Goal: Register for event/course: Sign up to attend an event or enroll in a course

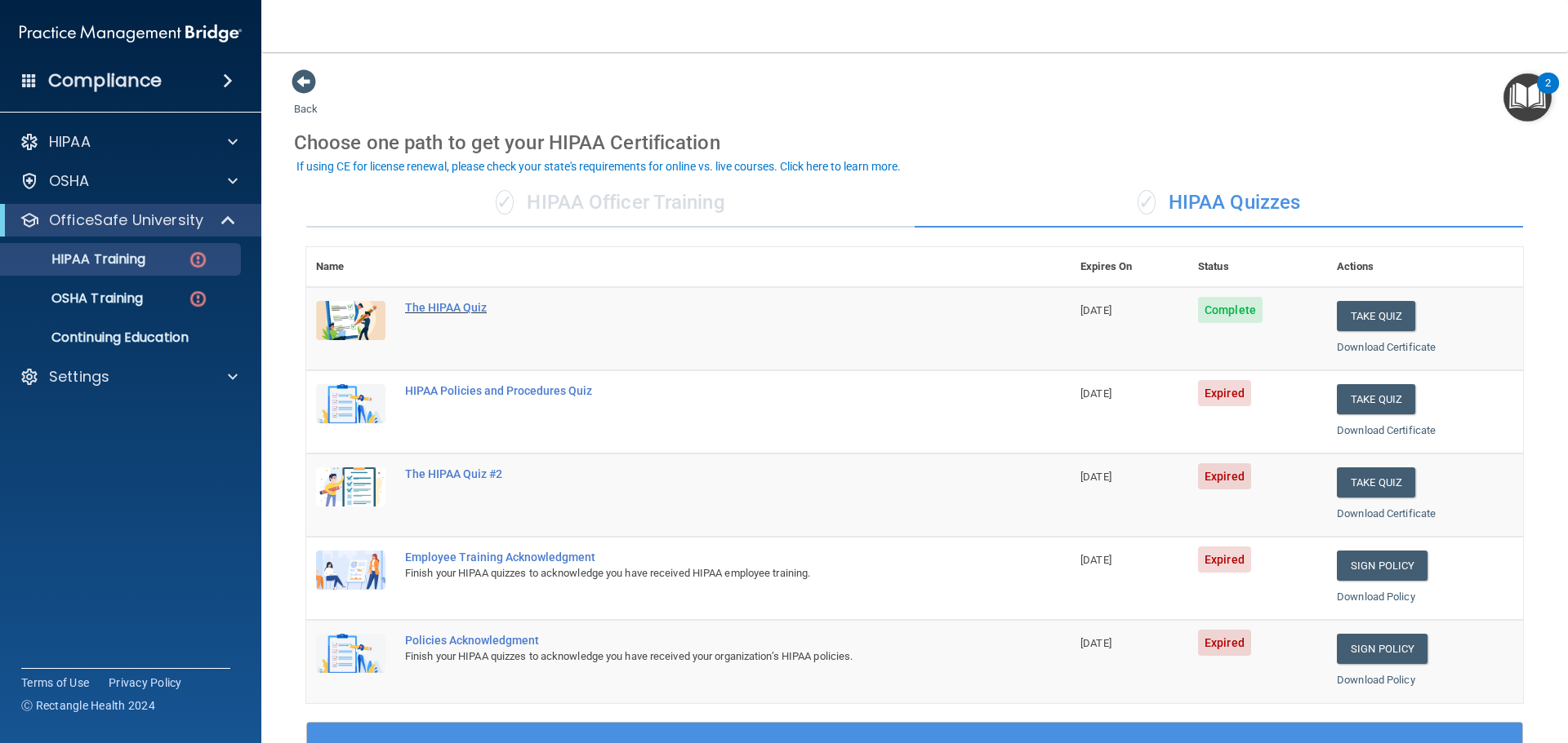
click at [442, 310] on div "The HIPAA Quiz" at bounding box center [697, 308] width 584 height 13
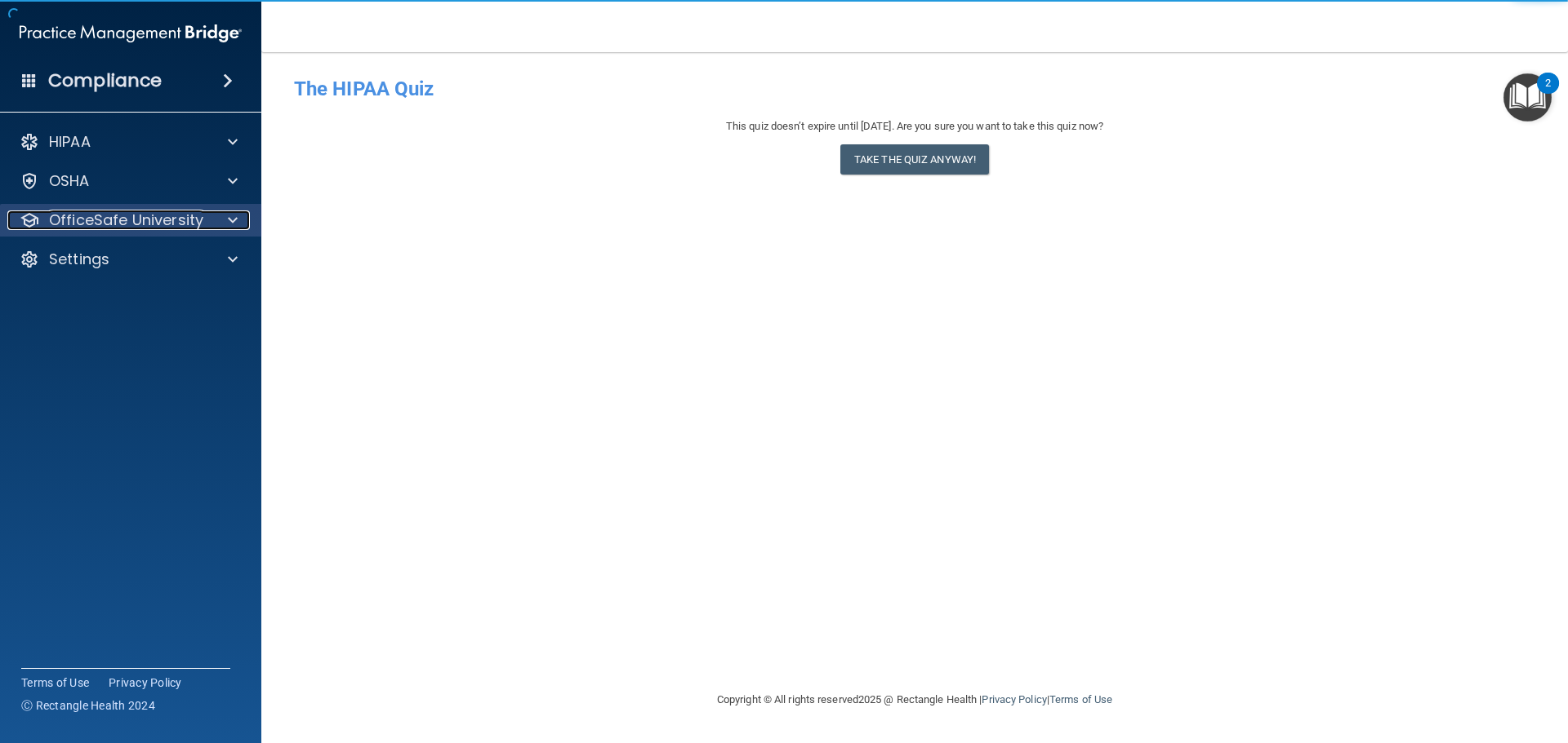
click at [123, 220] on p "OfficeSafe University" at bounding box center [126, 220] width 155 height 19
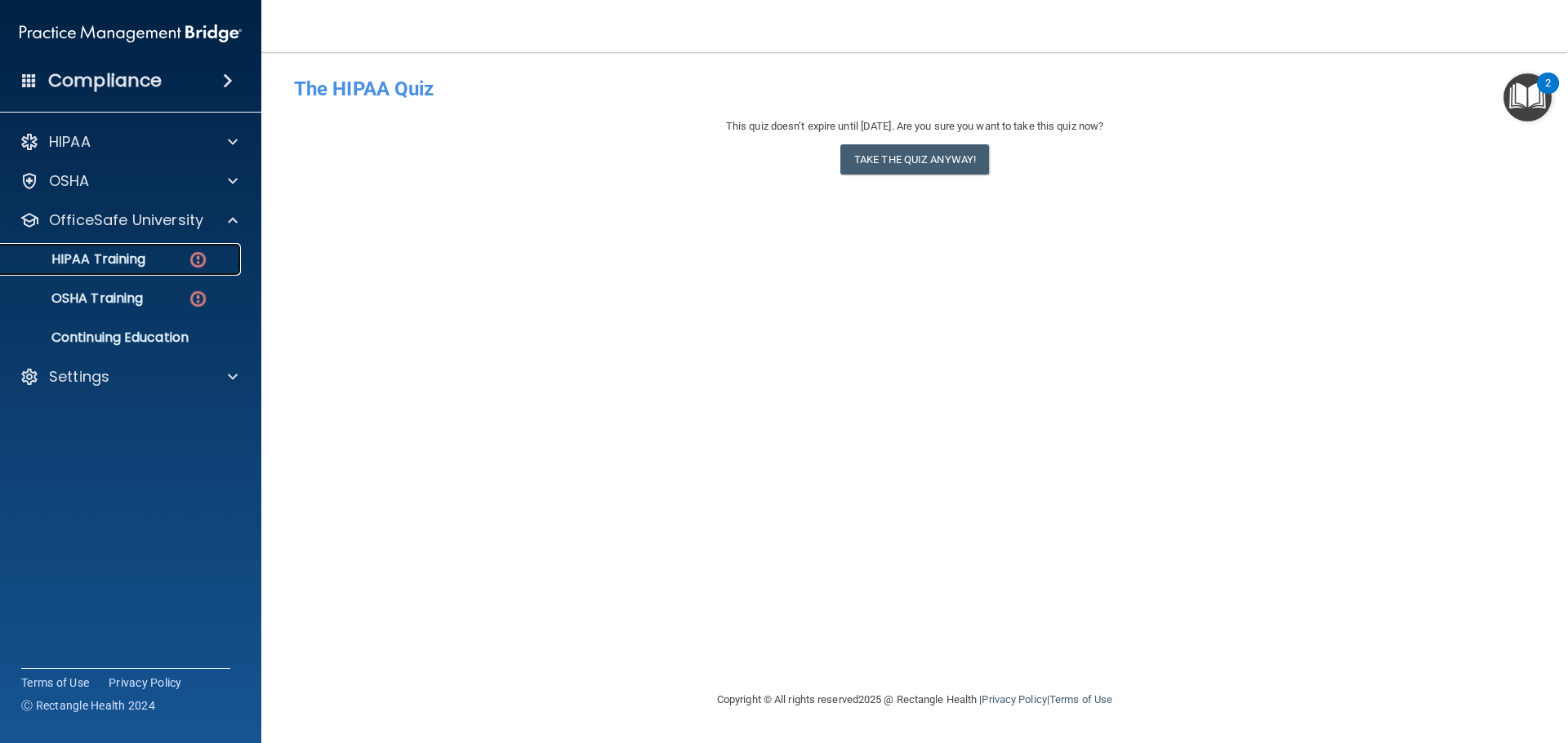
click at [122, 260] on p "HIPAA Training" at bounding box center [78, 260] width 135 height 17
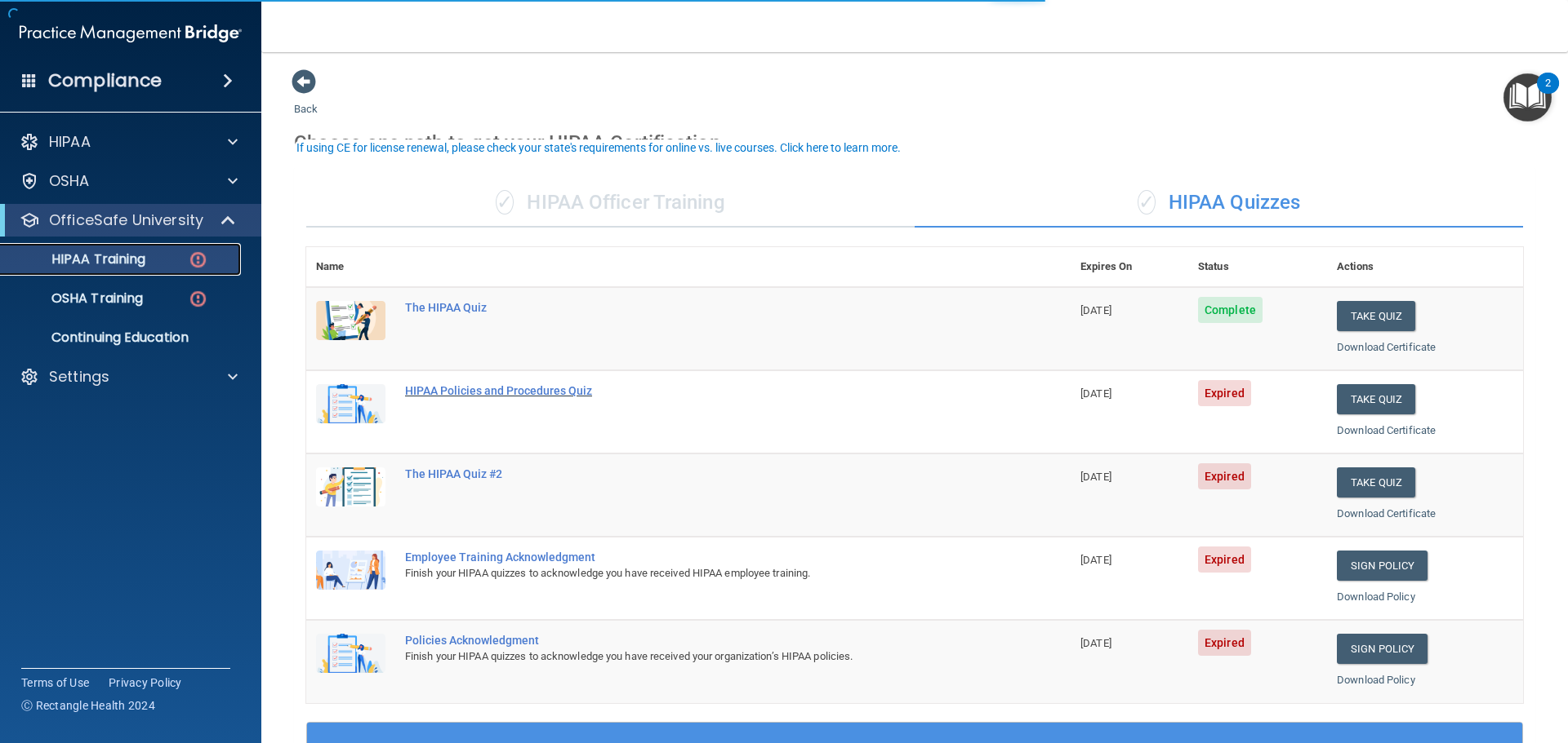
scroll to position [82, 0]
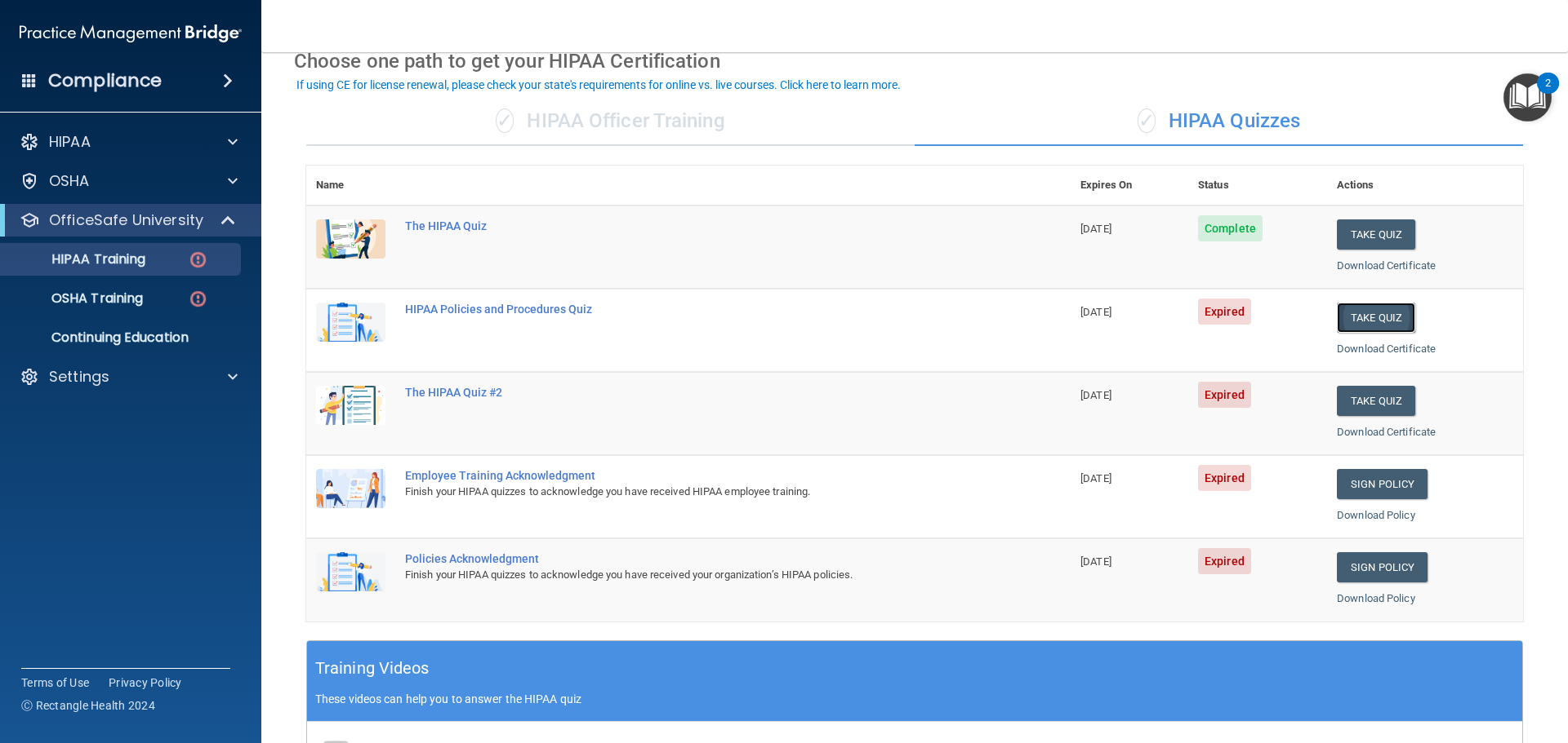
click at [1375, 321] on button "Take Quiz" at bounding box center [1375, 318] width 78 height 30
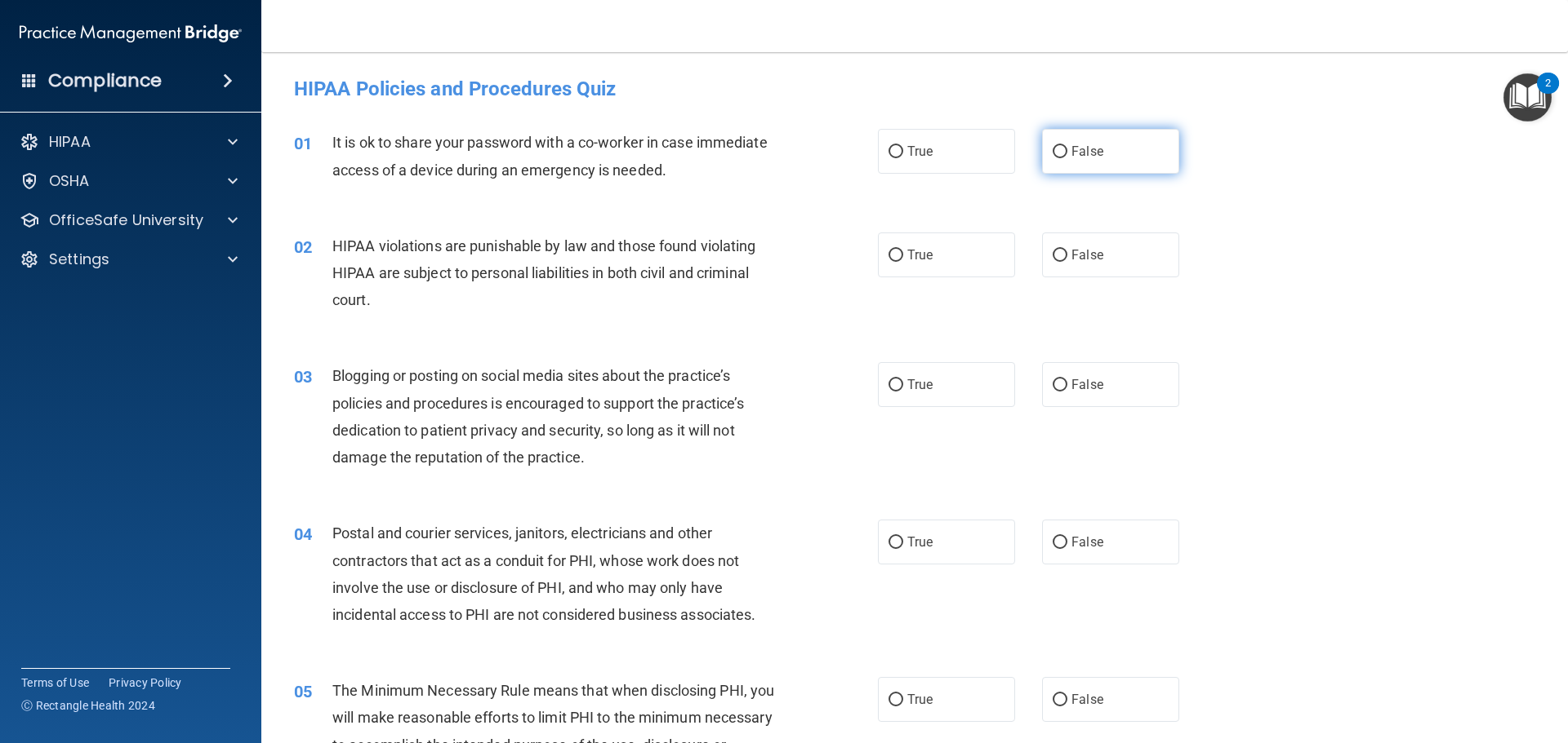
click at [1053, 152] on input "False" at bounding box center [1060, 152] width 15 height 12
radio input "true"
click at [889, 258] on input "True" at bounding box center [895, 255] width 15 height 12
radio input "true"
click at [888, 379] on input "True" at bounding box center [895, 385] width 15 height 12
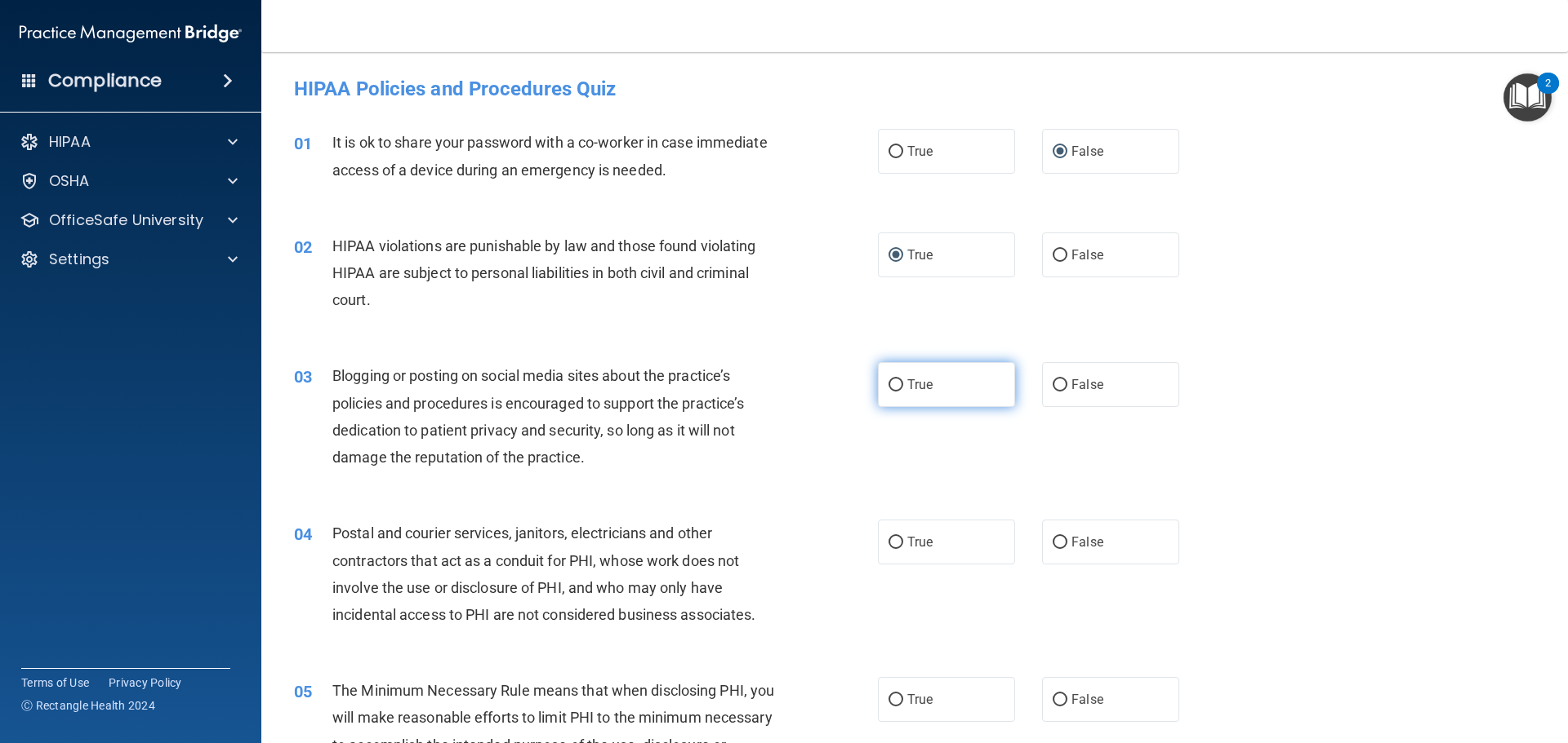
radio input "true"
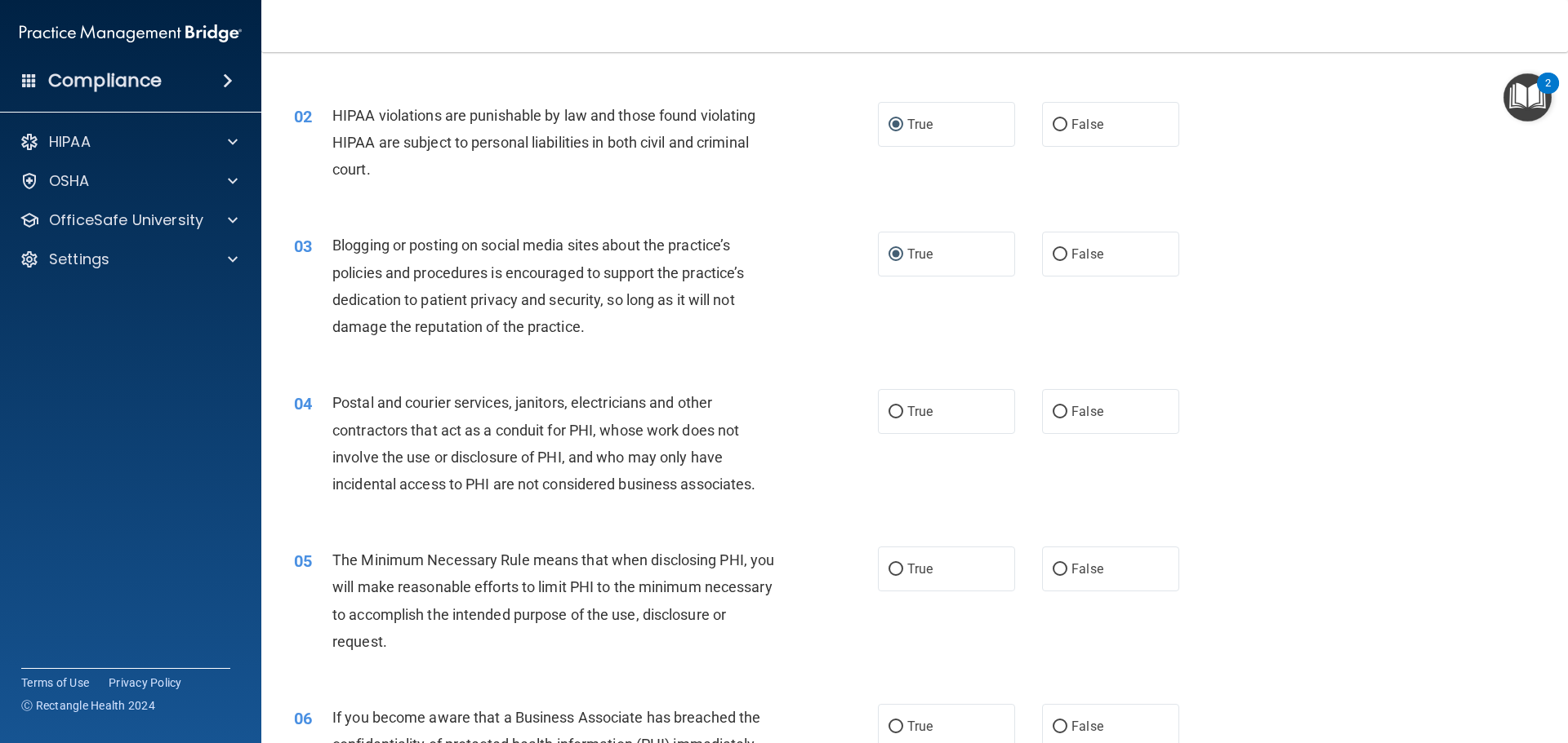
scroll to position [163, 0]
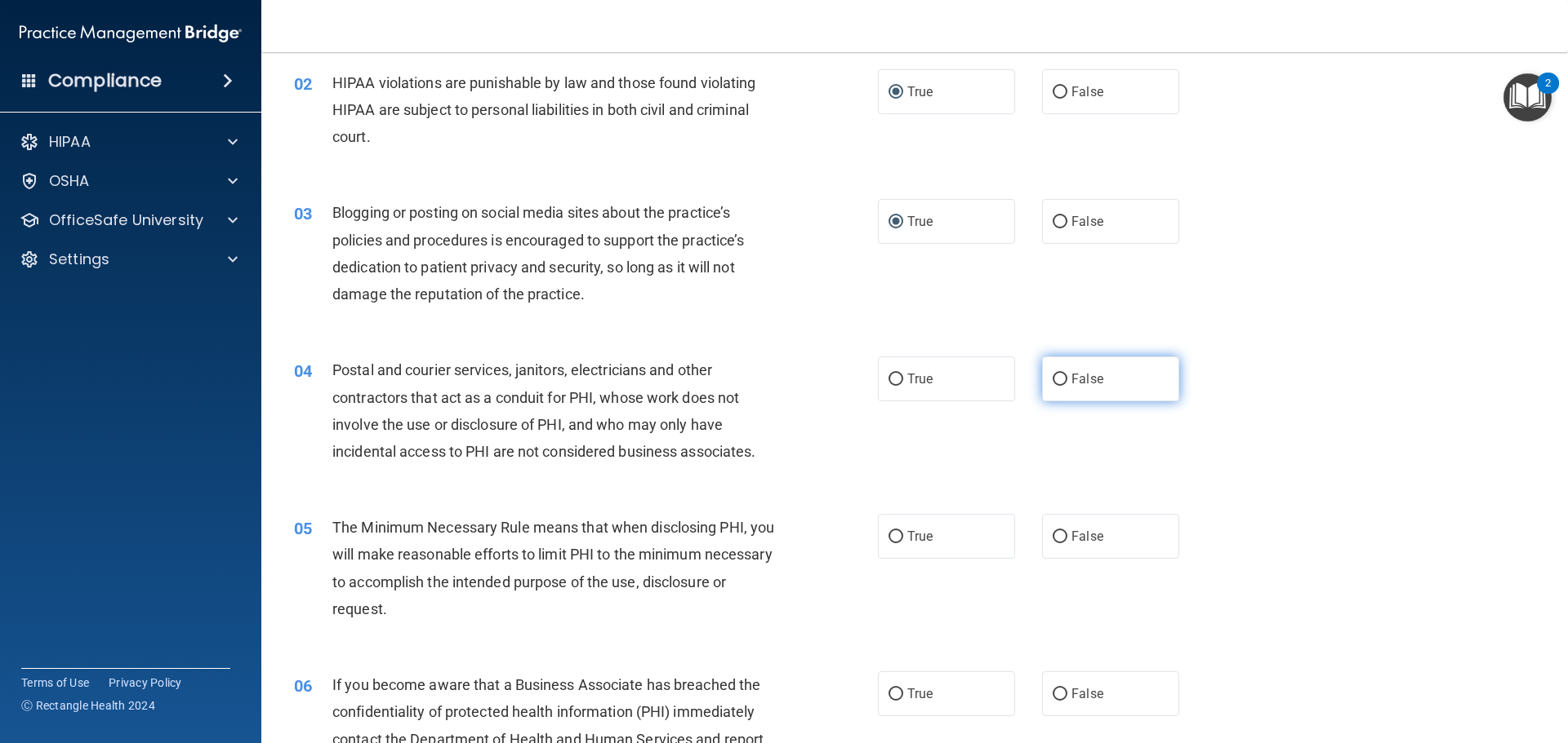
click at [1054, 378] on input "False" at bounding box center [1060, 379] width 15 height 12
radio input "true"
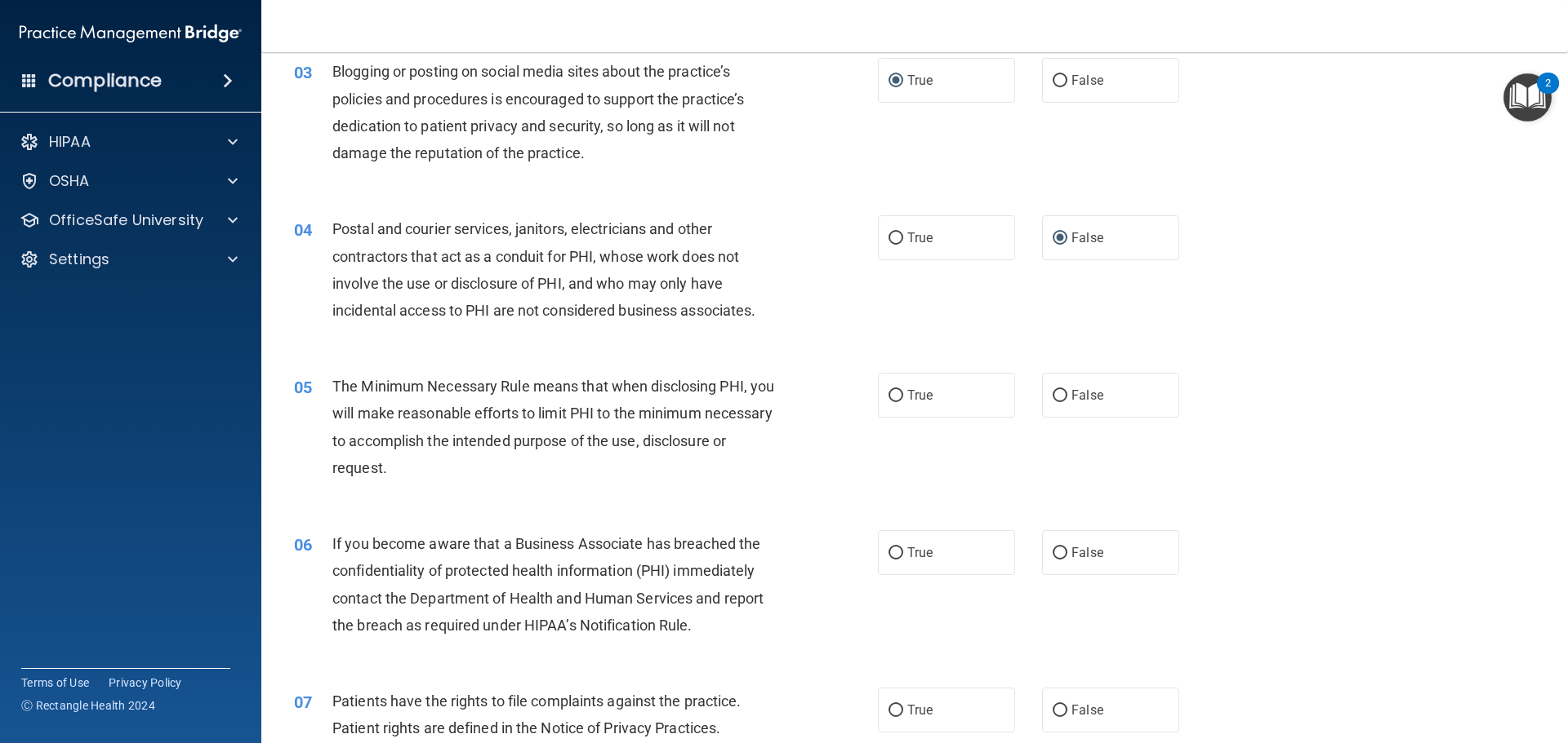
scroll to position [327, 0]
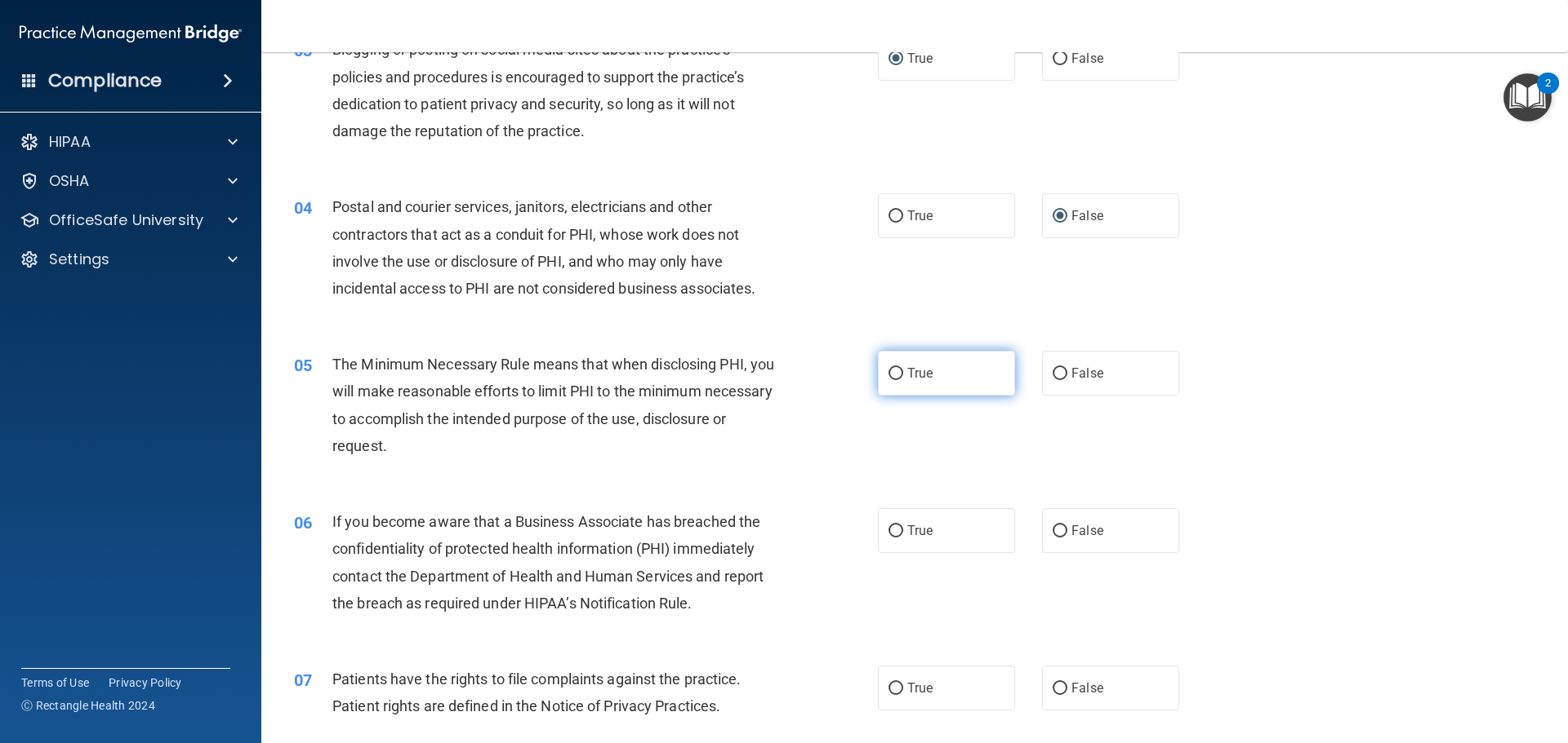
click at [889, 377] on input "True" at bounding box center [895, 374] width 15 height 12
radio input "true"
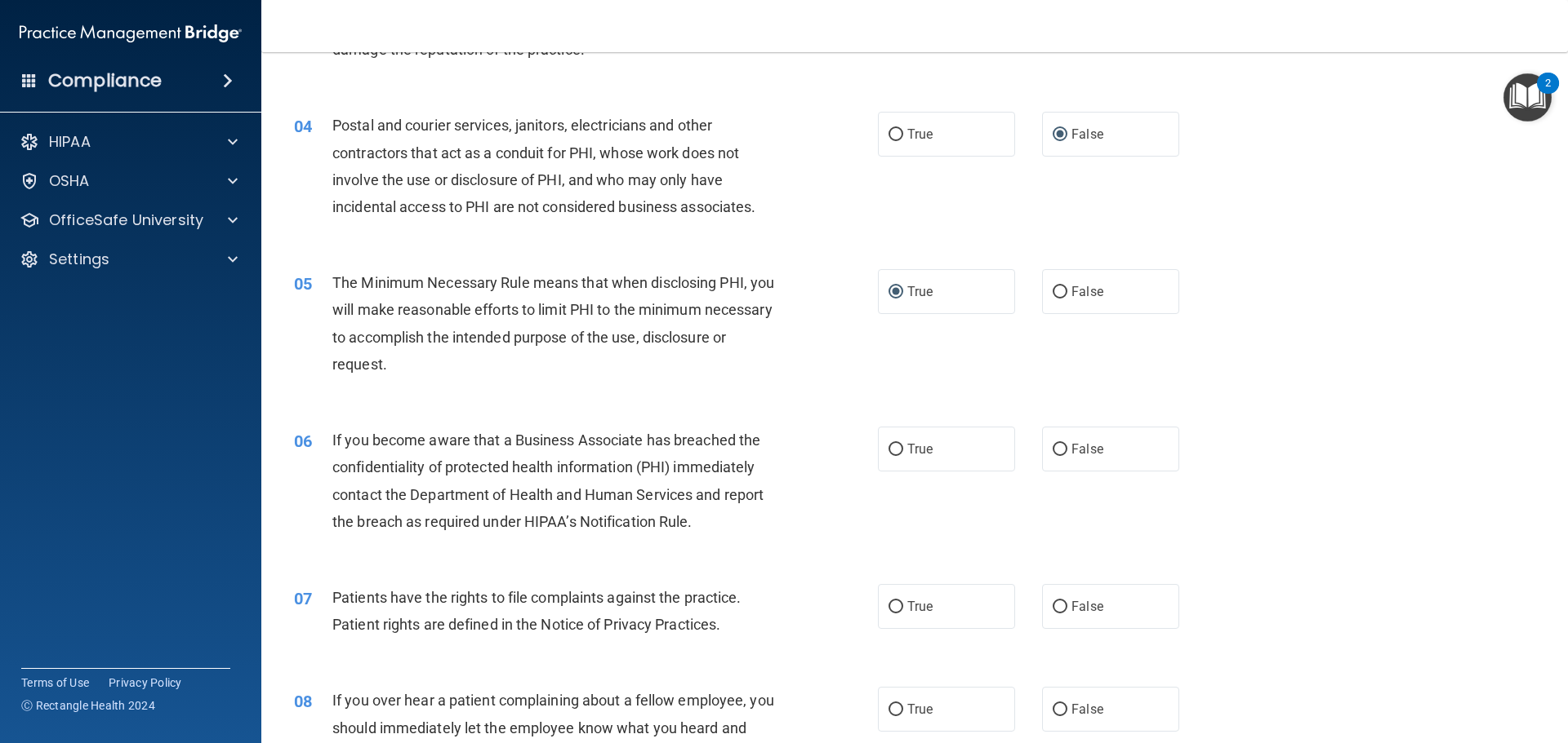
scroll to position [490, 0]
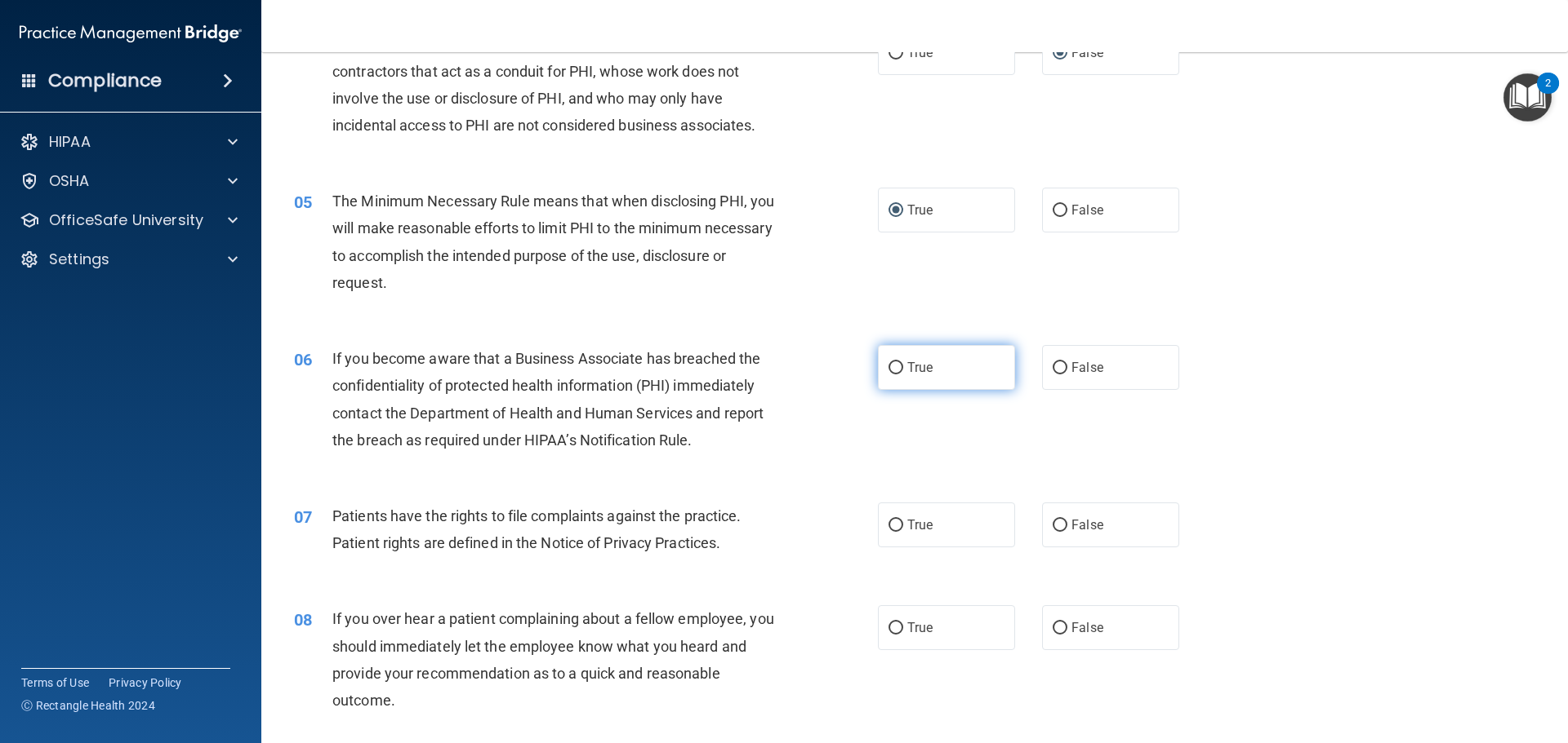
click at [888, 367] on input "True" at bounding box center [895, 368] width 15 height 12
radio input "true"
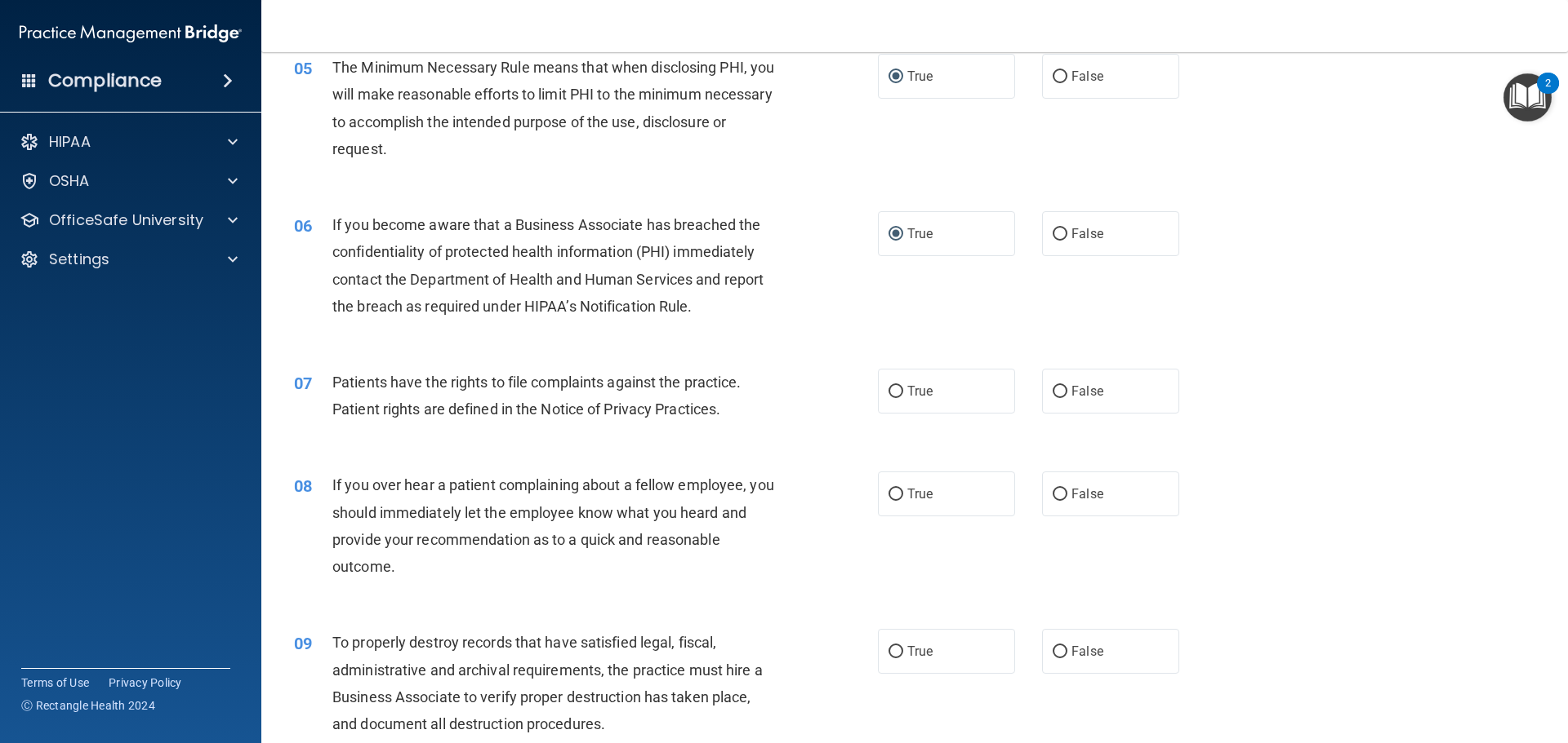
scroll to position [653, 0]
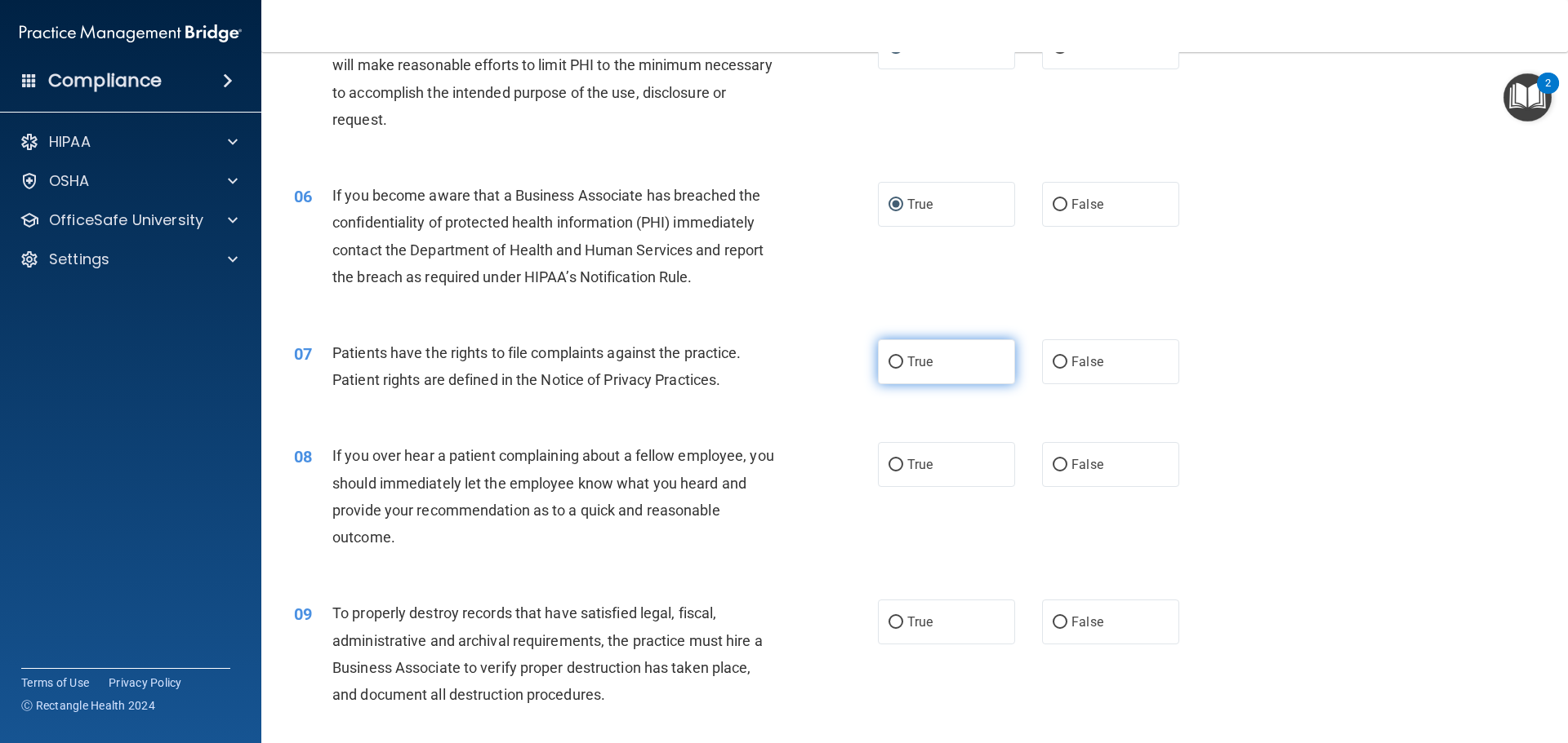
click at [892, 357] on input "True" at bounding box center [895, 362] width 15 height 12
radio input "true"
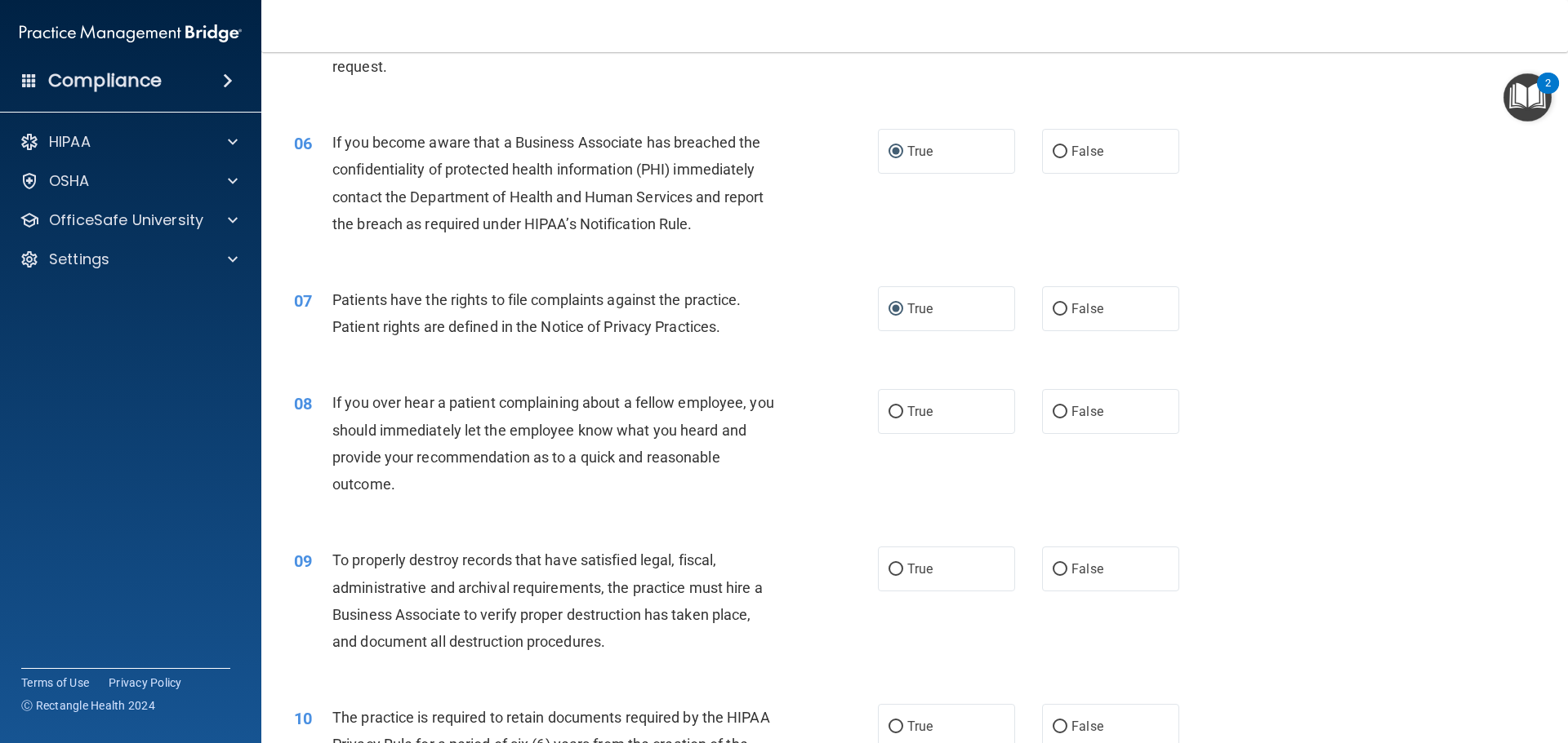
scroll to position [816, 0]
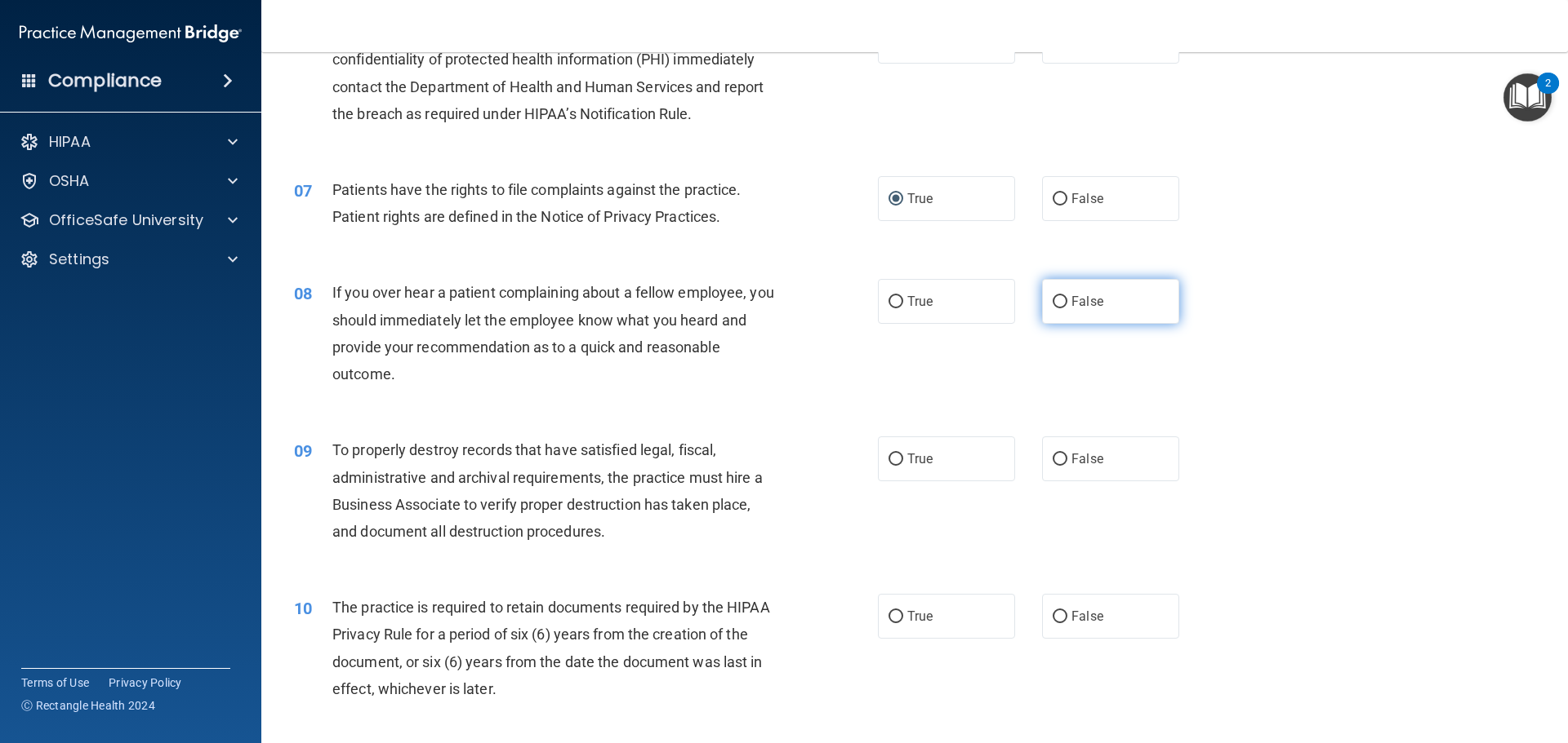
click at [1053, 302] on input "False" at bounding box center [1060, 302] width 15 height 12
radio input "true"
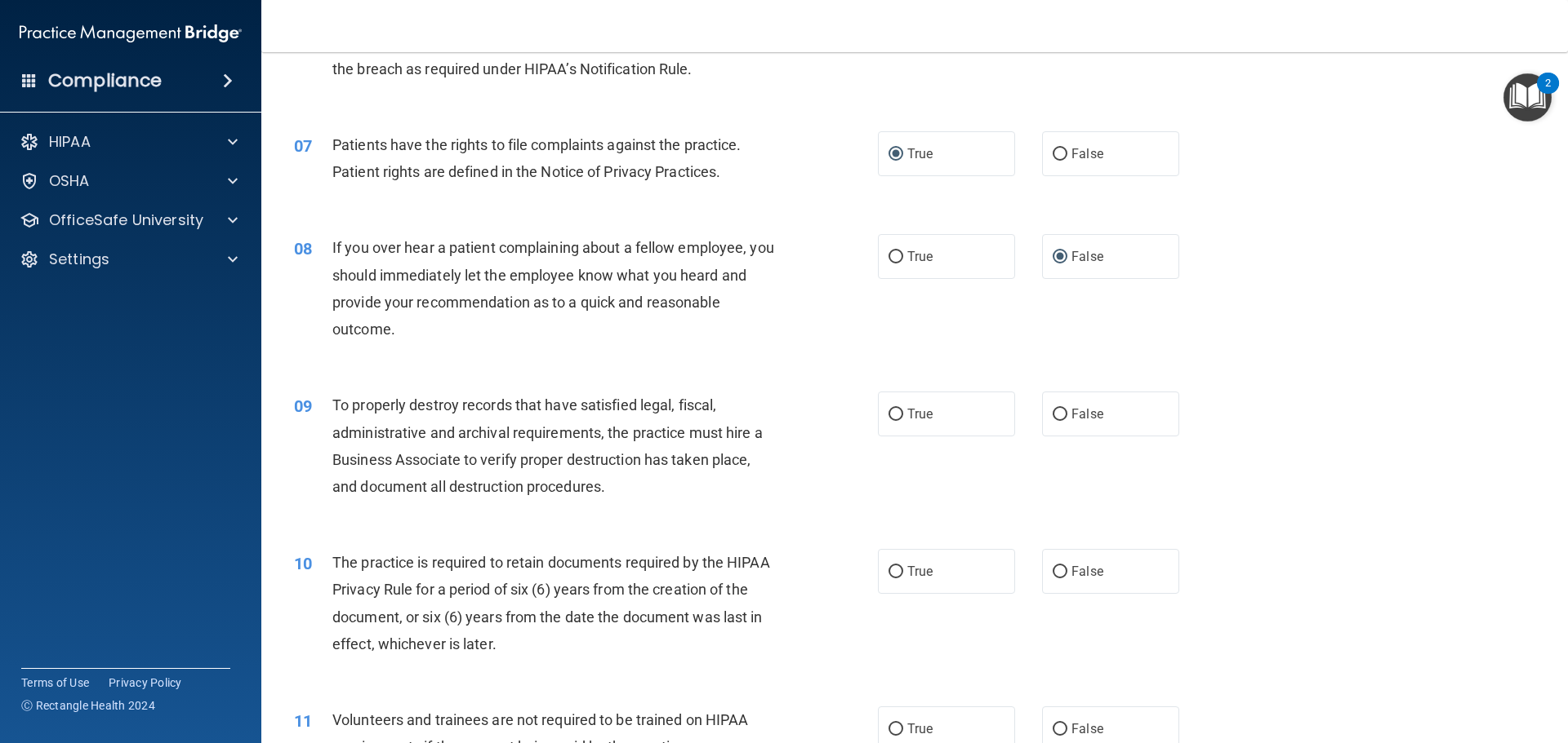
scroll to position [898, 0]
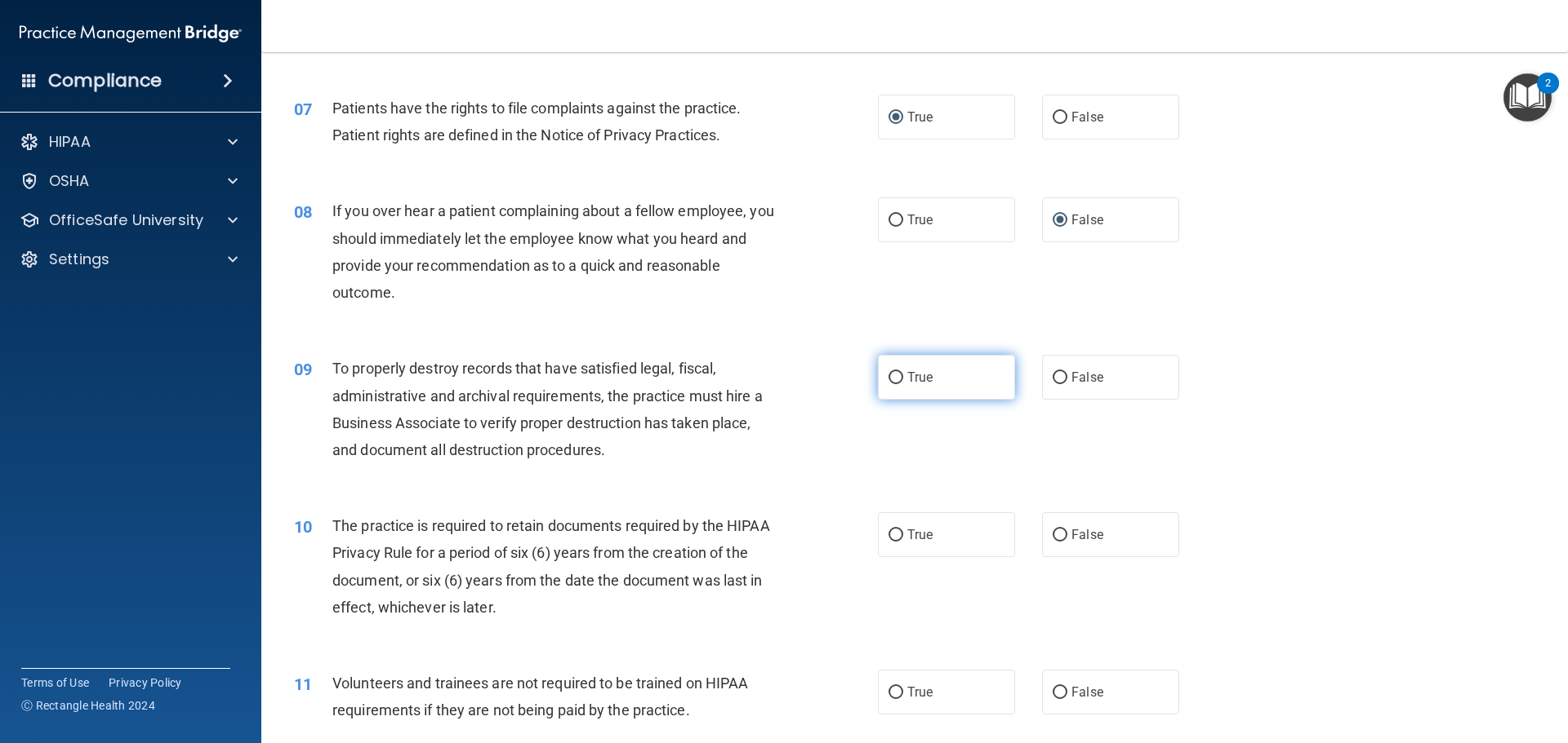
click at [894, 374] on input "True" at bounding box center [895, 377] width 15 height 12
radio input "true"
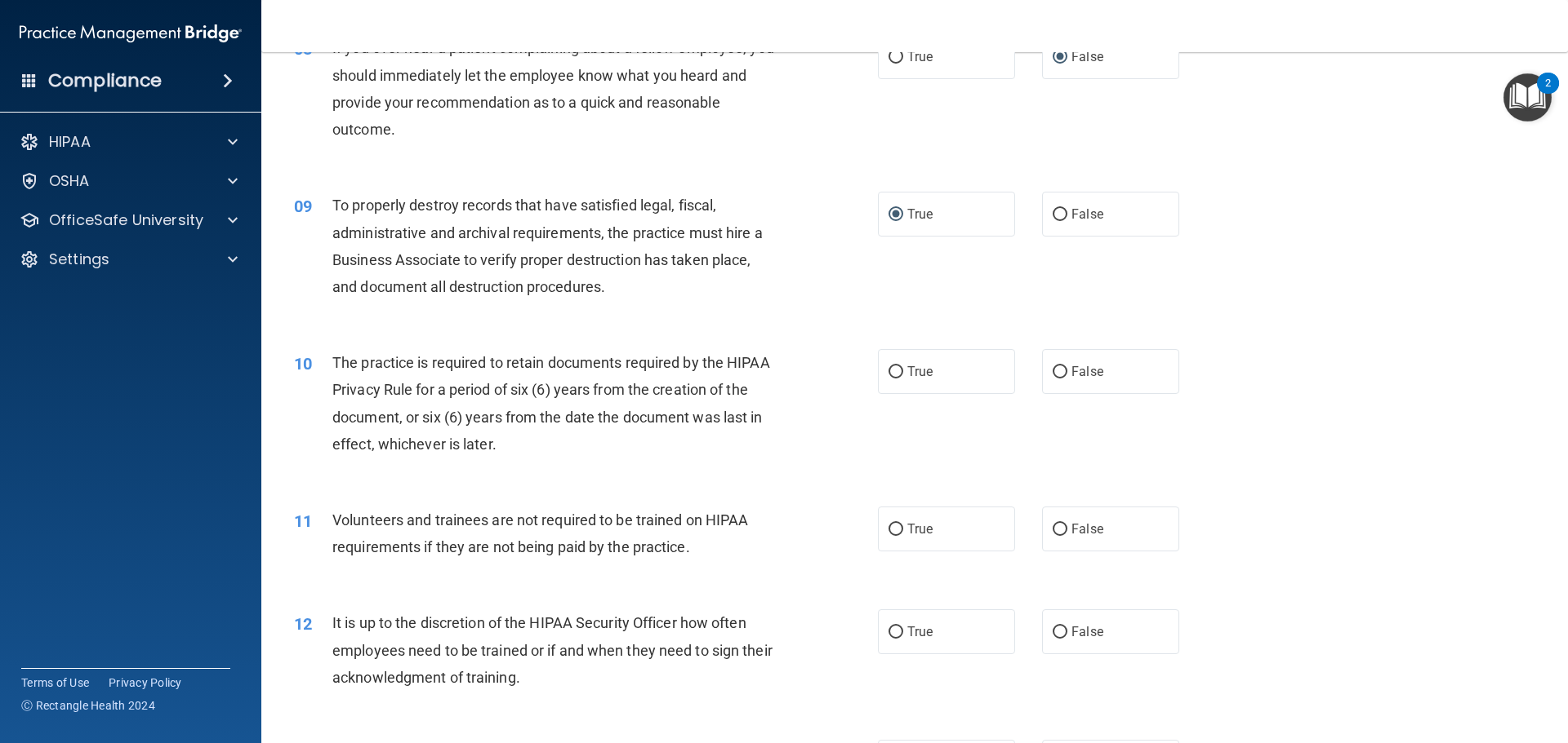
scroll to position [1143, 0]
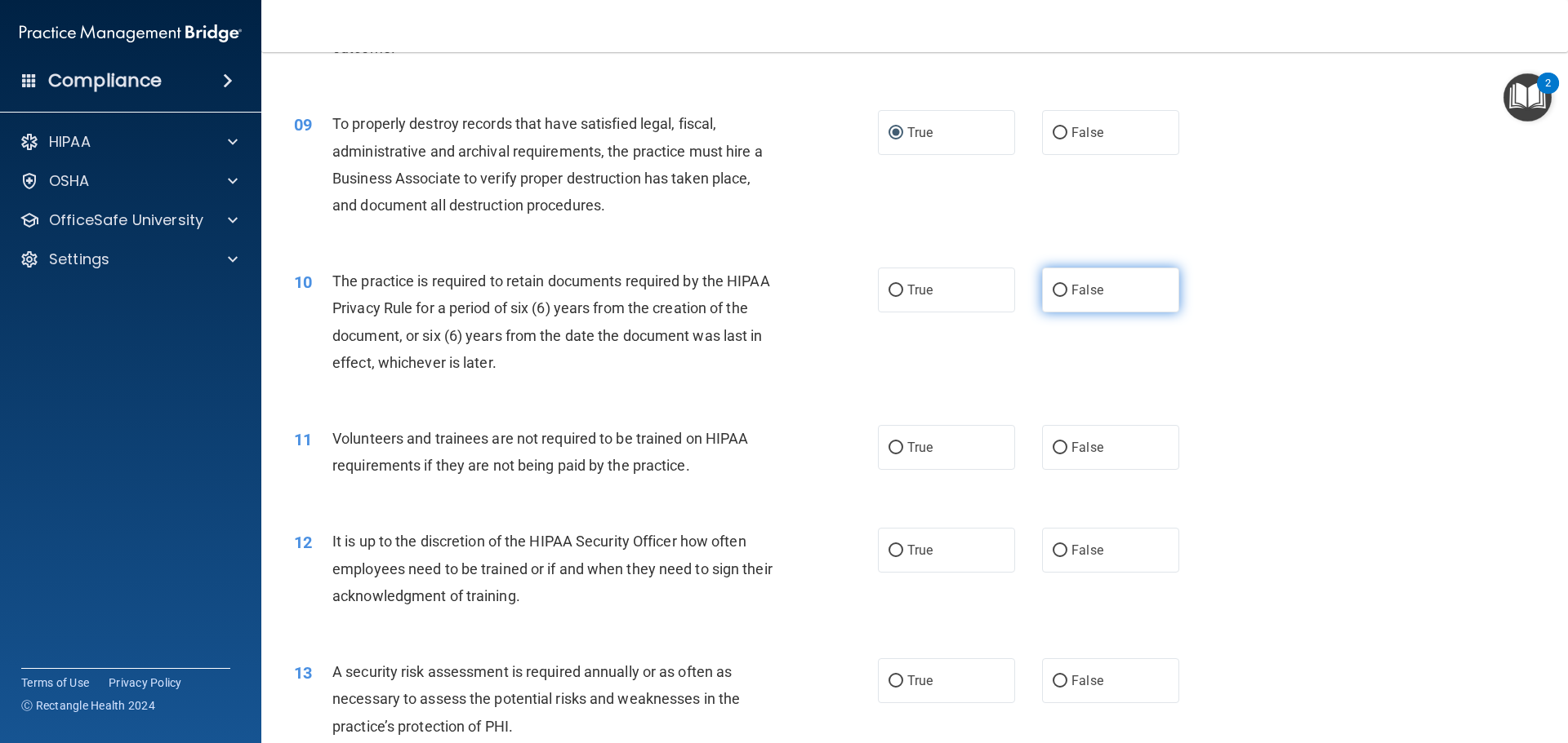
click at [1057, 293] on input "False" at bounding box center [1060, 290] width 15 height 12
radio input "true"
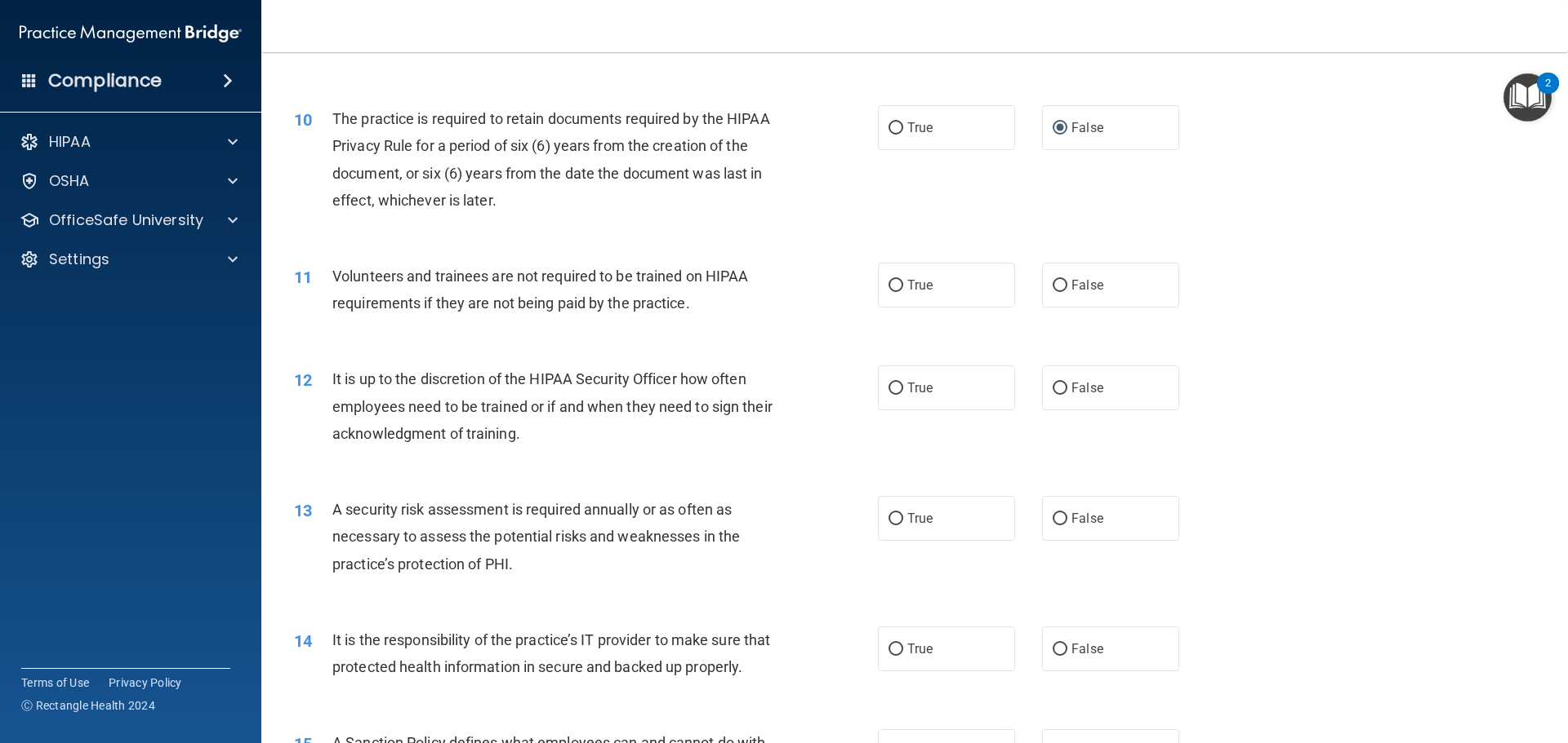
scroll to position [1306, 0]
click at [1053, 285] on input "False" at bounding box center [1060, 284] width 15 height 12
radio input "true"
click at [1053, 390] on input "False" at bounding box center [1060, 388] width 15 height 12
radio input "true"
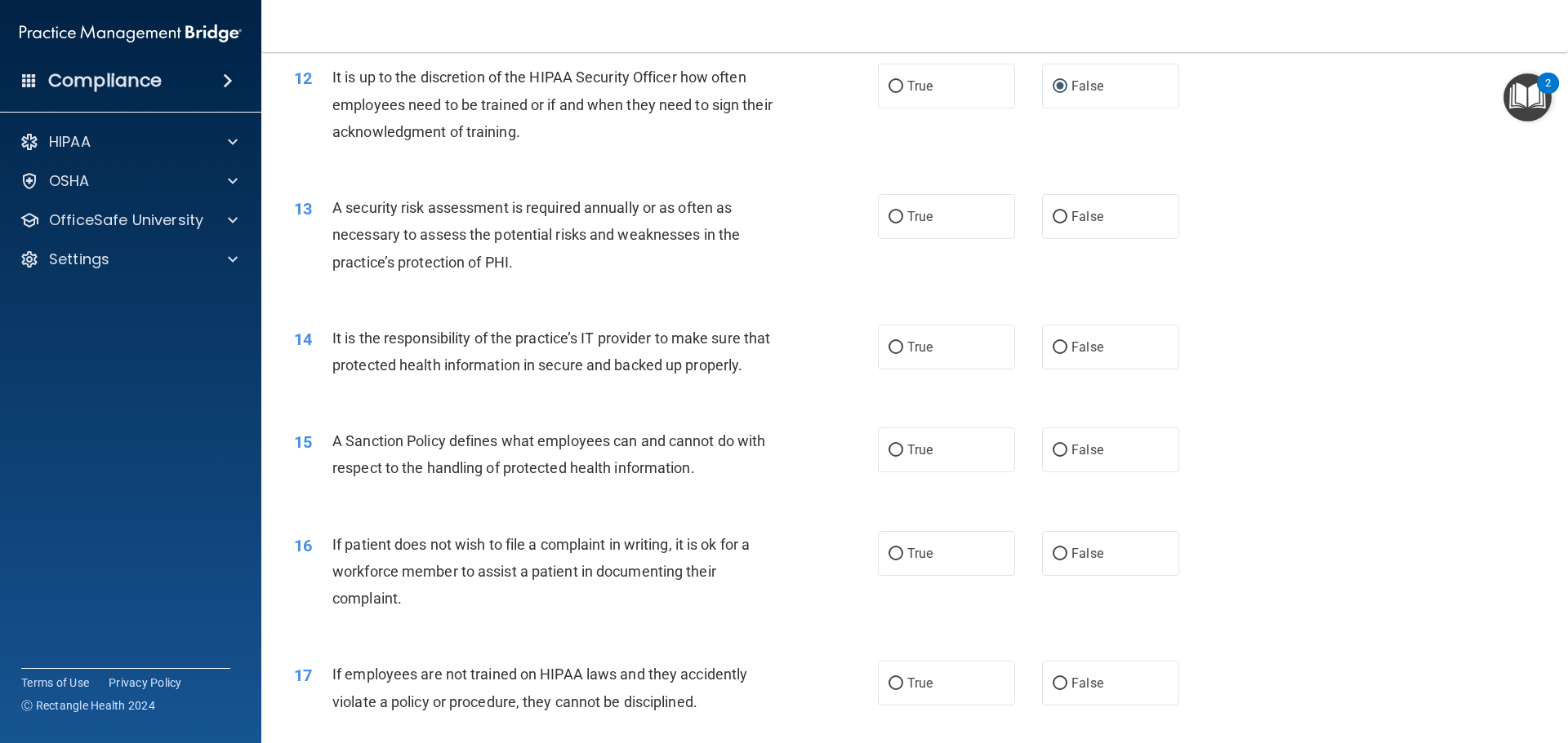
scroll to position [1632, 0]
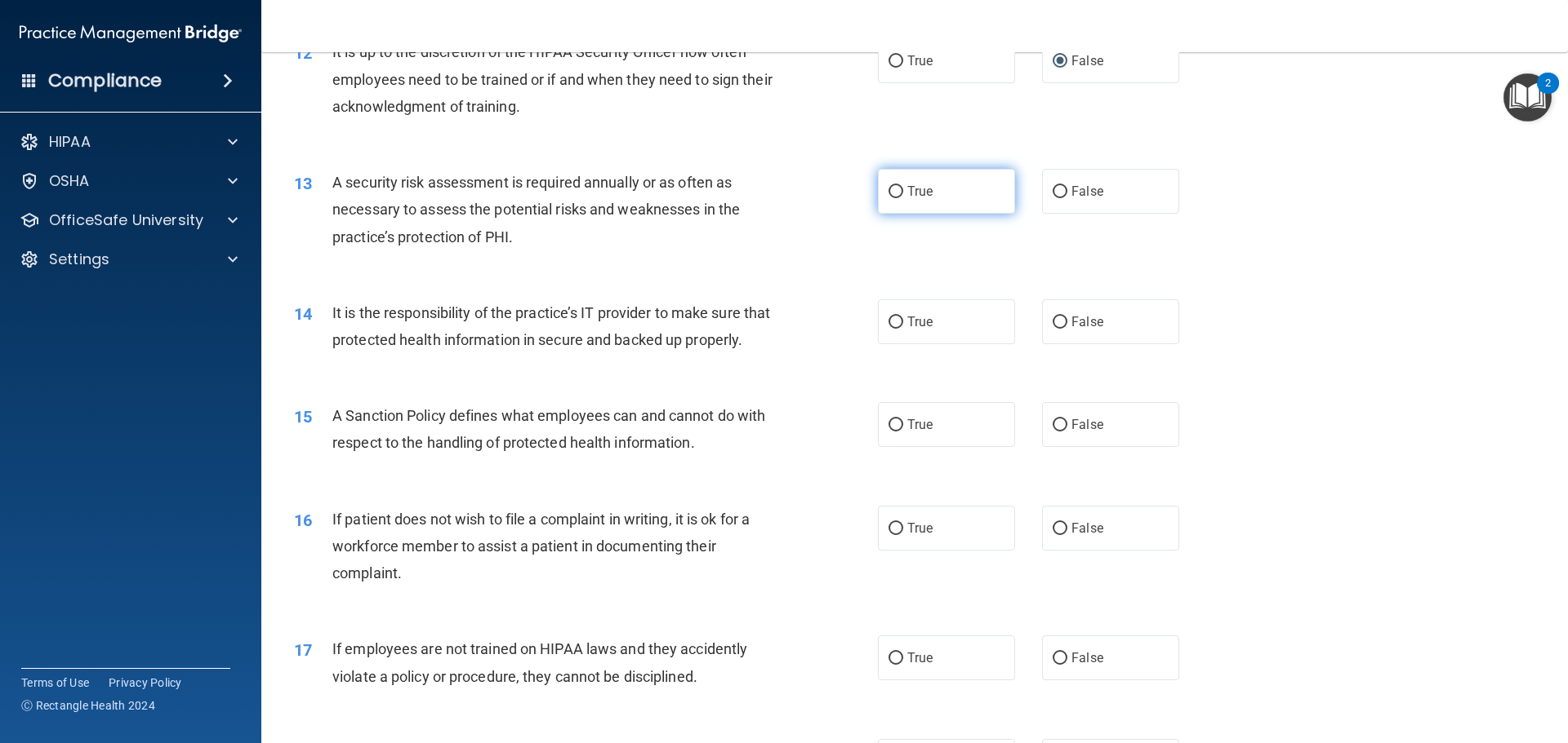
click at [889, 192] on input "True" at bounding box center [895, 192] width 15 height 12
radio input "true"
click at [891, 320] on input "True" at bounding box center [895, 322] width 15 height 12
radio input "true"
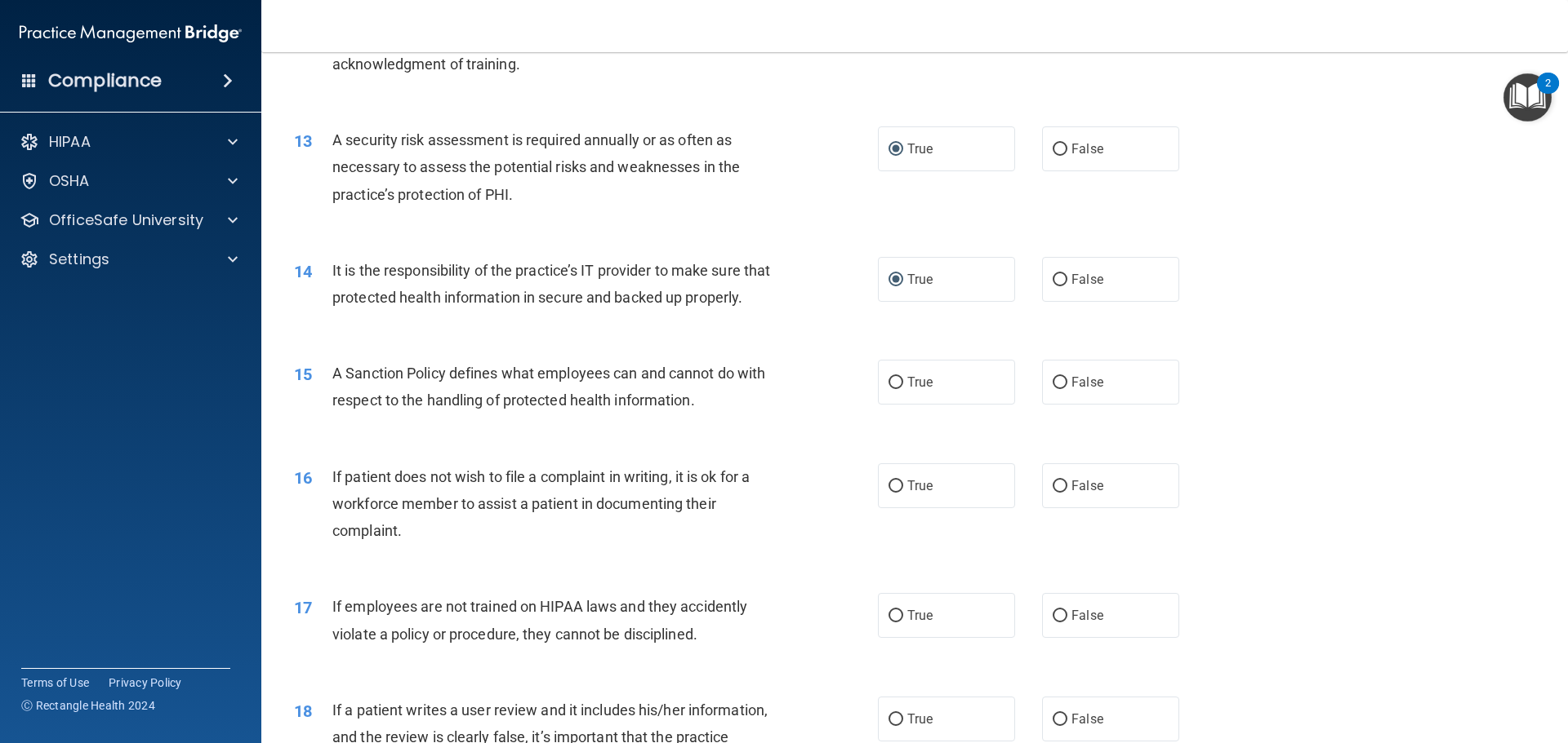
scroll to position [1713, 0]
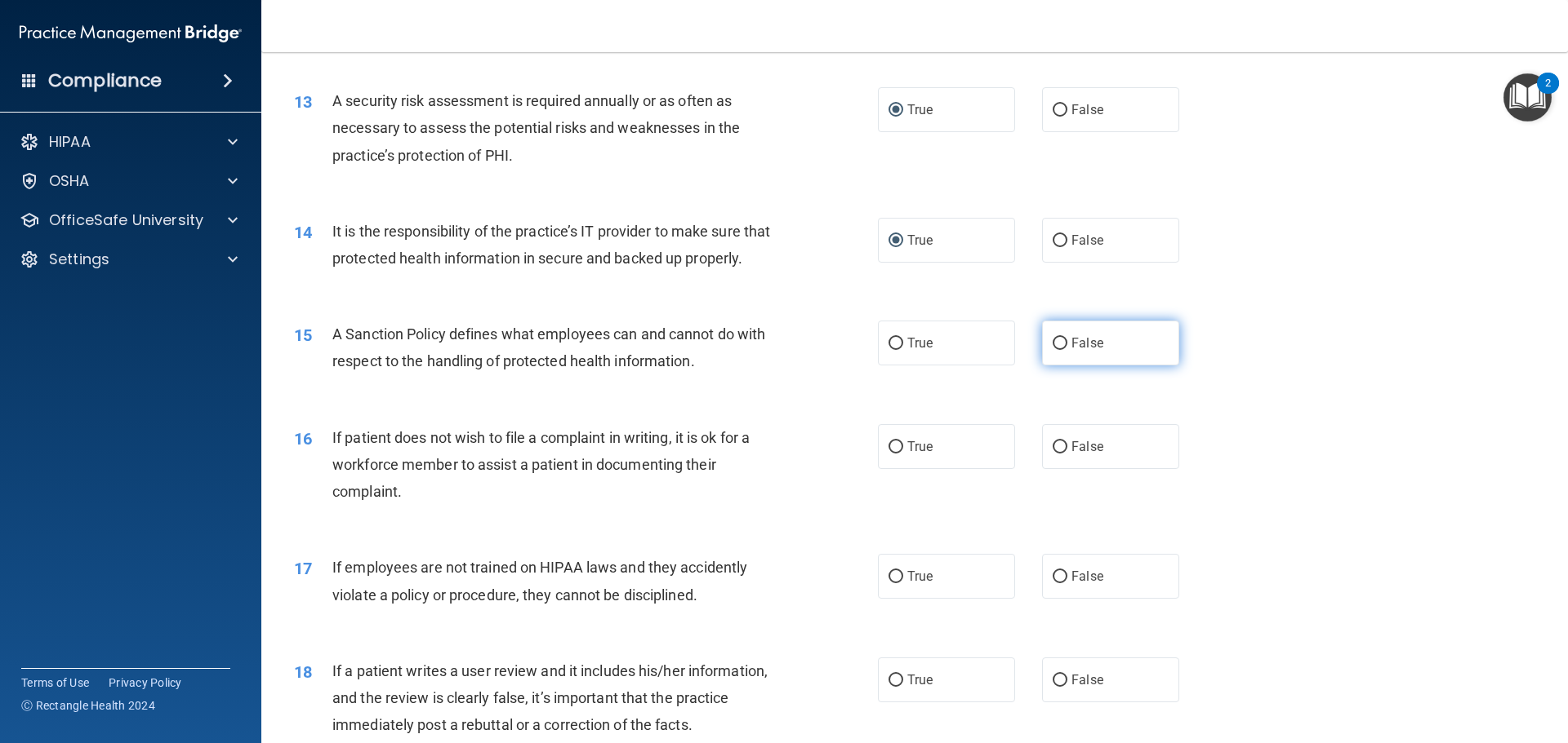
click at [1055, 350] on input "False" at bounding box center [1060, 343] width 15 height 12
radio input "true"
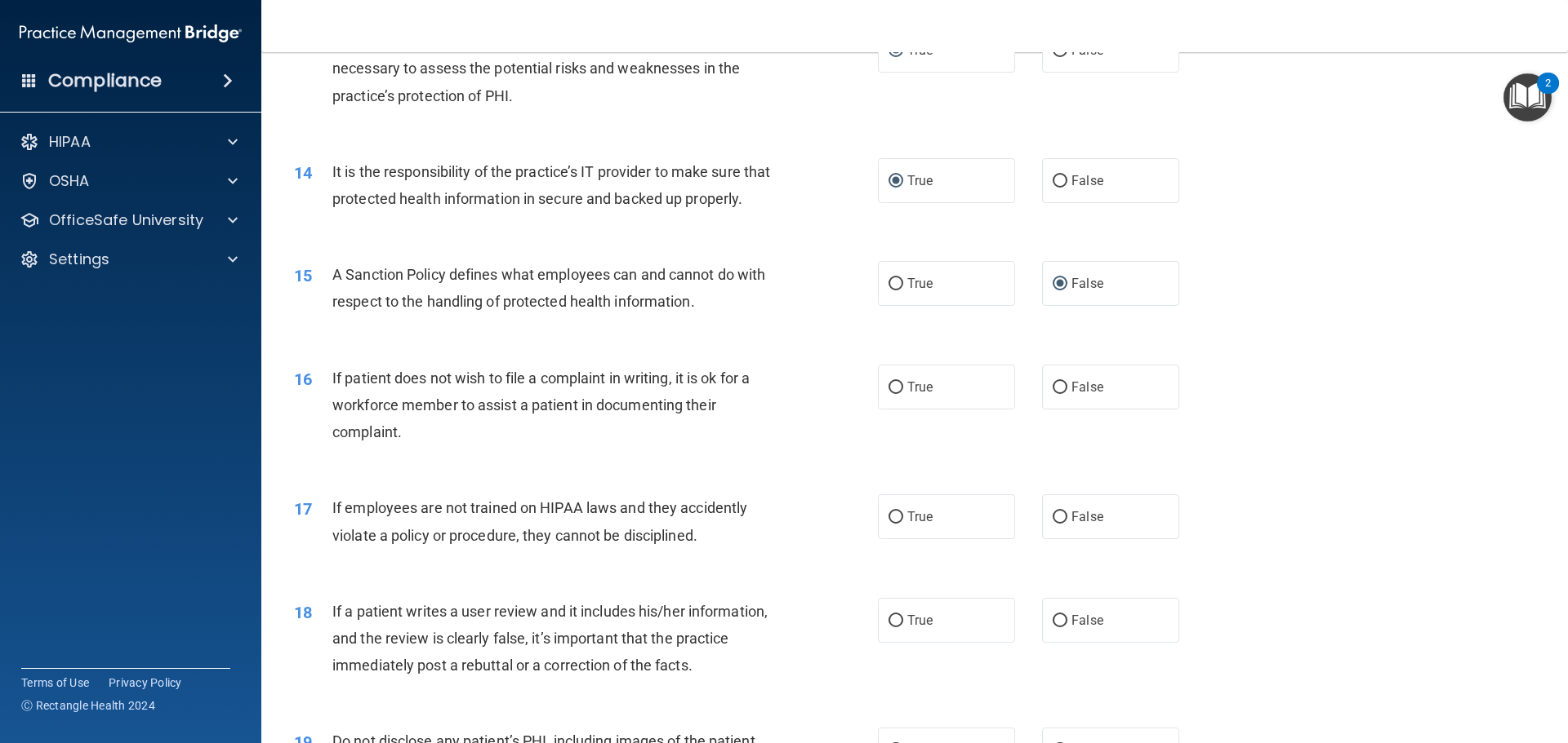
scroll to position [1877, 0]
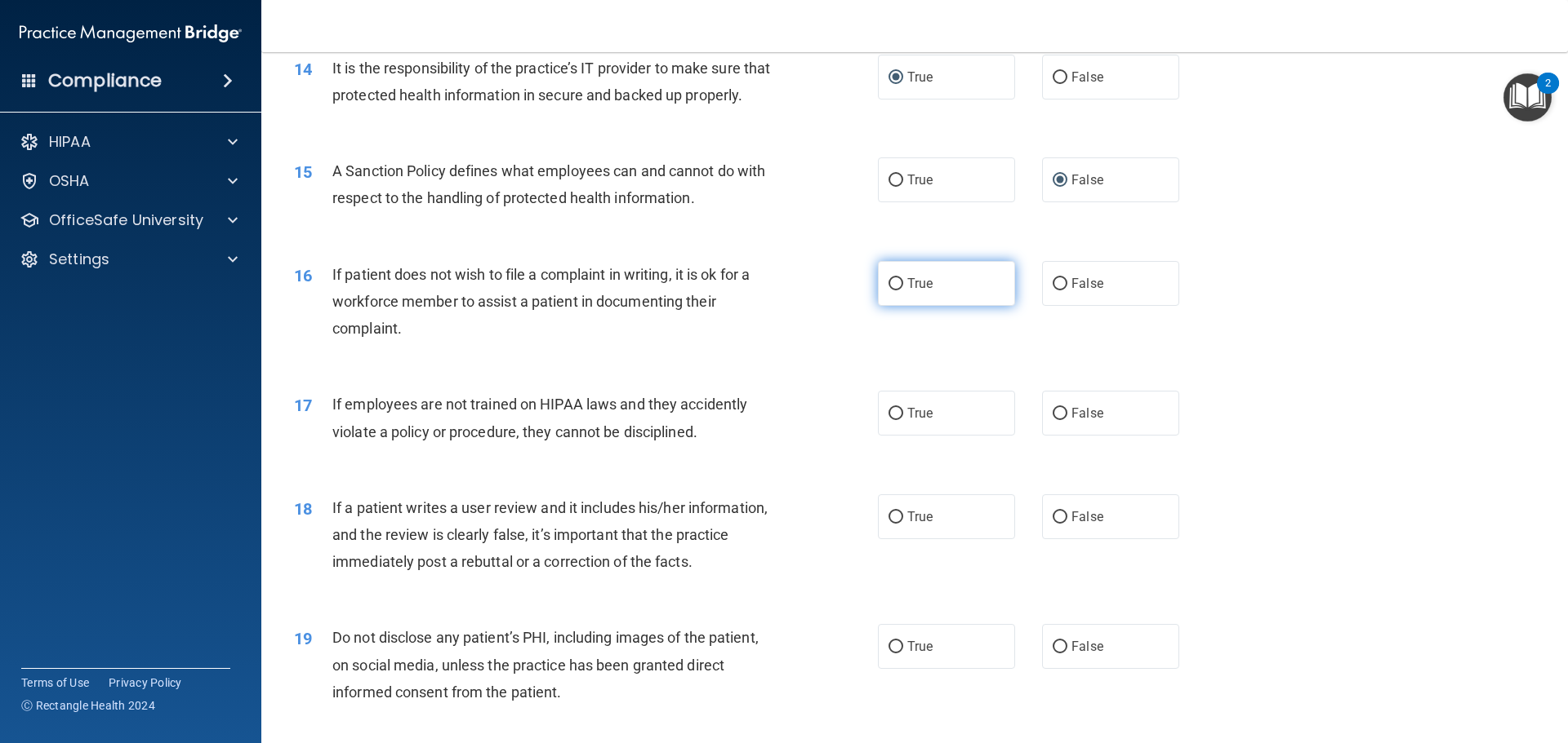
click at [889, 291] on input "True" at bounding box center [895, 284] width 15 height 12
radio input "true"
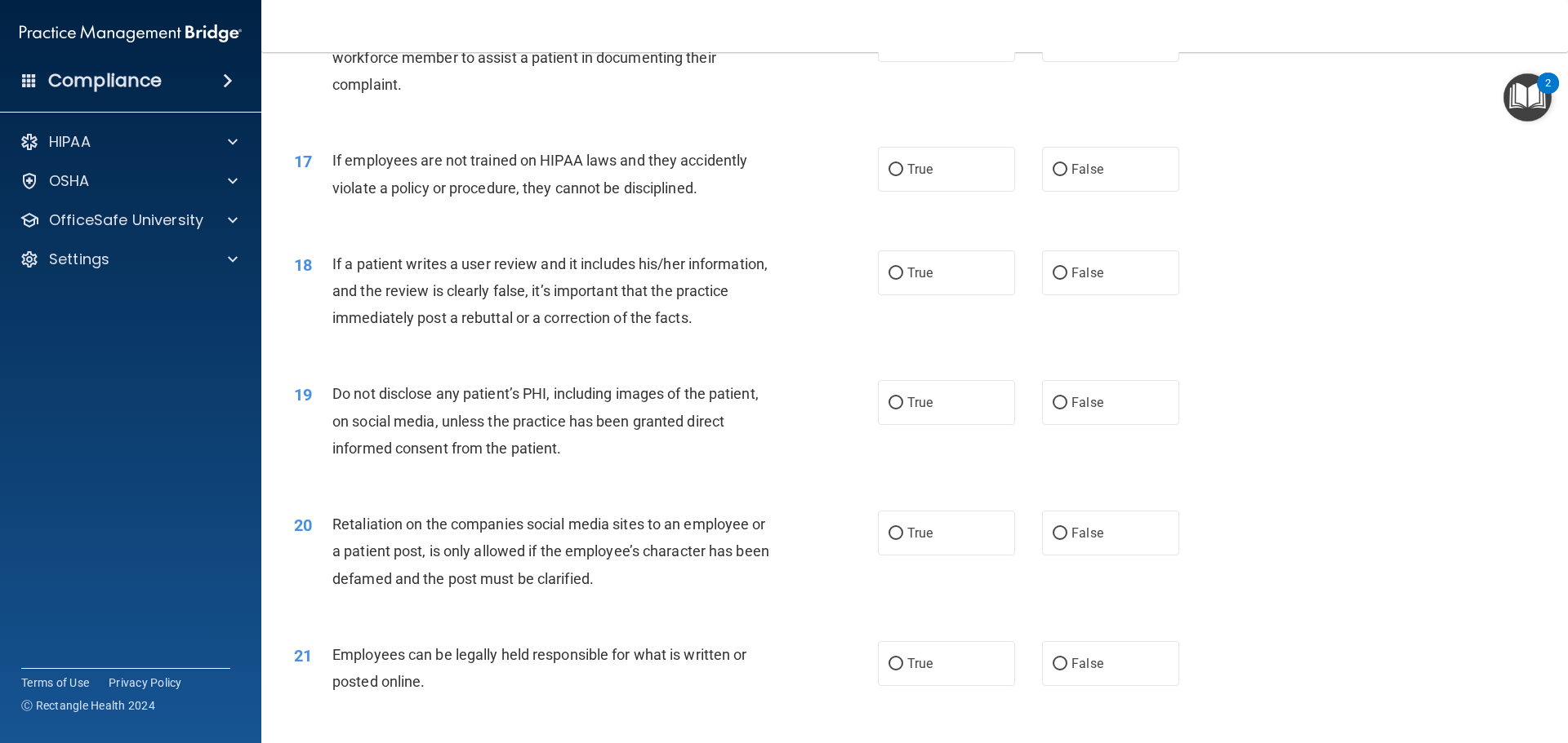
scroll to position [2121, 0]
click at [1053, 176] on input "False" at bounding box center [1060, 168] width 15 height 12
radio input "true"
click at [891, 279] on input "True" at bounding box center [895, 273] width 15 height 12
radio input "true"
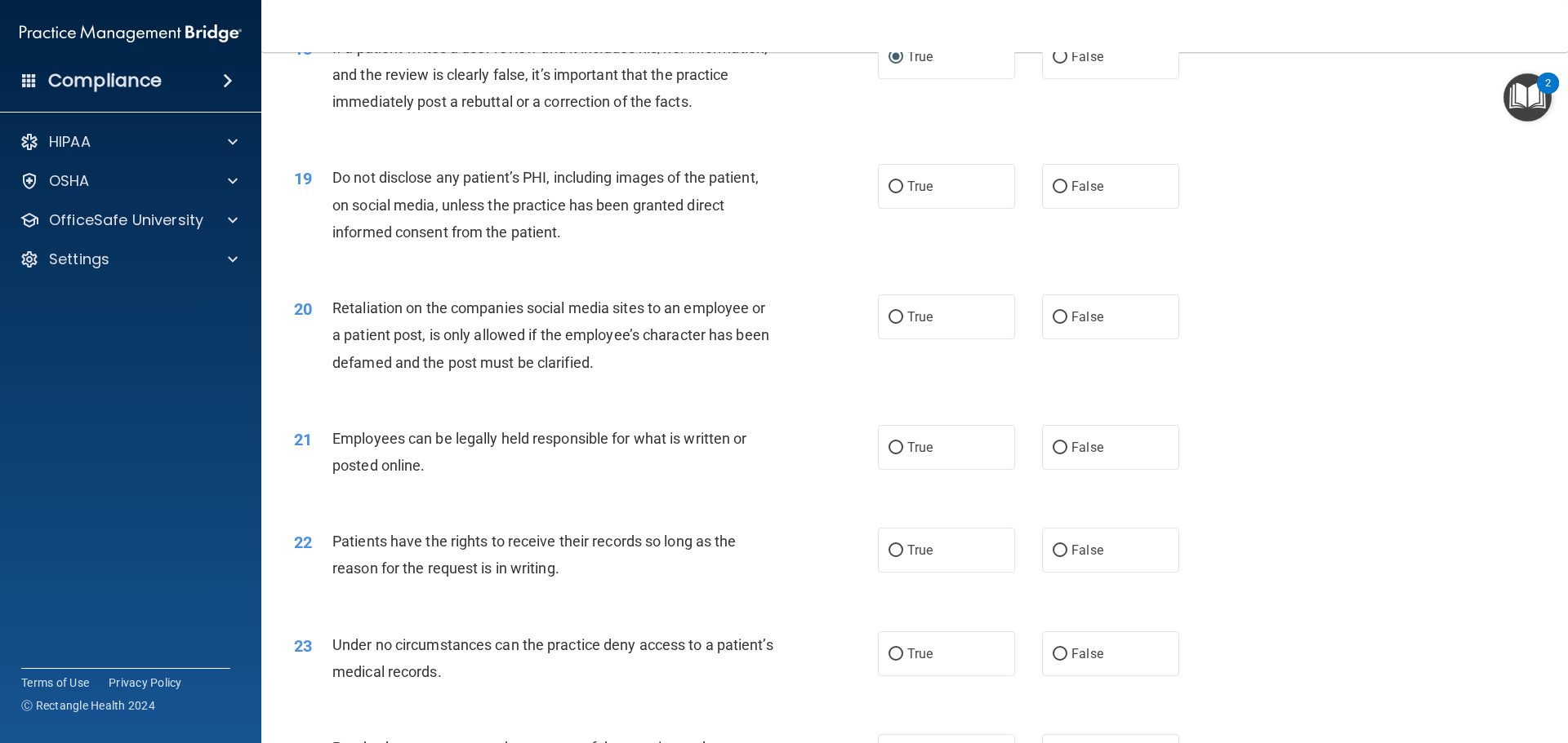
scroll to position [2366, 0]
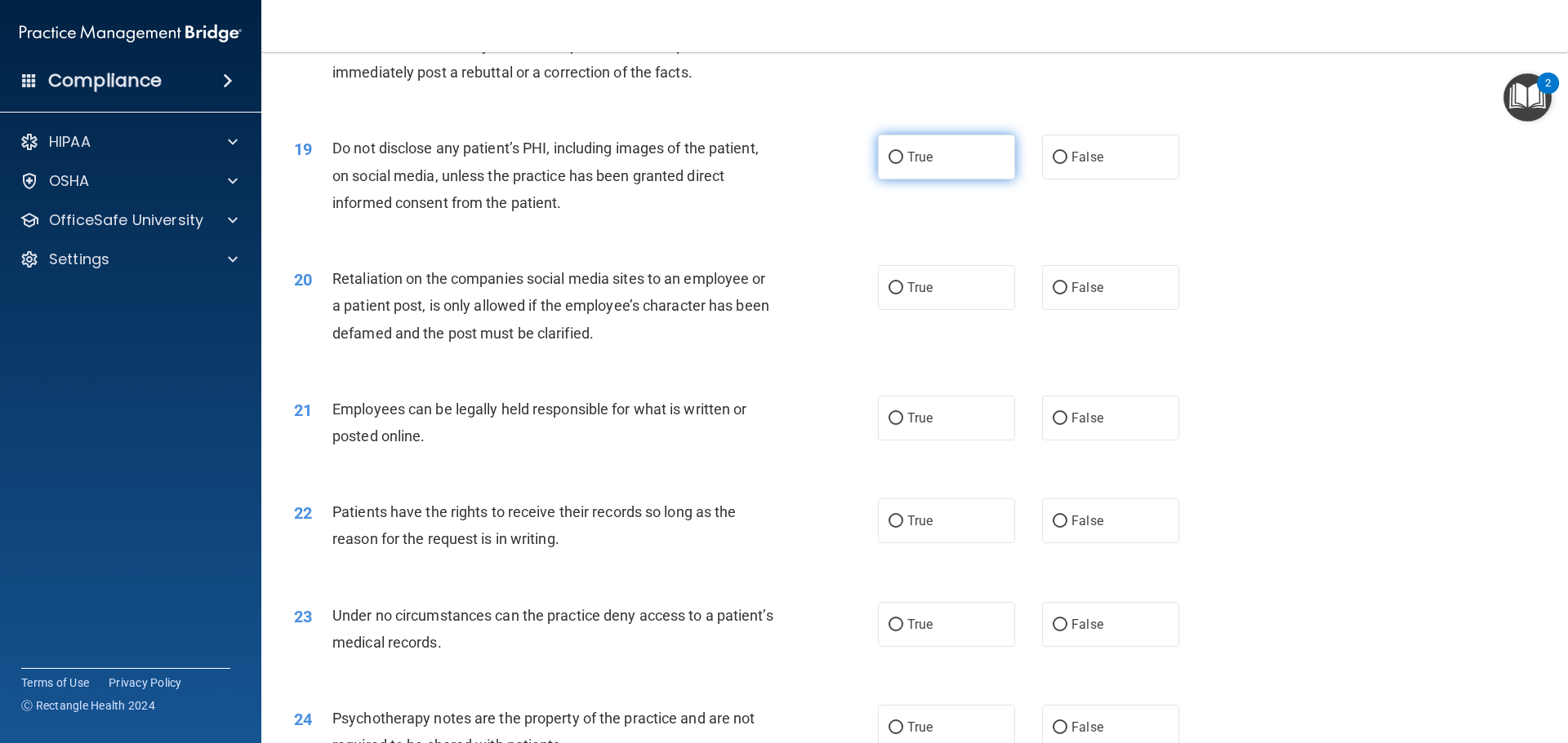
click at [888, 164] on input "True" at bounding box center [895, 157] width 15 height 12
radio input "true"
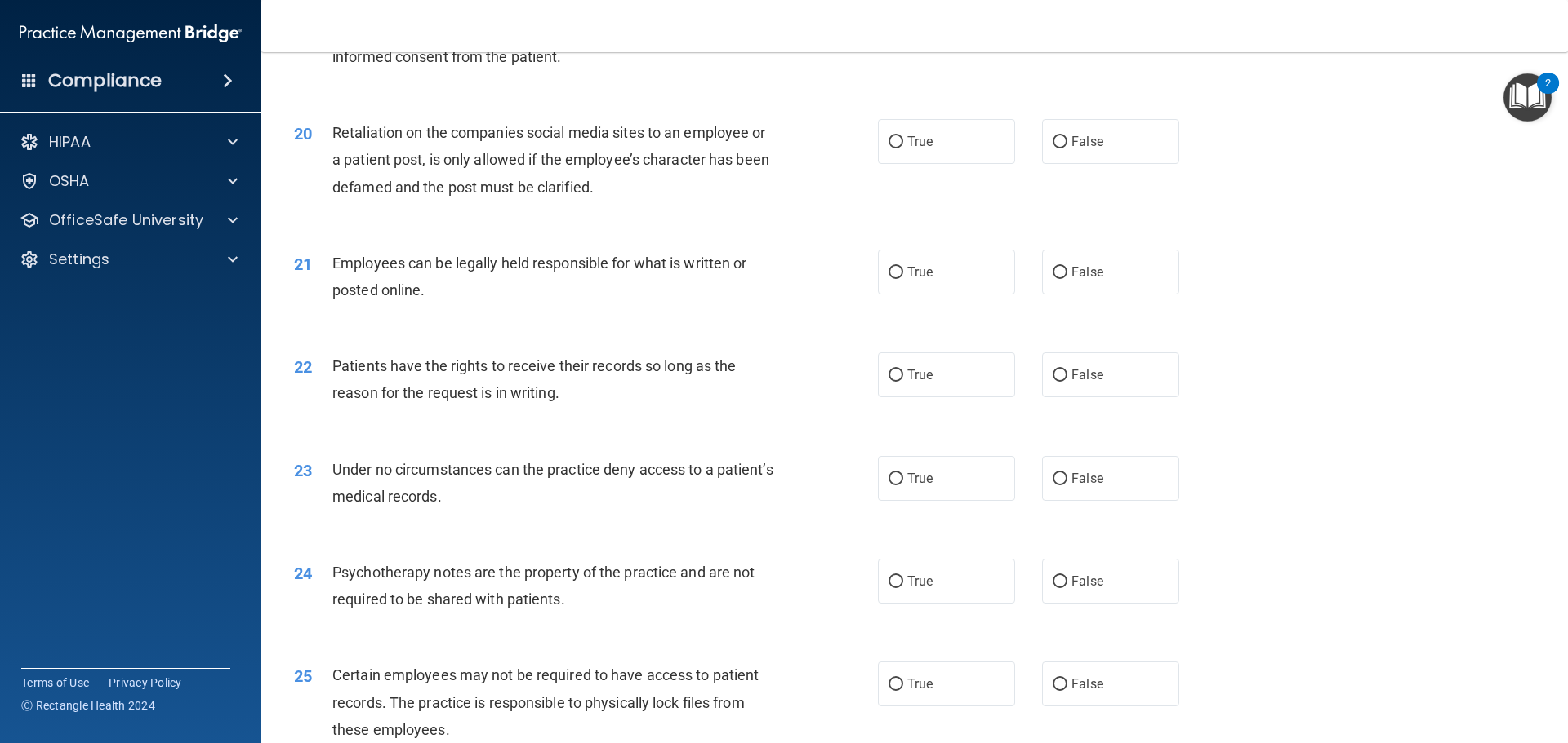
scroll to position [2530, 0]
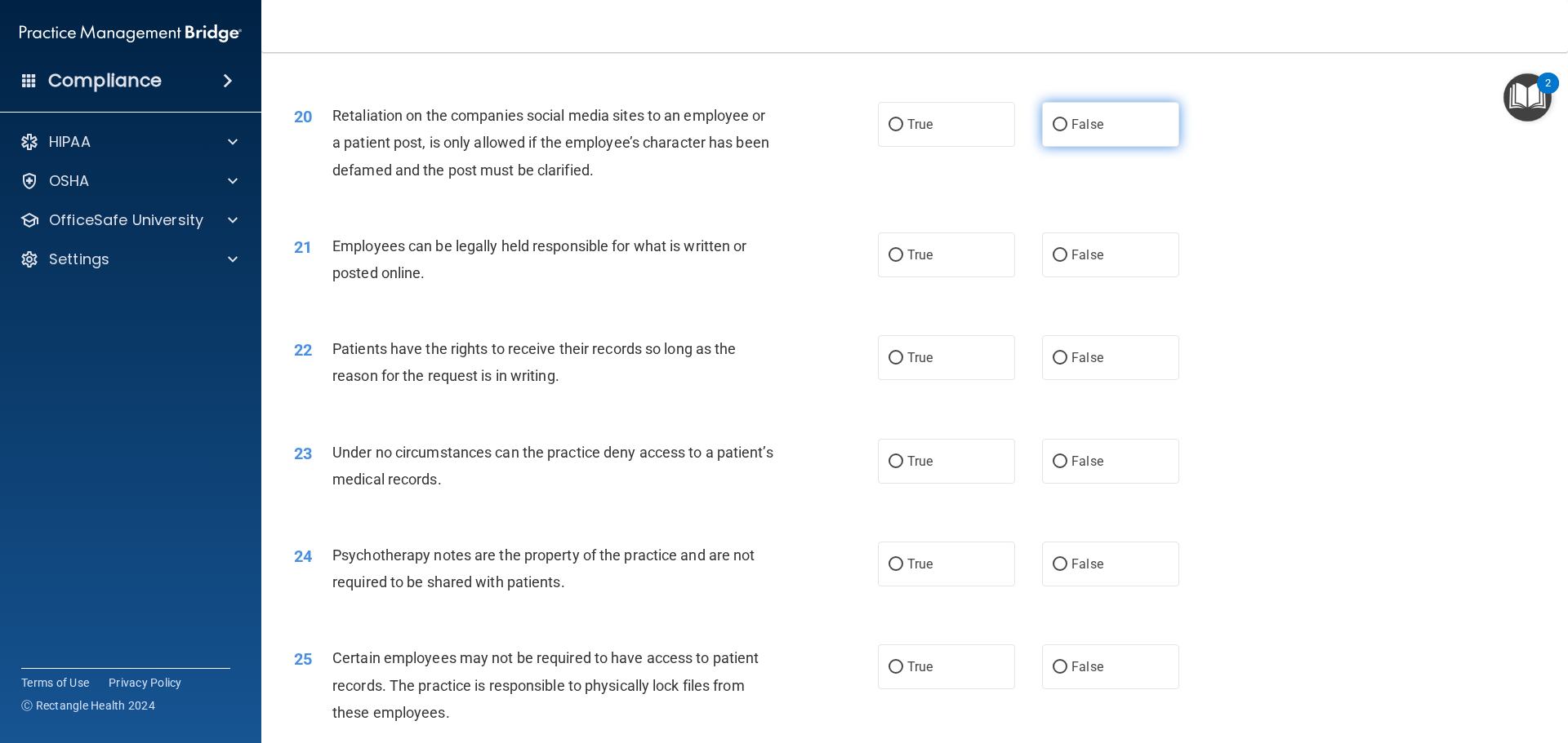
click at [1053, 132] on input "False" at bounding box center [1060, 124] width 15 height 12
radio input "true"
click at [892, 262] on input "True" at bounding box center [895, 255] width 15 height 12
radio input "true"
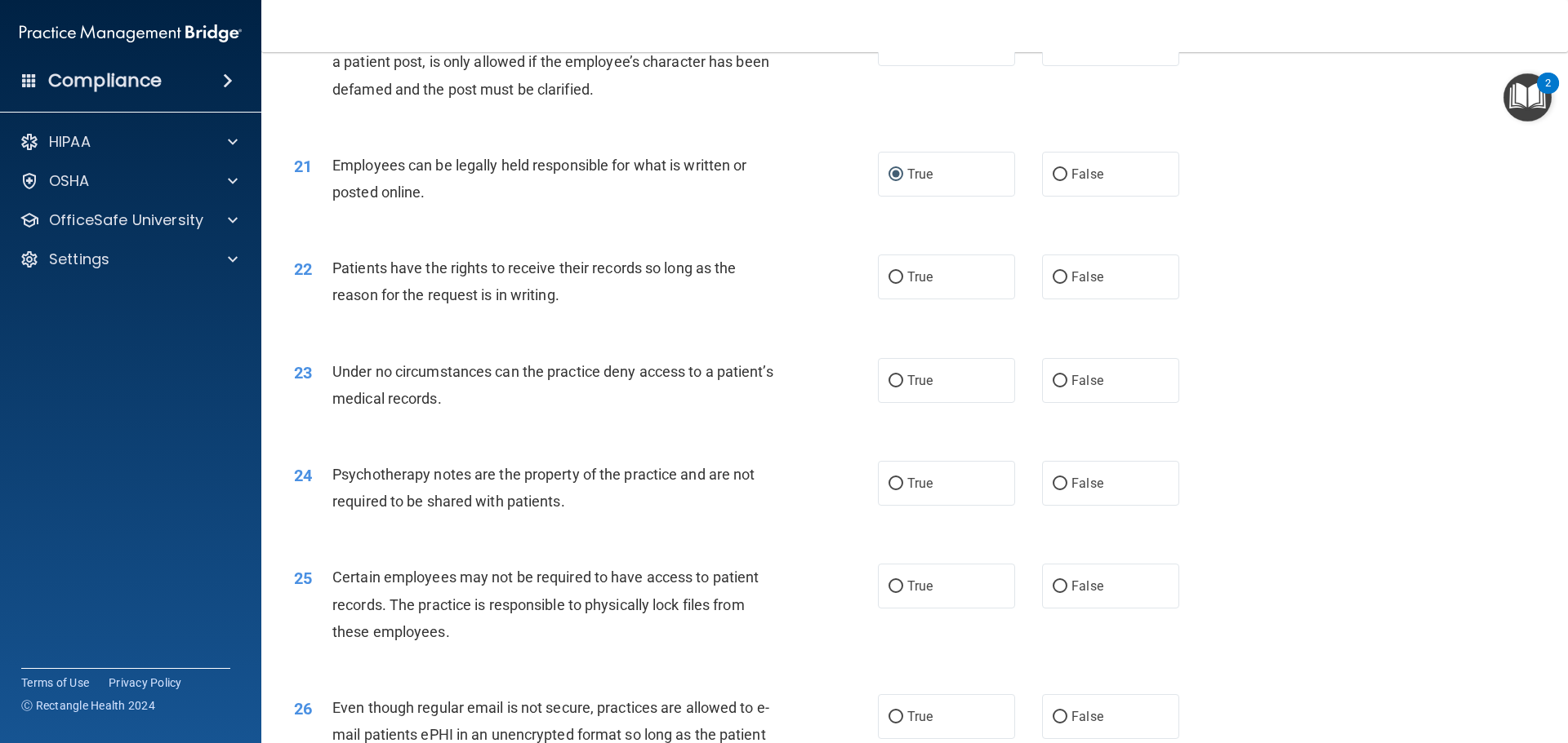
scroll to position [2611, 0]
click at [888, 284] on input "True" at bounding box center [895, 276] width 15 height 12
radio input "true"
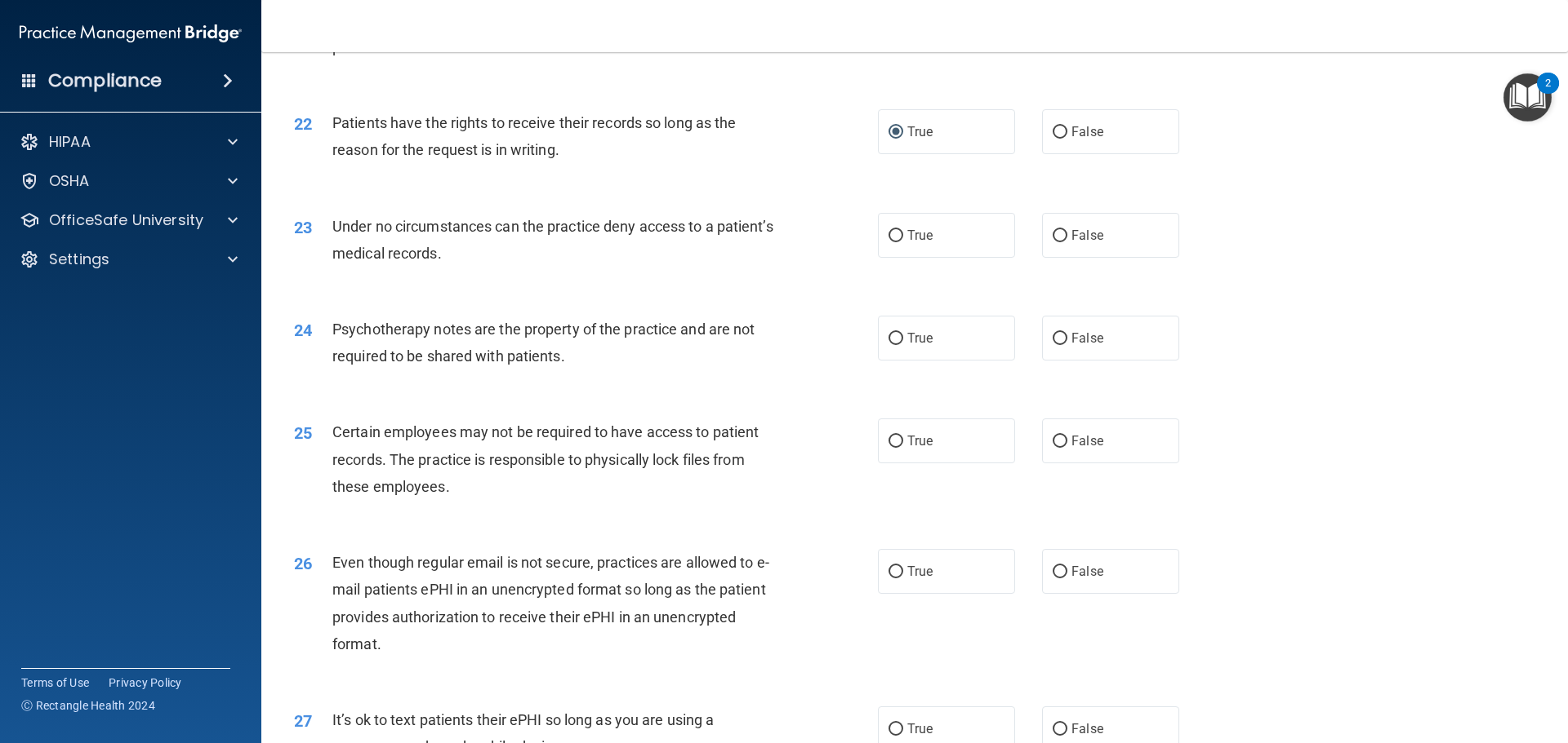
scroll to position [2775, 0]
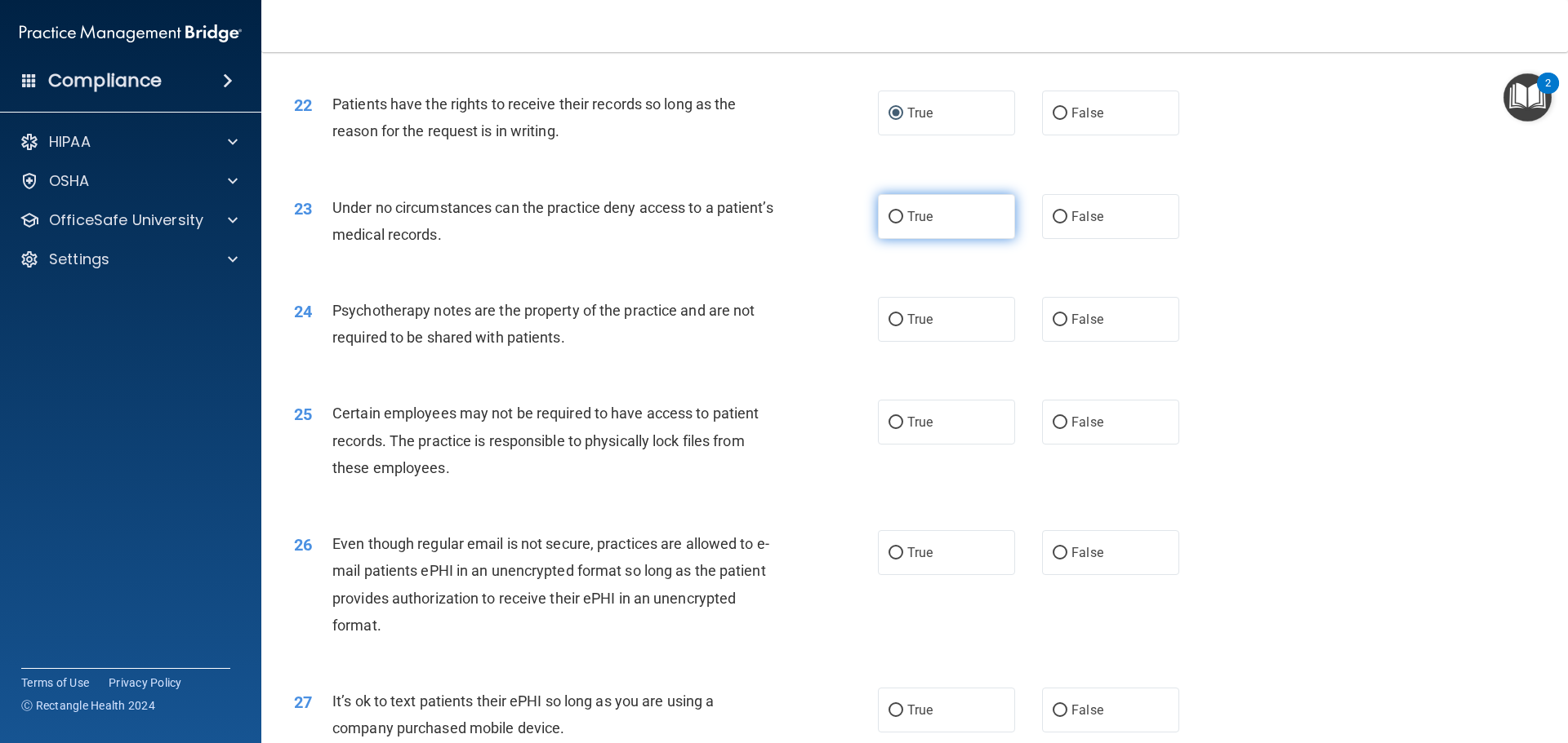
click at [890, 224] on input "True" at bounding box center [895, 217] width 15 height 12
radio input "true"
click at [1059, 327] on input "False" at bounding box center [1060, 319] width 15 height 12
radio input "true"
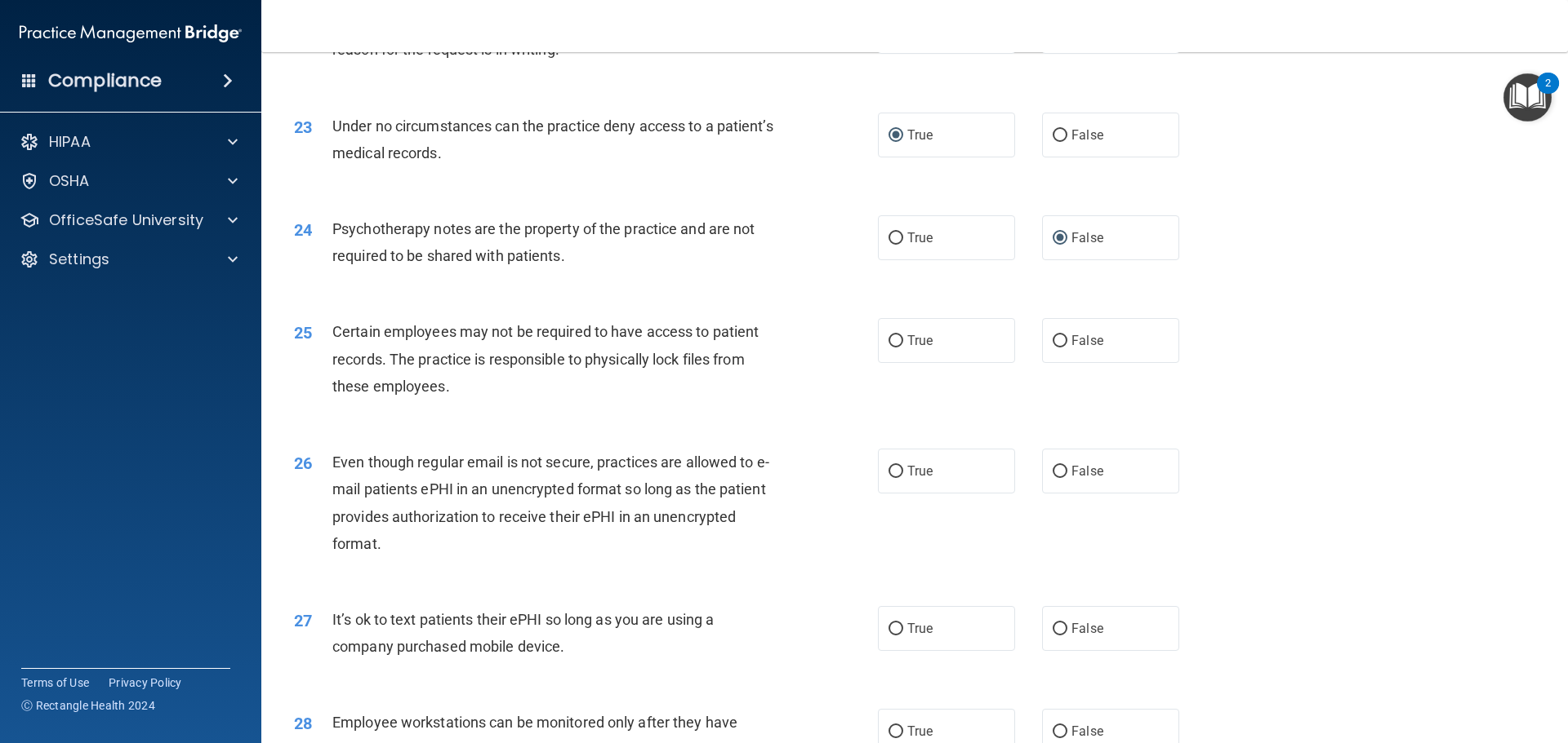
scroll to position [2938, 0]
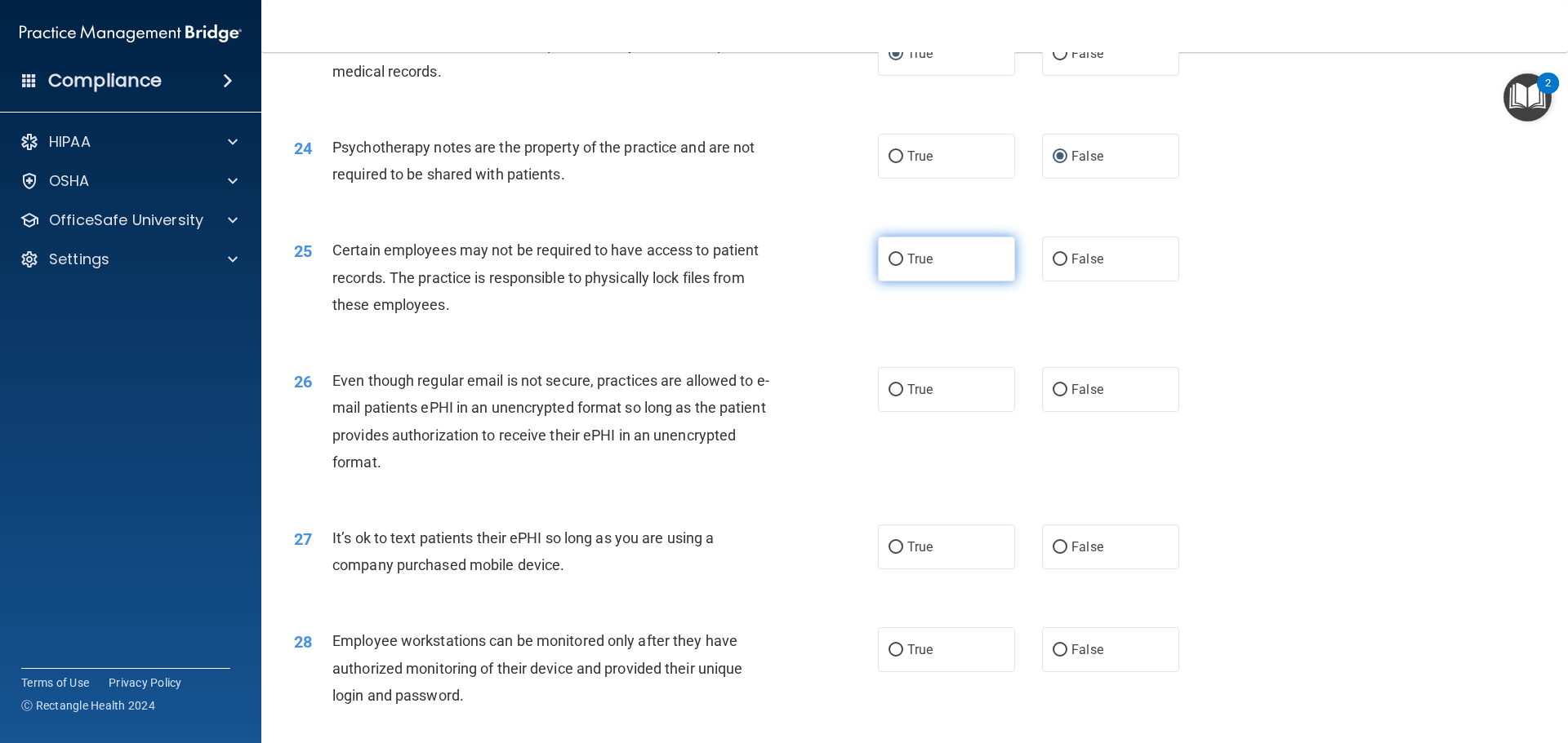
click at [888, 266] on input "True" at bounding box center [895, 260] width 15 height 12
radio input "true"
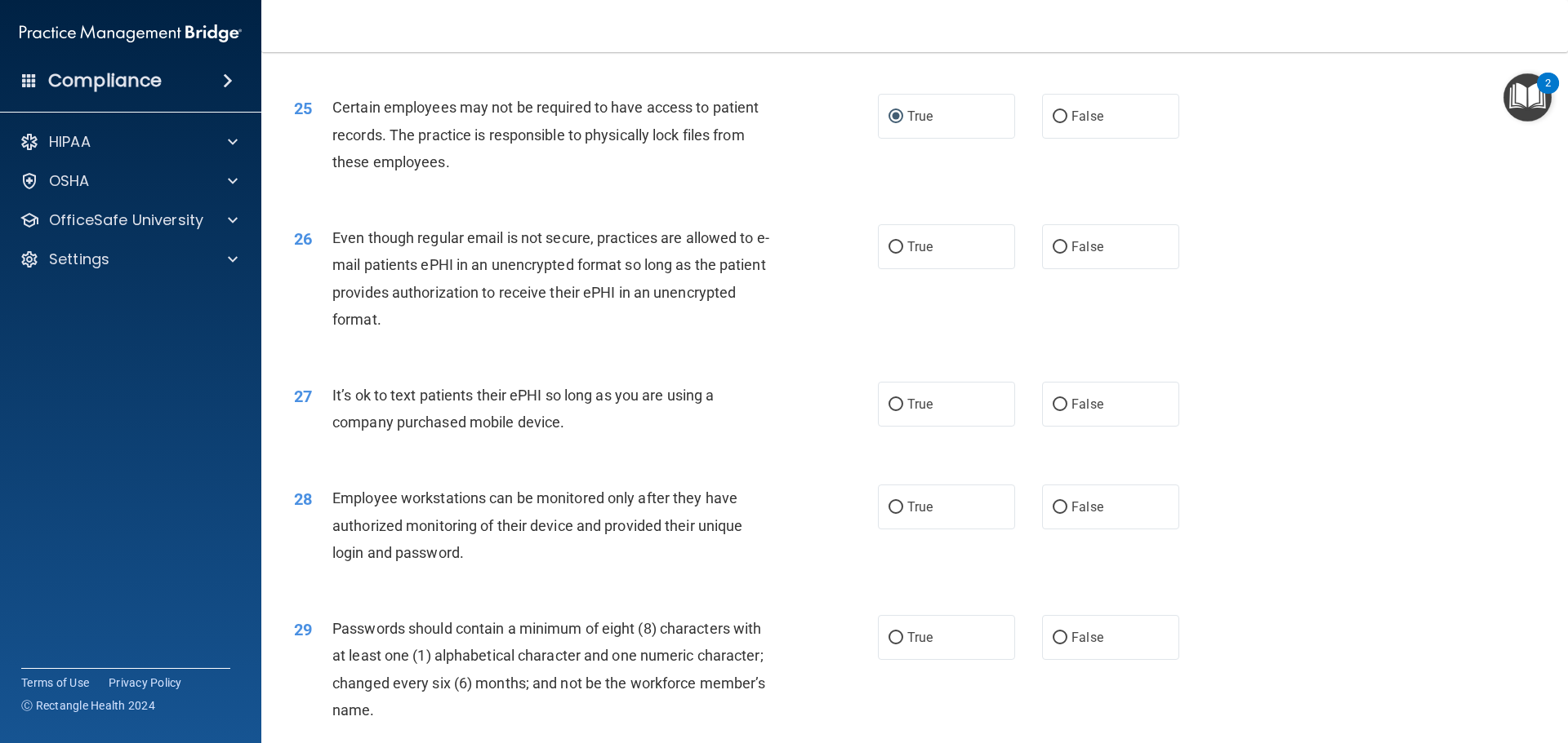
scroll to position [3101, 0]
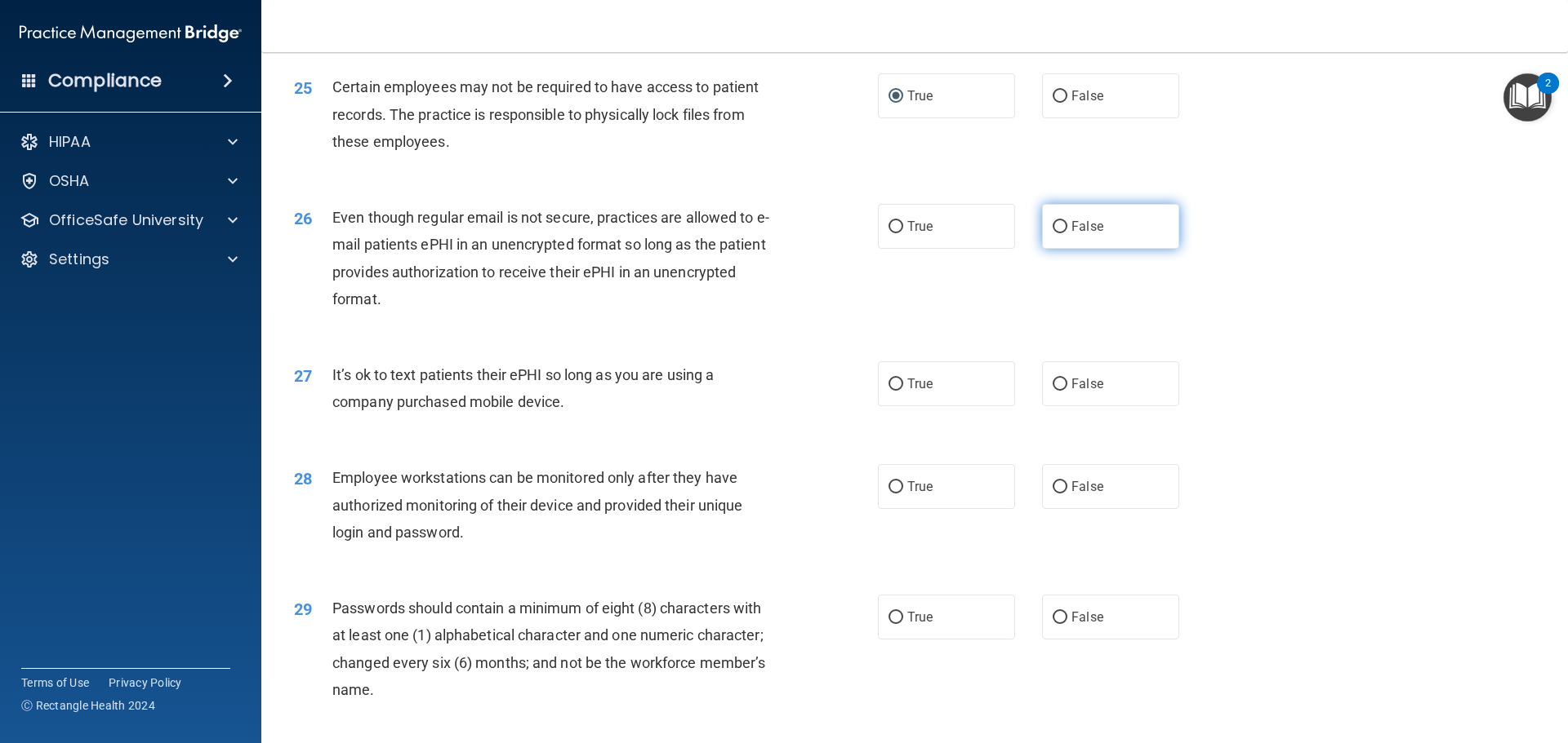
click at [1053, 233] on input "False" at bounding box center [1060, 226] width 15 height 12
radio input "true"
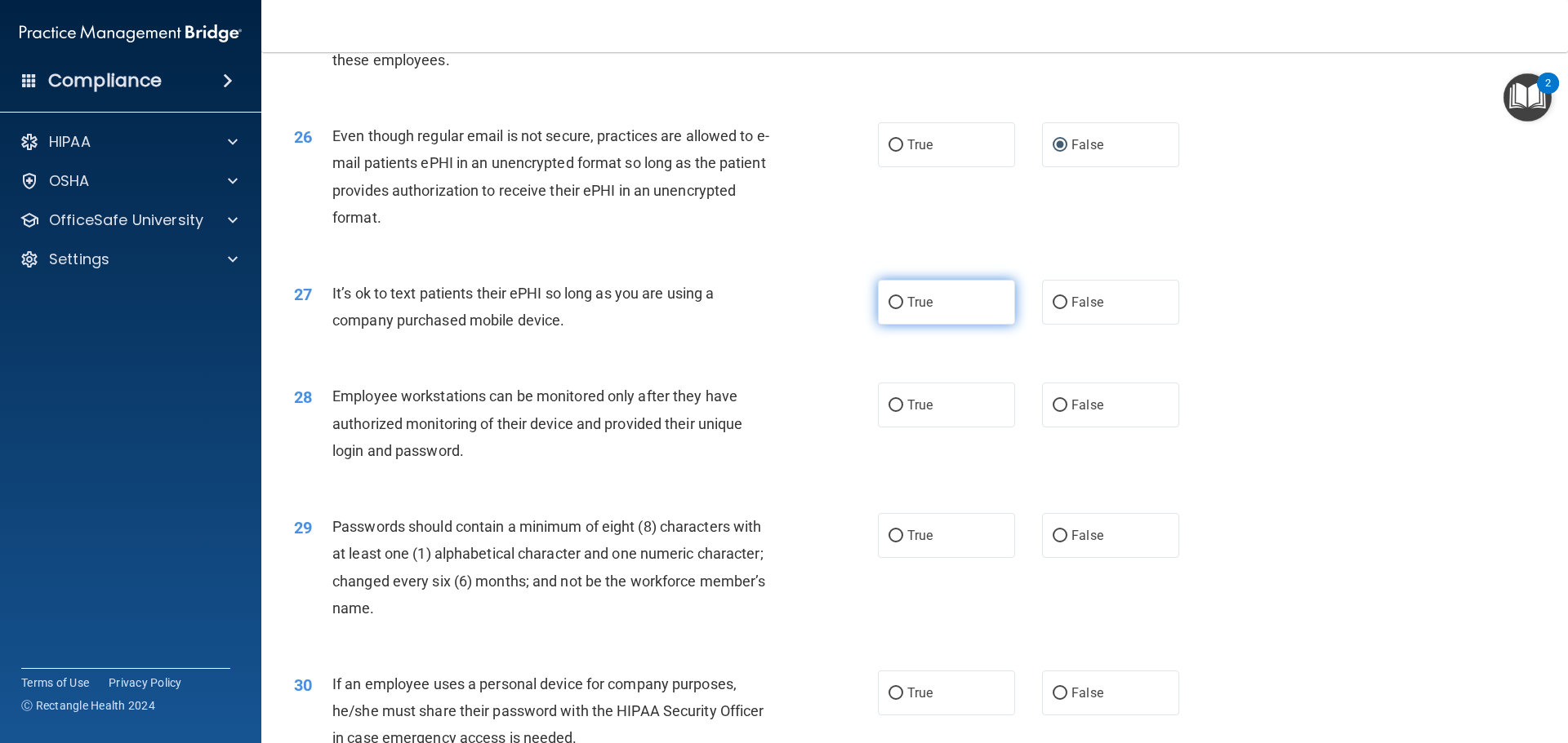
click at [888, 309] on input "True" at bounding box center [895, 303] width 15 height 12
radio input "true"
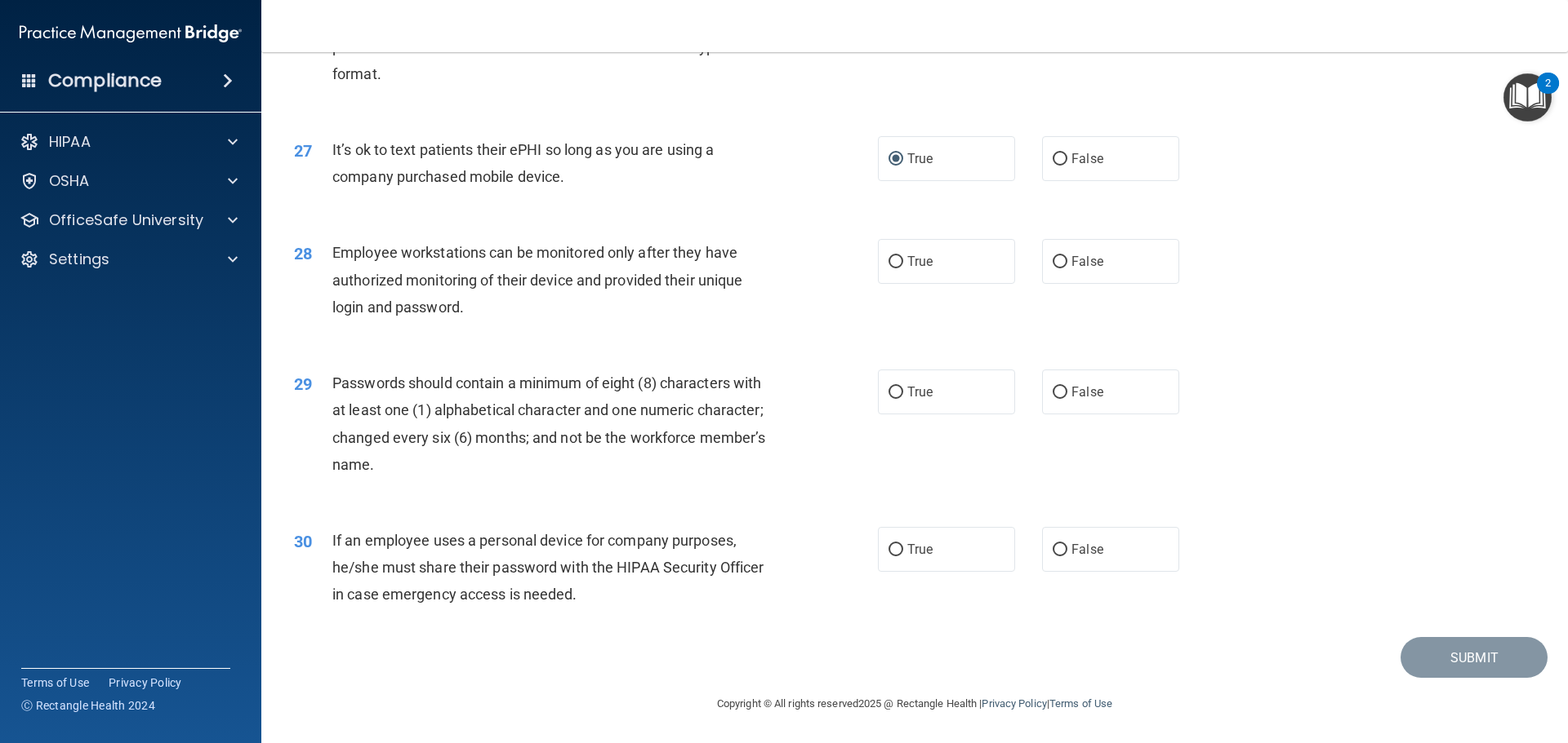
scroll to position [3346, 0]
click at [888, 269] on input "True" at bounding box center [895, 261] width 15 height 12
radio input "true"
click at [892, 396] on input "True" at bounding box center [895, 392] width 15 height 12
radio input "true"
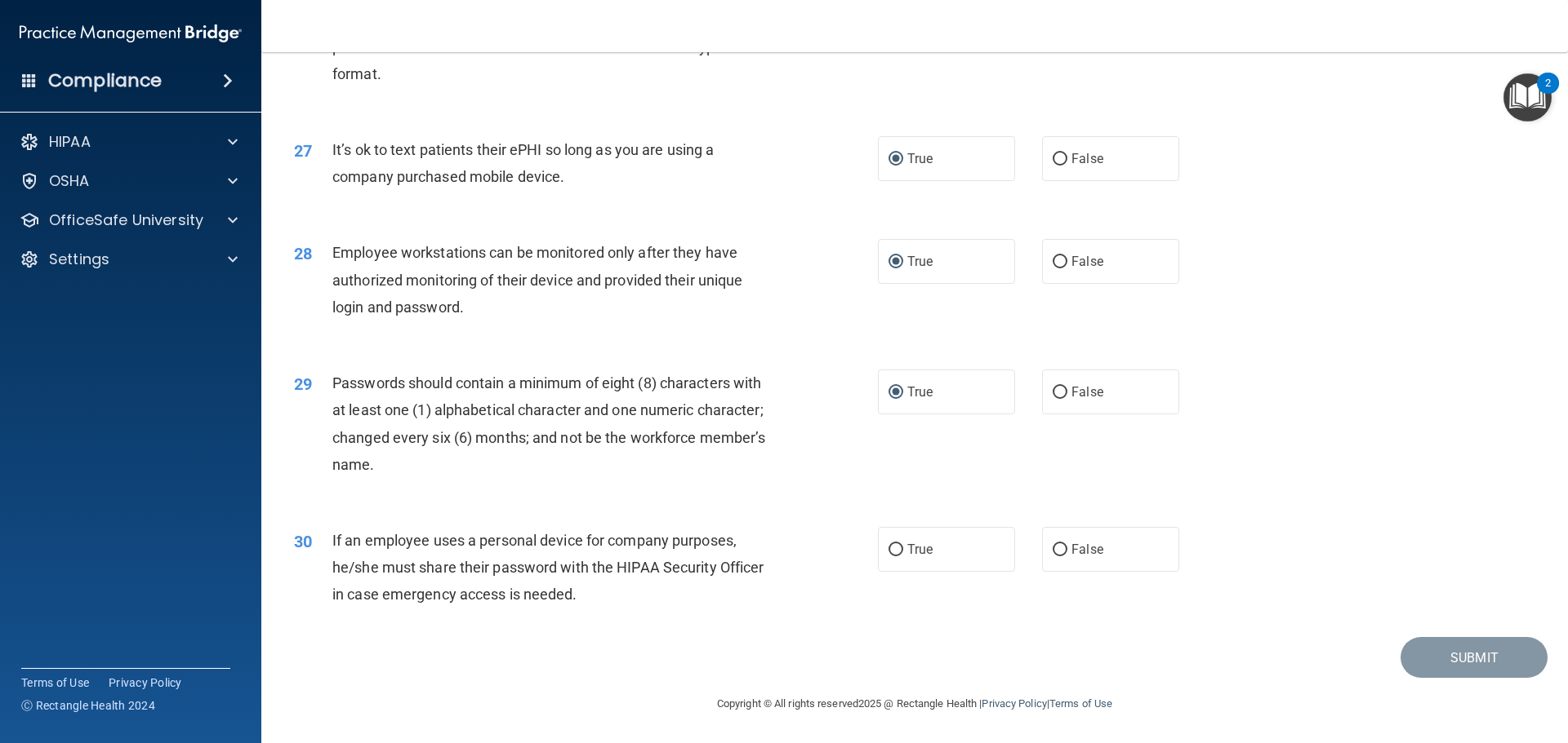
scroll to position [3353, 0]
click at [1053, 551] on input "False" at bounding box center [1060, 550] width 15 height 12
radio input "true"
click at [1476, 654] on button "Submit" at bounding box center [1474, 657] width 147 height 41
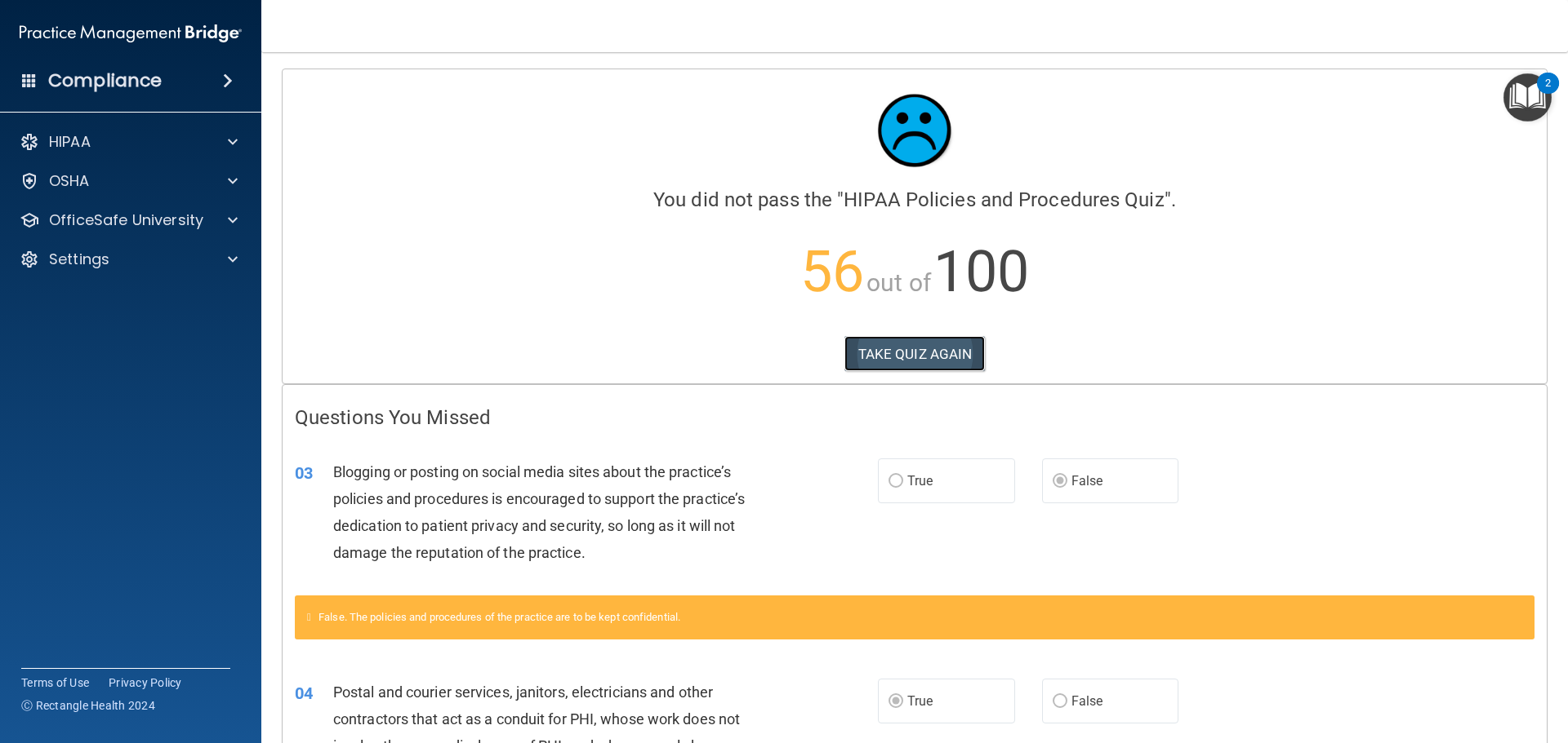
click at [883, 354] on button "TAKE QUIZ AGAIN" at bounding box center [914, 354] width 141 height 36
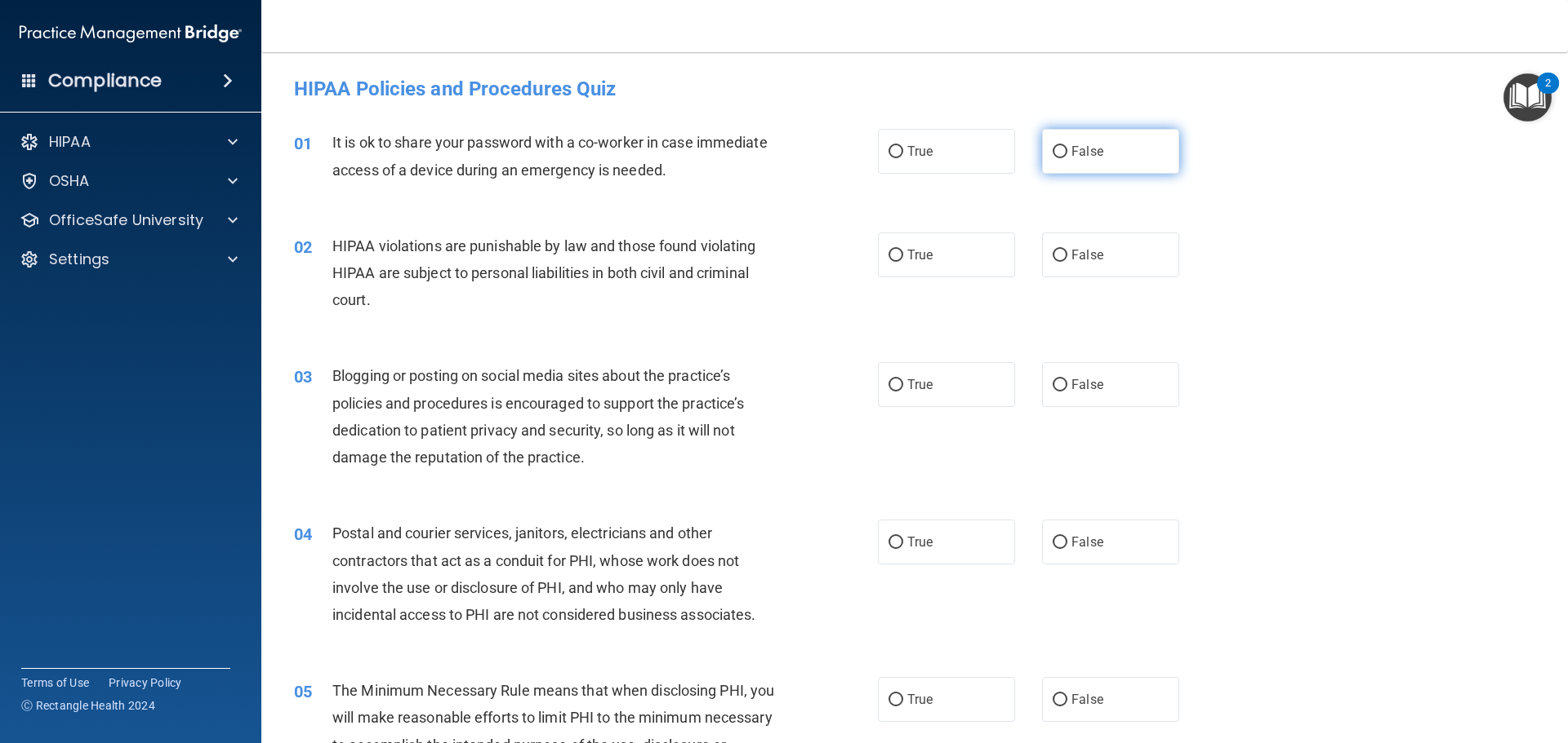
click at [1053, 156] on input "False" at bounding box center [1060, 152] width 15 height 12
radio input "true"
click at [897, 255] on label "True" at bounding box center [946, 255] width 137 height 45
click at [897, 255] on input "True" at bounding box center [895, 255] width 15 height 12
radio input "true"
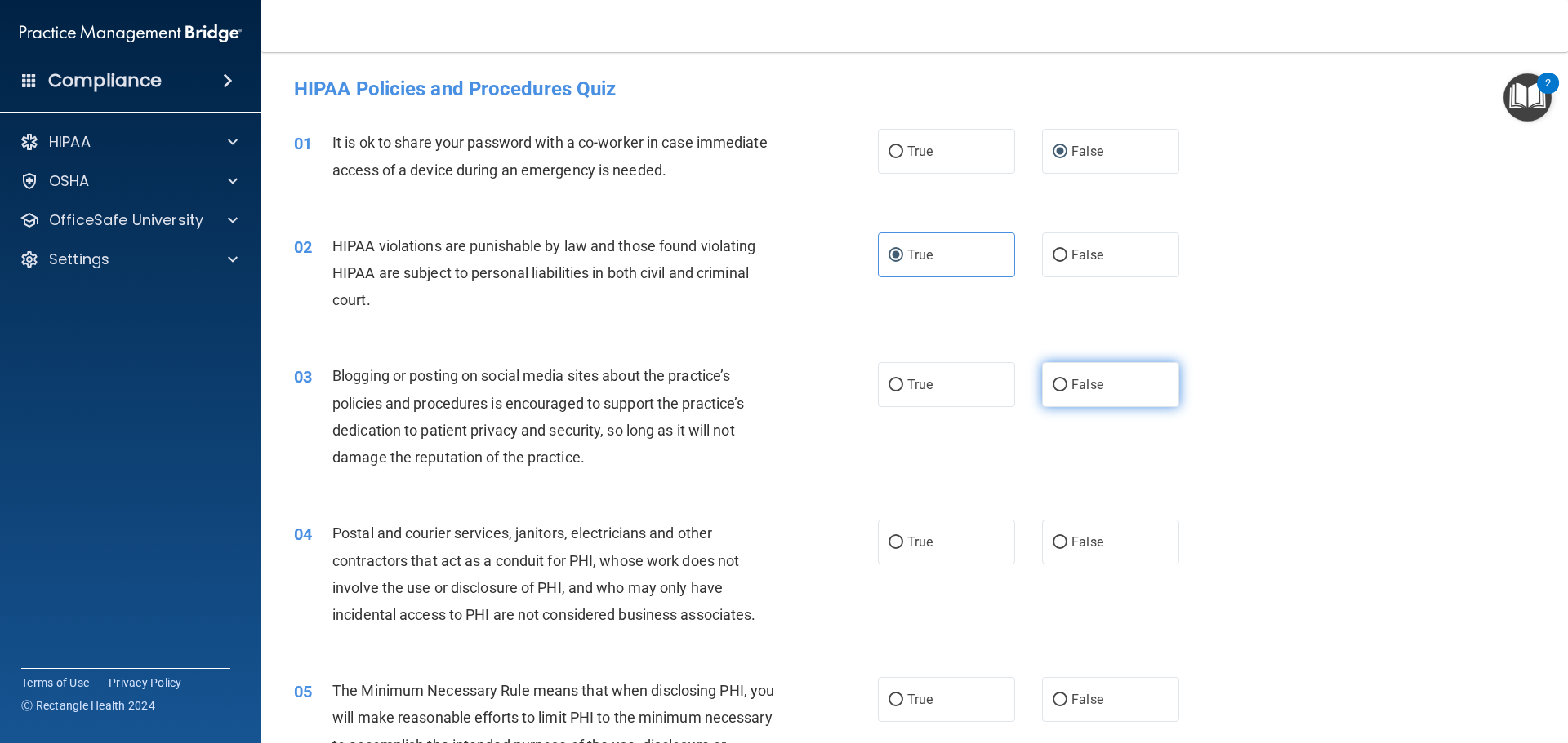
click at [1053, 382] on input "False" at bounding box center [1060, 385] width 15 height 12
radio input "true"
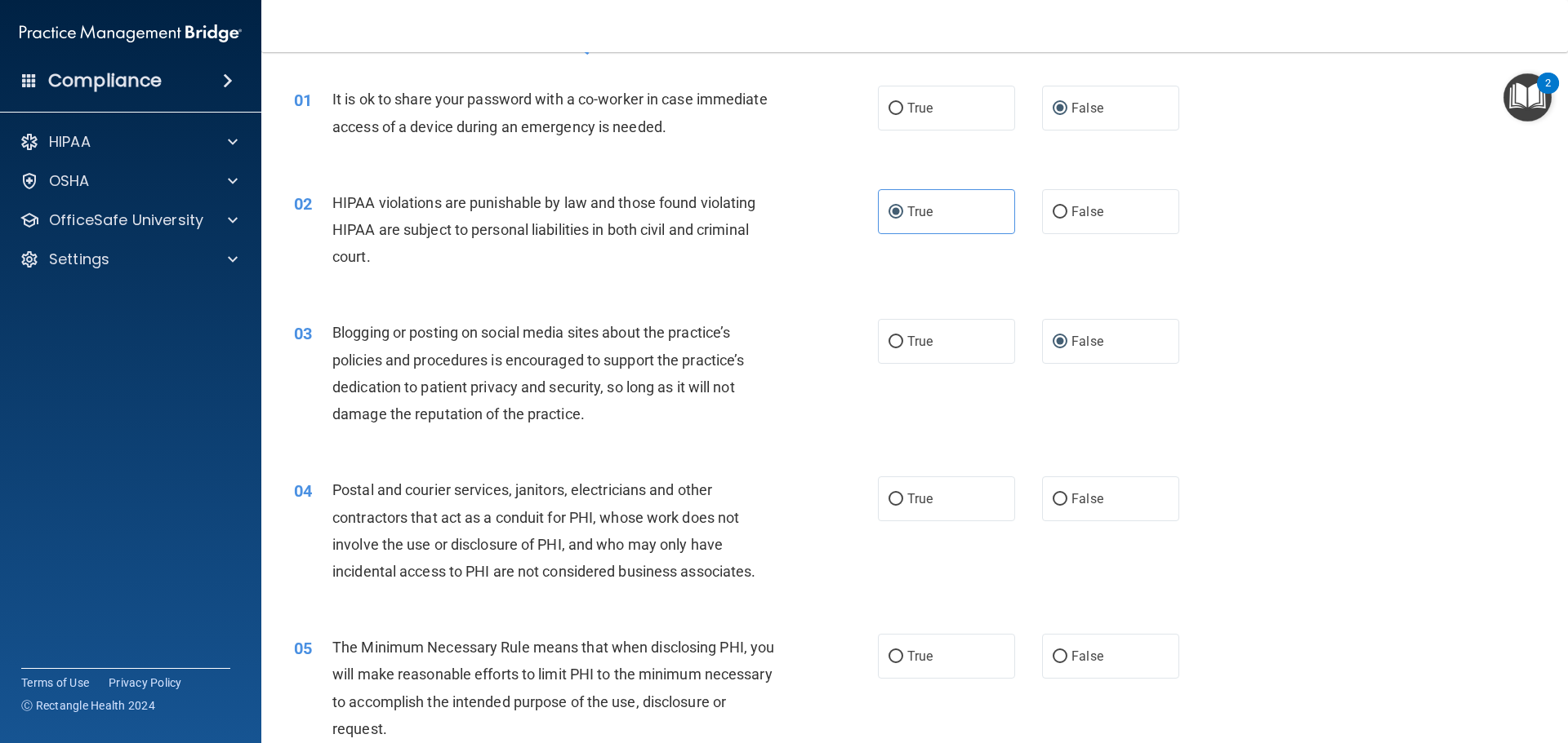
scroll to position [82, 0]
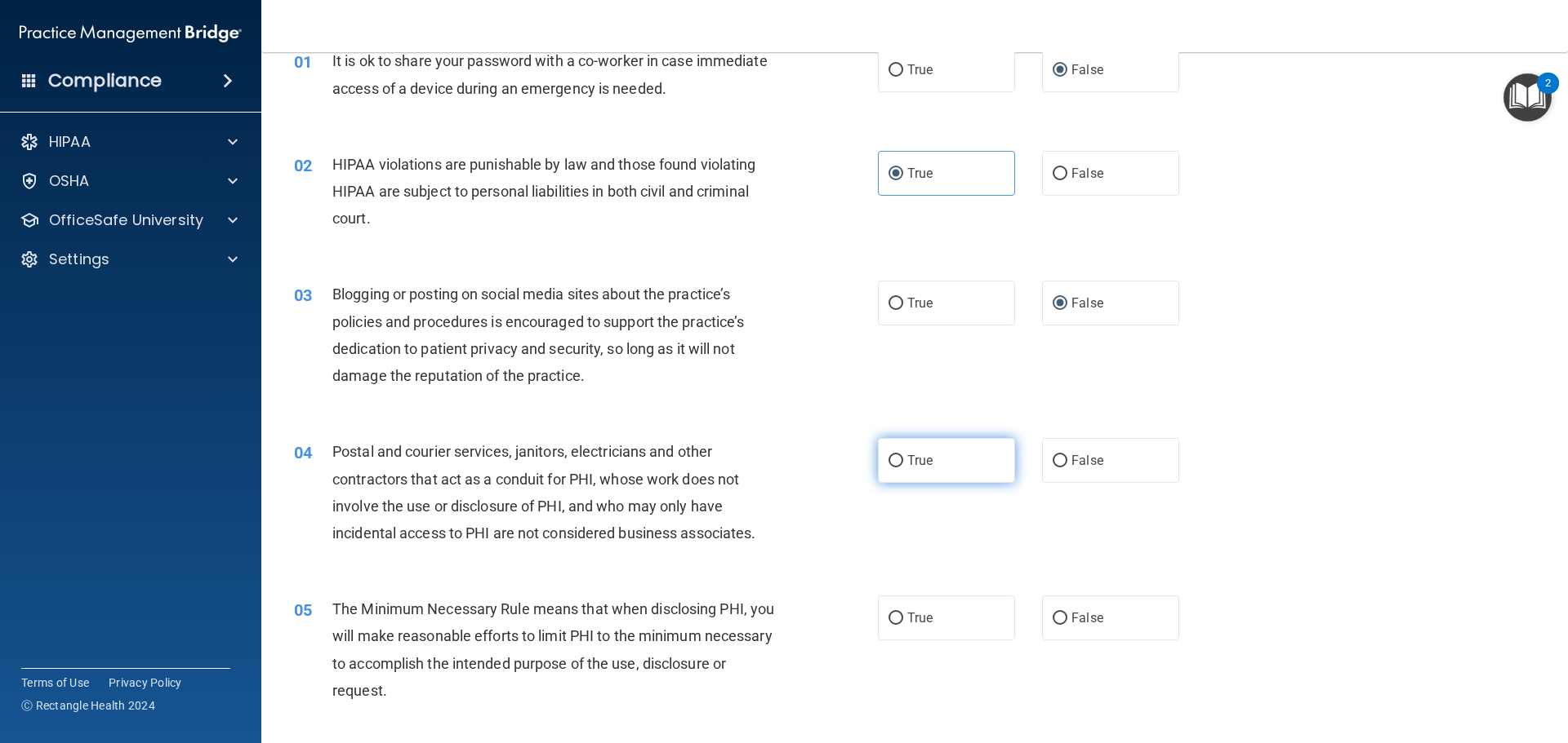
click at [891, 459] on input "True" at bounding box center [895, 461] width 15 height 12
radio input "true"
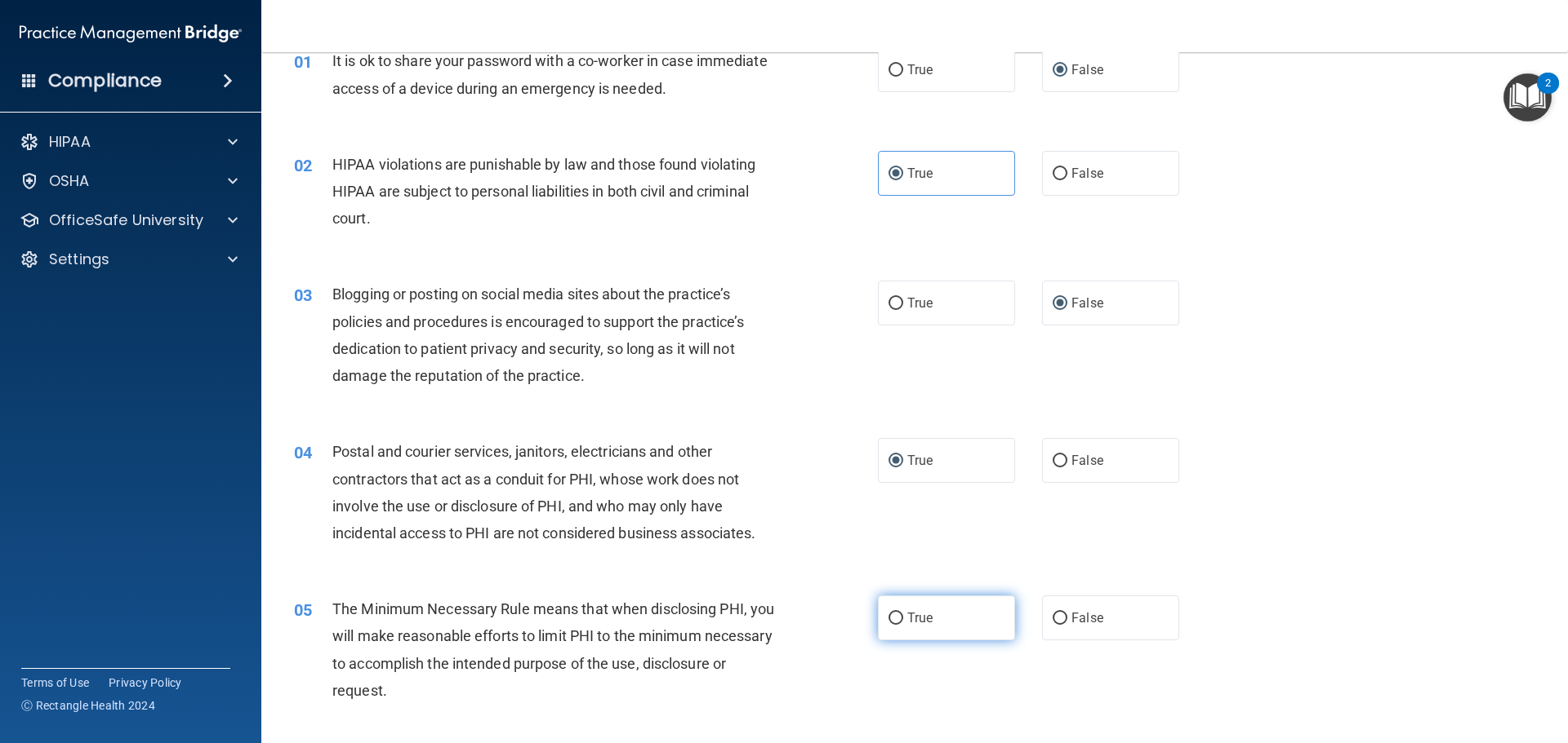
click at [889, 616] on input "True" at bounding box center [895, 619] width 15 height 12
radio input "true"
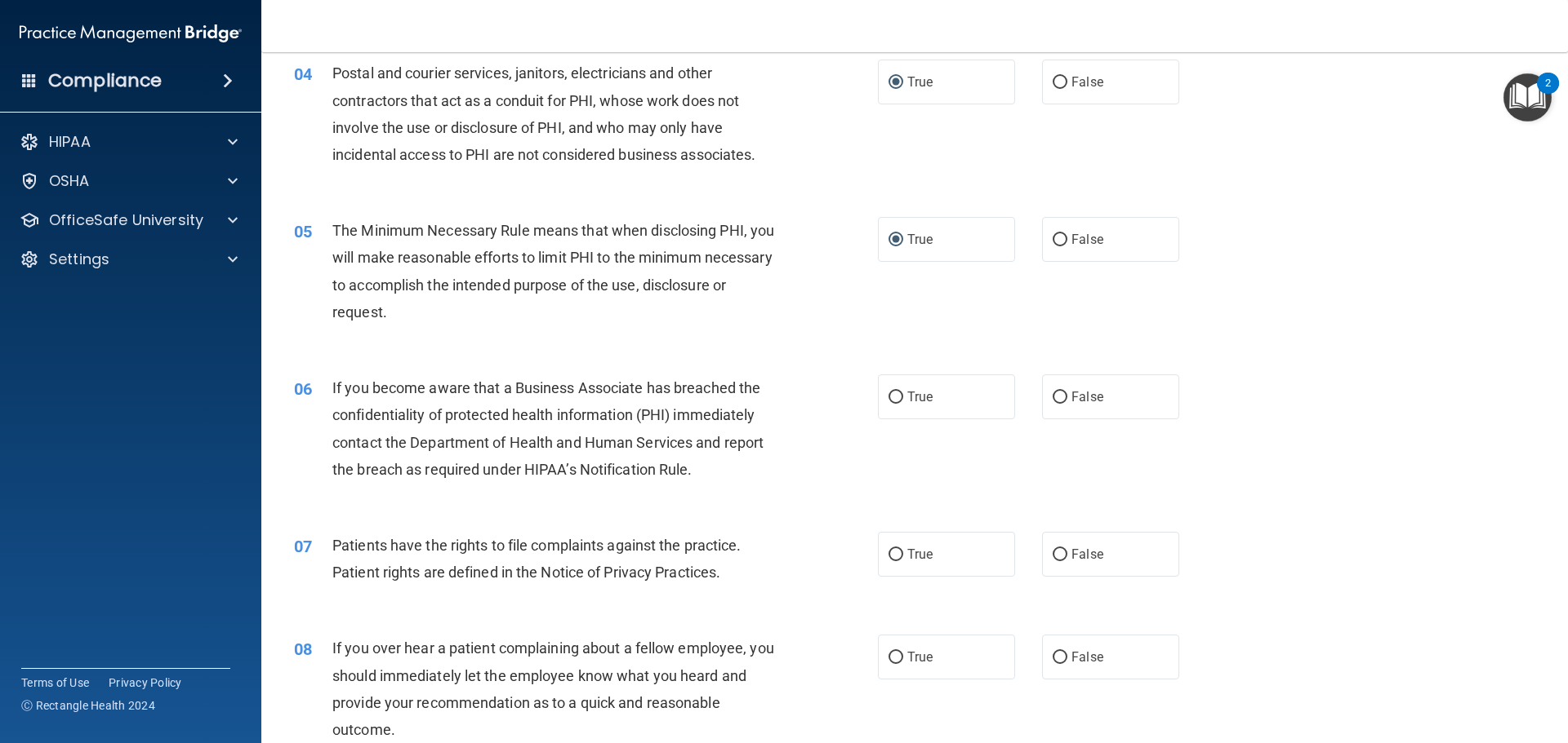
scroll to position [490, 0]
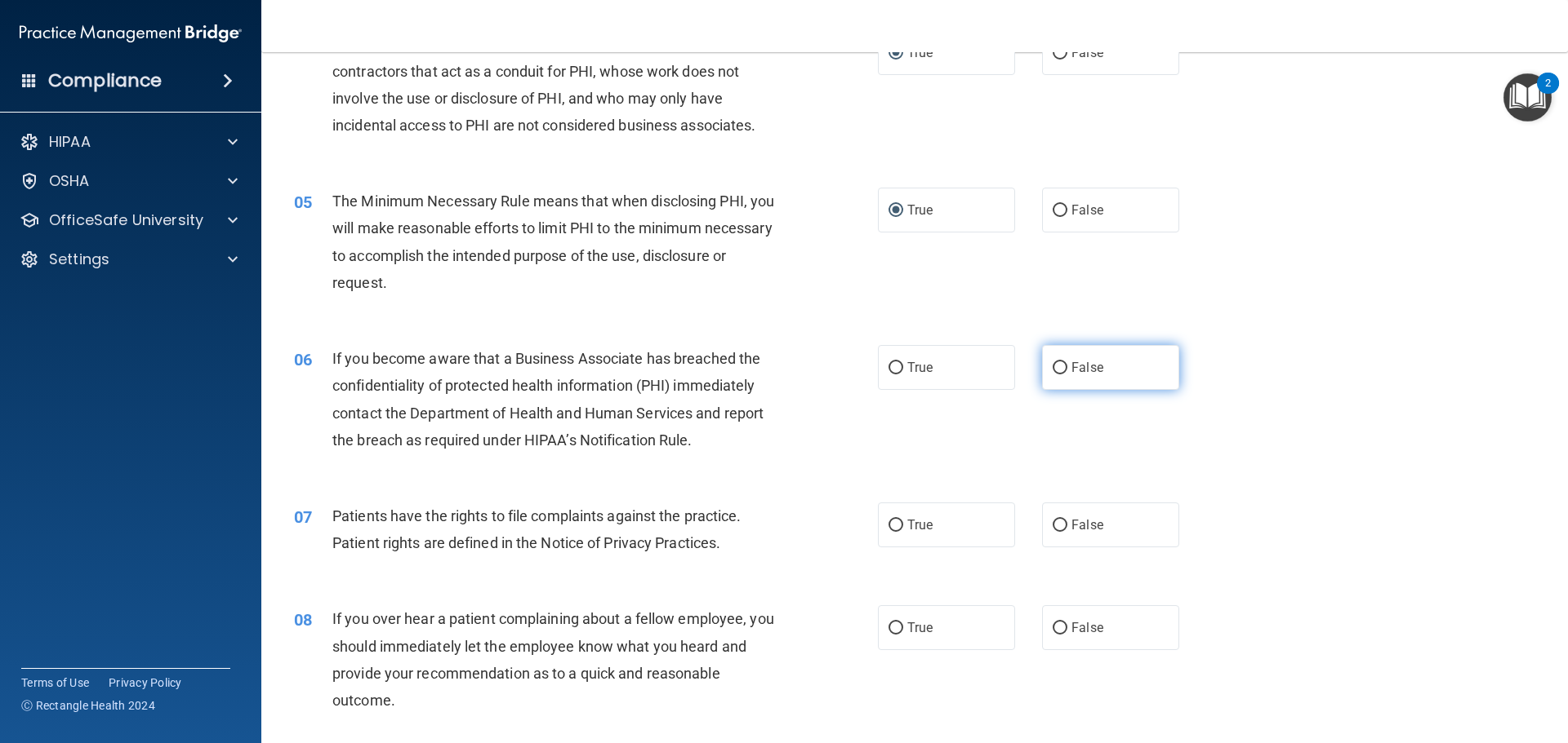
click at [1053, 368] on input "False" at bounding box center [1060, 368] width 15 height 12
radio input "true"
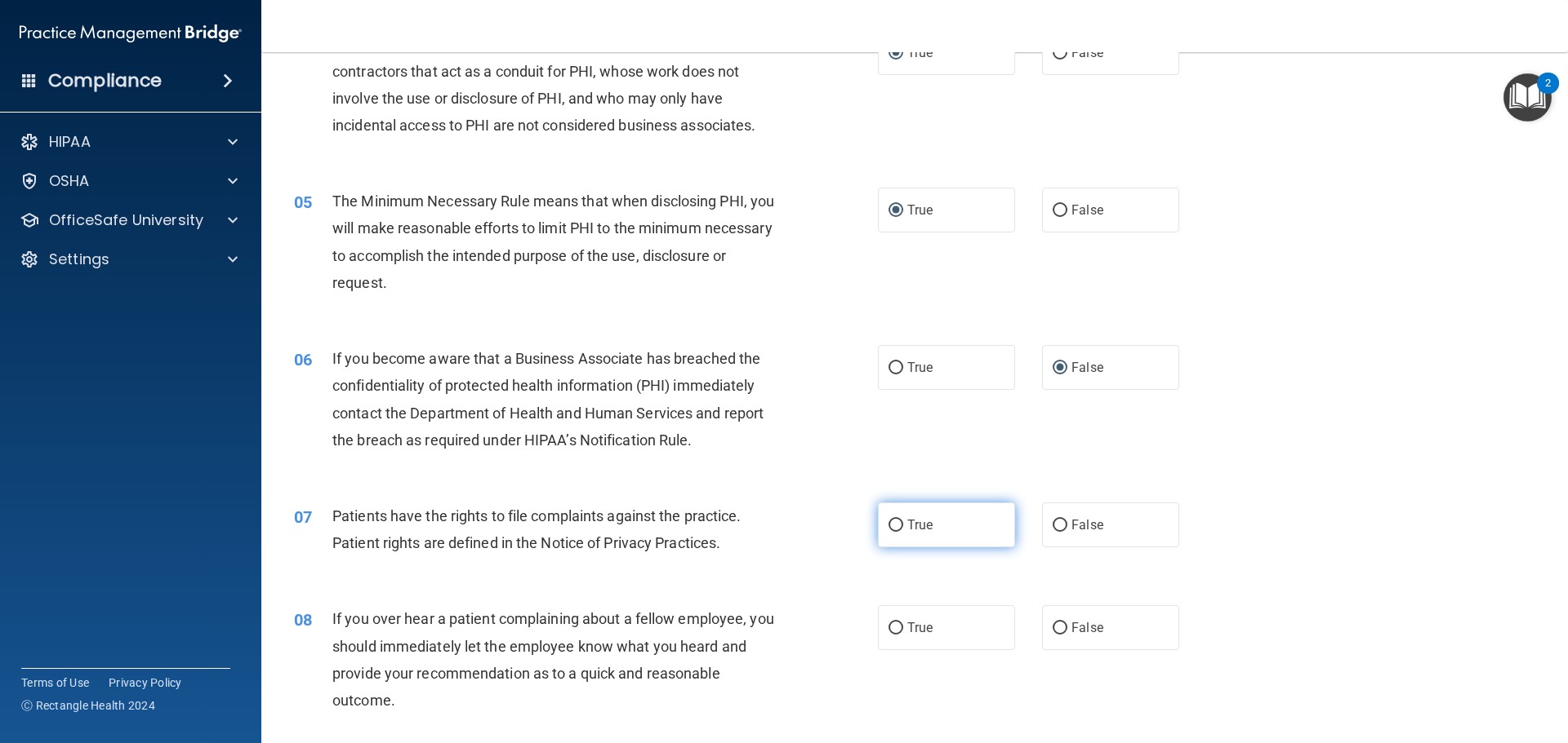
click at [892, 525] on input "True" at bounding box center [895, 526] width 15 height 12
radio input "true"
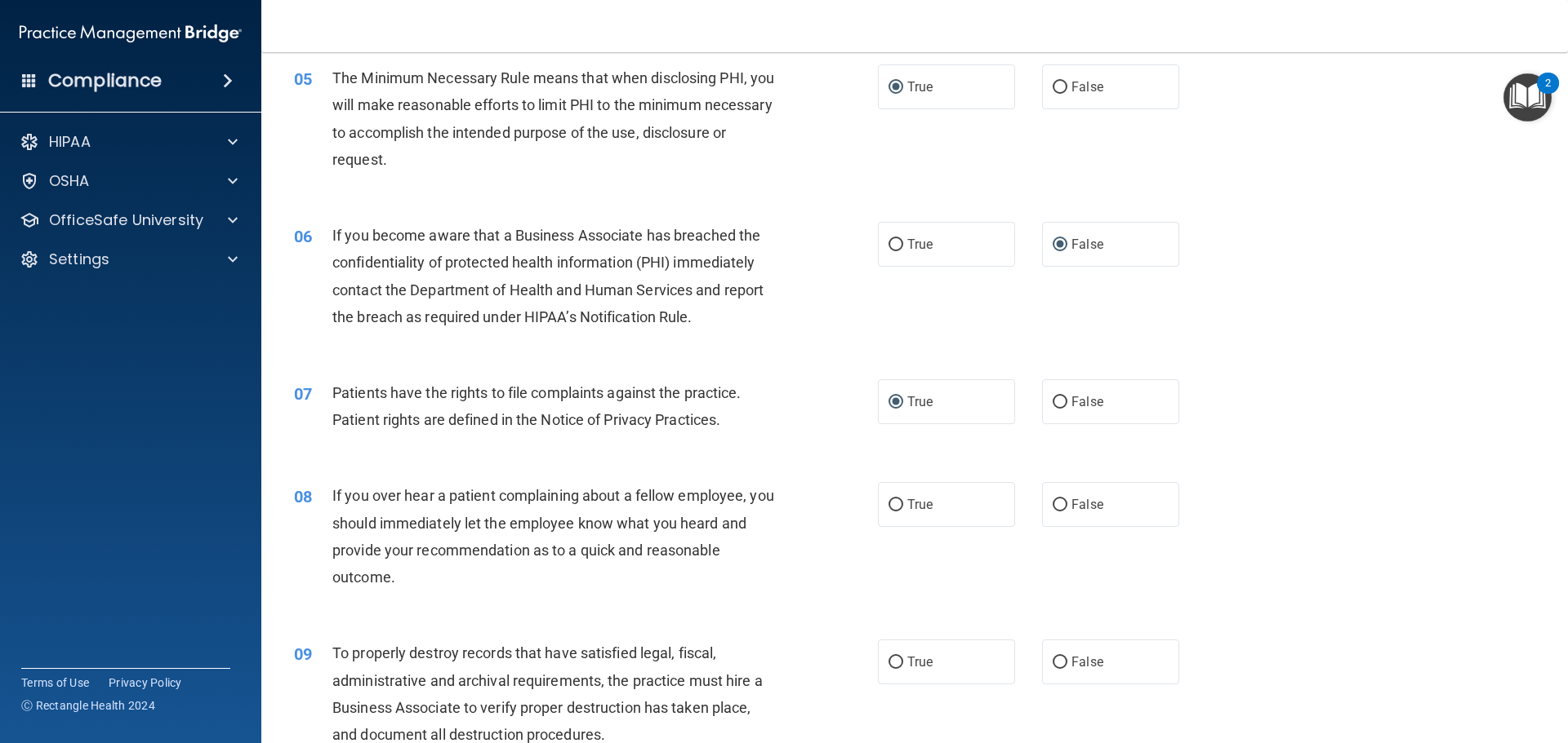
scroll to position [653, 0]
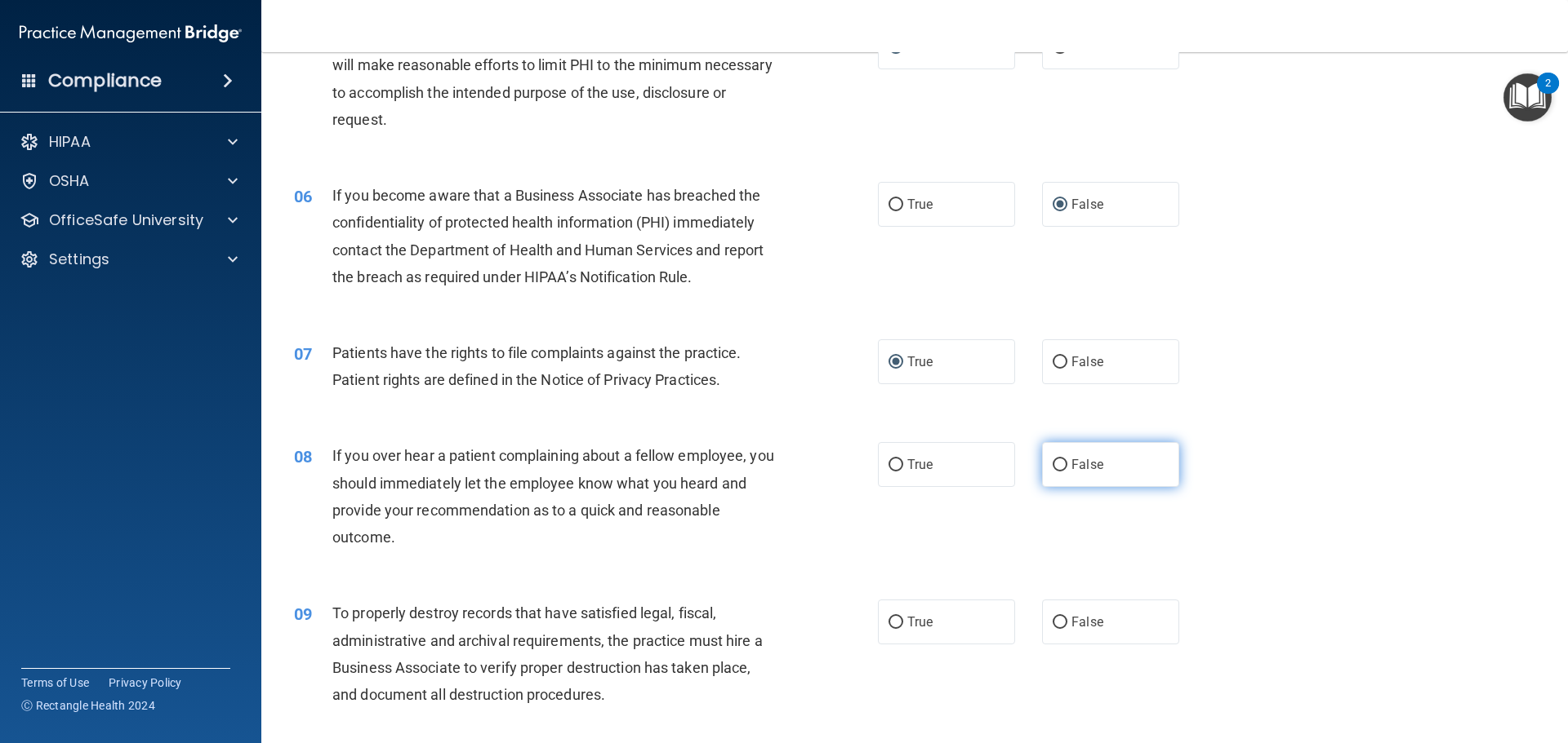
click at [1053, 463] on input "False" at bounding box center [1060, 465] width 15 height 12
radio input "true"
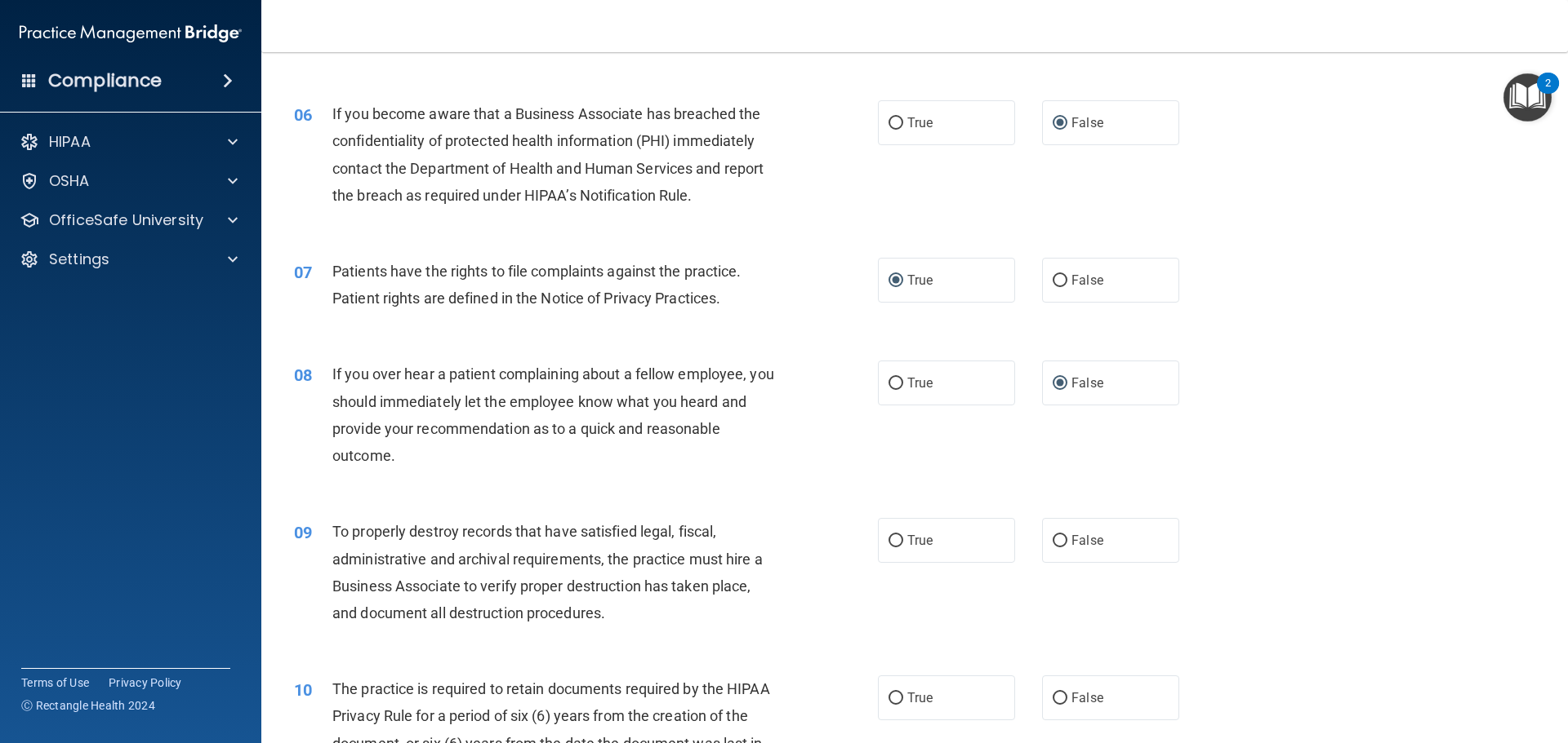
scroll to position [816, 0]
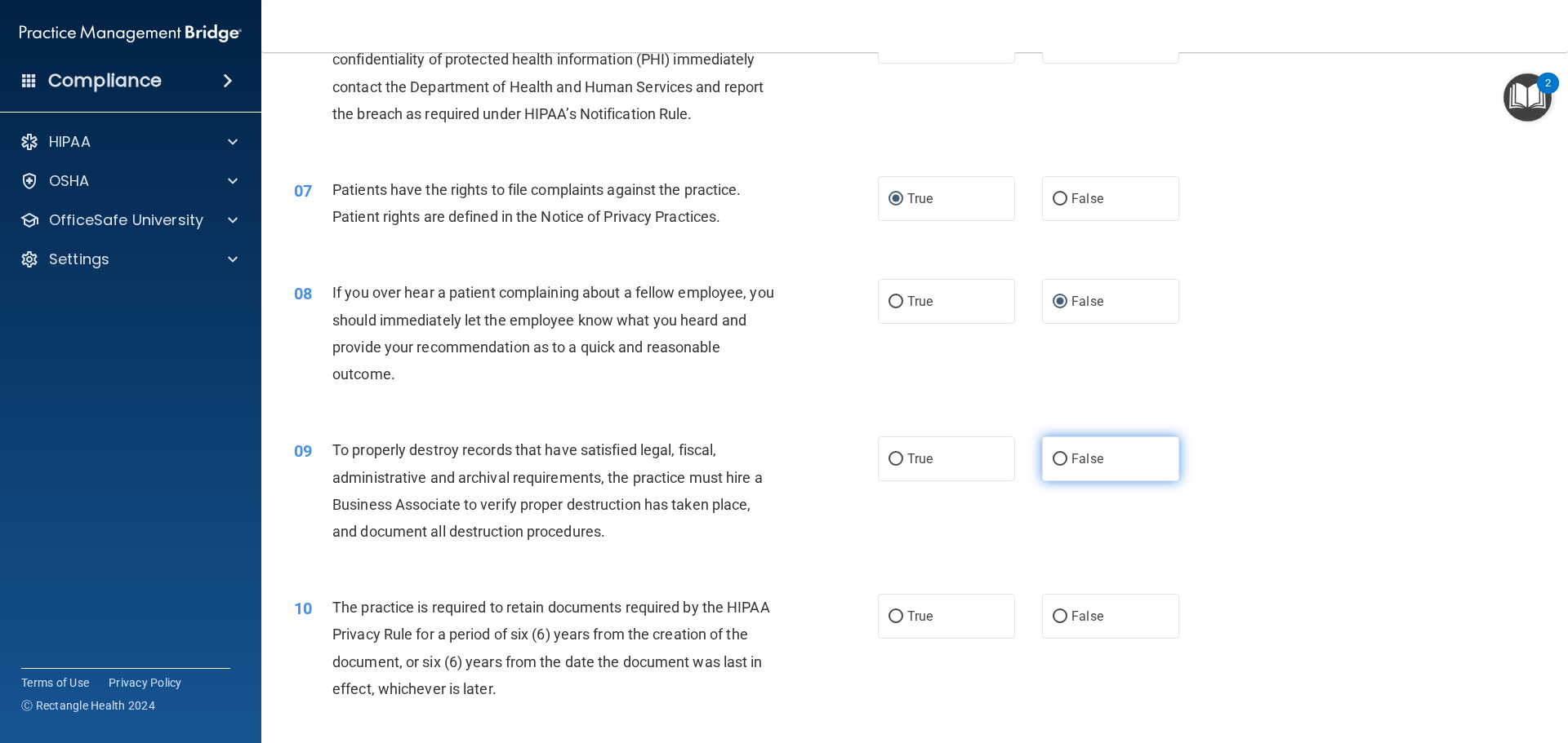
click at [1054, 458] on input "False" at bounding box center [1060, 459] width 15 height 12
radio input "true"
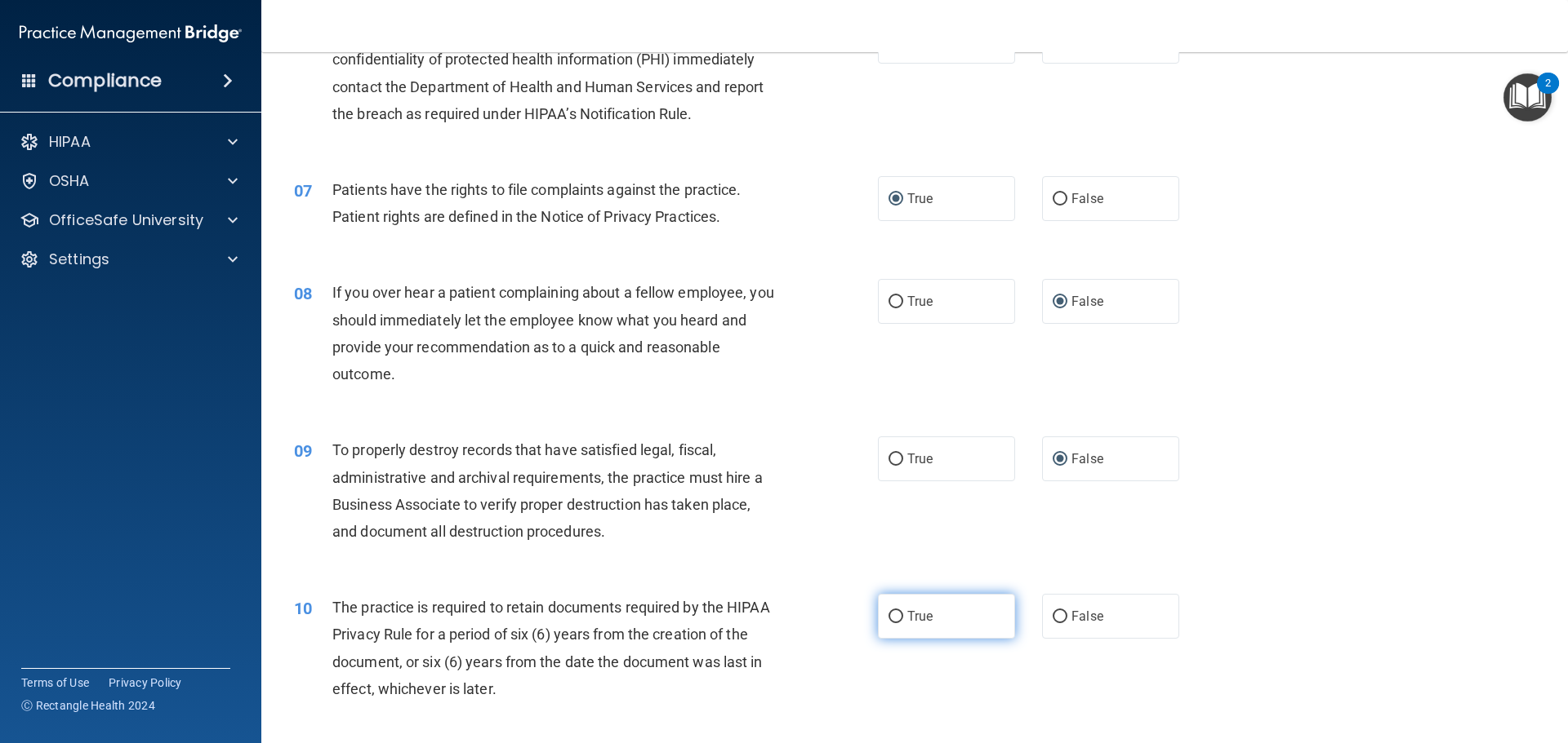
click at [890, 612] on input "True" at bounding box center [895, 617] width 15 height 12
radio input "true"
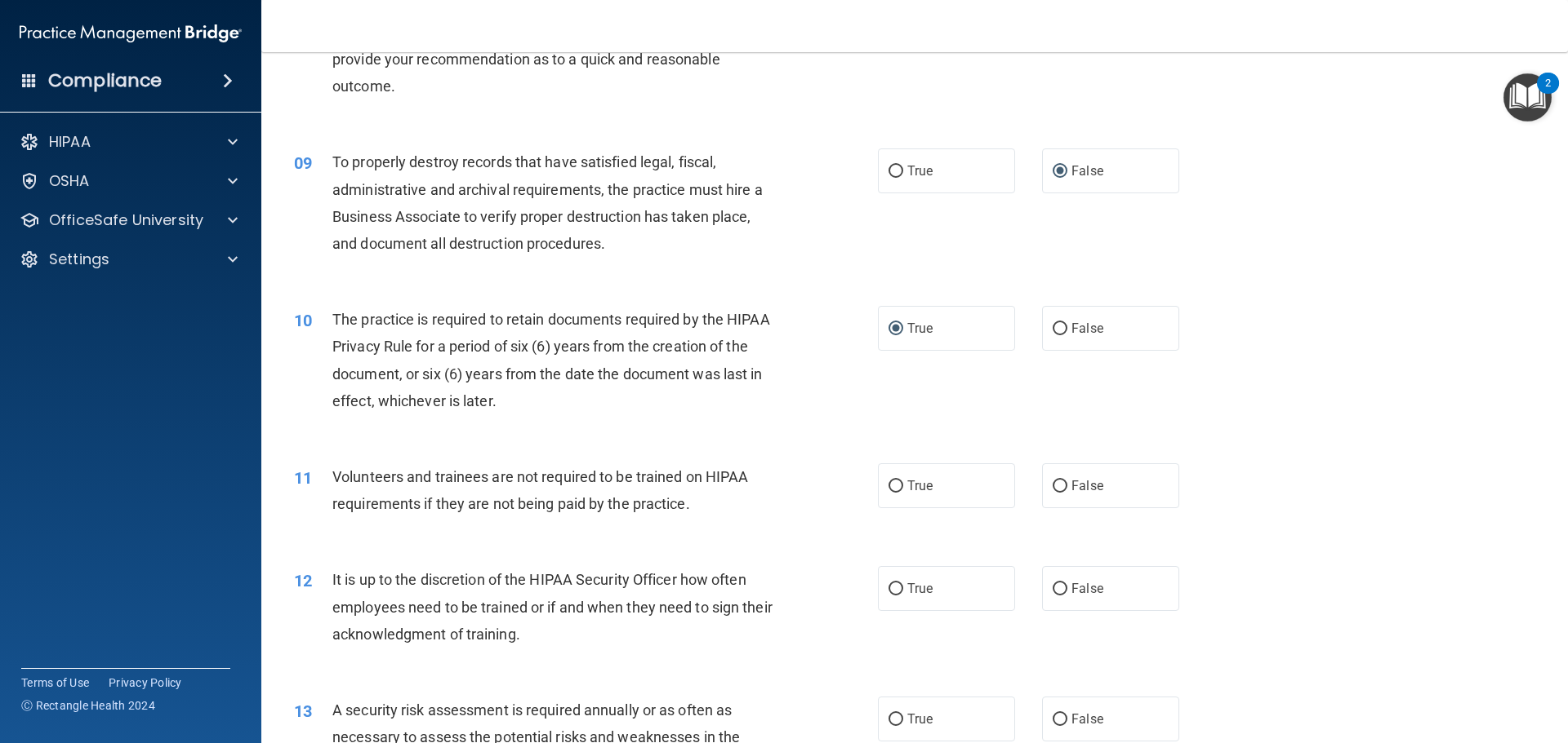
scroll to position [1143, 0]
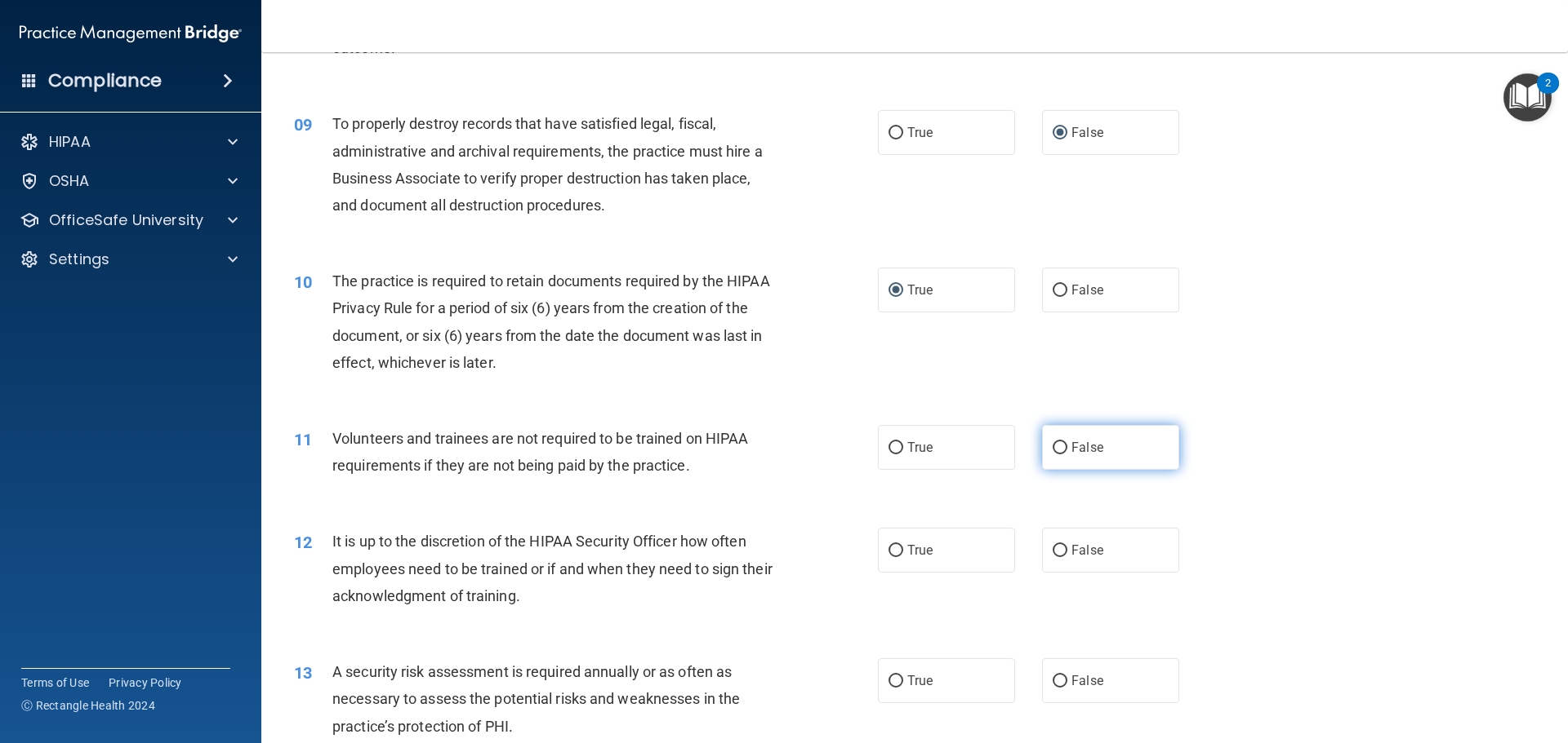
click at [1054, 448] on input "False" at bounding box center [1060, 447] width 15 height 12
radio input "true"
click at [1053, 551] on input "False" at bounding box center [1060, 551] width 15 height 12
radio input "true"
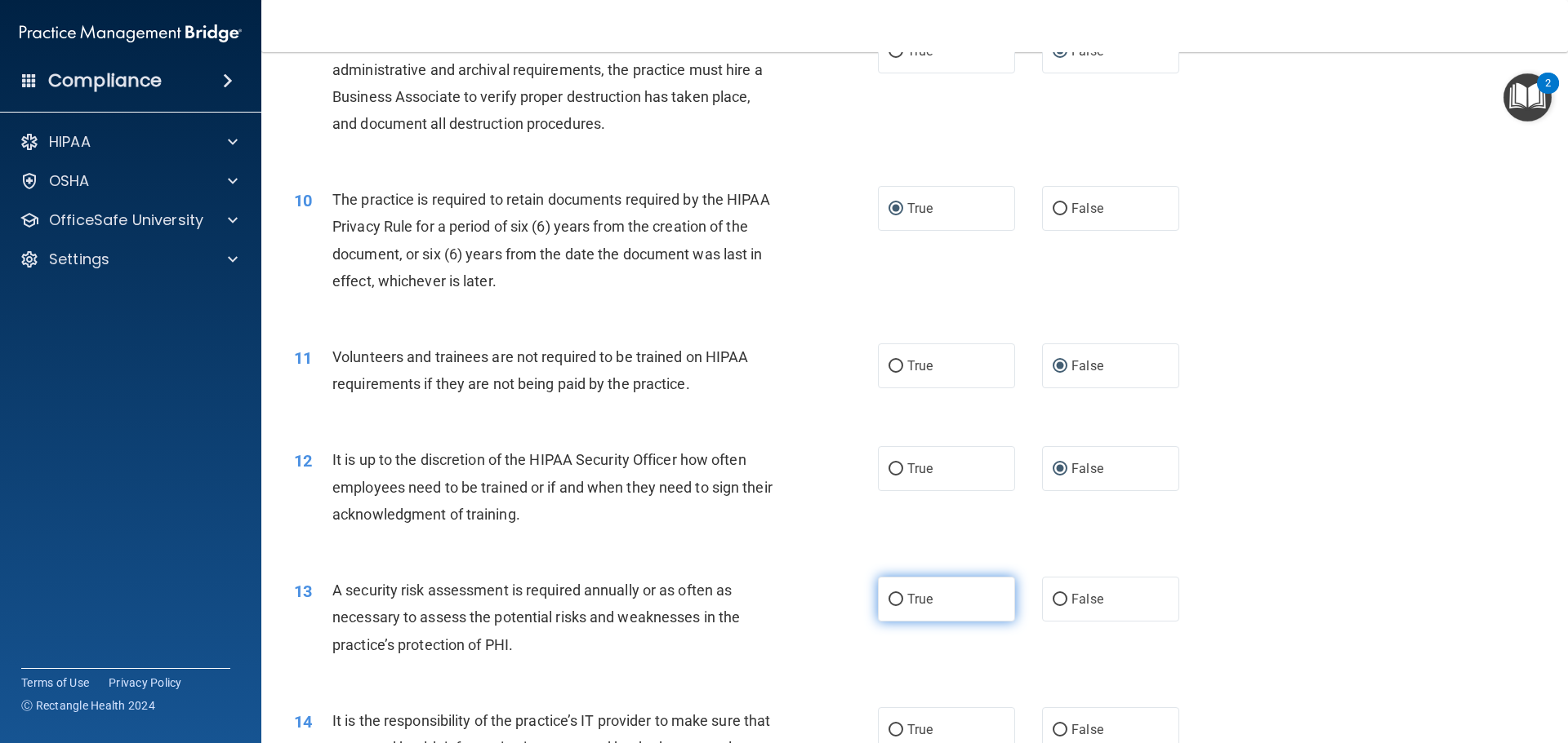
click at [895, 595] on input "True" at bounding box center [895, 599] width 15 height 12
radio input "true"
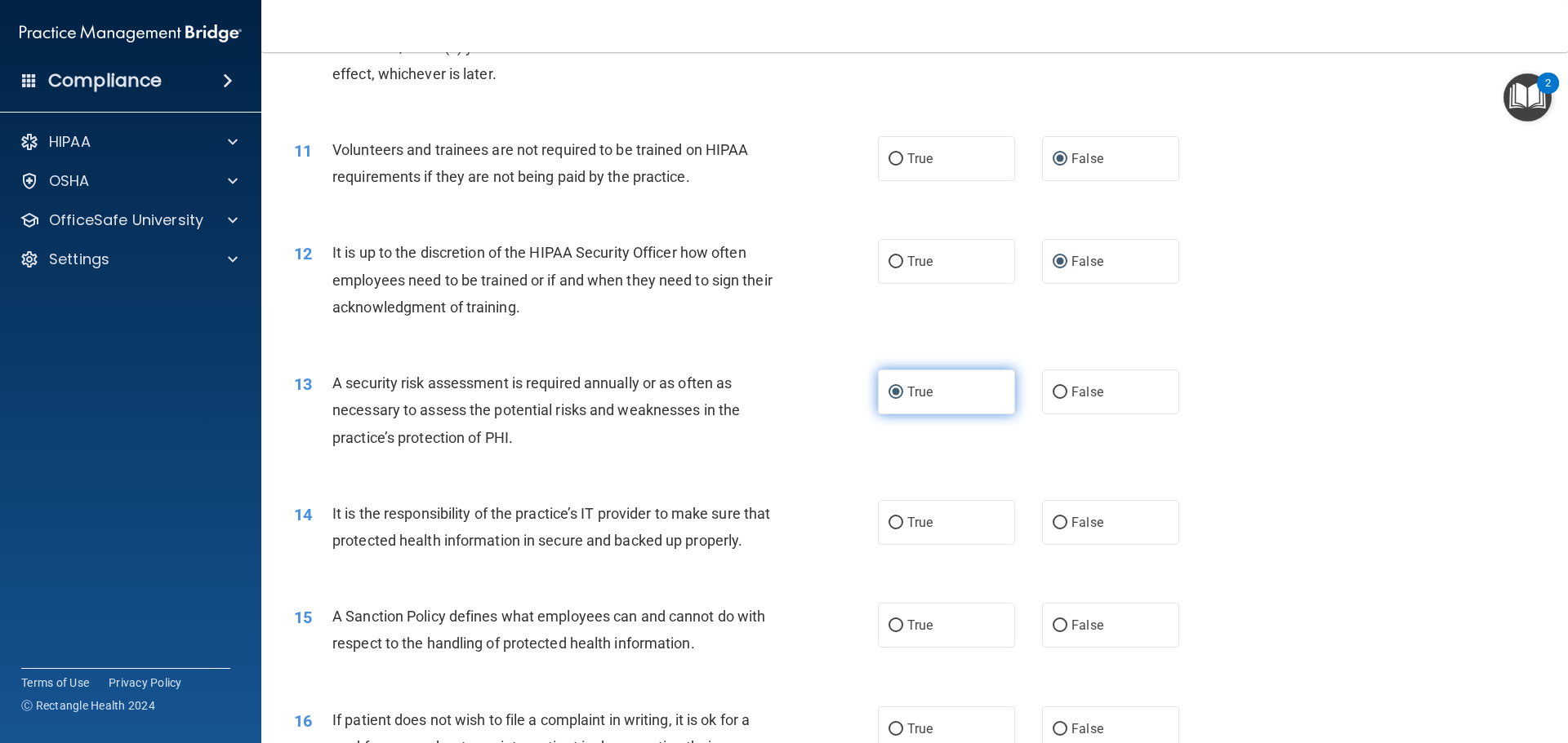
scroll to position [1469, 0]
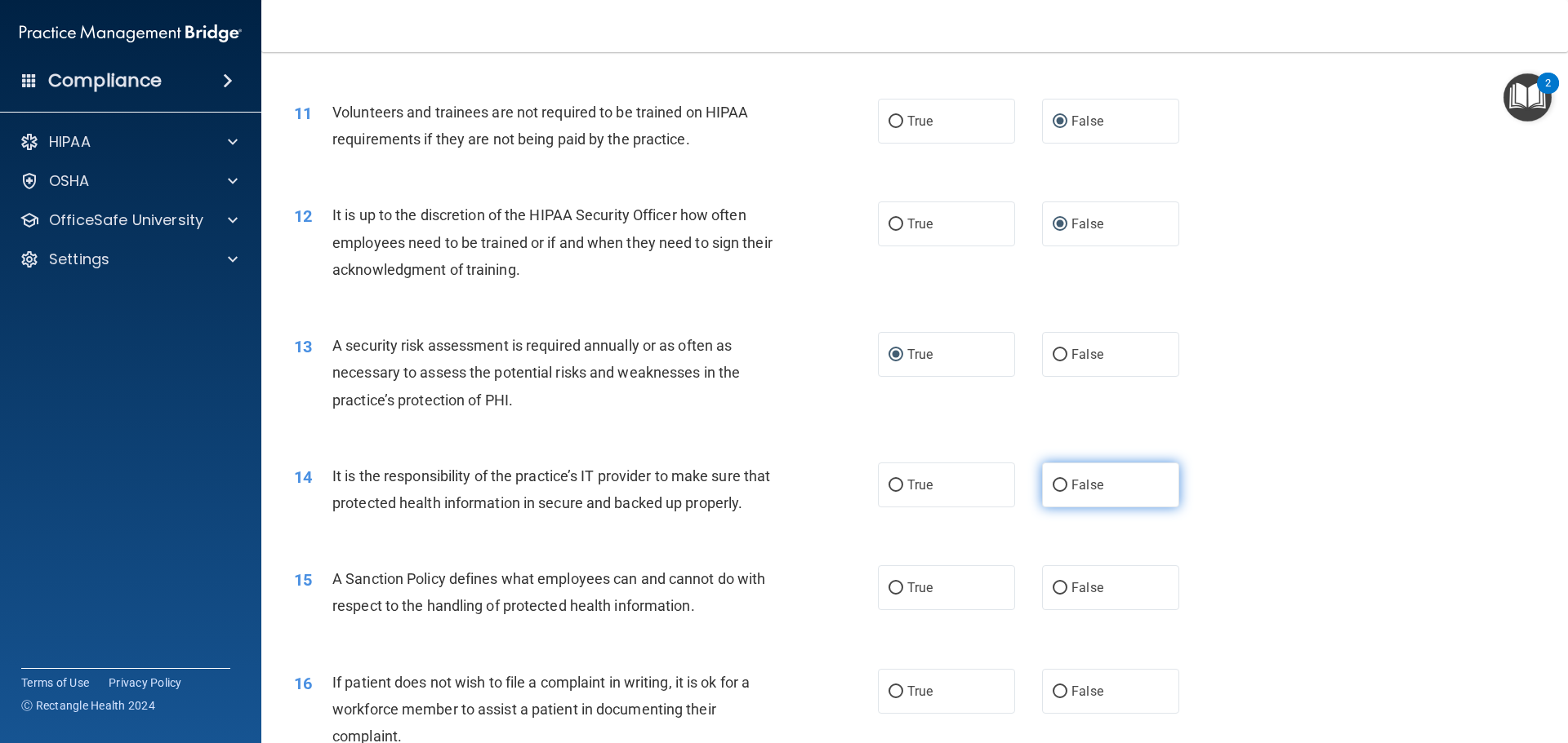
click at [1053, 481] on input "False" at bounding box center [1060, 485] width 15 height 12
radio input "true"
click at [1055, 595] on input "False" at bounding box center [1060, 588] width 15 height 12
radio input "true"
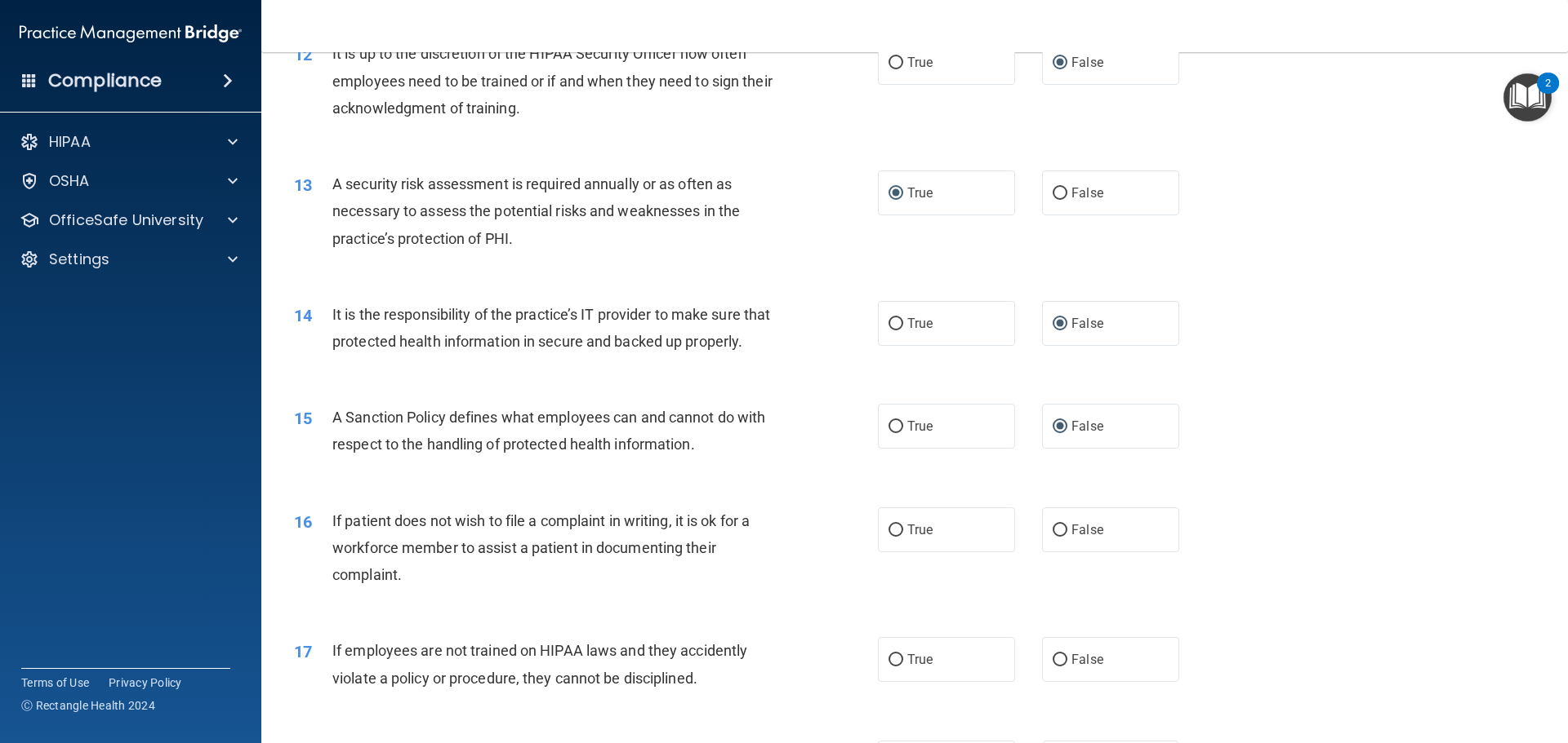
scroll to position [1632, 0]
click at [894, 535] on input "True" at bounding box center [895, 528] width 15 height 12
radio input "true"
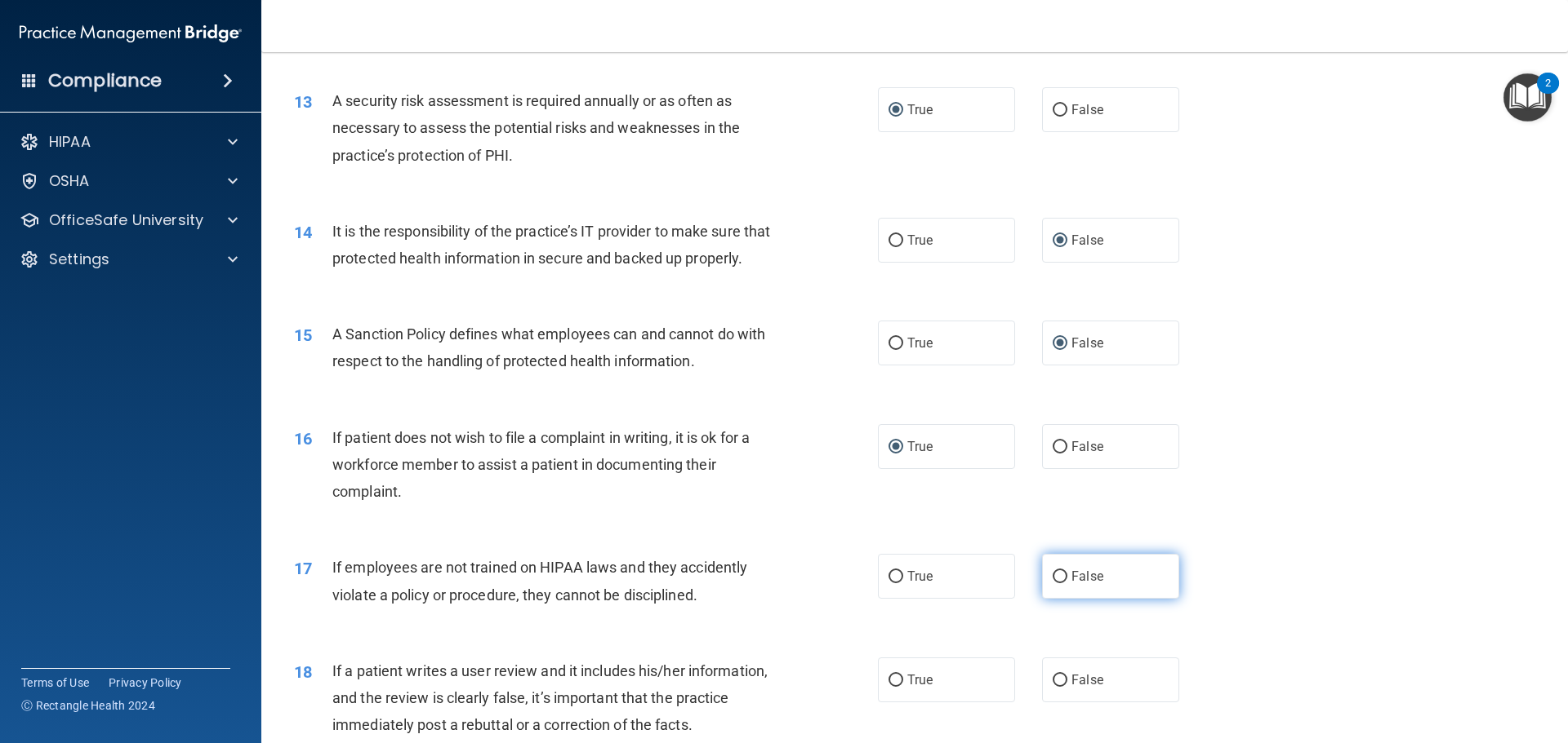
click at [1053, 584] on input "False" at bounding box center [1060, 576] width 15 height 12
radio input "true"
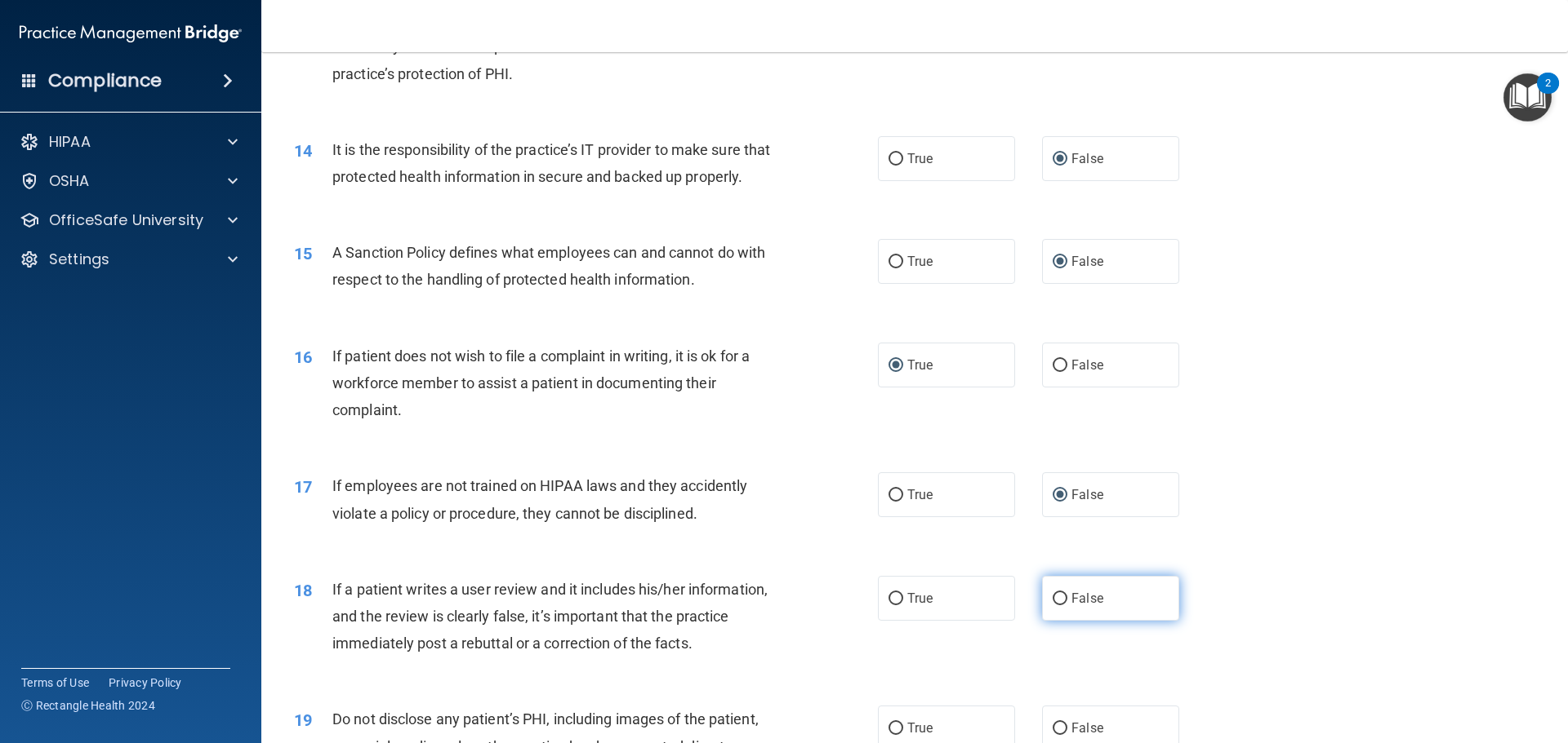
click at [1053, 606] on input "False" at bounding box center [1060, 598] width 15 height 12
radio input "true"
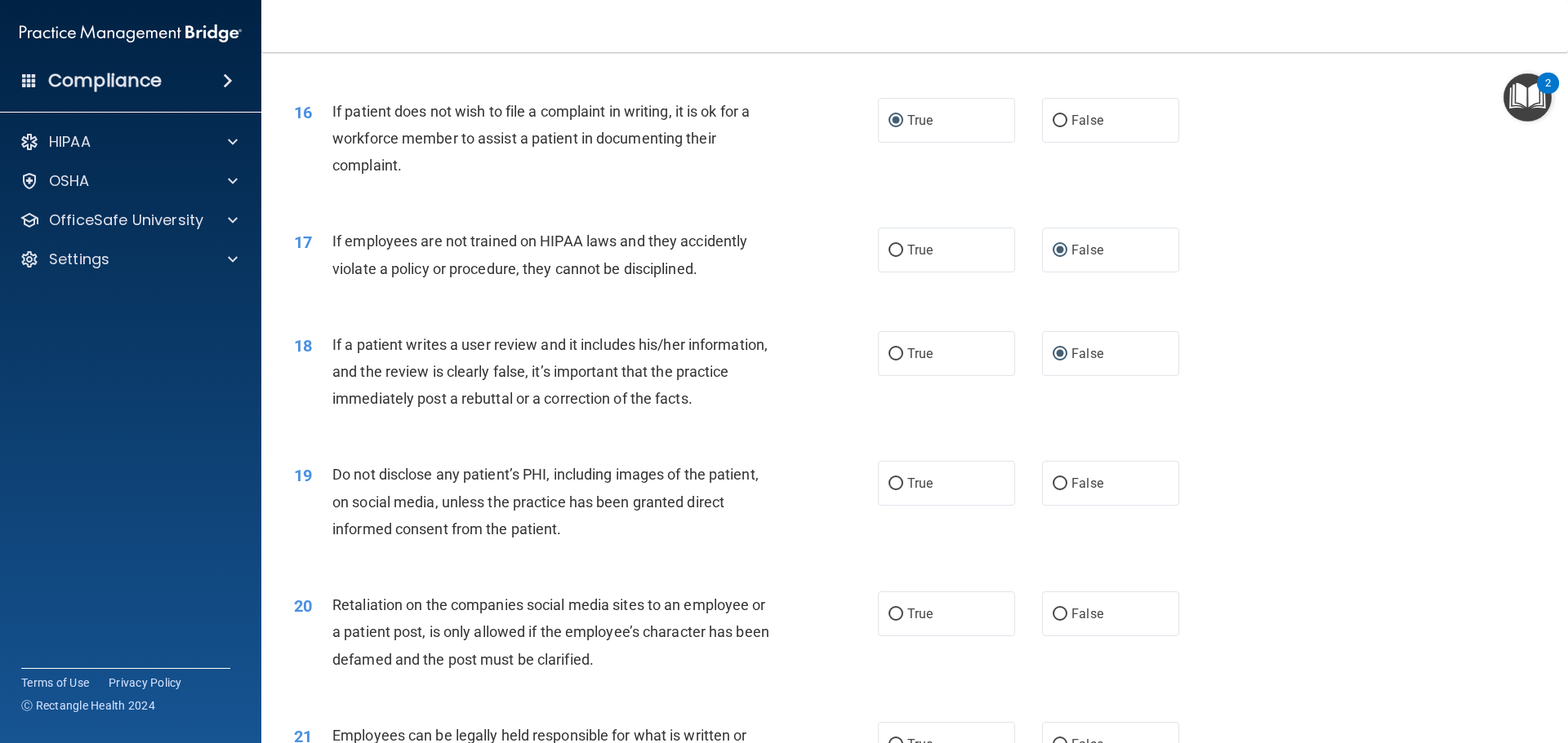
scroll to position [2121, 0]
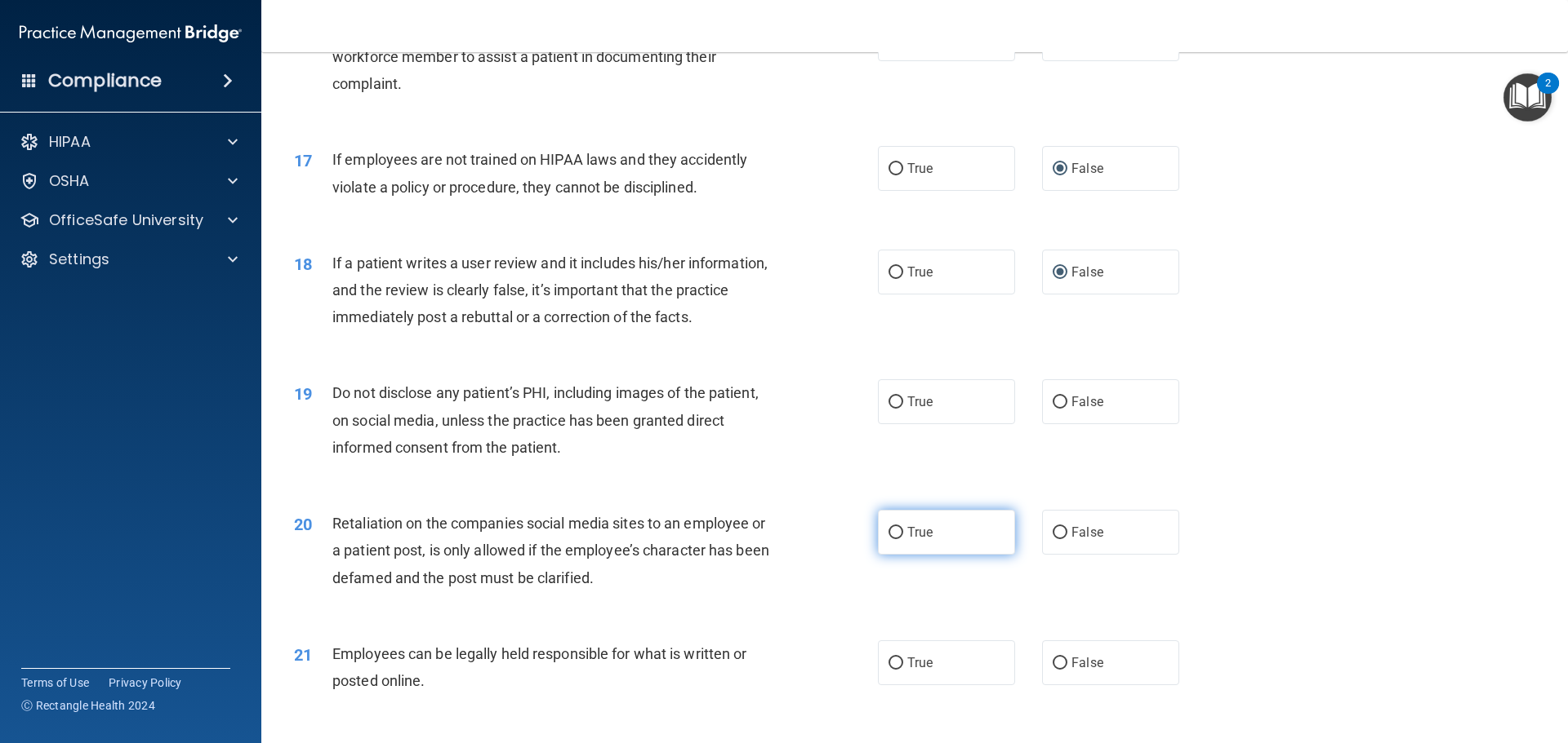
click at [888, 540] on input "True" at bounding box center [895, 533] width 15 height 12
radio input "true"
click at [892, 420] on label "True" at bounding box center [946, 401] width 137 height 45
click at [892, 409] on input "True" at bounding box center [895, 402] width 15 height 12
radio input "true"
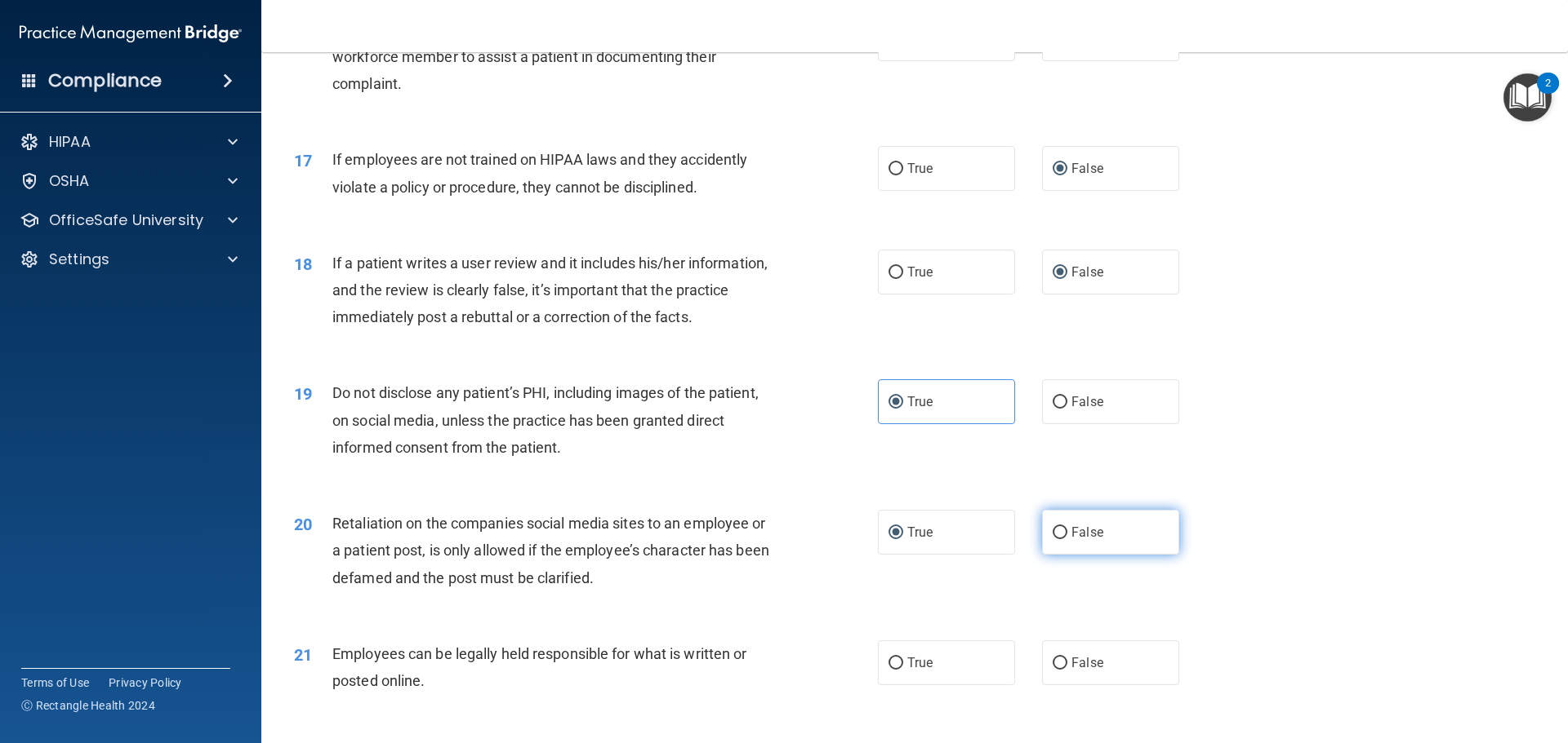
click at [1054, 540] on input "False" at bounding box center [1060, 533] width 15 height 12
radio input "true"
radio input "false"
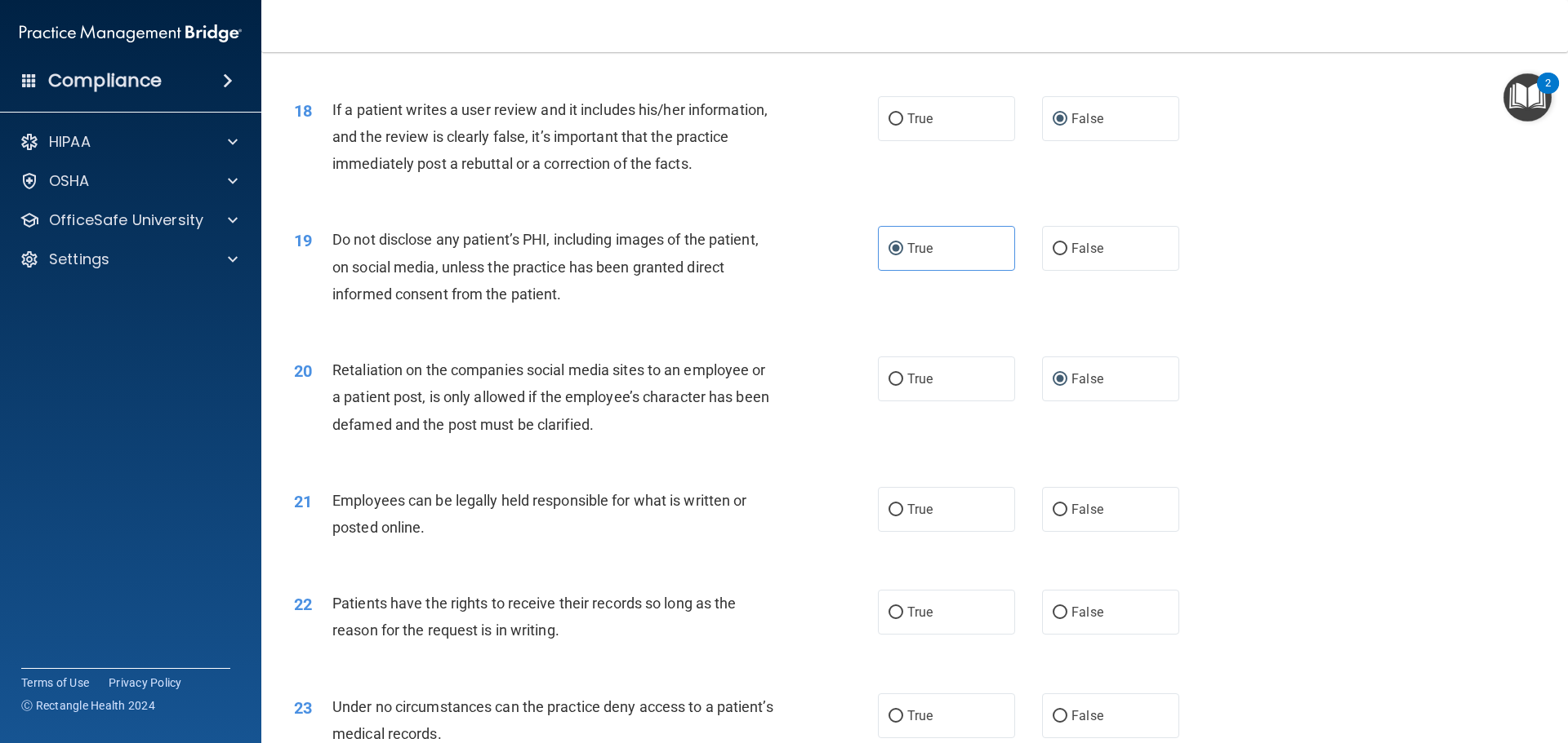
scroll to position [2285, 0]
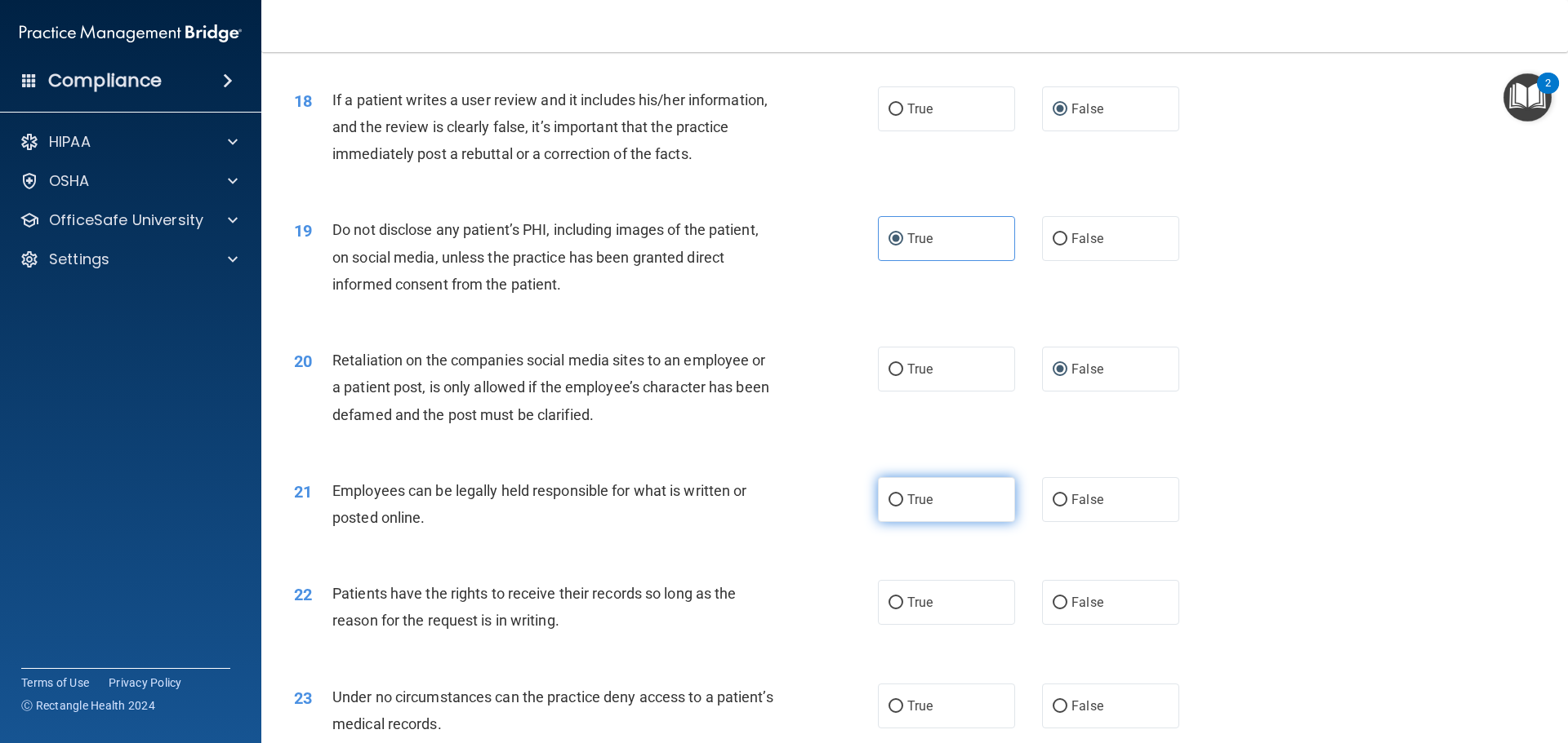
click at [888, 506] on input "True" at bounding box center [895, 500] width 15 height 12
radio input "true"
click at [1053, 609] on input "False" at bounding box center [1060, 603] width 15 height 12
radio input "true"
click at [1055, 714] on input "False" at bounding box center [1060, 706] width 15 height 12
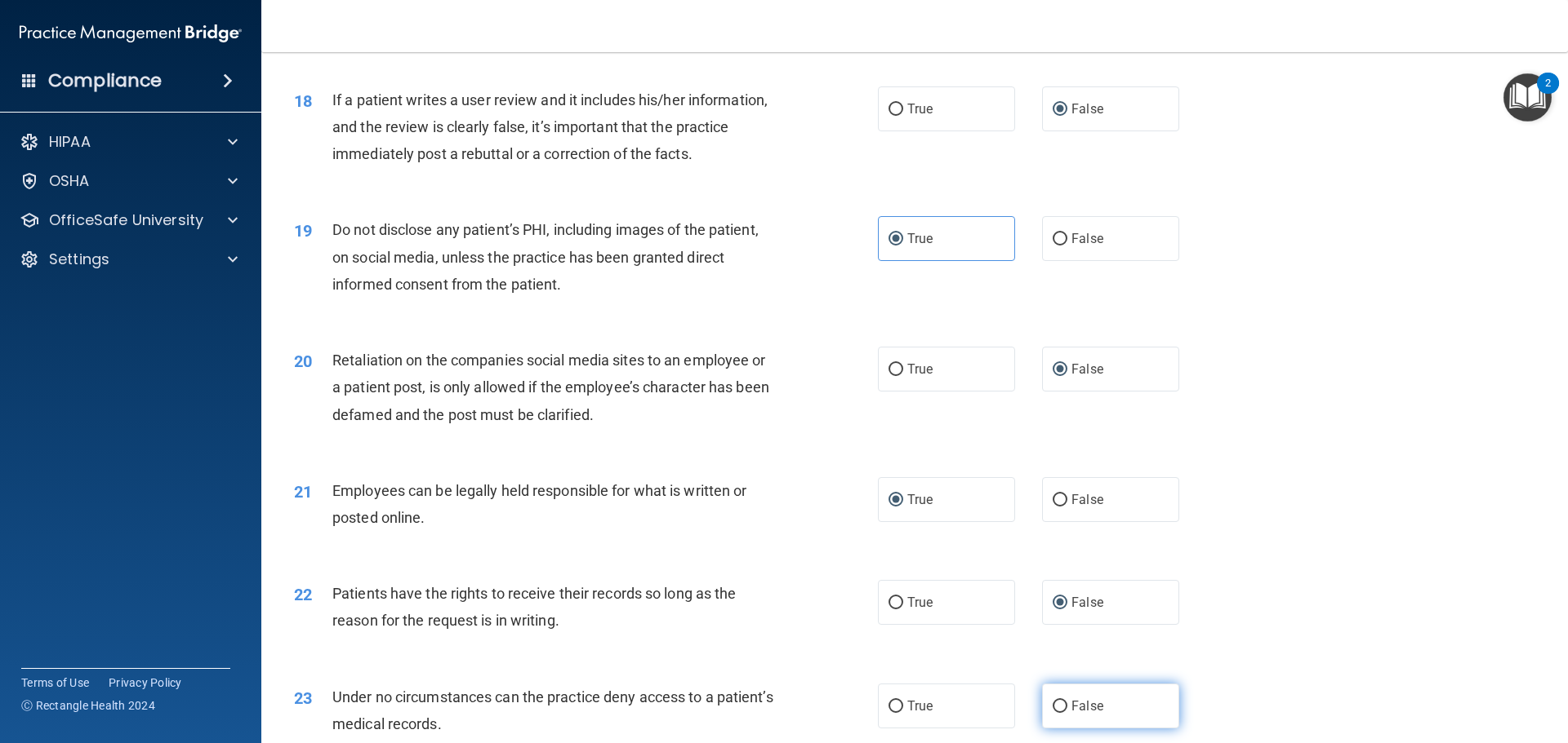
radio input "true"
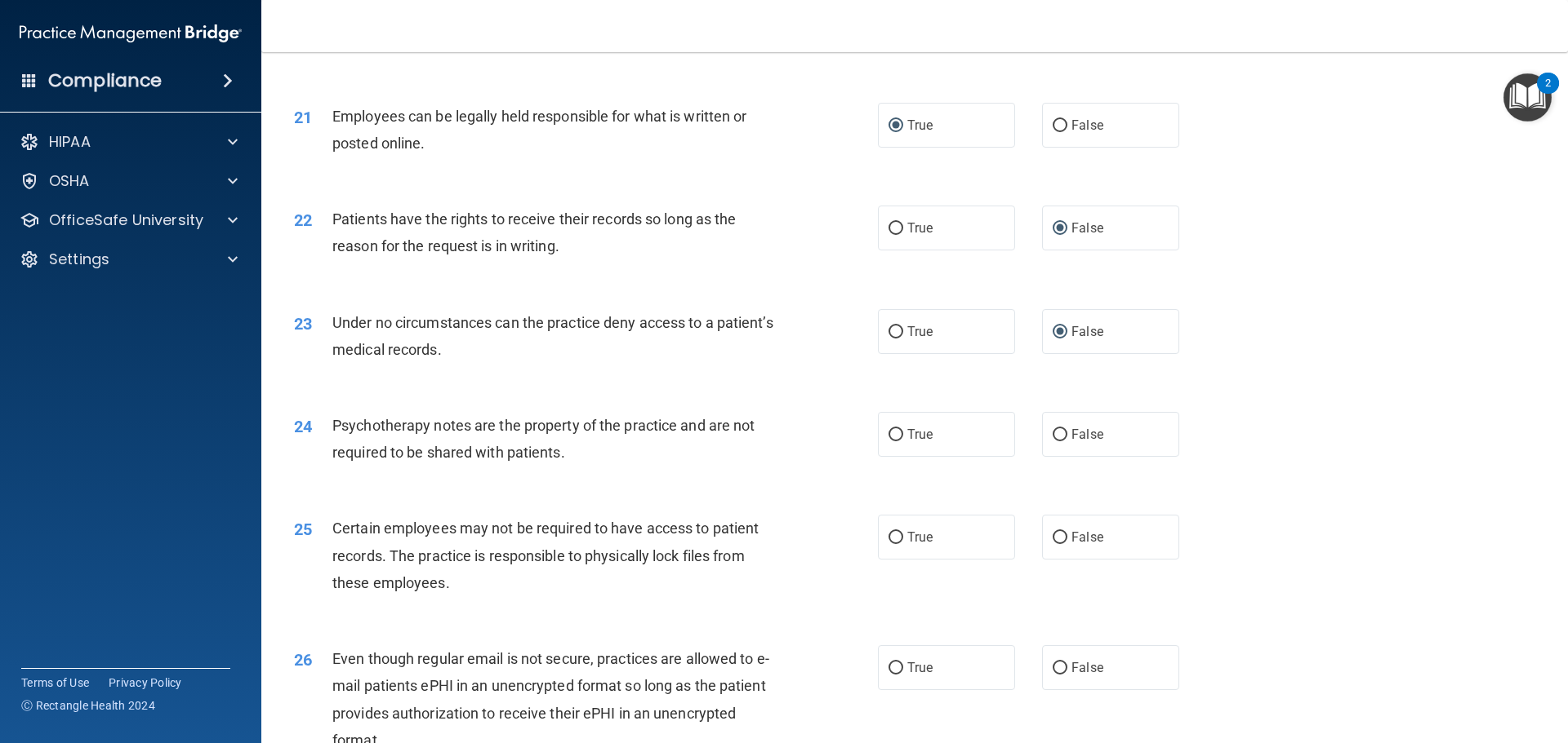
scroll to position [2693, 0]
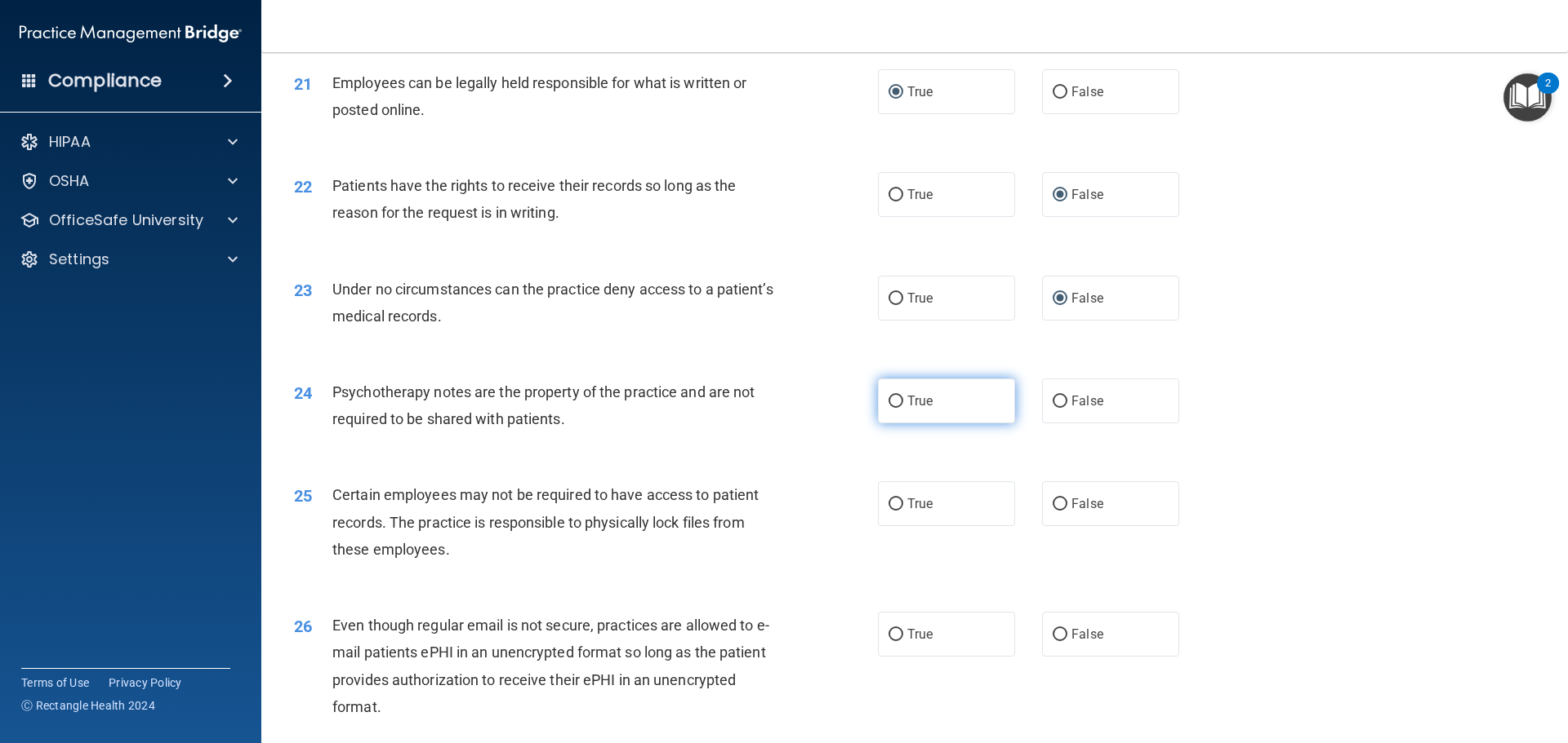
click at [895, 420] on label "True" at bounding box center [946, 401] width 137 height 45
click at [895, 408] on input "True" at bounding box center [895, 401] width 15 height 12
radio input "true"
click at [894, 511] on input "True" at bounding box center [895, 505] width 15 height 12
radio input "true"
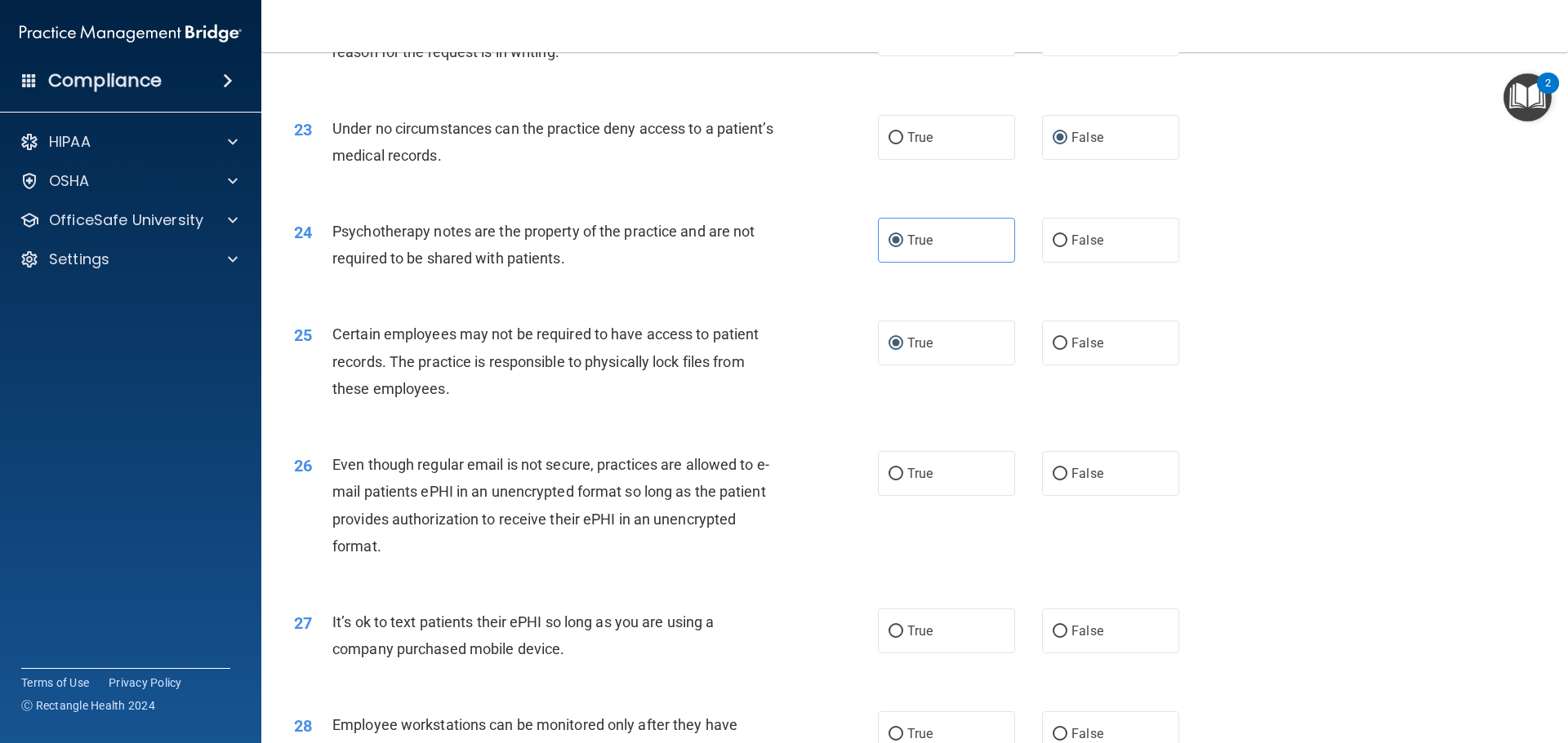
scroll to position [2856, 0]
click at [888, 478] on input "True" at bounding box center [895, 471] width 15 height 12
radio input "true"
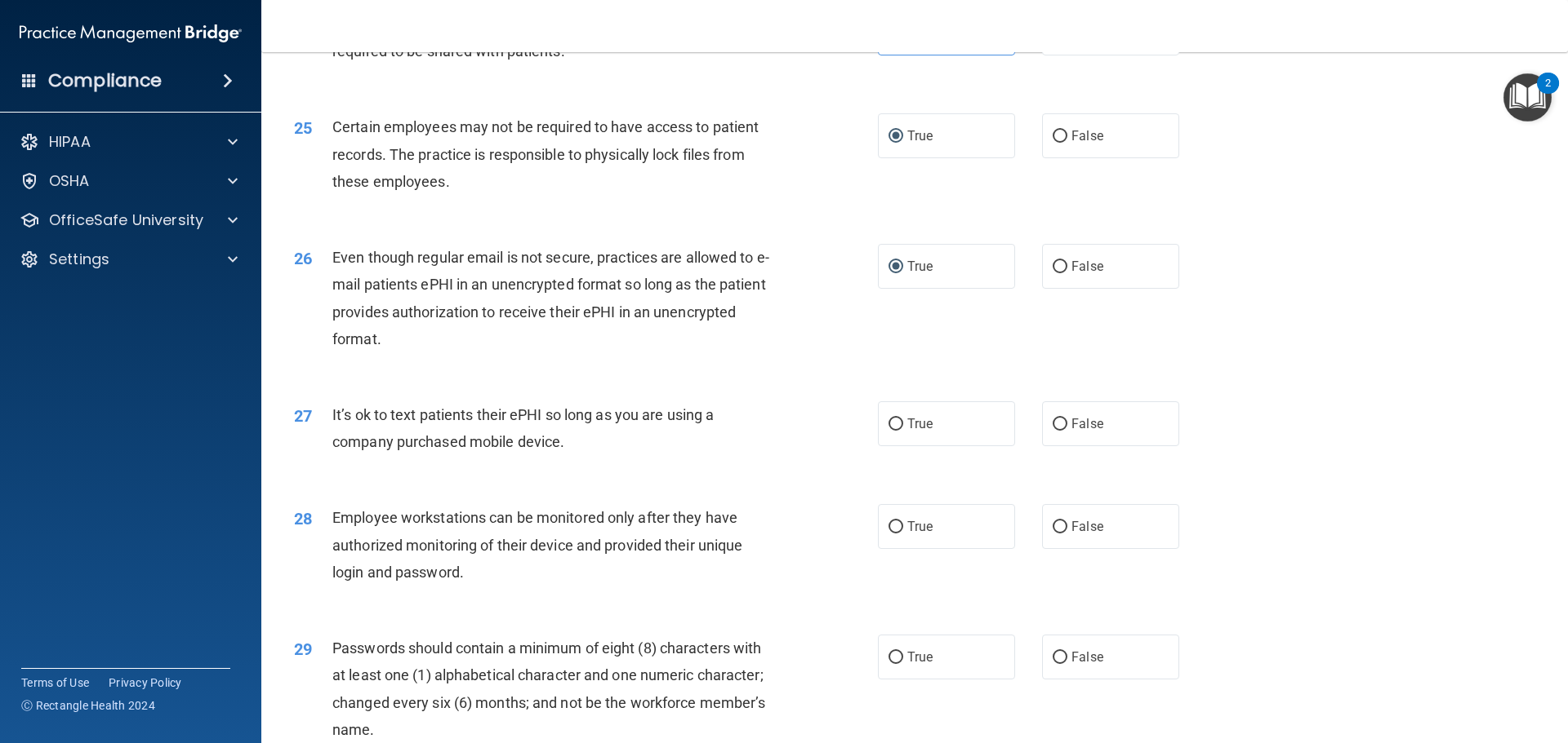
scroll to position [3101, 0]
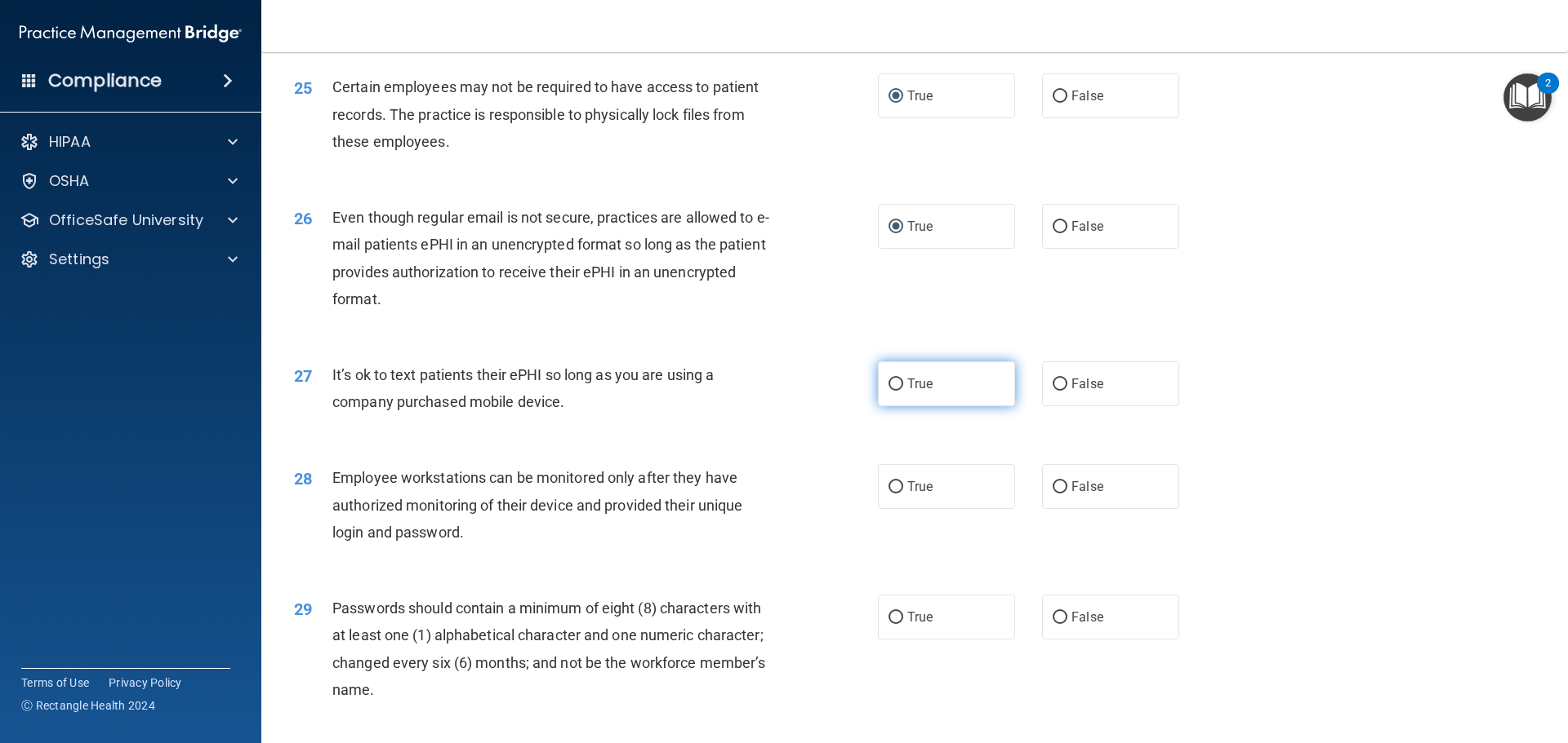
click at [888, 391] on input "True" at bounding box center [895, 384] width 15 height 12
radio input "true"
click at [1054, 391] on input "False" at bounding box center [1060, 384] width 15 height 12
radio input "true"
radio input "false"
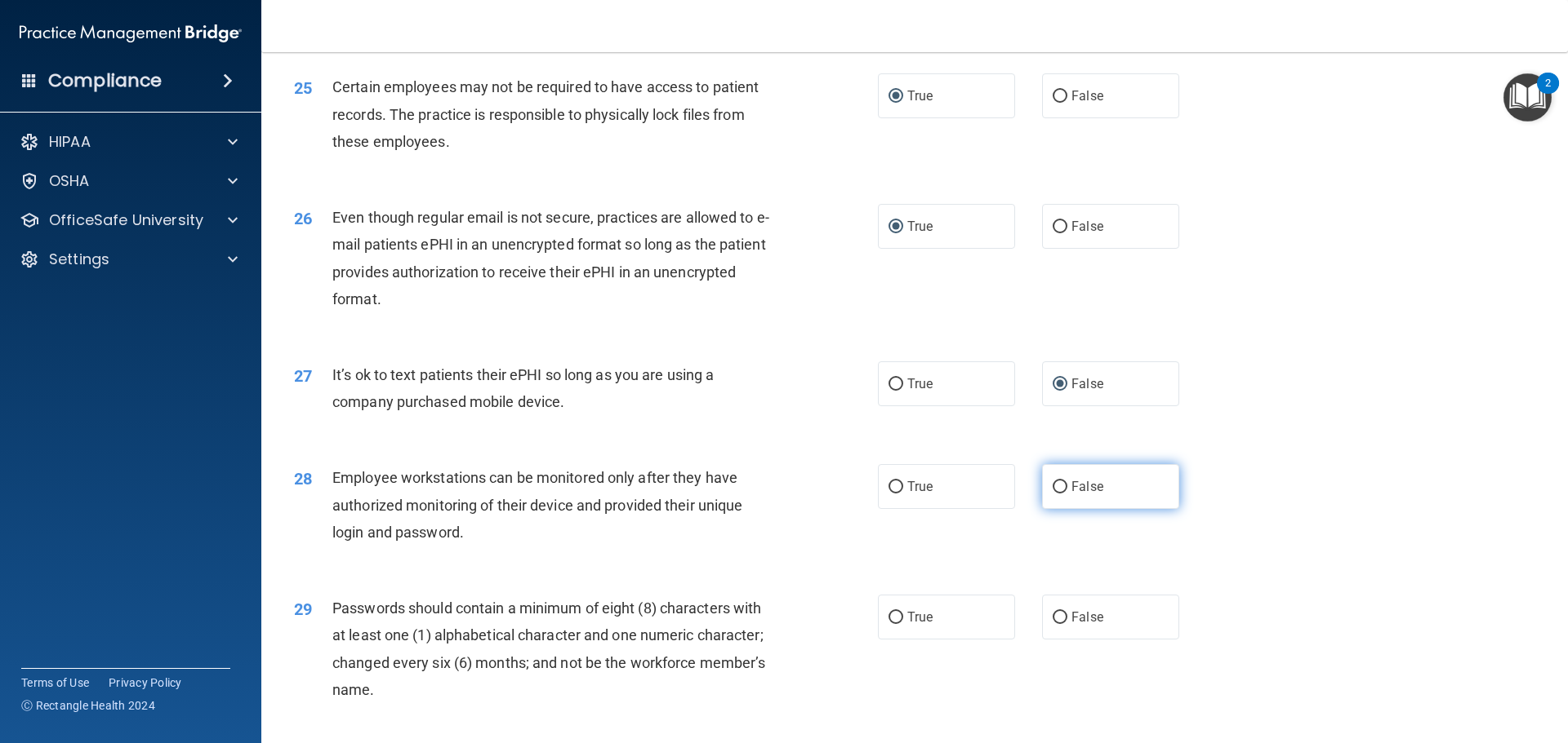
click at [1053, 493] on input "False" at bounding box center [1060, 487] width 15 height 12
radio input "true"
click at [890, 624] on input "True" at bounding box center [895, 618] width 15 height 12
radio input "true"
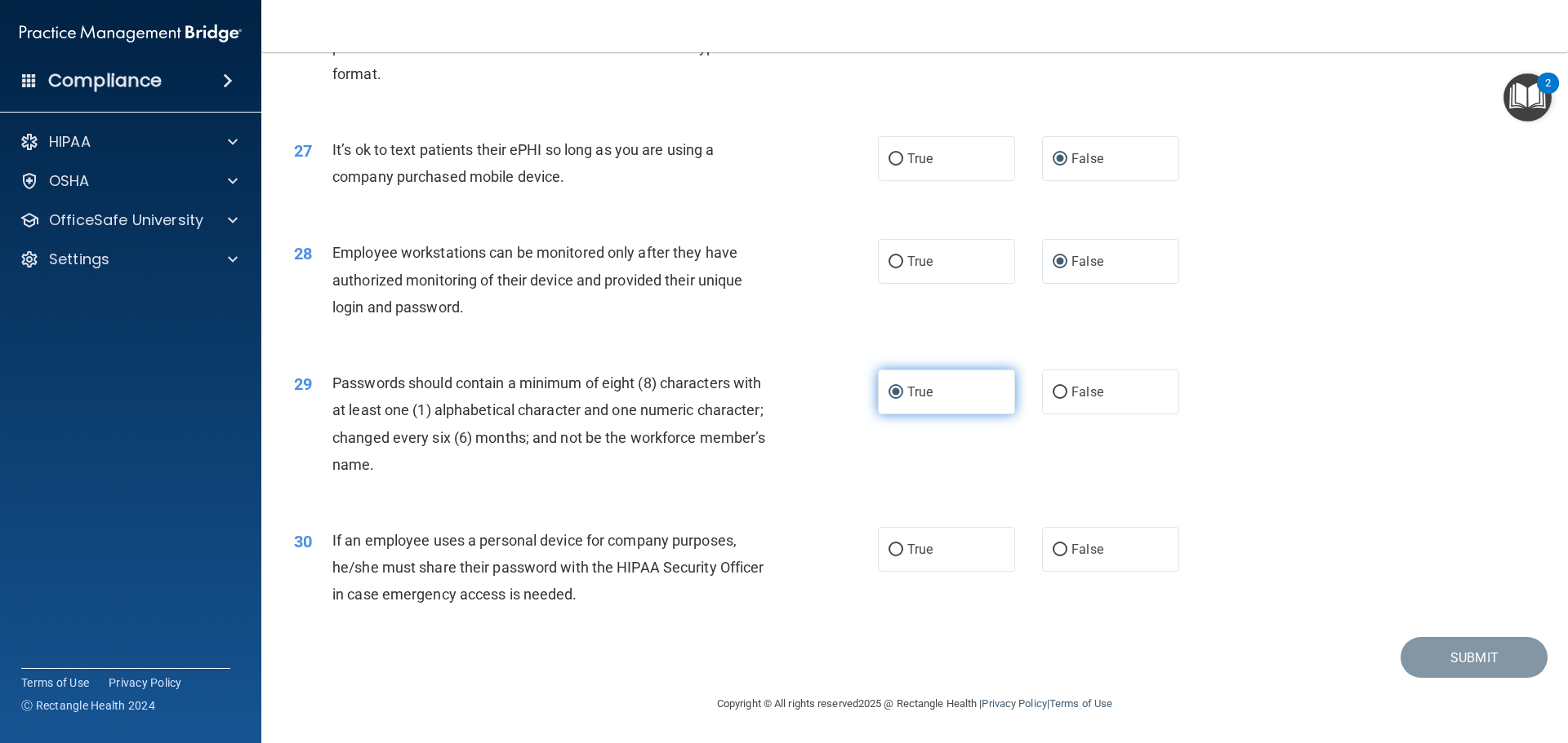
scroll to position [3346, 0]
click at [880, 551] on label "True" at bounding box center [946, 550] width 137 height 45
click at [888, 551] on input "True" at bounding box center [895, 550] width 15 height 12
radio input "true"
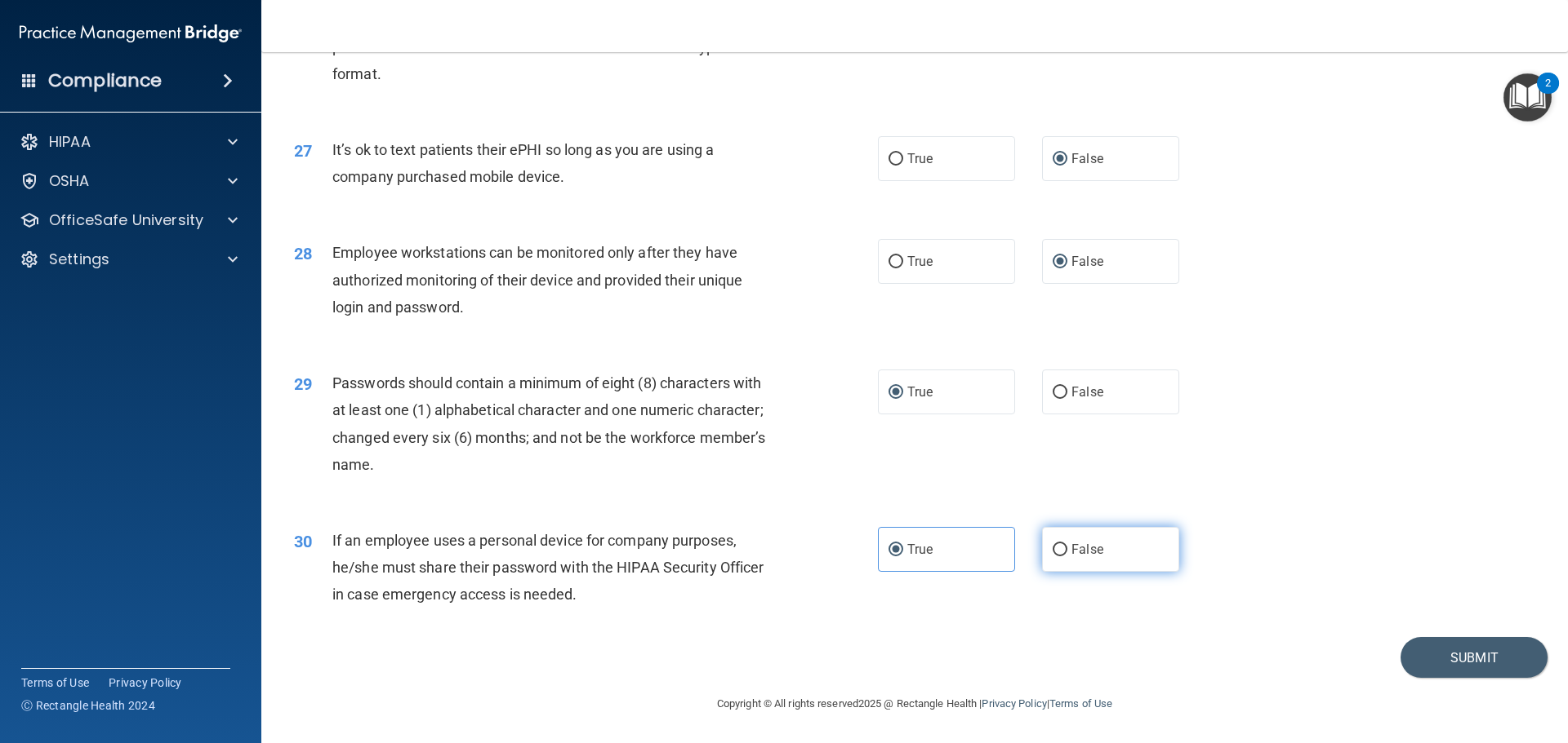
click at [1053, 556] on input "False" at bounding box center [1060, 550] width 15 height 12
radio input "true"
radio input "false"
click at [1458, 664] on button "Submit" at bounding box center [1474, 657] width 147 height 41
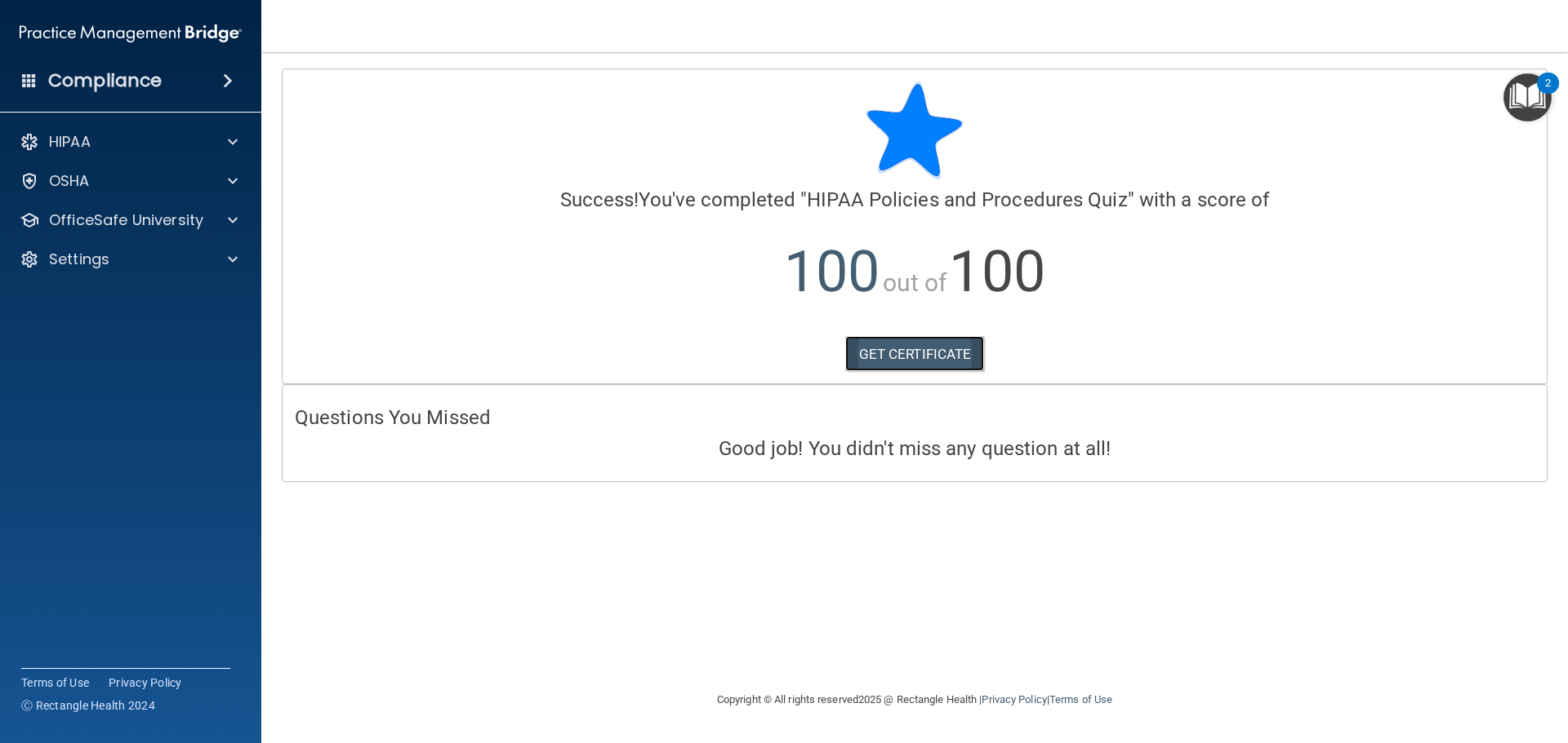
click at [924, 361] on link "GET CERTIFICATE" at bounding box center [915, 354] width 140 height 36
click at [102, 225] on p "OfficeSafe University" at bounding box center [126, 220] width 155 height 19
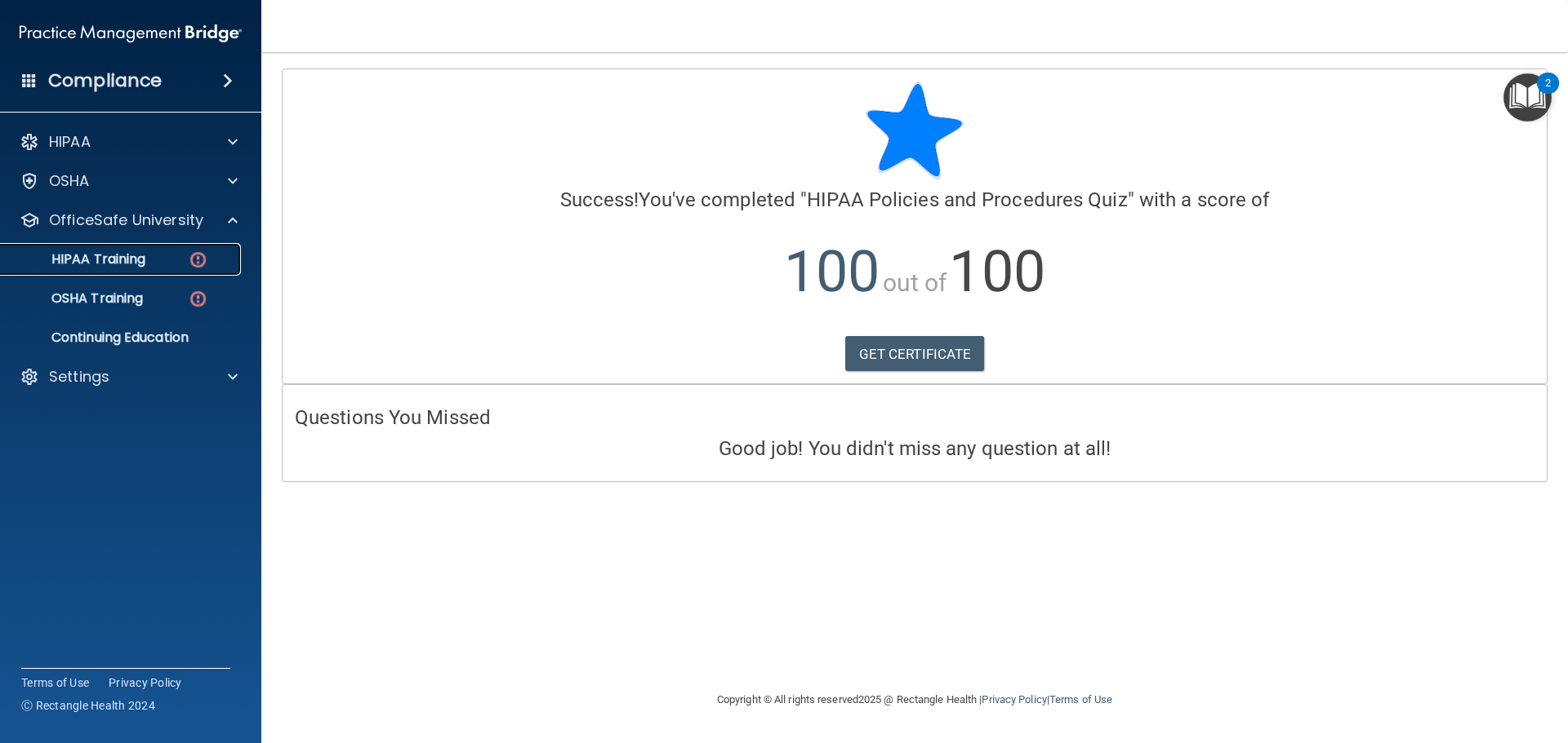
click at [116, 261] on p "HIPAA Training" at bounding box center [78, 260] width 135 height 17
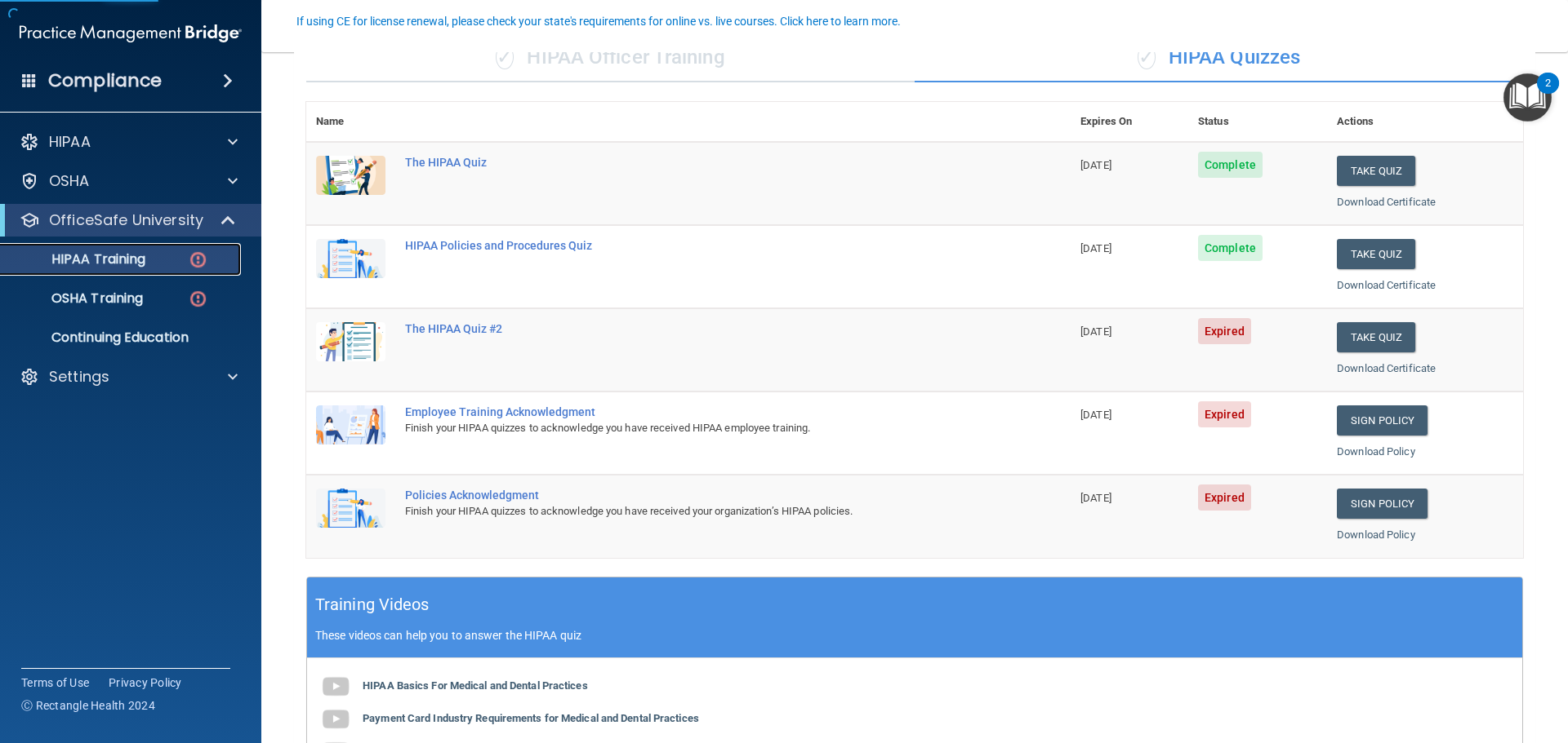
scroll to position [163, 0]
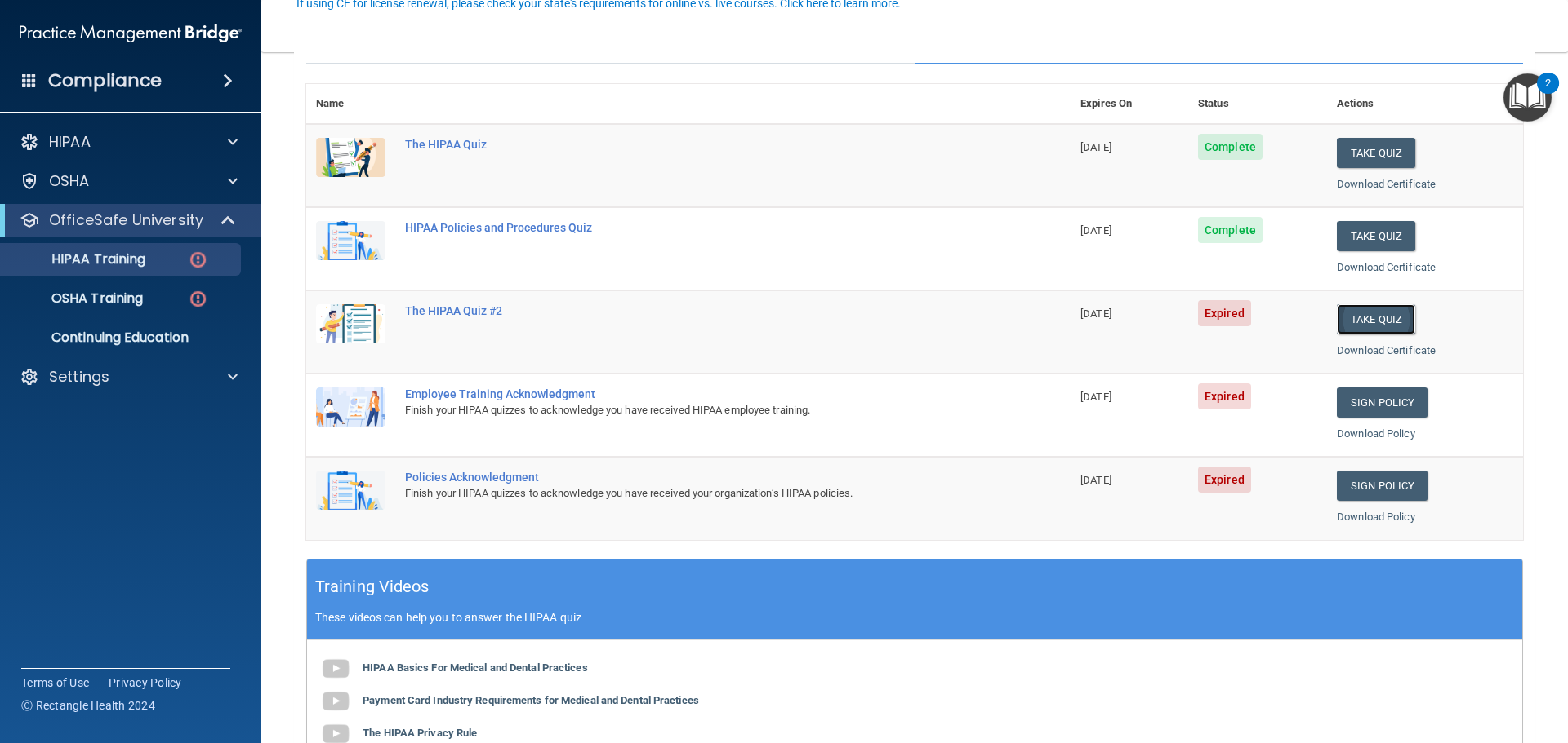
click at [1378, 322] on button "Take Quiz" at bounding box center [1375, 319] width 78 height 30
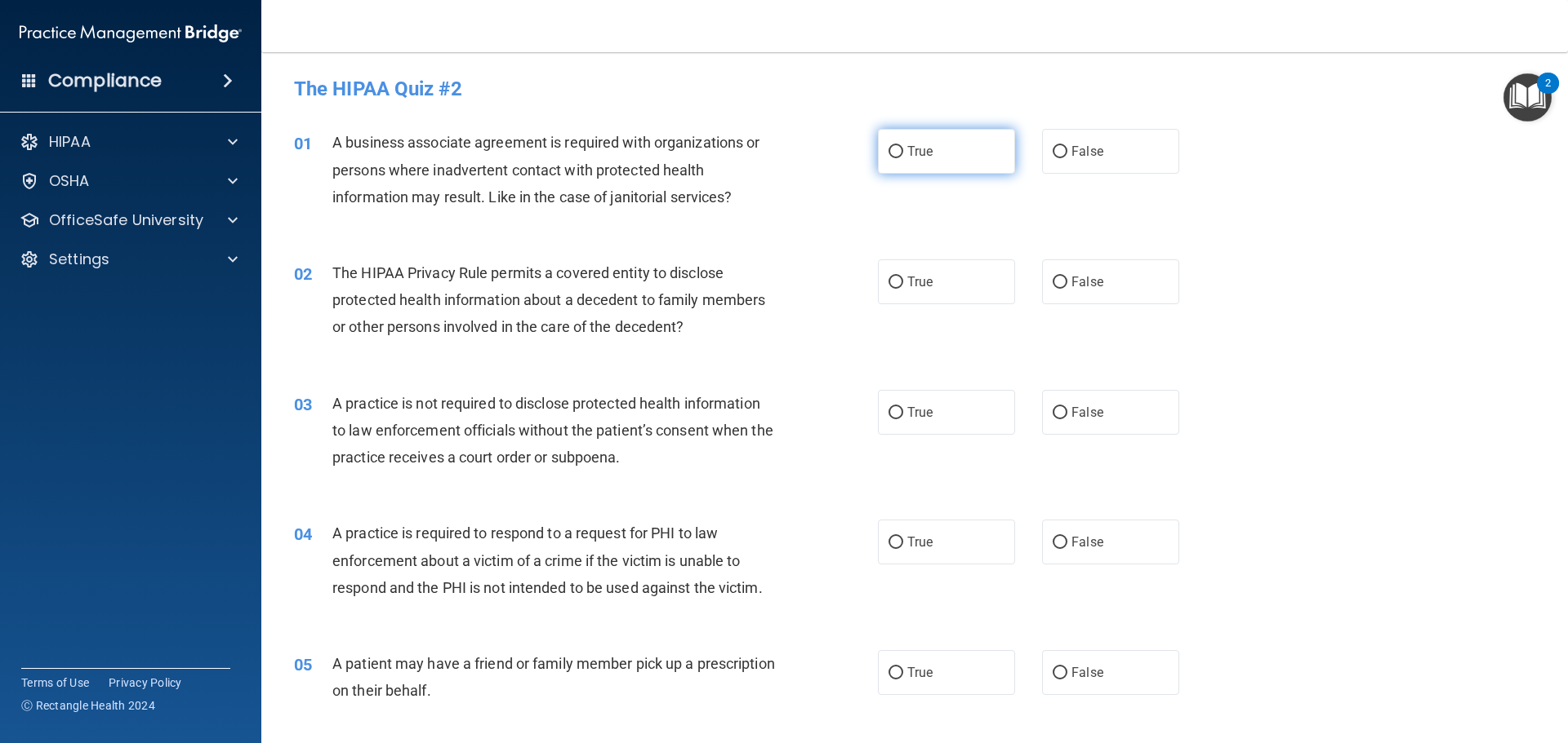
click at [888, 146] on input "True" at bounding box center [895, 152] width 15 height 12
radio input "true"
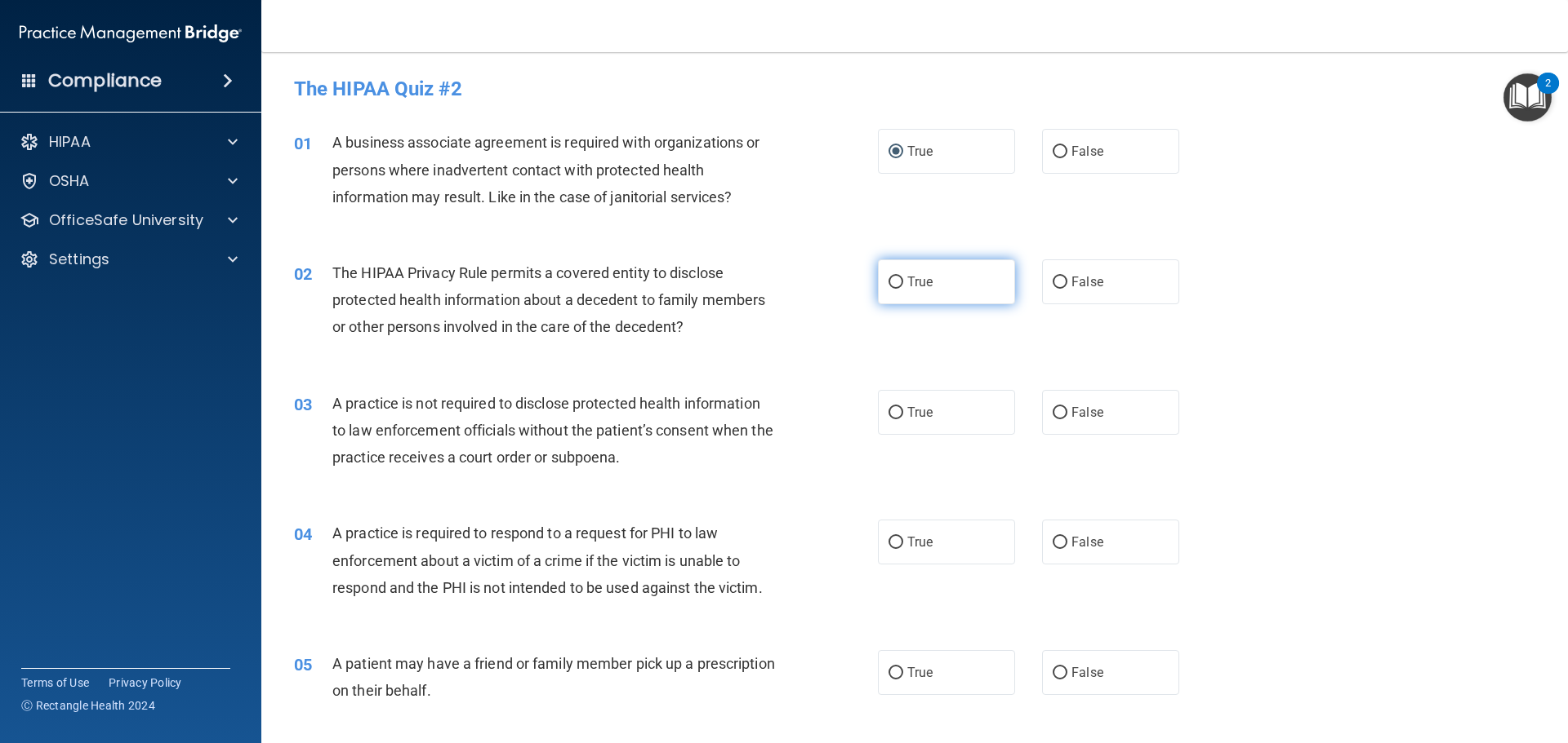
click at [888, 284] on input "True" at bounding box center [895, 282] width 15 height 12
radio input "true"
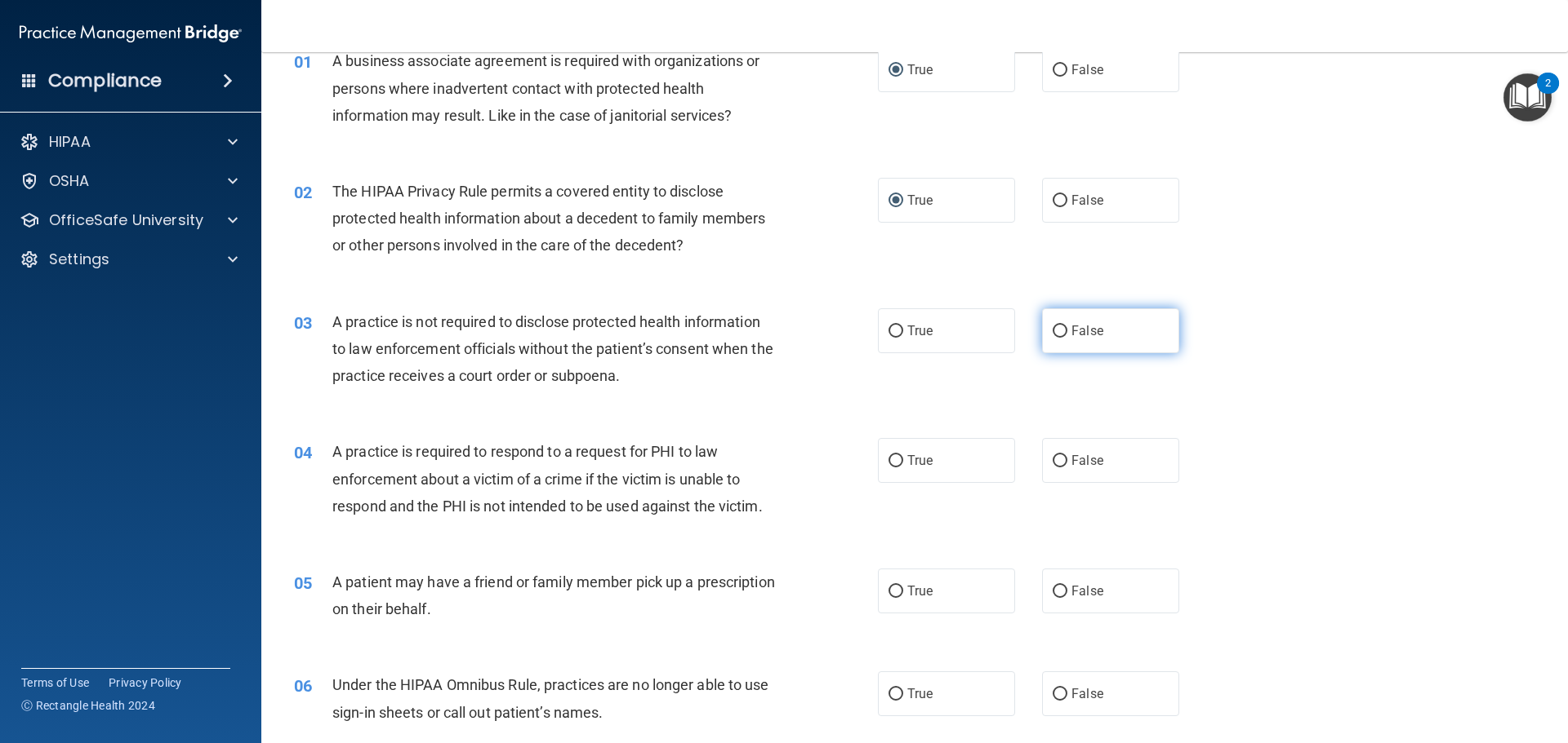
click at [1053, 334] on input "False" at bounding box center [1060, 331] width 15 height 12
radio input "true"
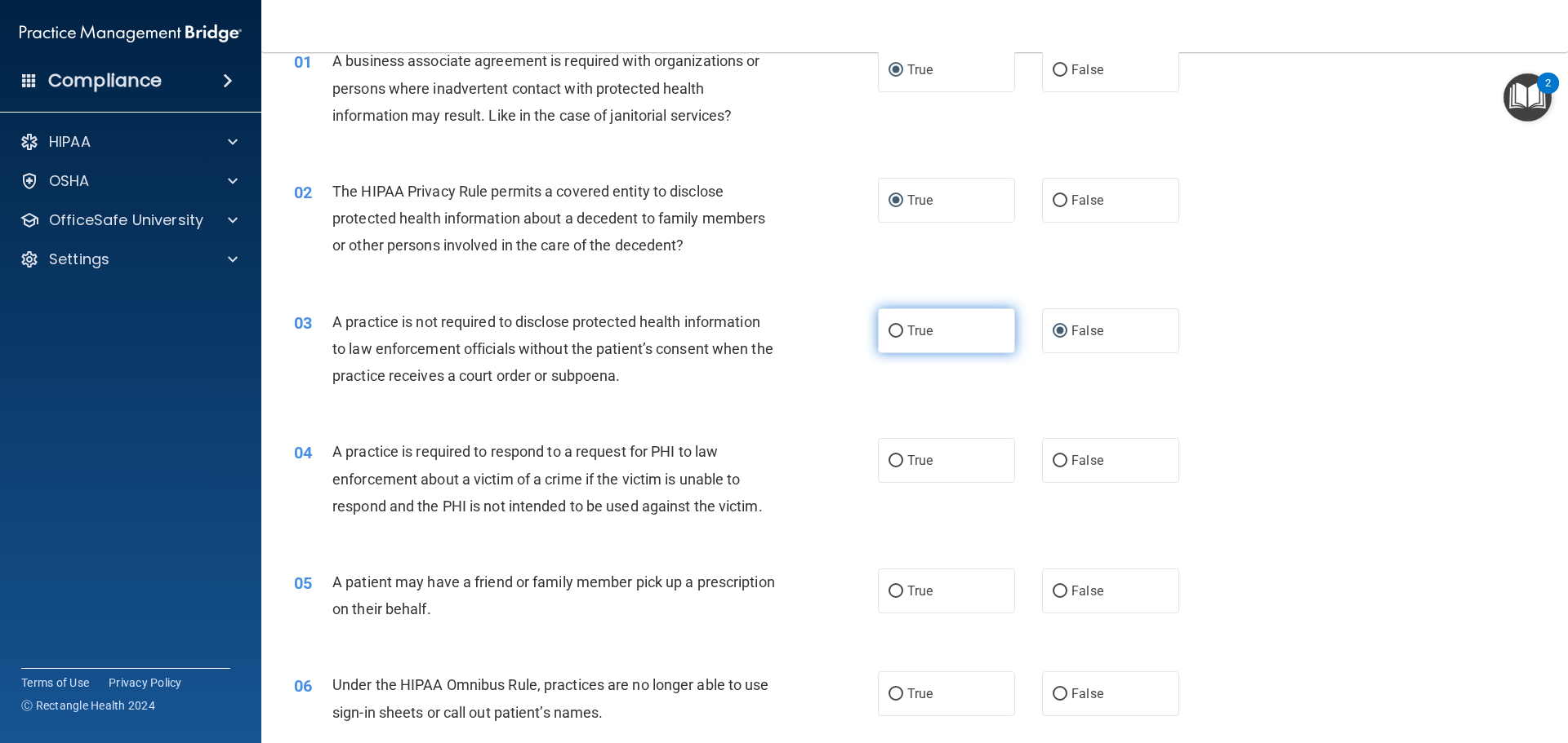
click at [889, 335] on input "True" at bounding box center [895, 331] width 15 height 12
radio input "true"
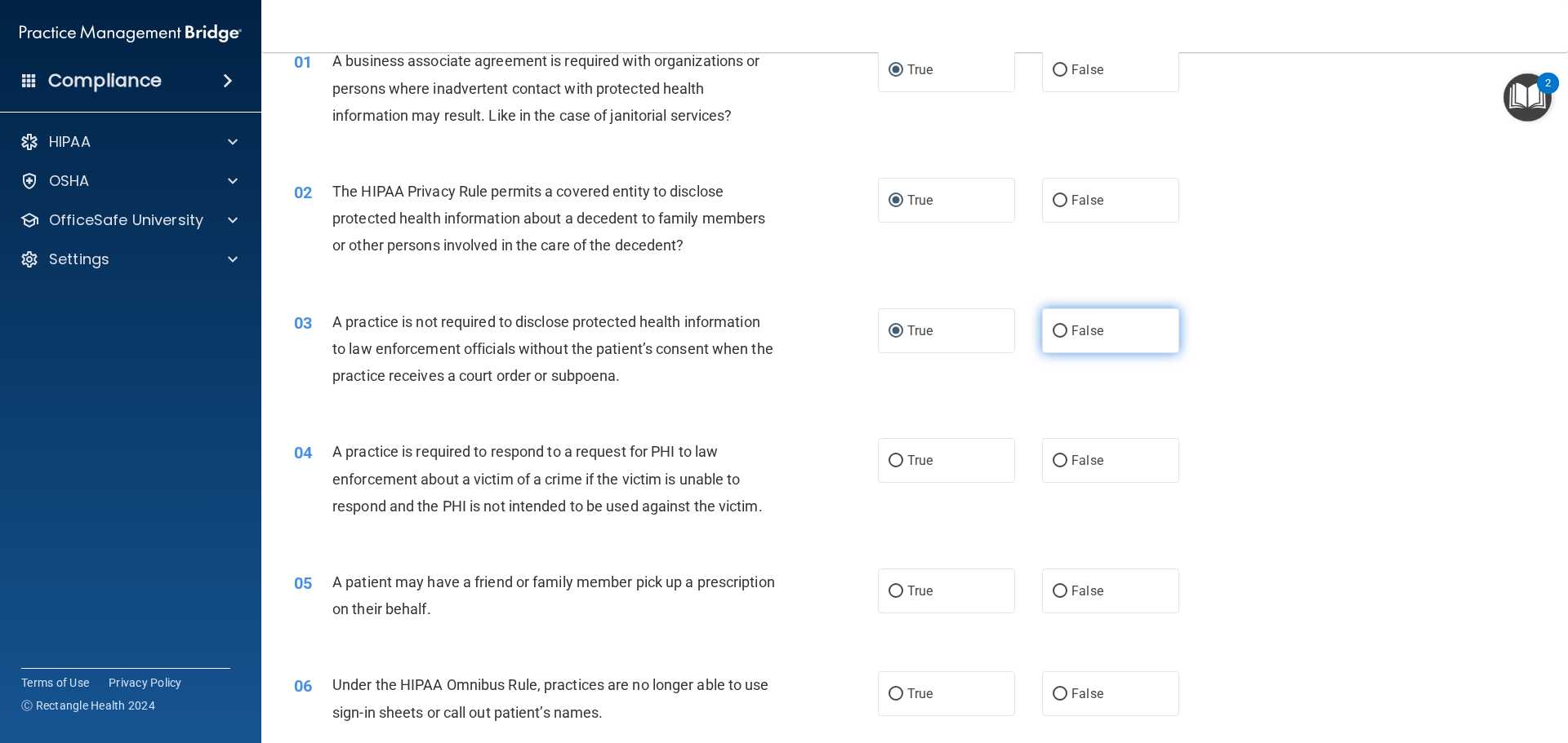
click at [1053, 329] on input "False" at bounding box center [1060, 331] width 15 height 12
radio input "true"
radio input "false"
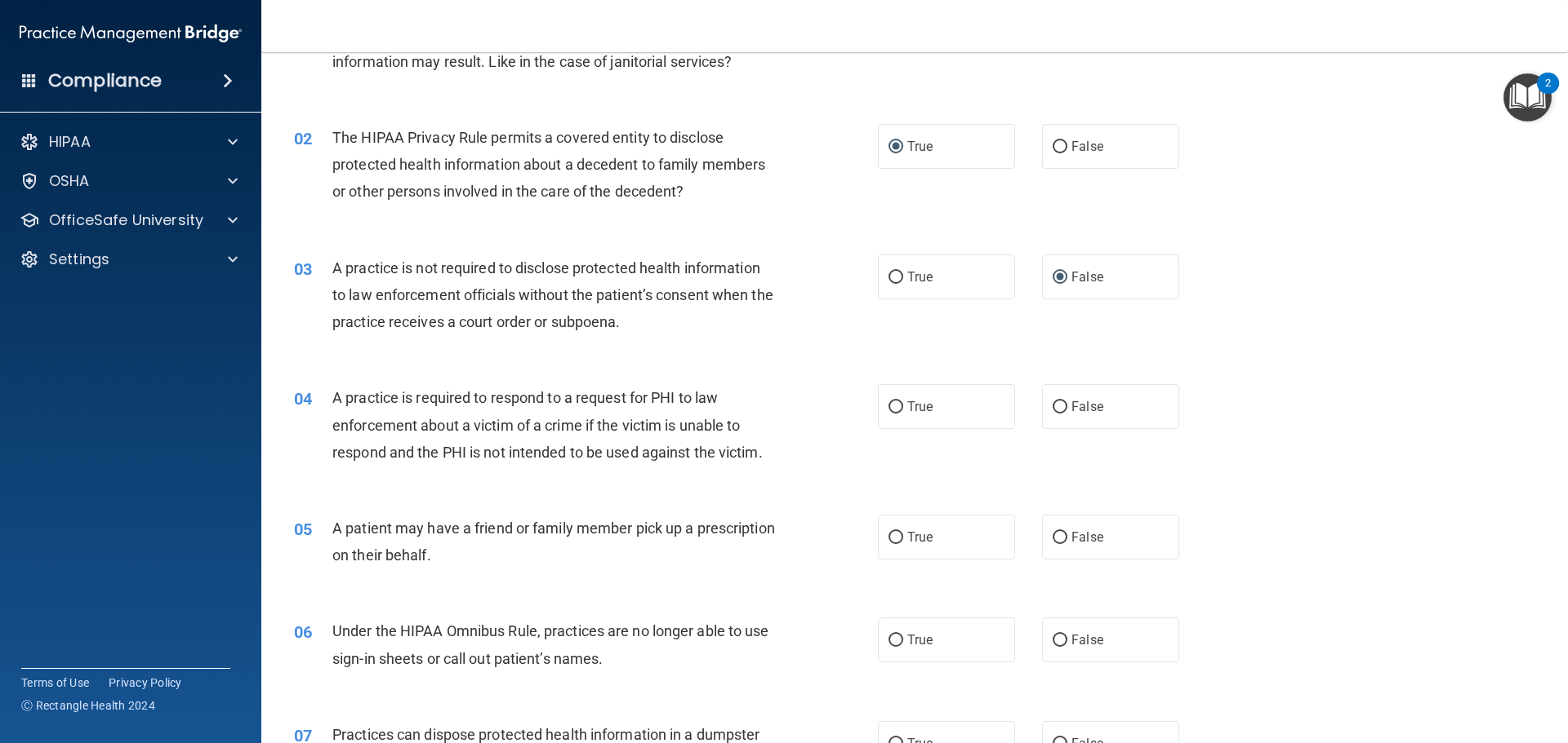
scroll to position [163, 0]
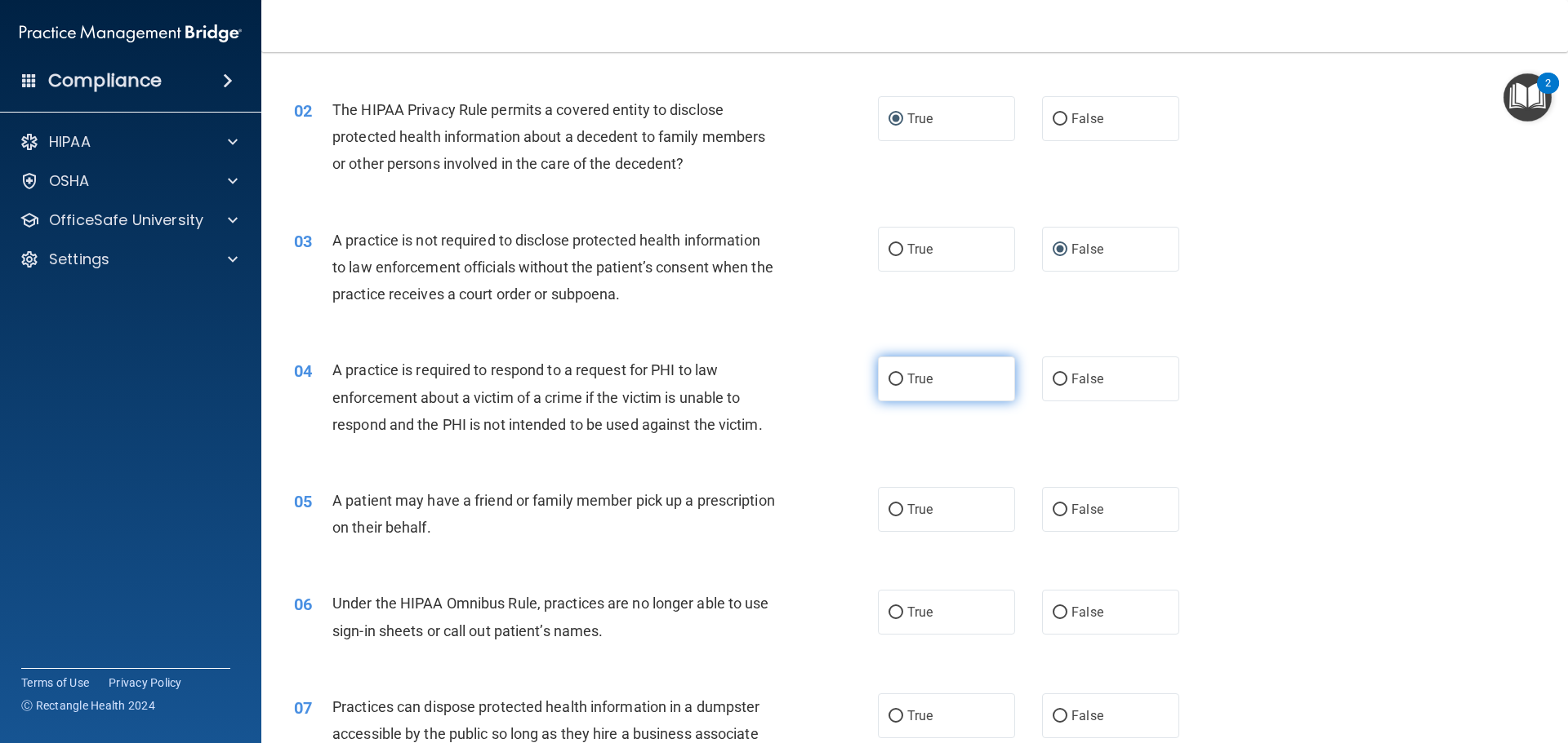
click at [891, 374] on input "True" at bounding box center [895, 379] width 15 height 12
radio input "true"
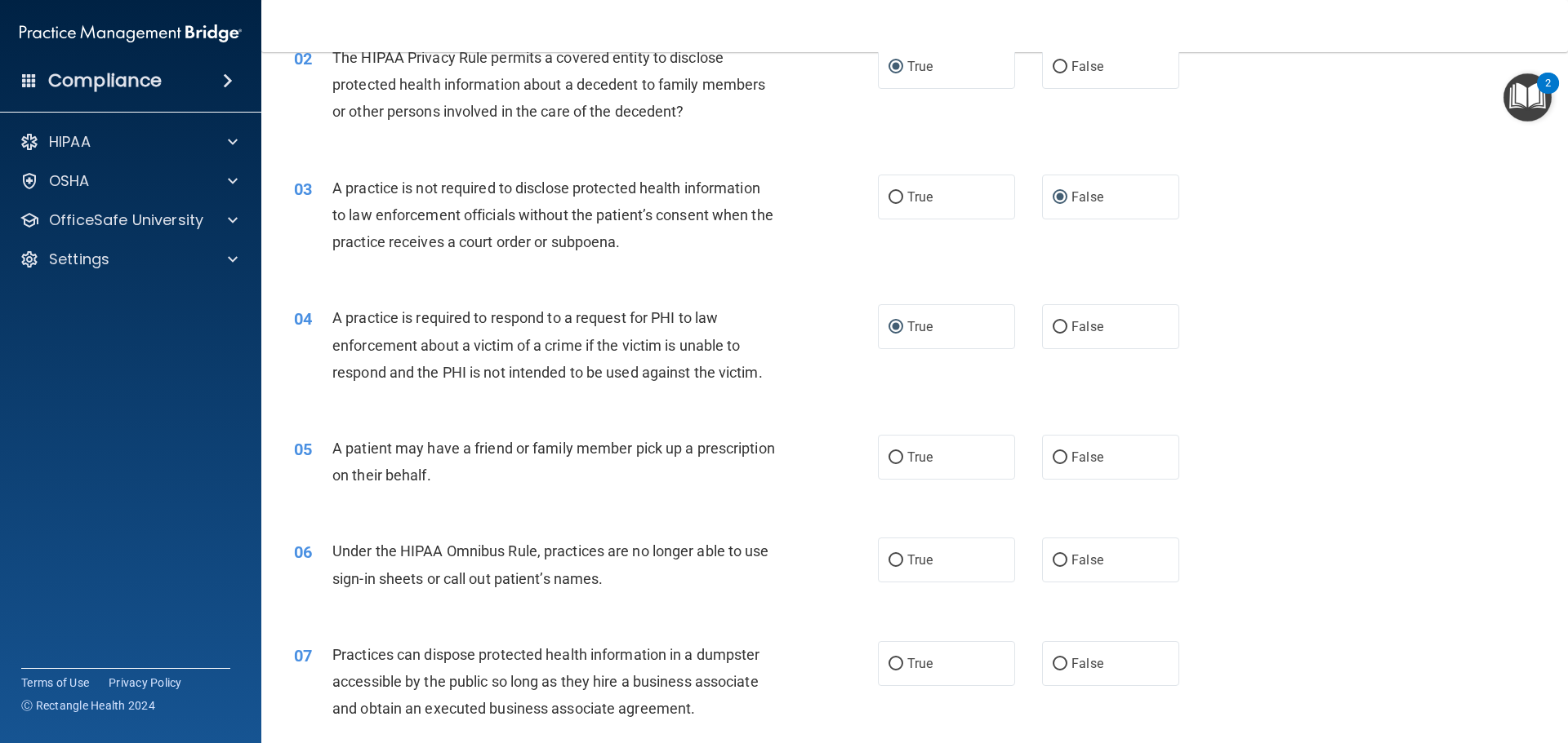
scroll to position [245, 0]
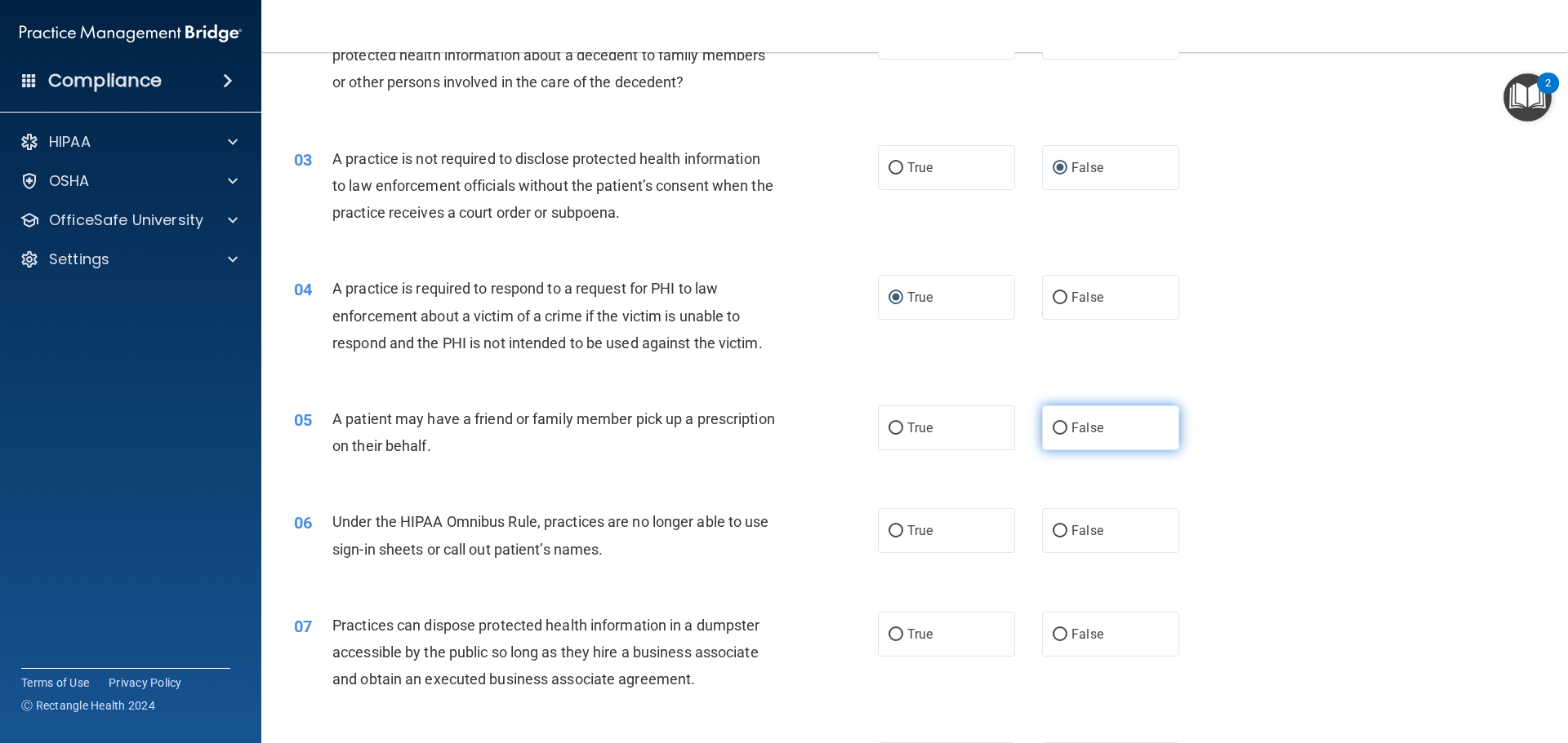
click at [1054, 429] on input "False" at bounding box center [1060, 428] width 15 height 12
radio input "true"
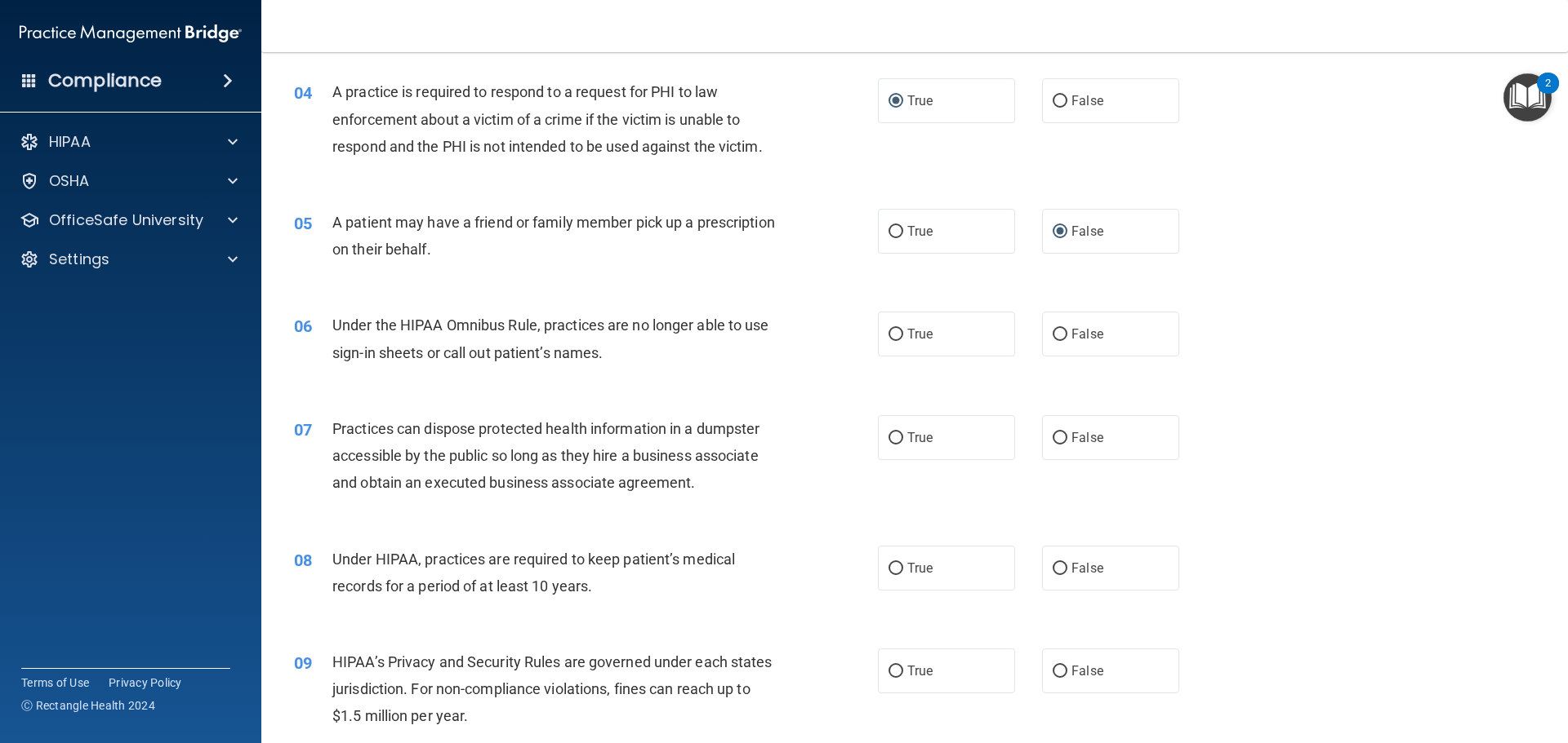
scroll to position [490, 0]
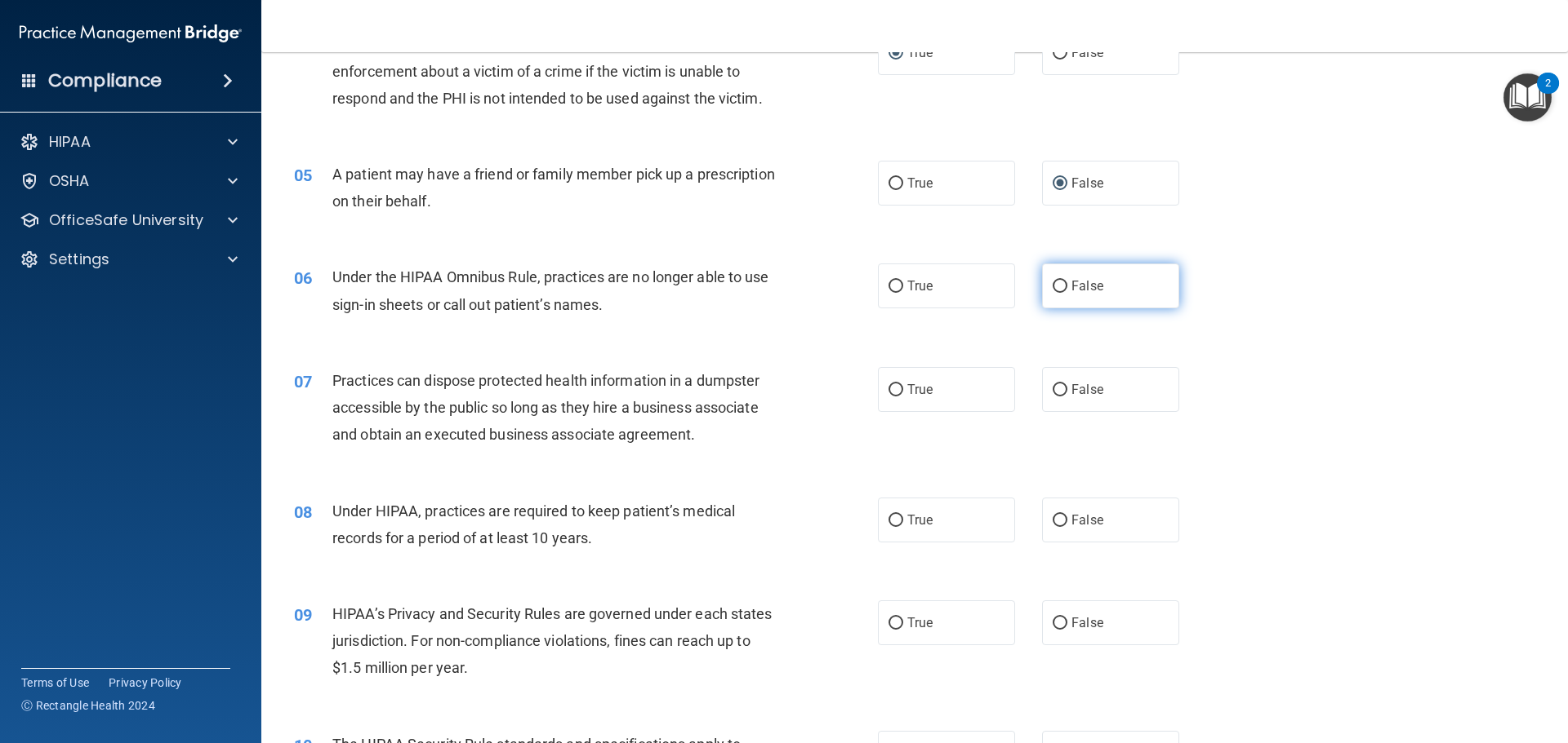
click at [1054, 284] on input "False" at bounding box center [1060, 286] width 15 height 12
radio input "true"
click at [1053, 386] on input "False" at bounding box center [1060, 389] width 15 height 12
radio input "true"
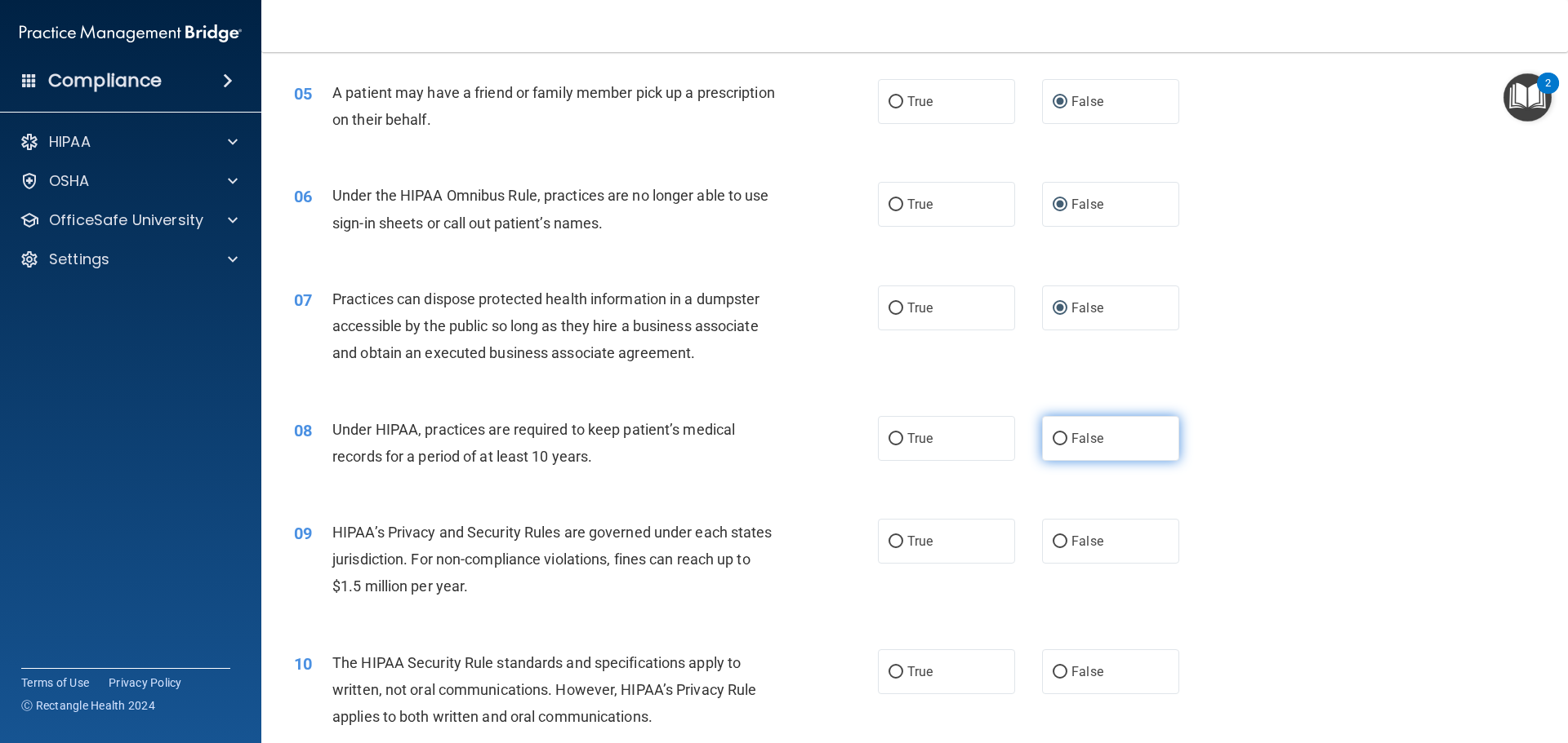
click at [1053, 436] on input "False" at bounding box center [1060, 439] width 15 height 12
radio input "true"
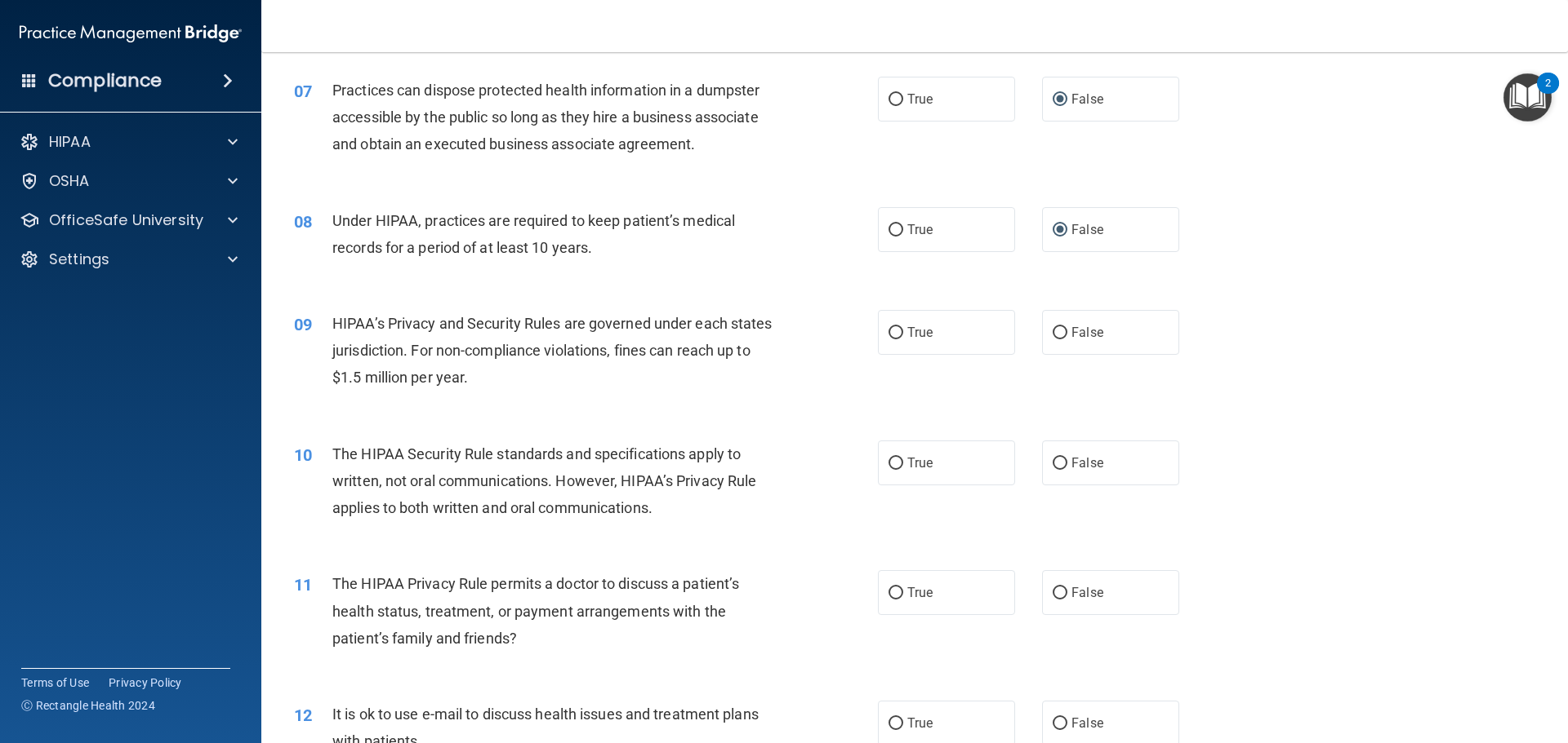
scroll to position [816, 0]
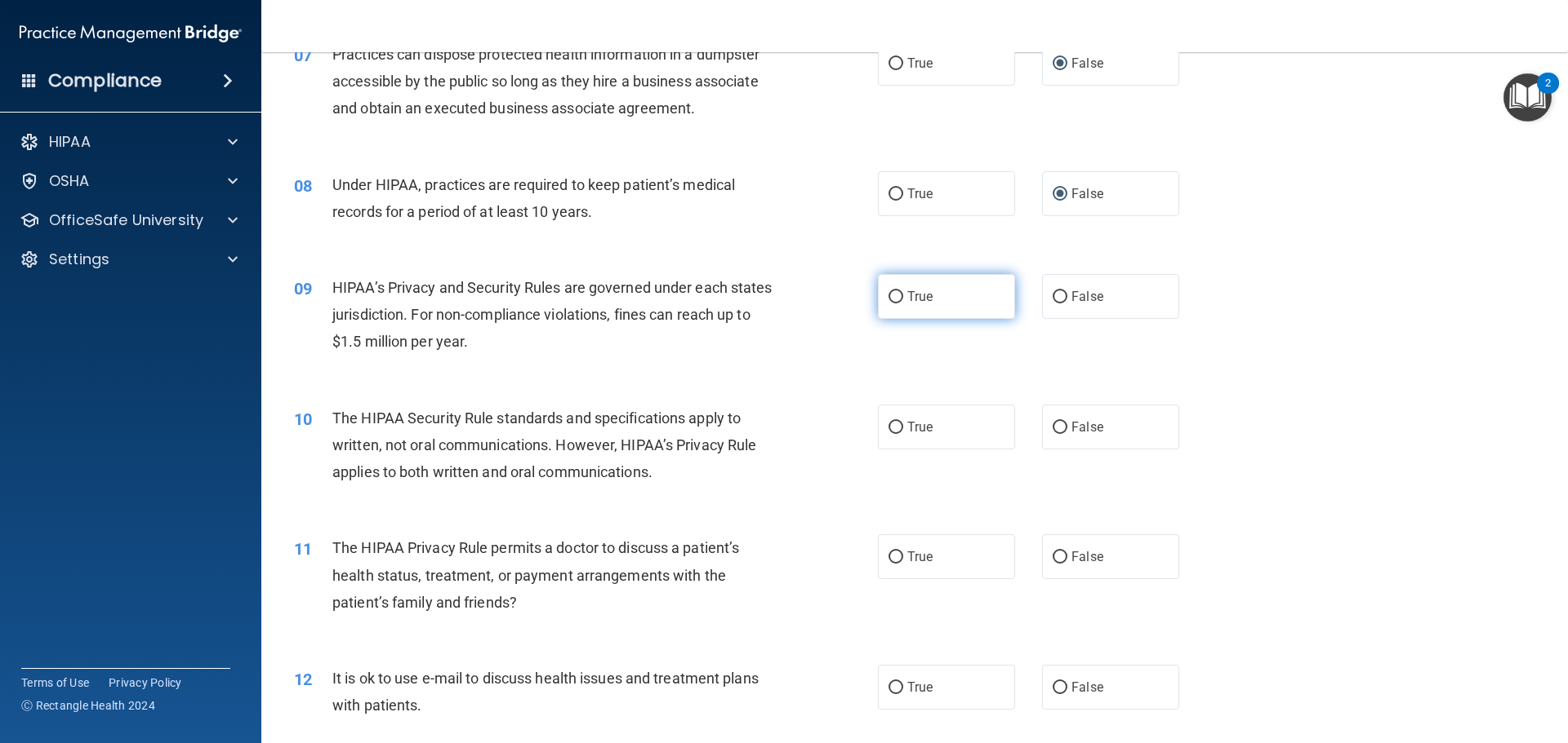
click at [890, 297] on input "True" at bounding box center [895, 296] width 15 height 12
radio input "true"
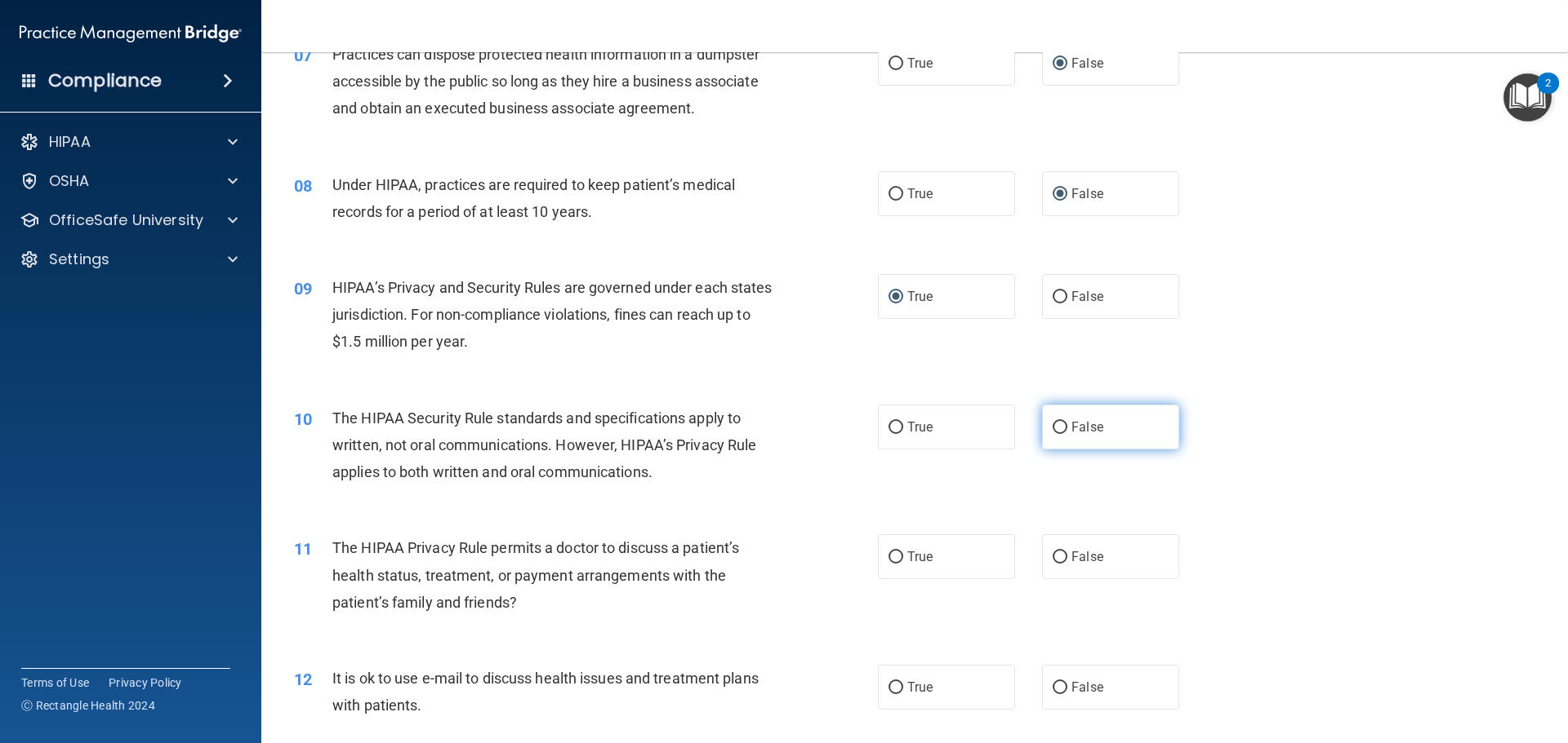
click at [1053, 424] on input "False" at bounding box center [1060, 427] width 15 height 12
radio input "true"
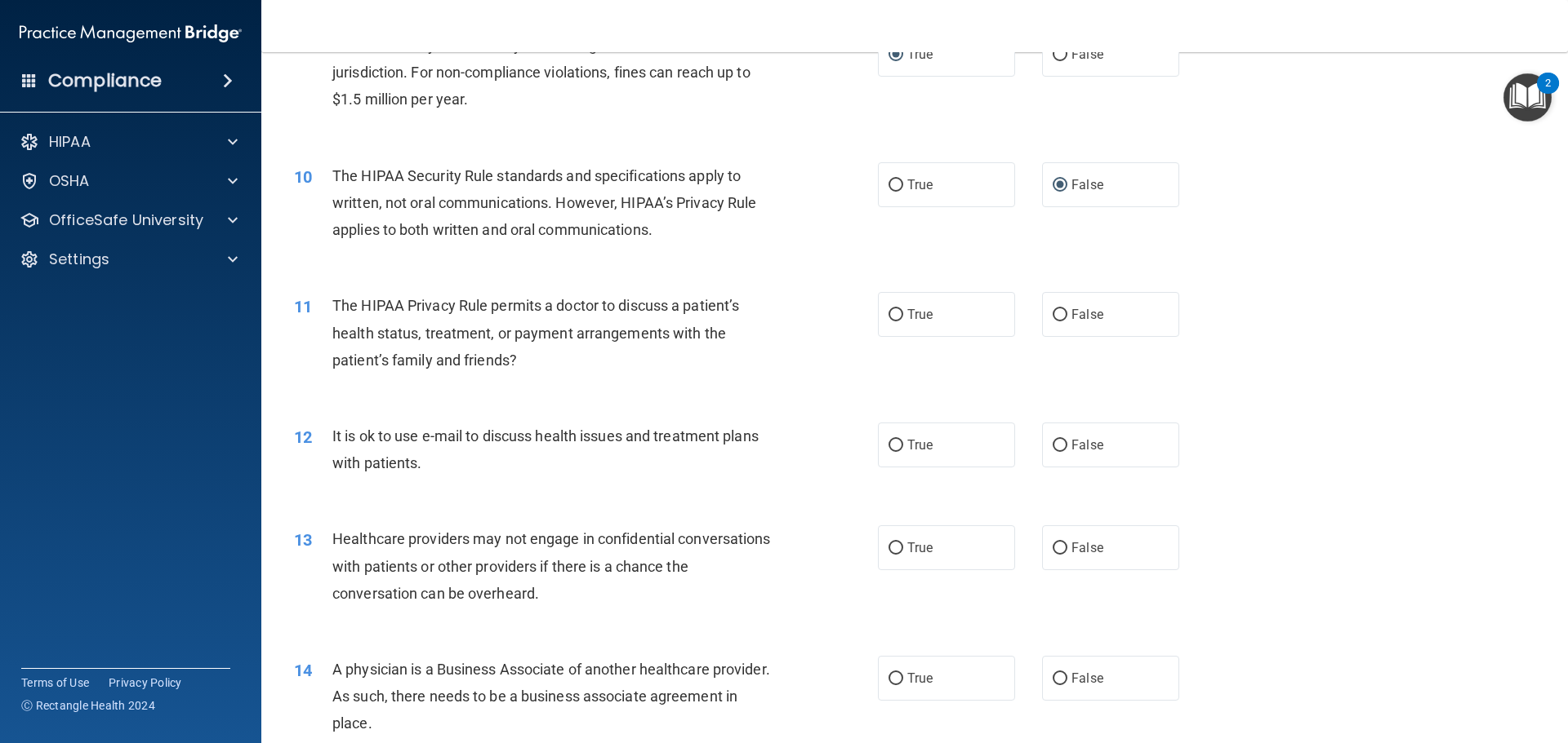
scroll to position [1061, 0]
click at [1053, 312] on input "False" at bounding box center [1060, 312] width 15 height 12
radio input "true"
click at [888, 442] on input "True" at bounding box center [895, 443] width 15 height 12
radio input "true"
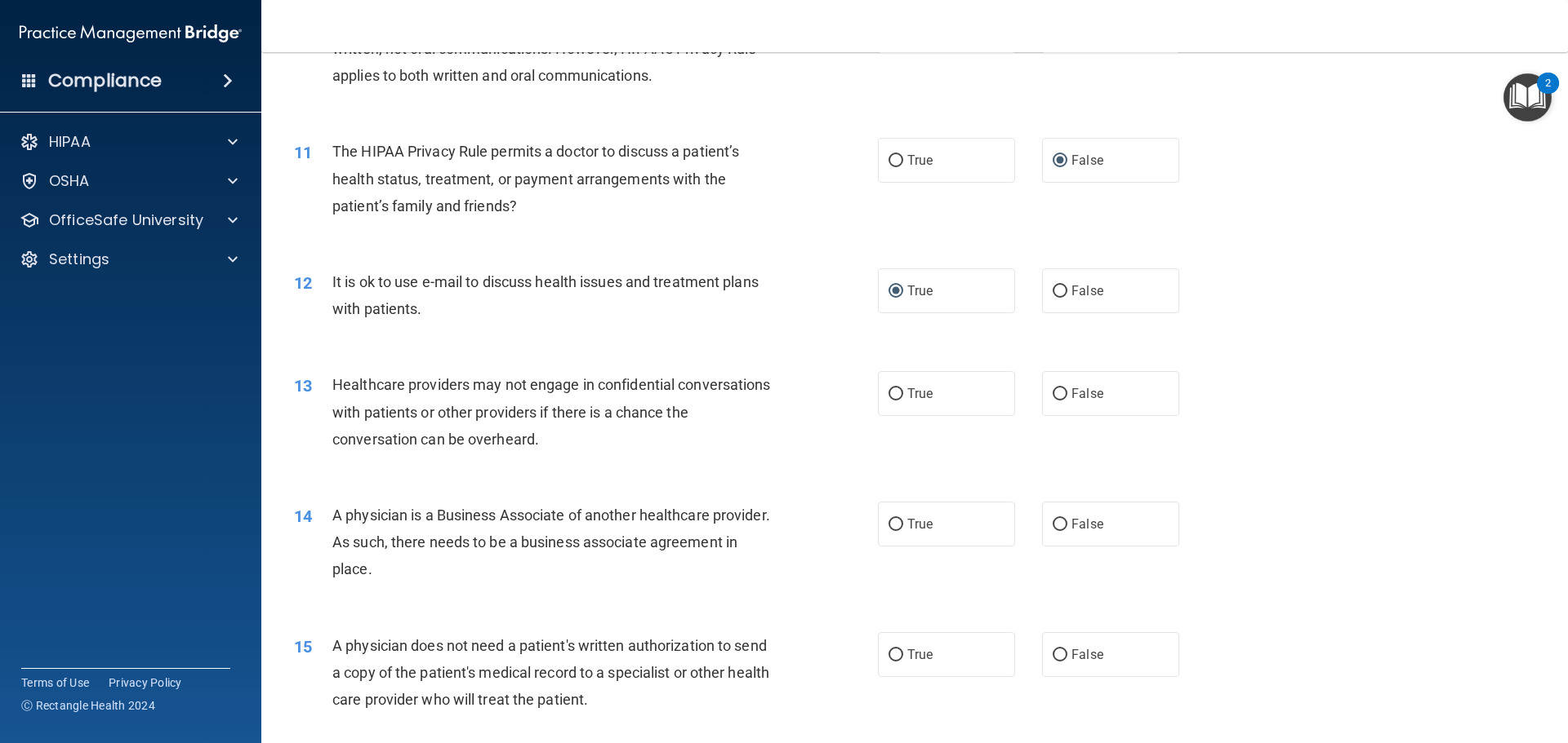
scroll to position [1225, 0]
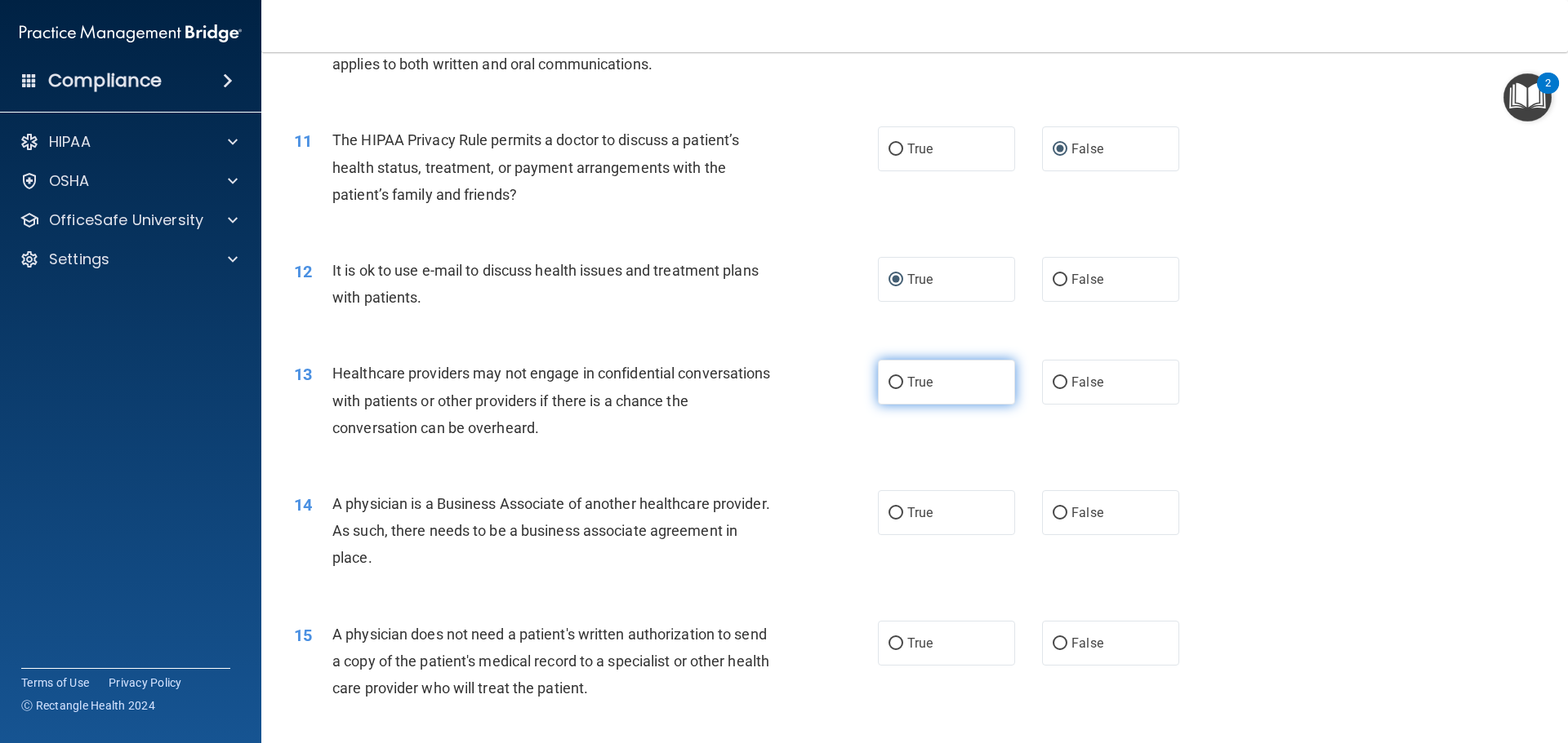
click at [897, 384] on label "True" at bounding box center [946, 382] width 137 height 45
click at [897, 384] on input "True" at bounding box center [895, 382] width 15 height 12
radio input "true"
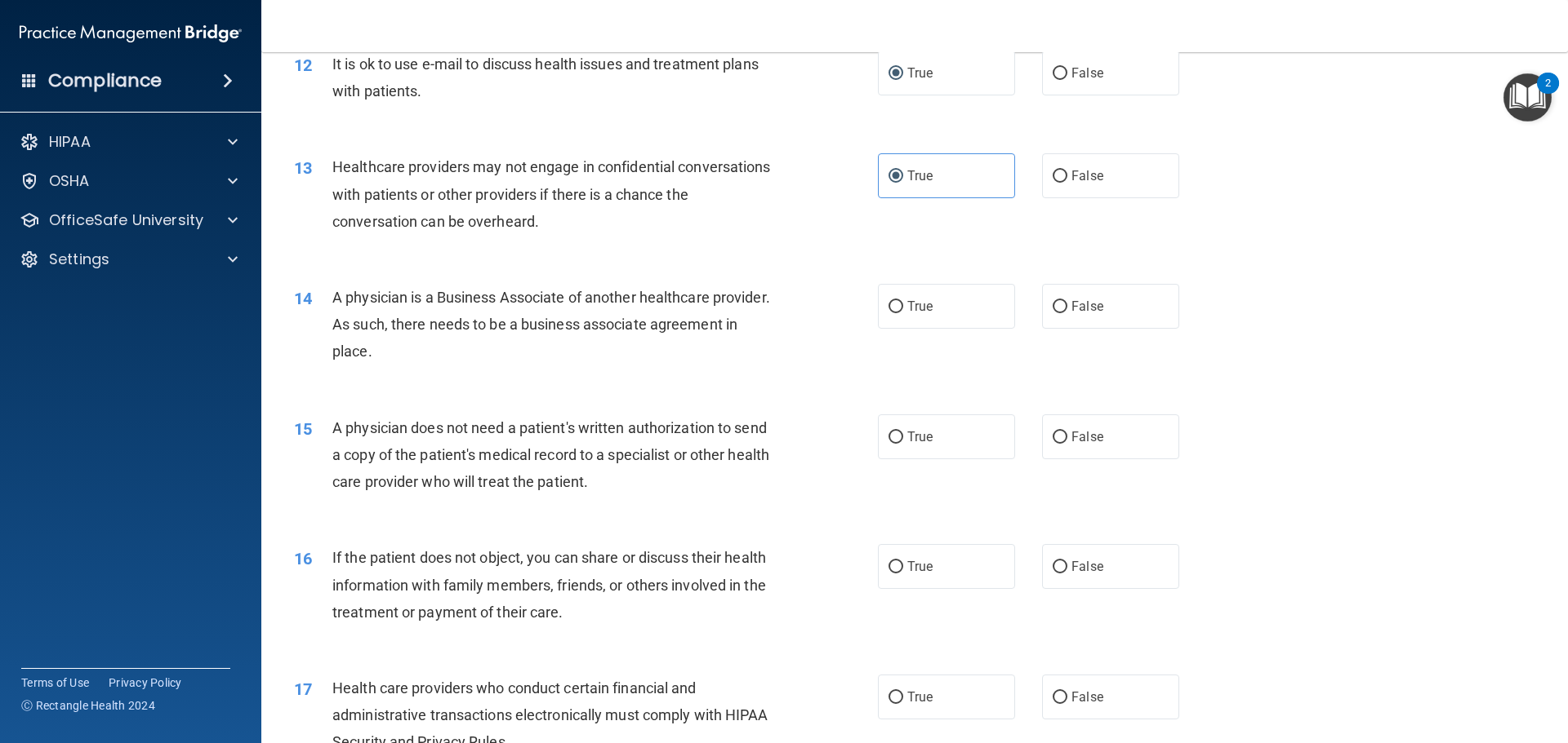
scroll to position [1469, 0]
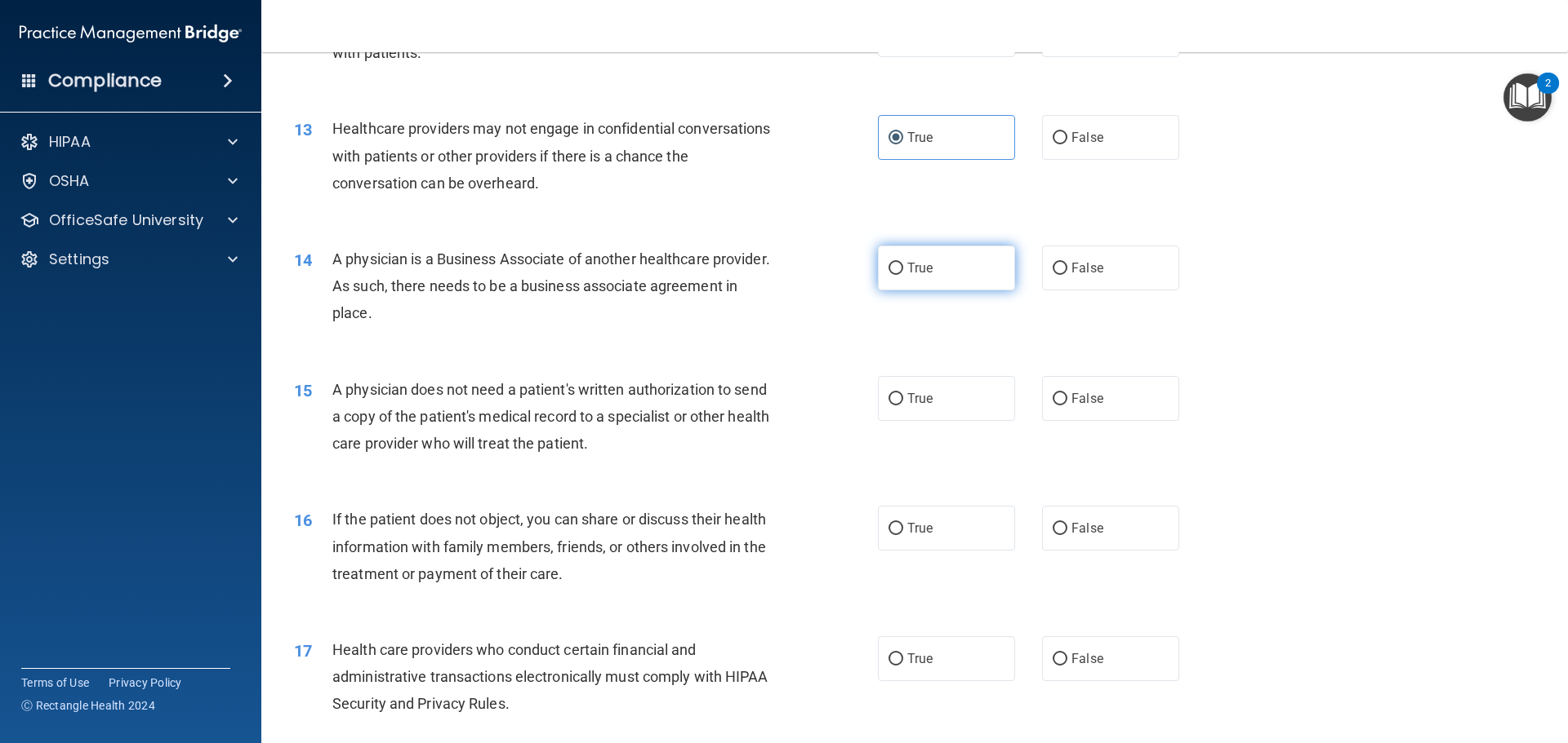
click at [888, 268] on input "True" at bounding box center [895, 268] width 15 height 12
radio input "true"
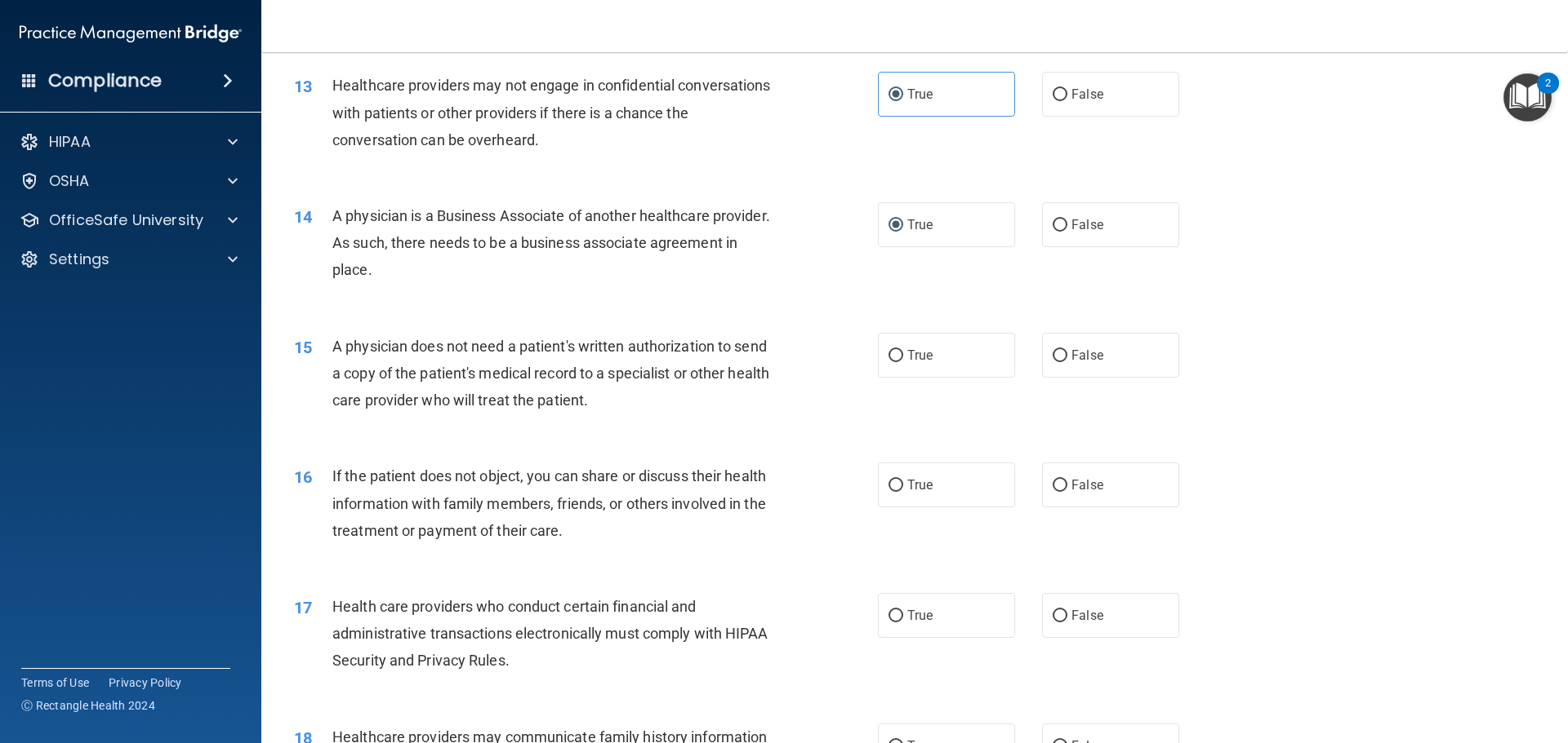
scroll to position [1550, 0]
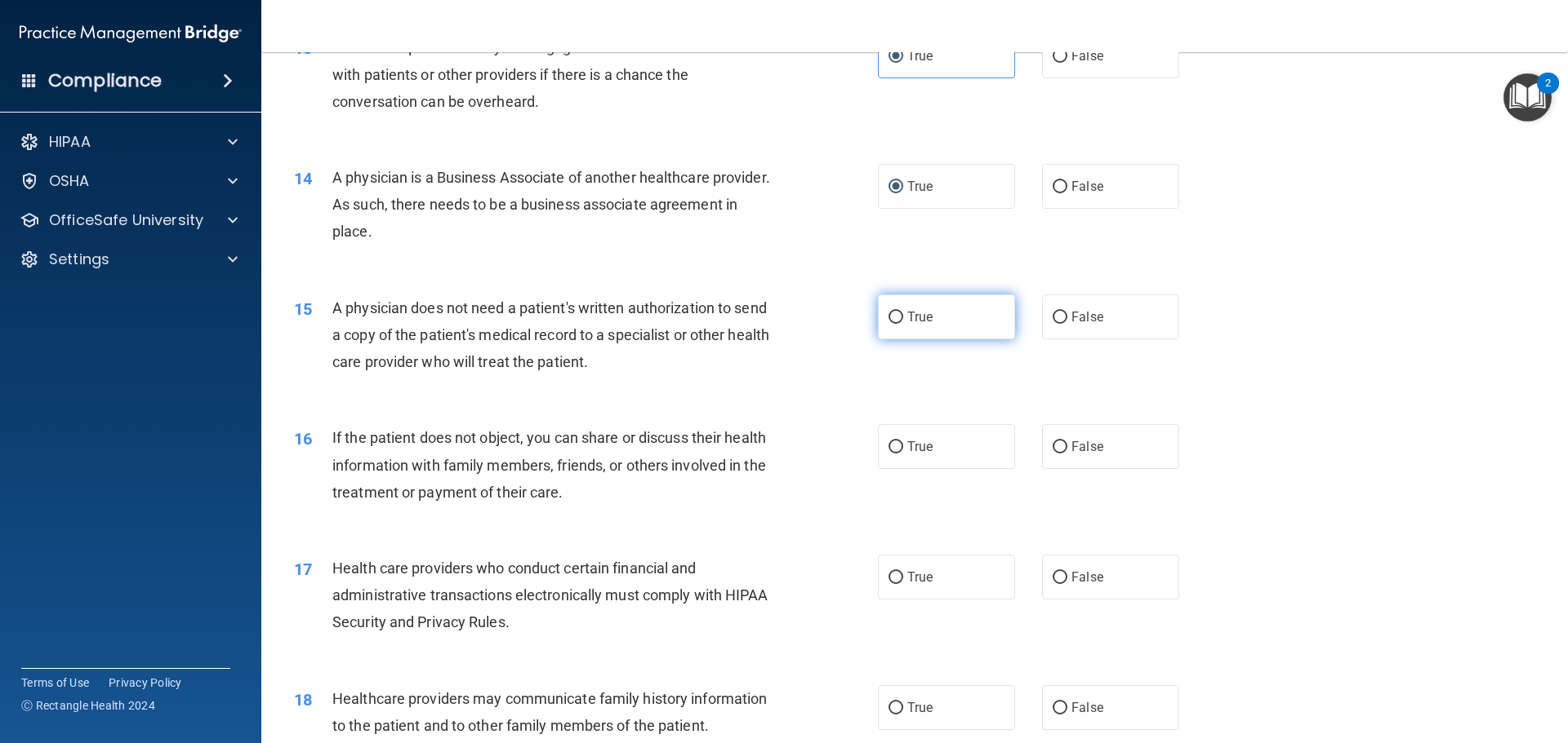
click at [888, 319] on input "True" at bounding box center [895, 318] width 15 height 12
radio input "true"
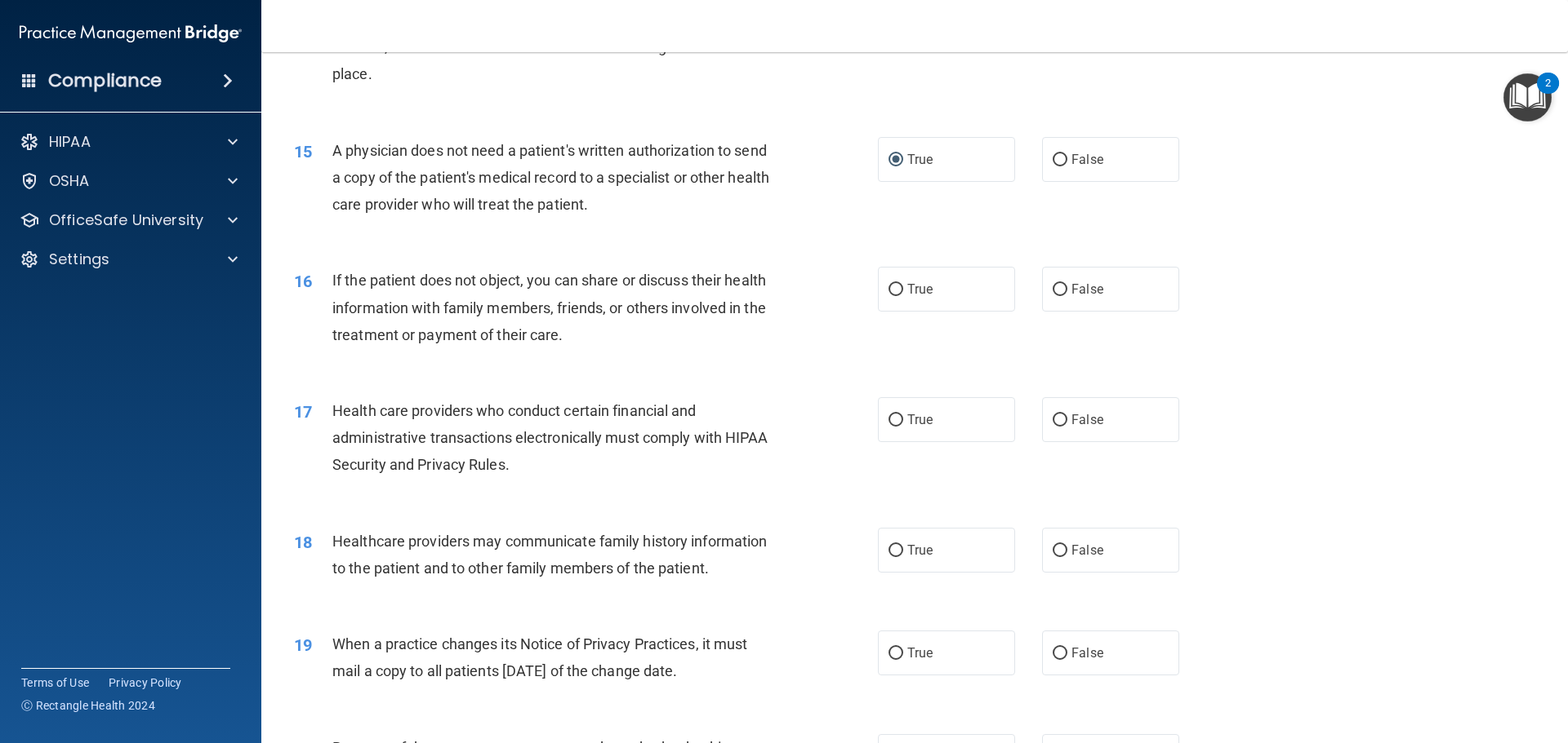
scroll to position [1713, 0]
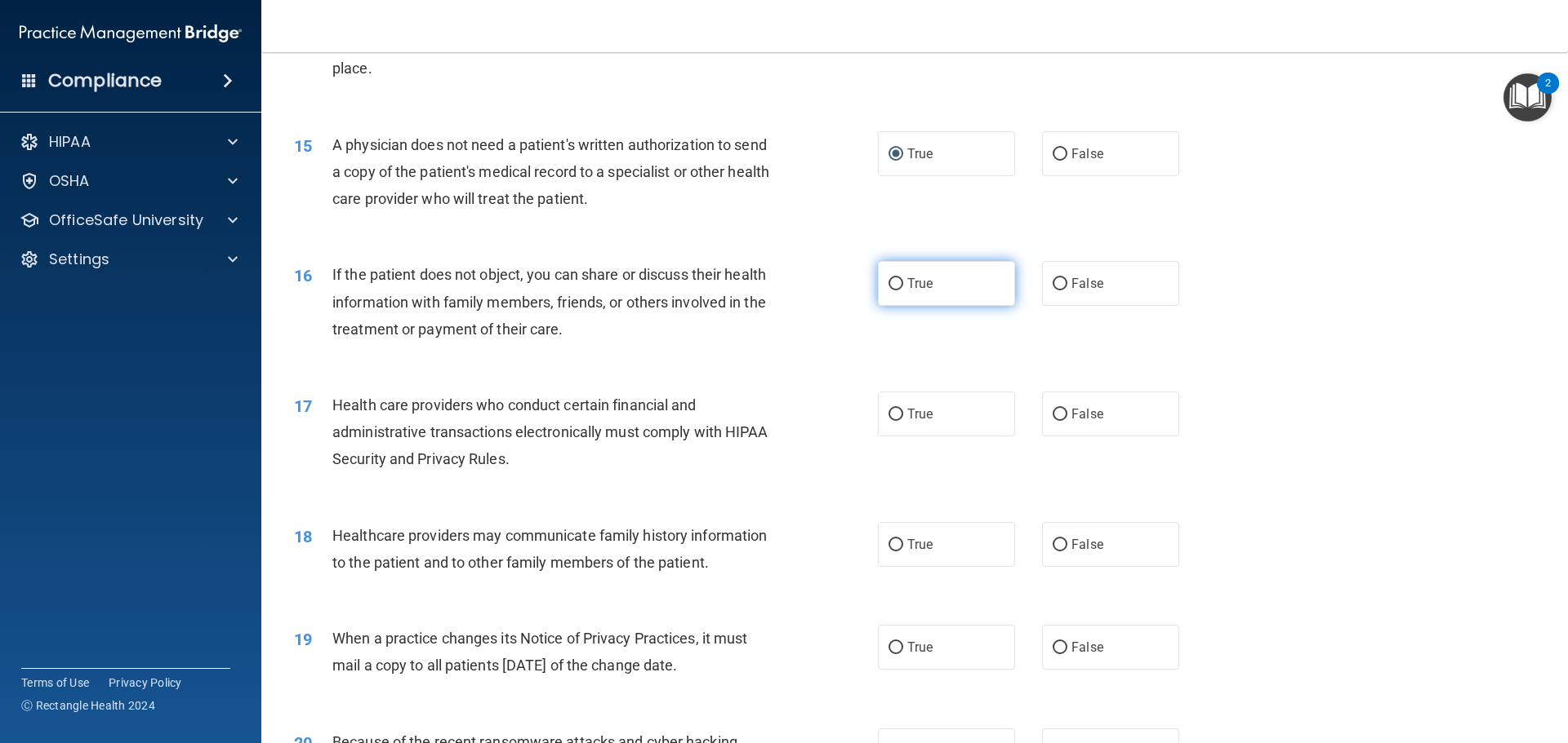
click at [893, 281] on input "True" at bounding box center [895, 284] width 15 height 12
radio input "true"
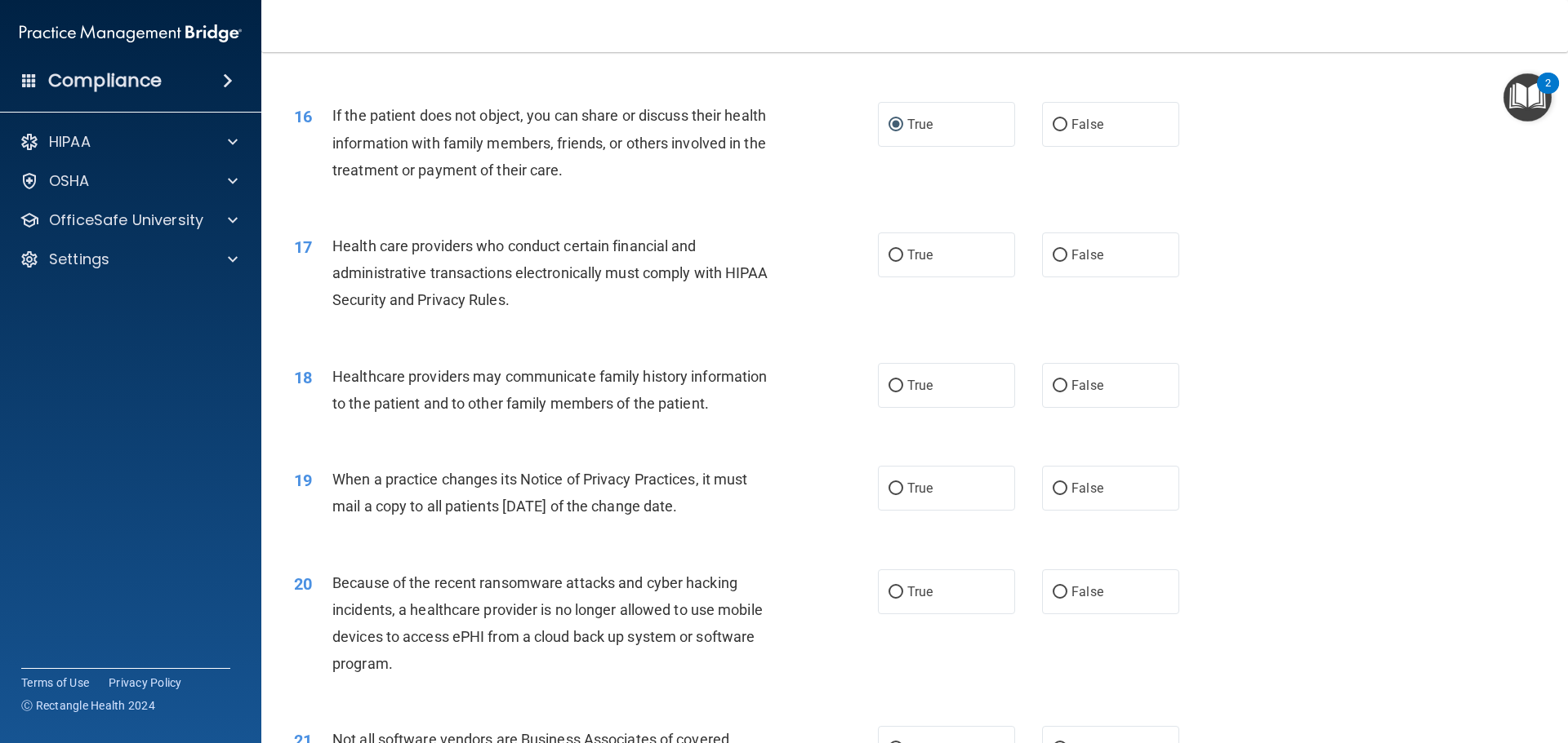
scroll to position [1877, 0]
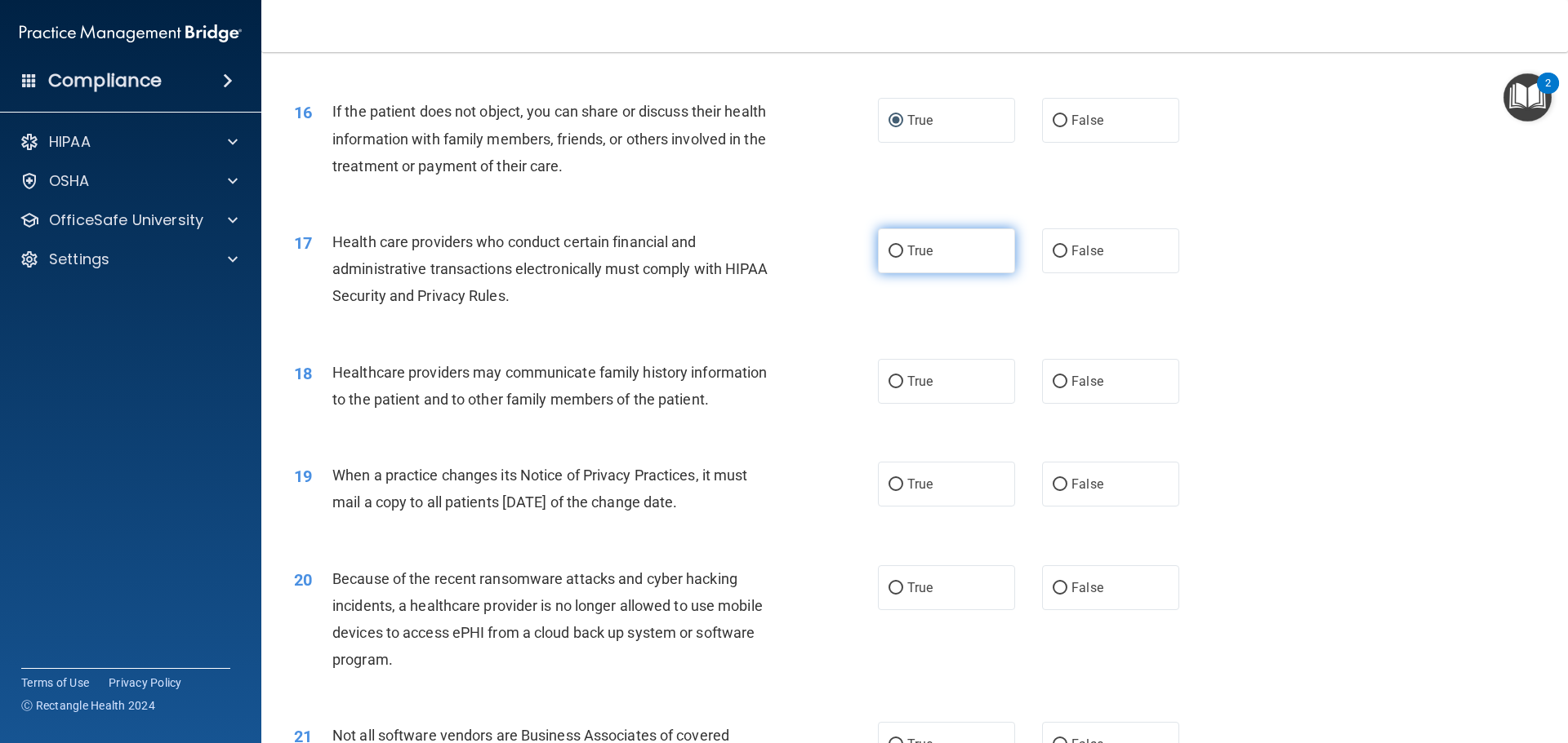
click at [890, 248] on input "True" at bounding box center [895, 251] width 15 height 12
radio input "true"
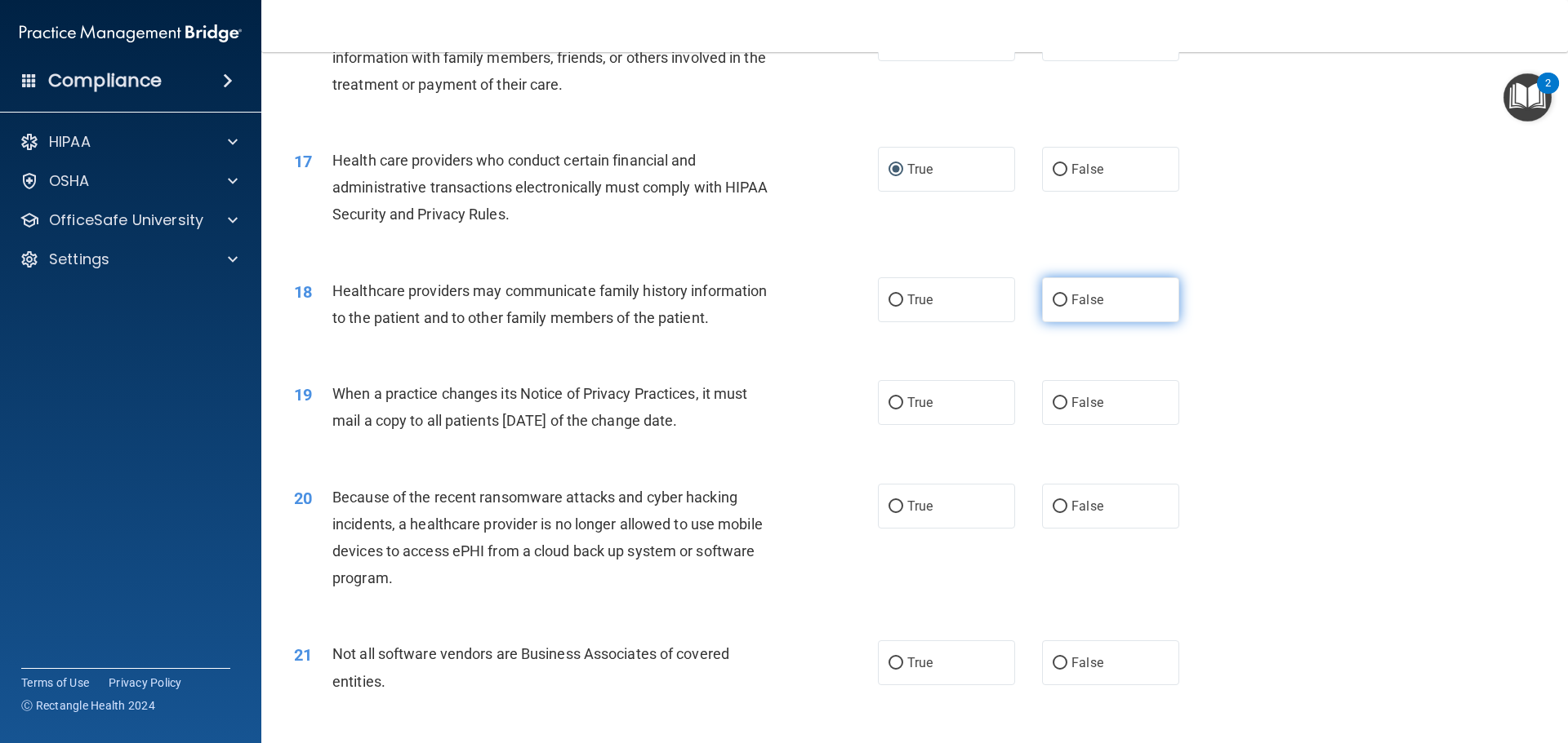
click at [1058, 298] on input "False" at bounding box center [1060, 300] width 15 height 12
radio input "true"
click at [893, 401] on input "True" at bounding box center [895, 403] width 15 height 12
radio input "true"
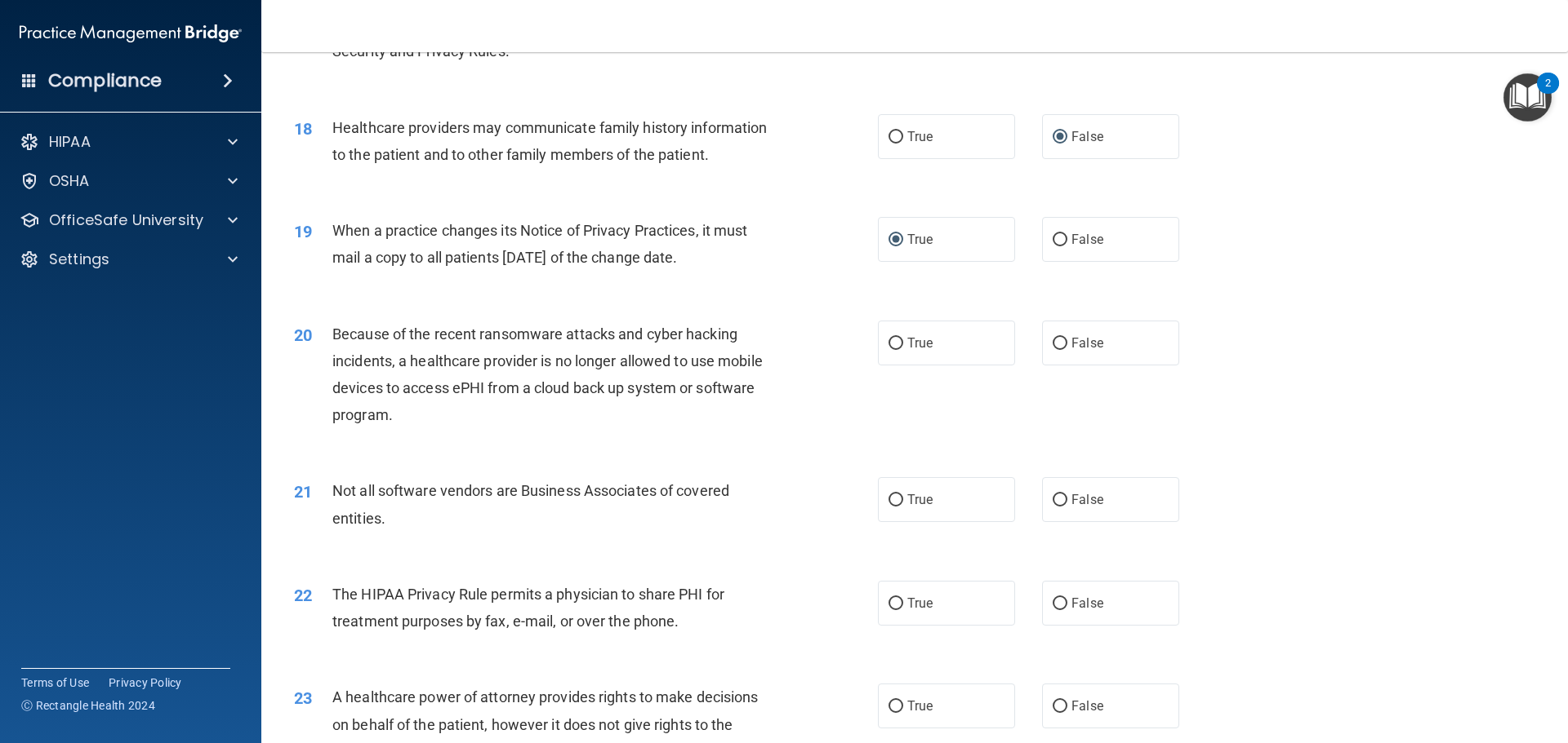
scroll to position [2203, 0]
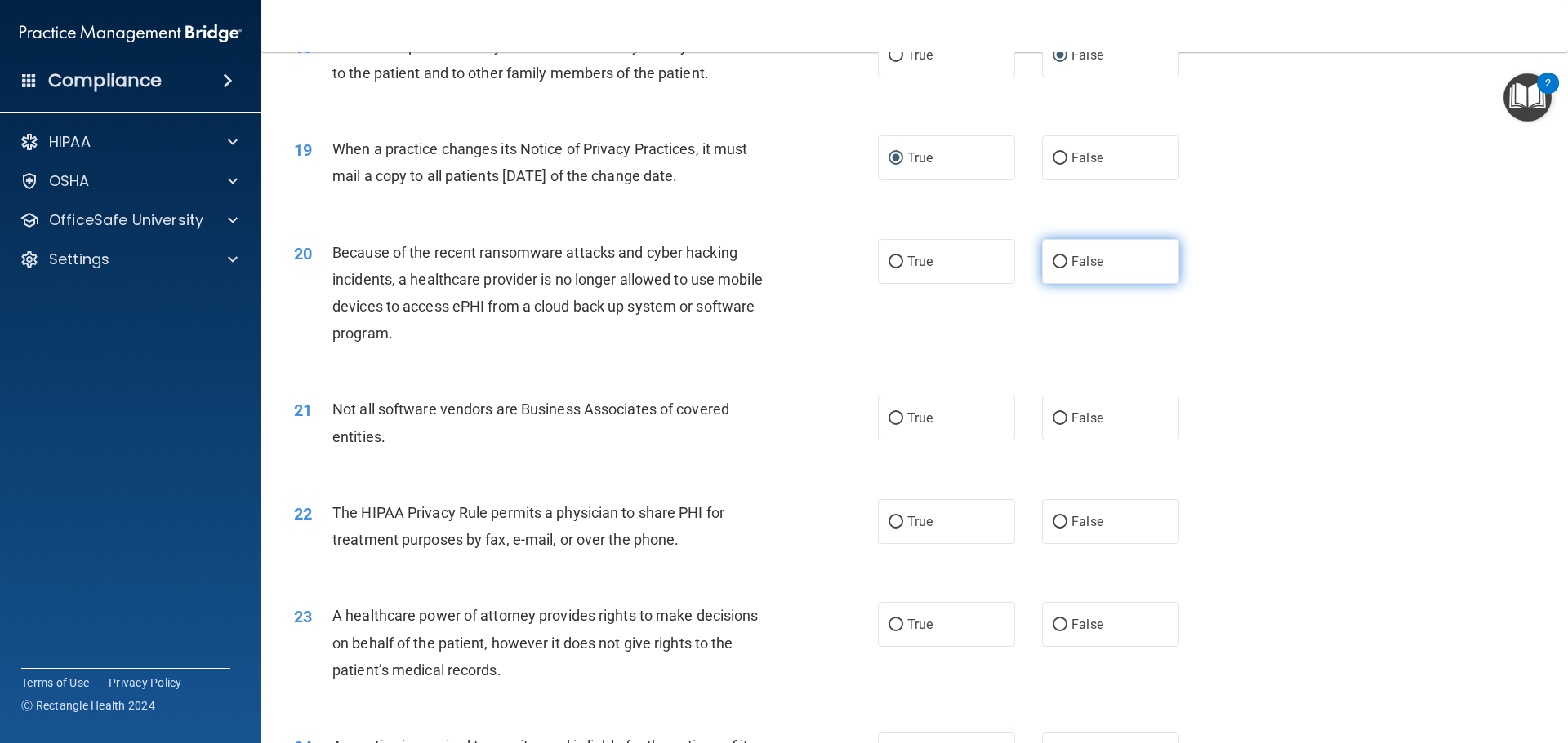
click at [1053, 261] on input "False" at bounding box center [1060, 261] width 15 height 12
radio input "true"
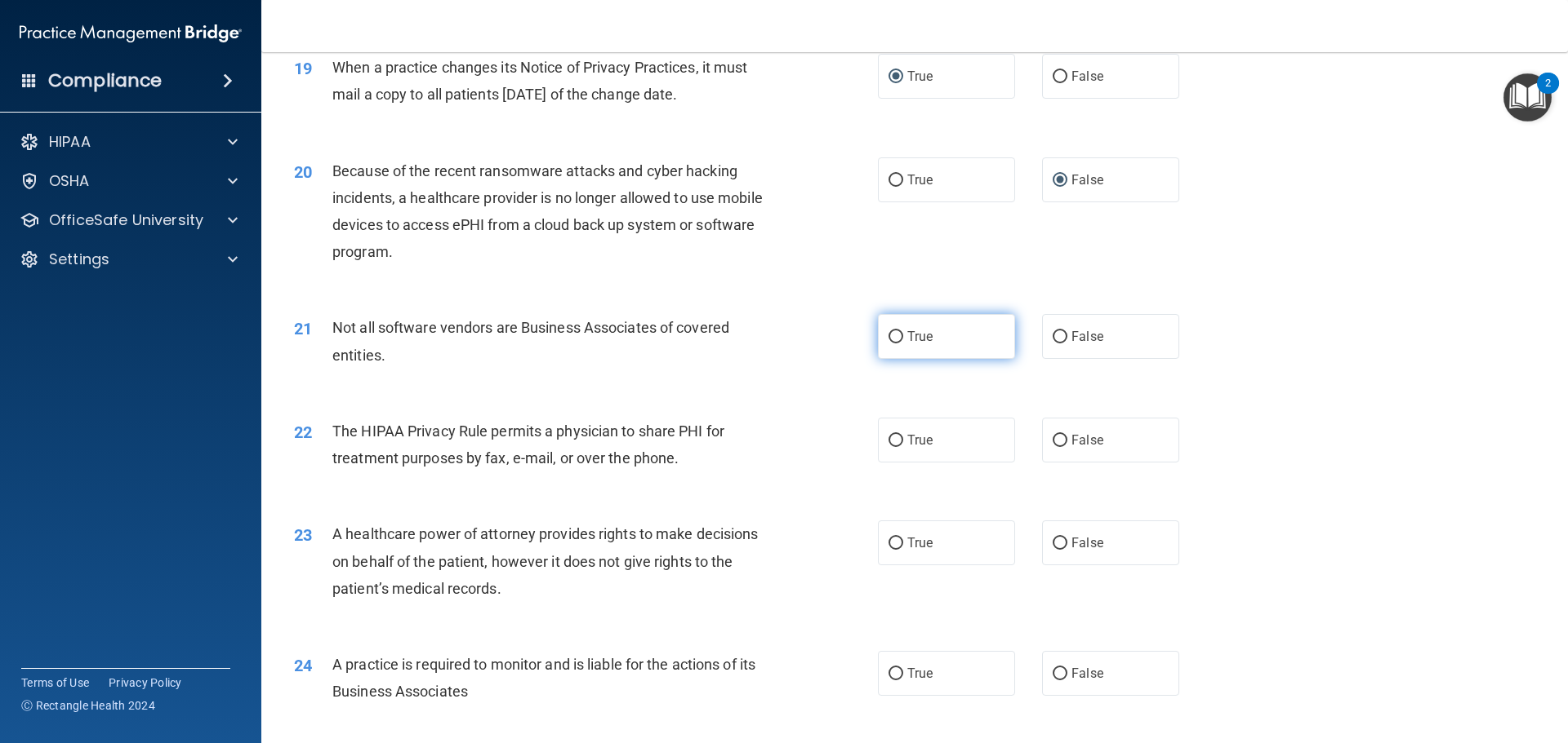
click at [888, 341] on input "True" at bounding box center [895, 337] width 15 height 12
radio input "true"
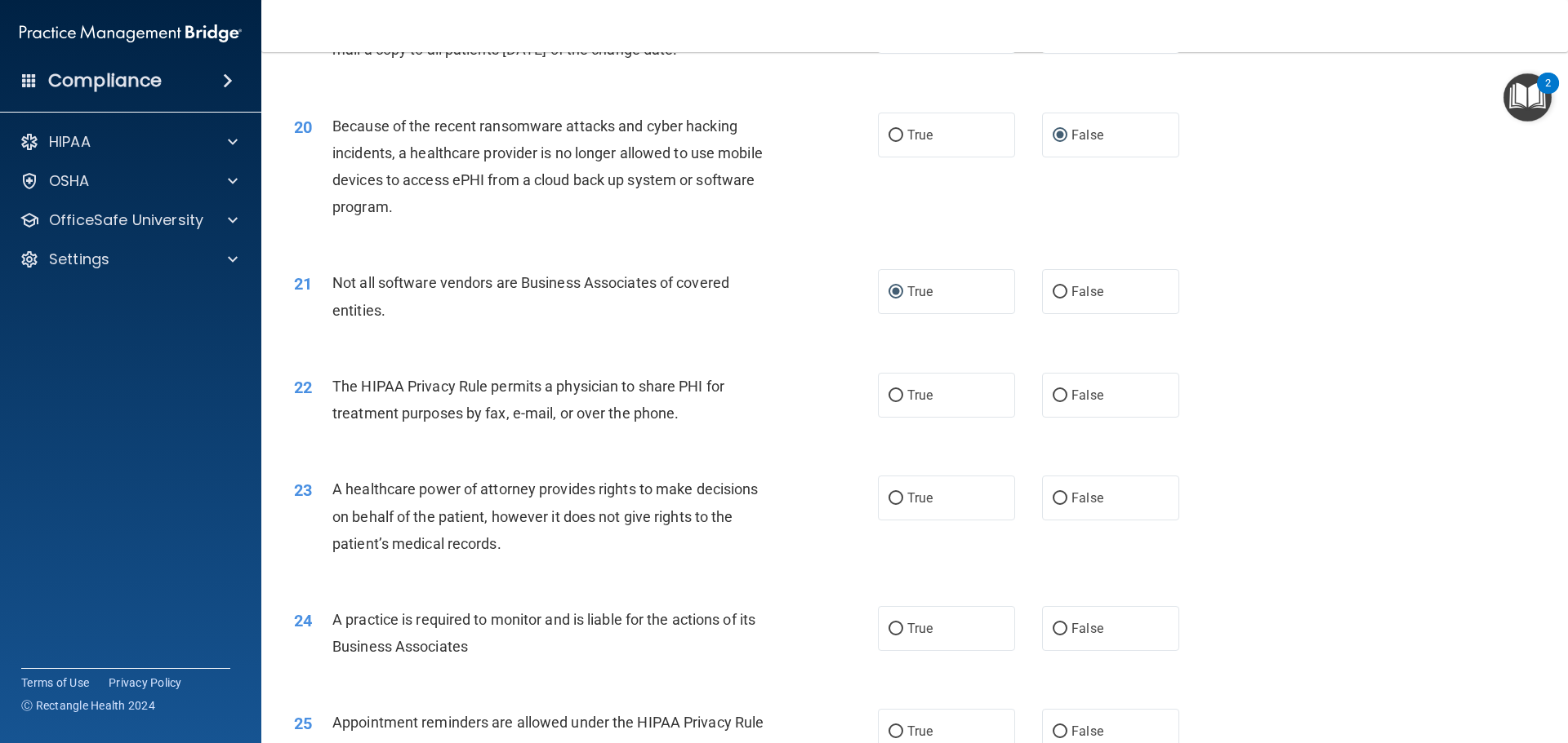
scroll to position [2366, 0]
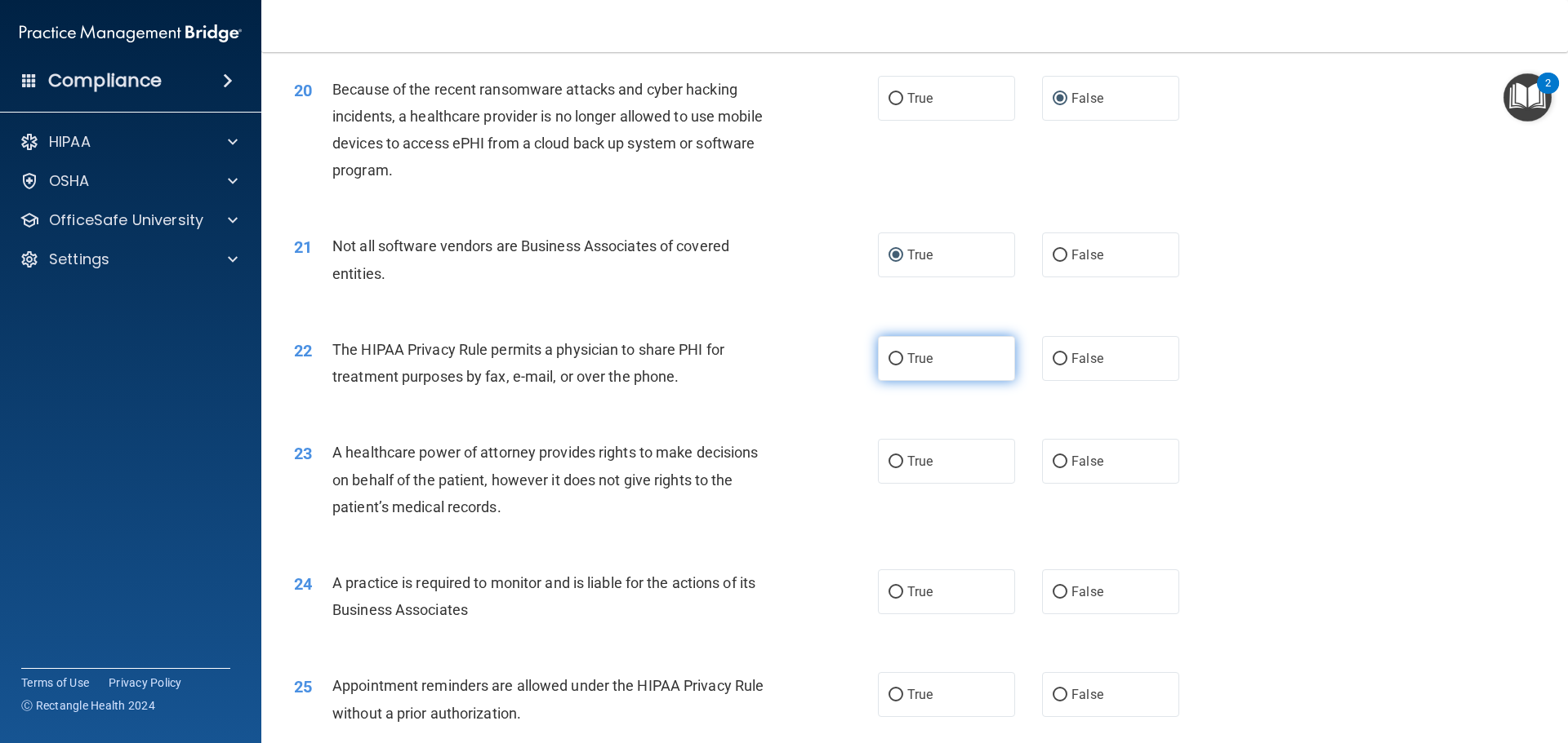
click at [888, 360] on input "True" at bounding box center [895, 359] width 15 height 12
radio input "true"
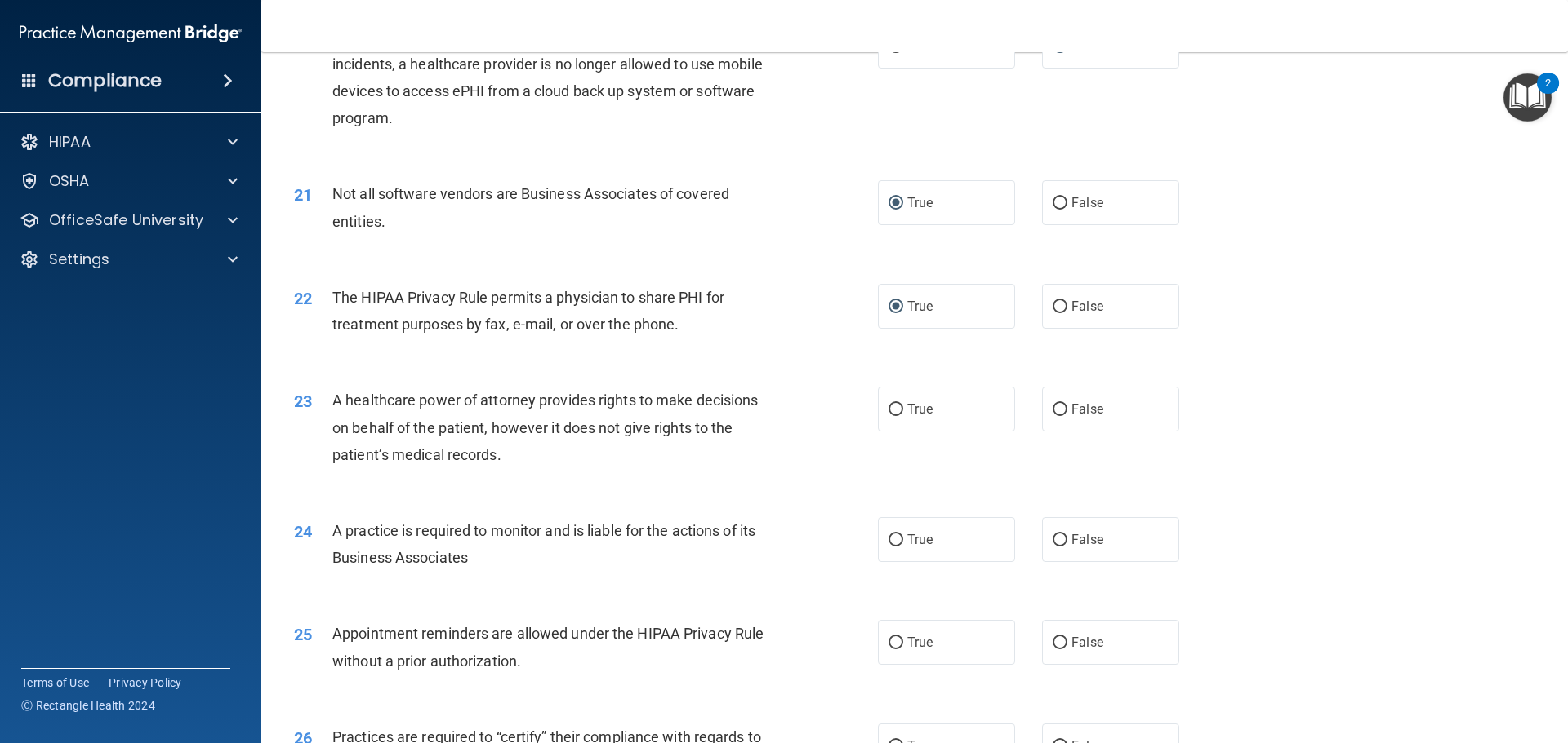
scroll to position [2448, 0]
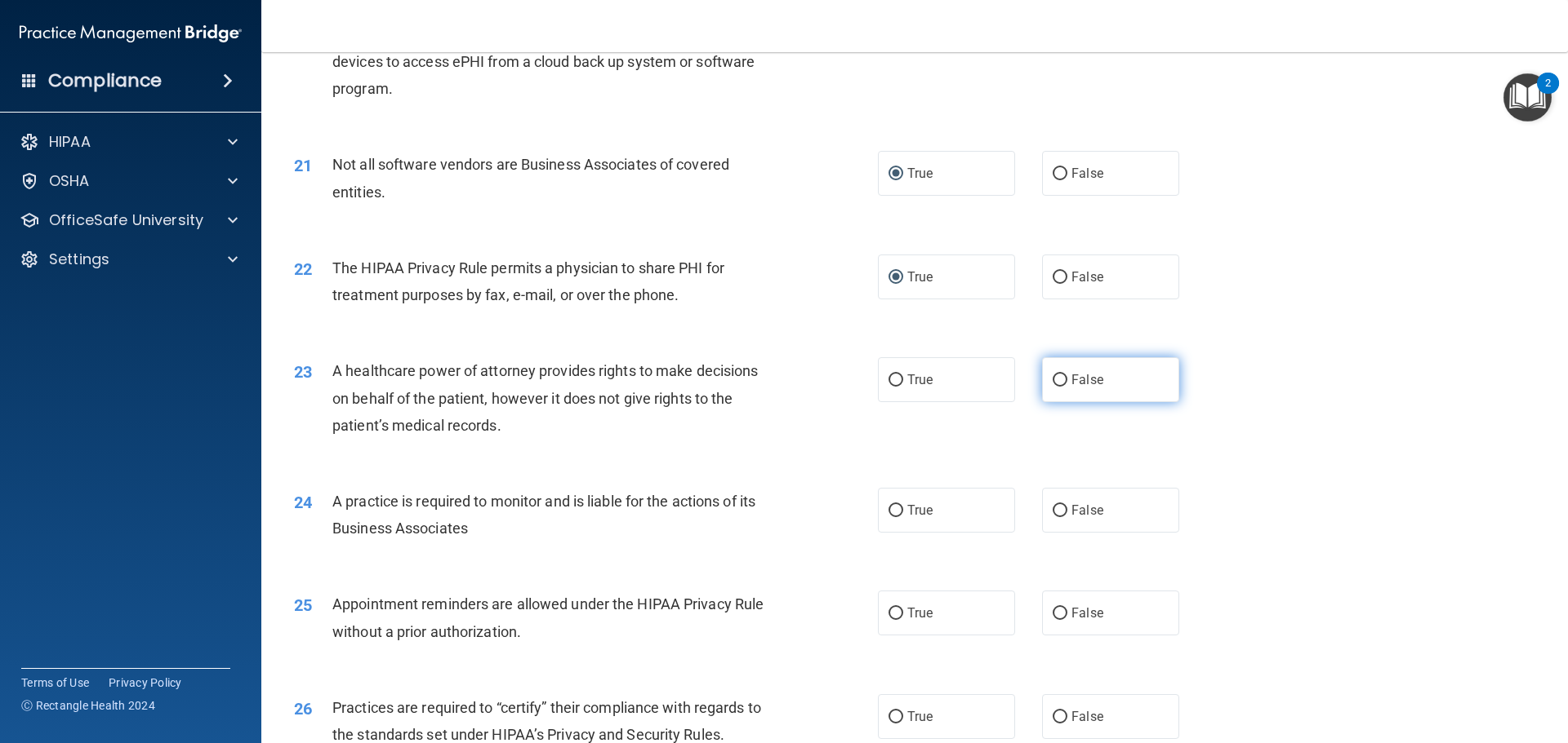
click at [1056, 377] on input "False" at bounding box center [1060, 380] width 15 height 12
radio input "true"
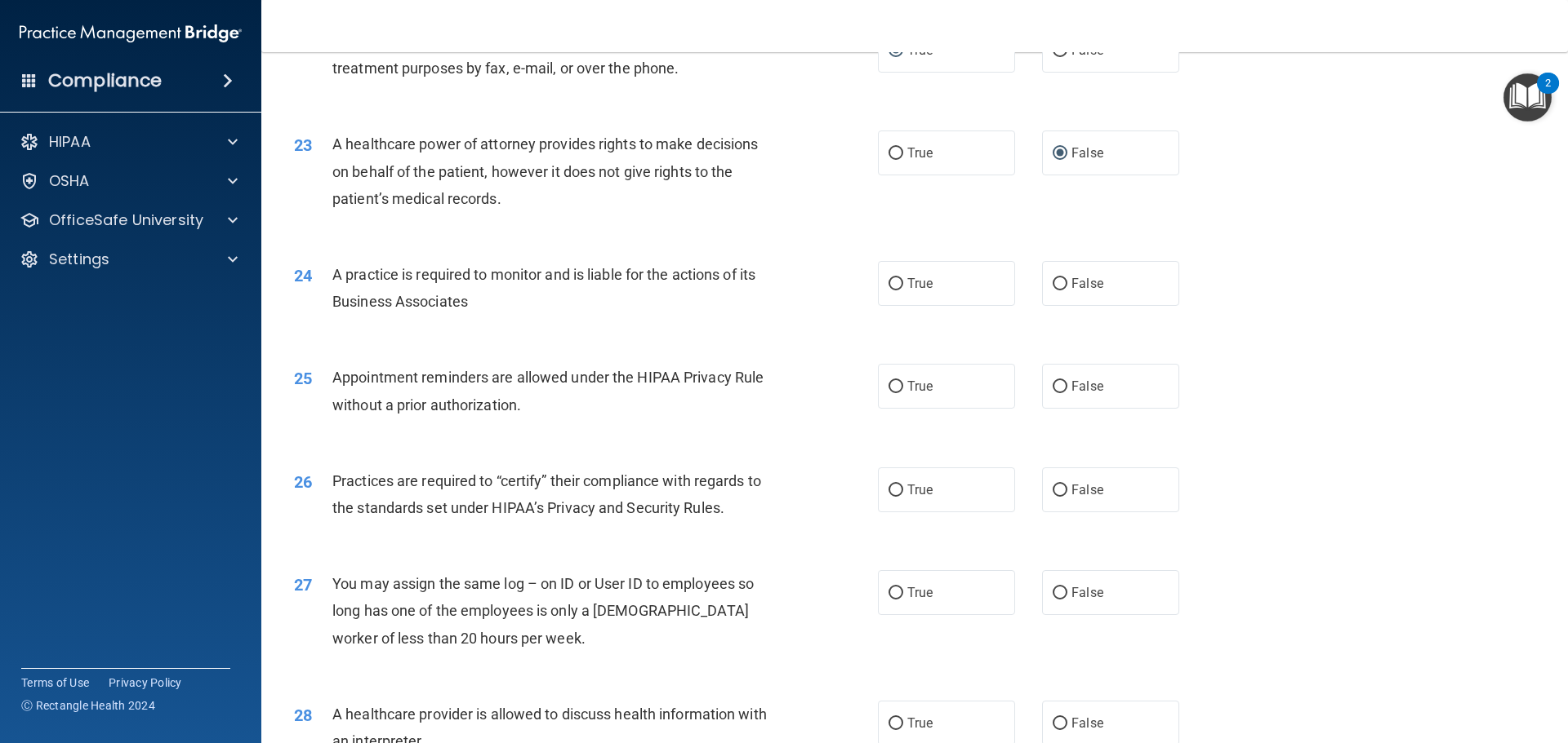
scroll to position [2693, 0]
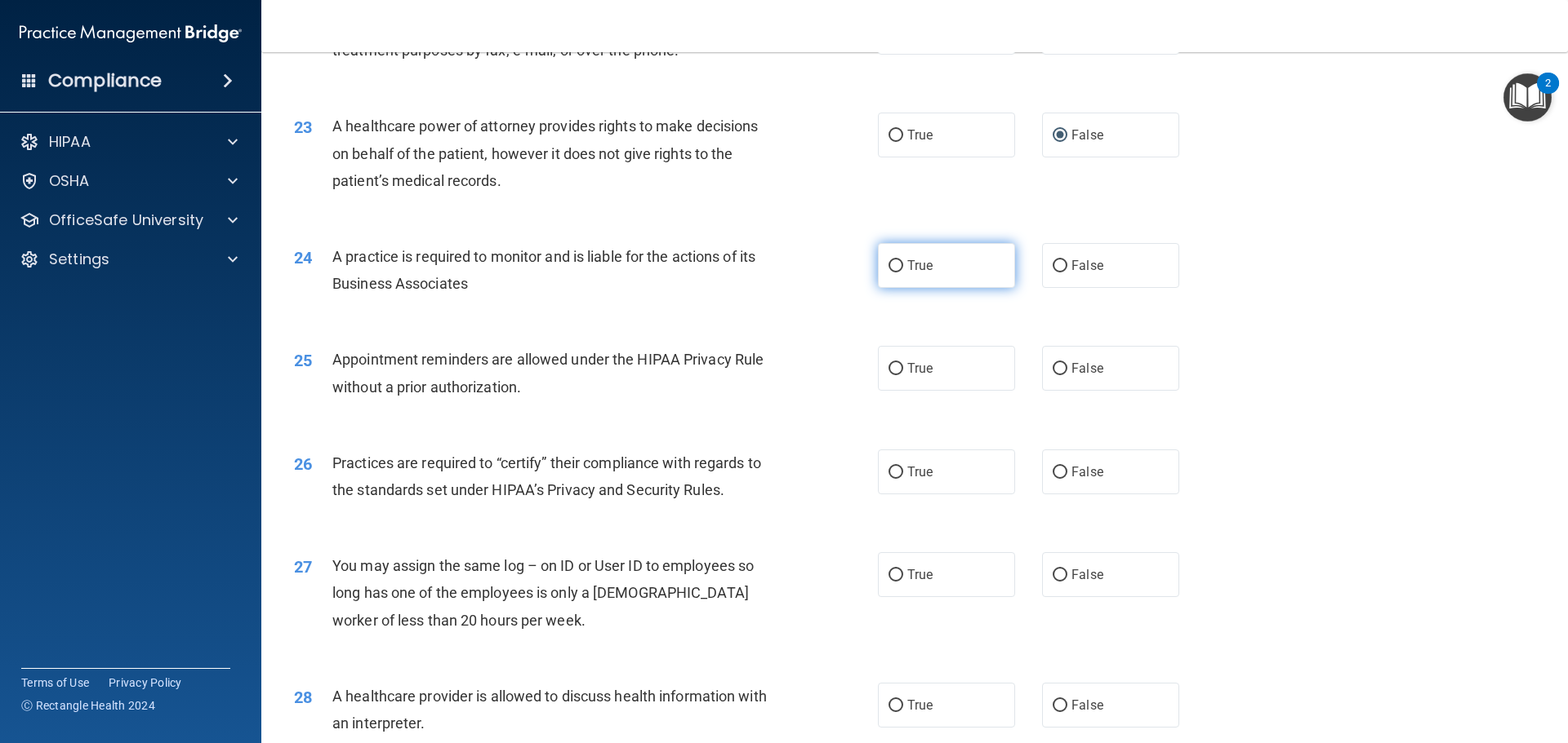
click at [888, 266] on input "True" at bounding box center [895, 266] width 15 height 12
radio input "true"
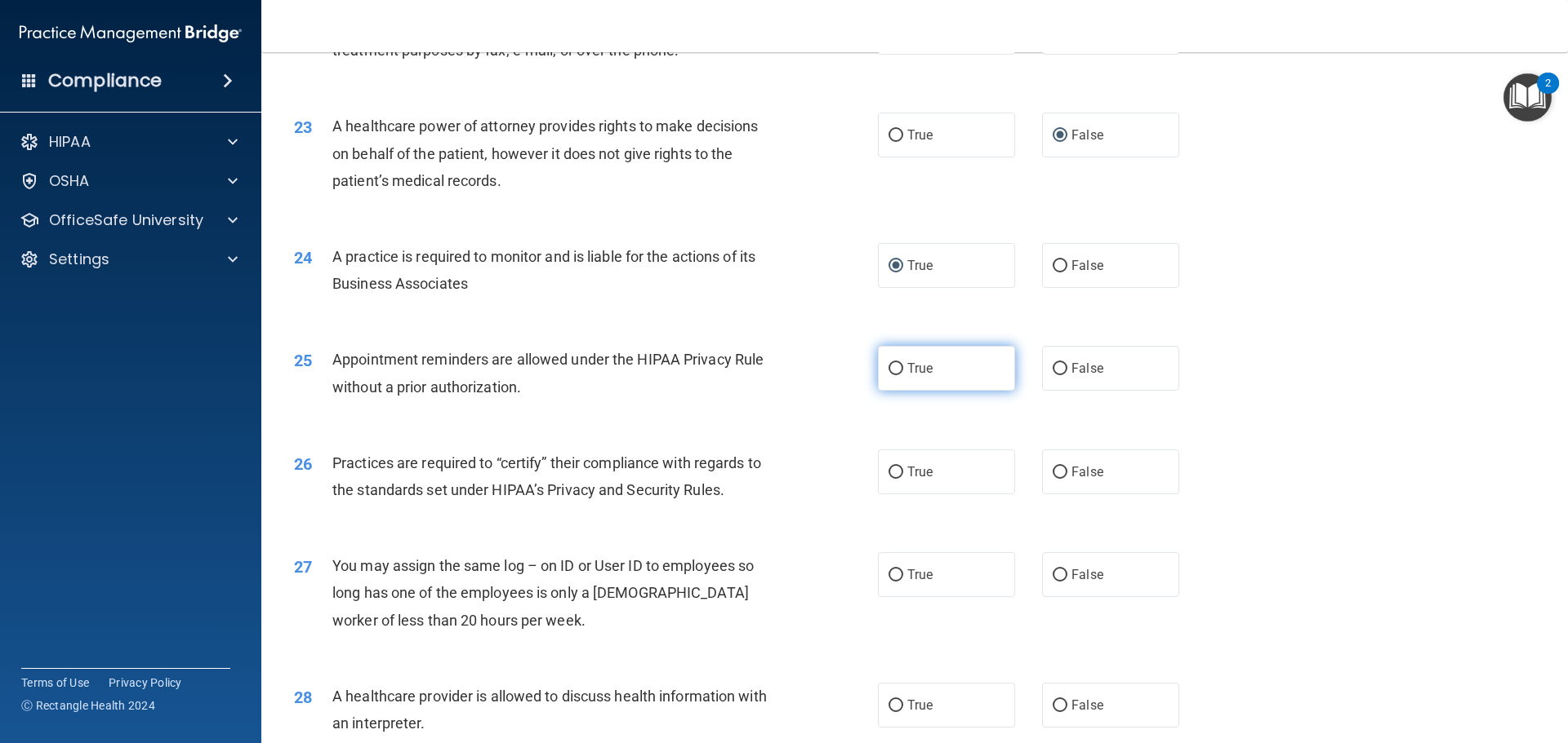
click at [888, 363] on input "True" at bounding box center [895, 368] width 15 height 12
radio input "true"
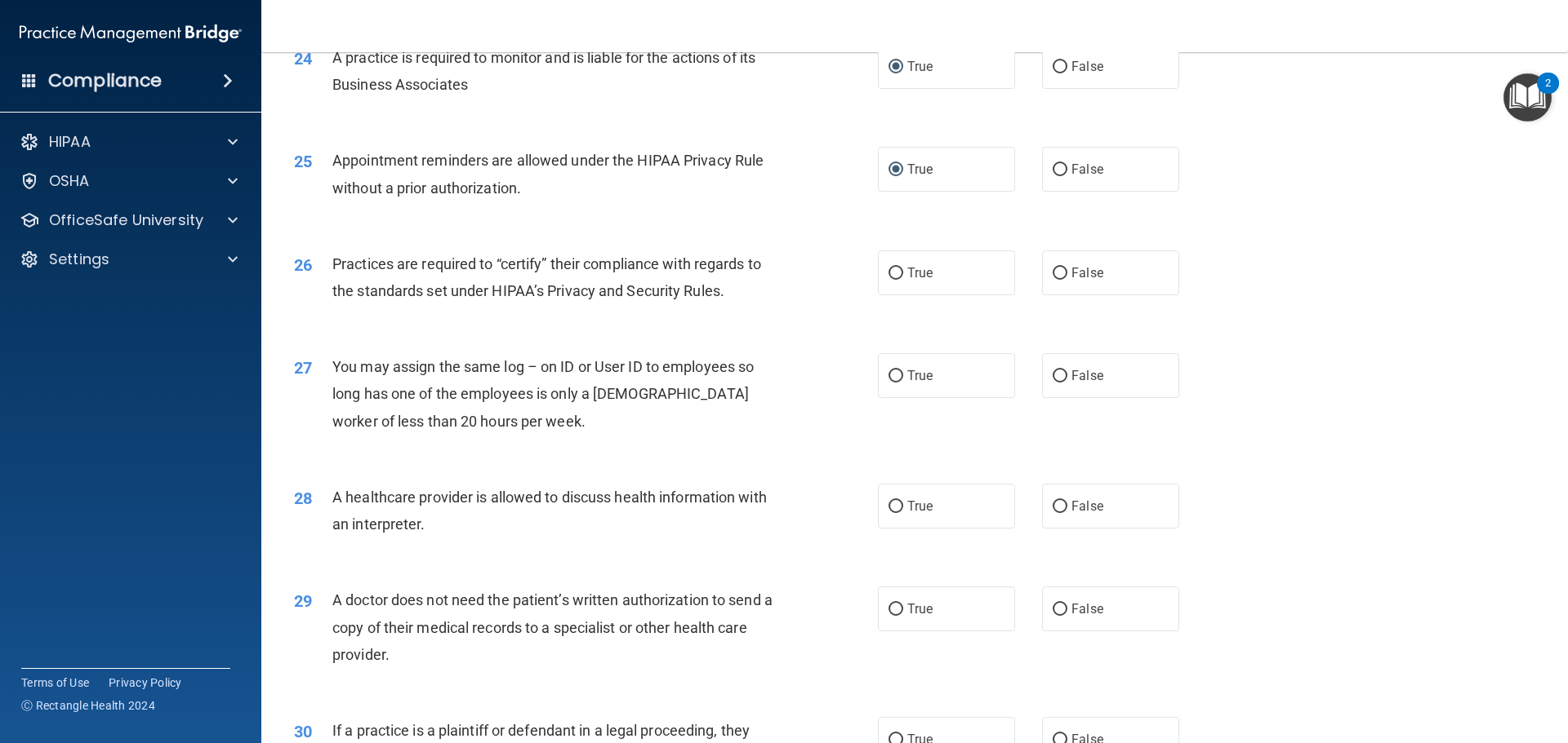
scroll to position [2938, 0]
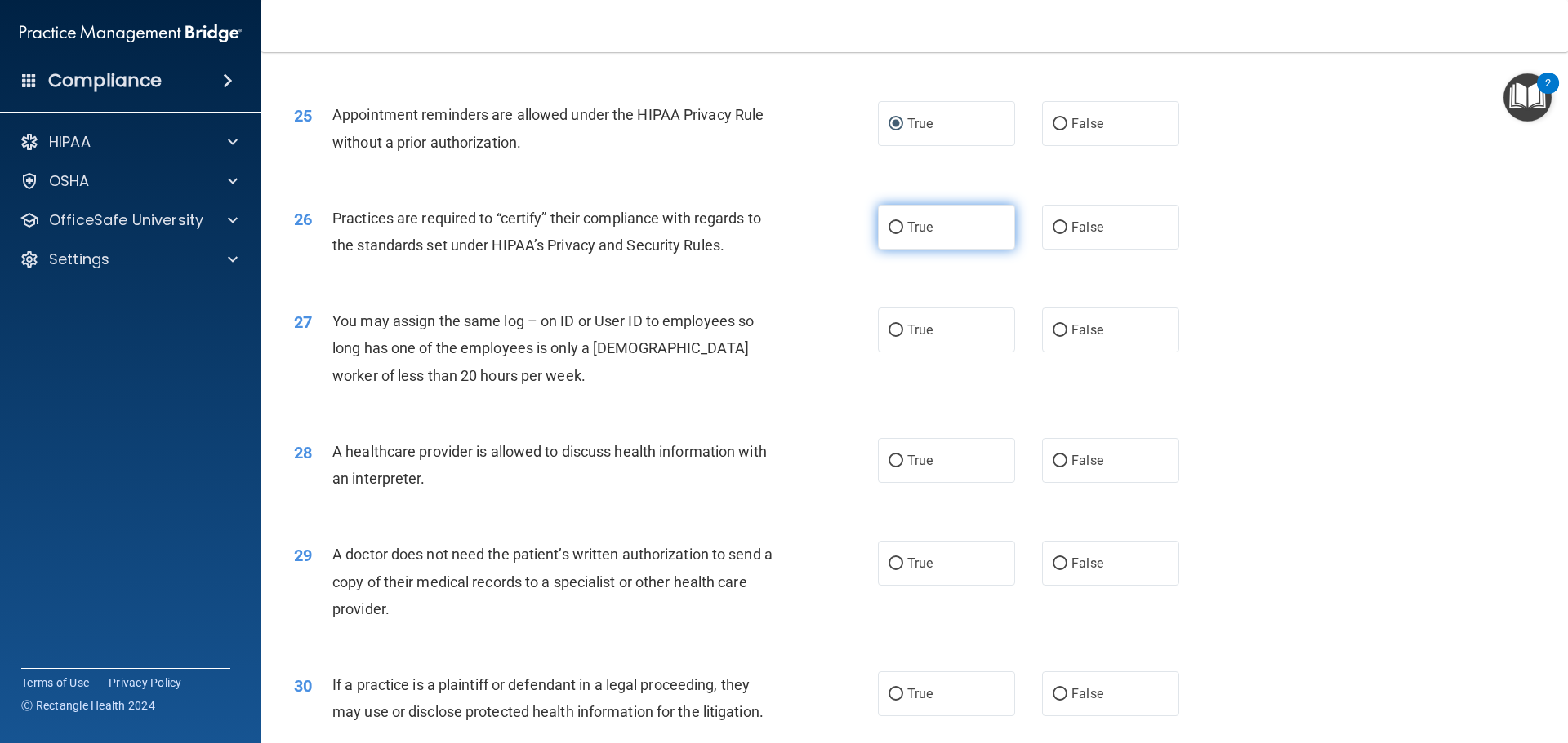
click at [892, 230] on input "True" at bounding box center [895, 227] width 15 height 12
radio input "true"
click at [1059, 326] on input "False" at bounding box center [1060, 331] width 15 height 12
radio input "true"
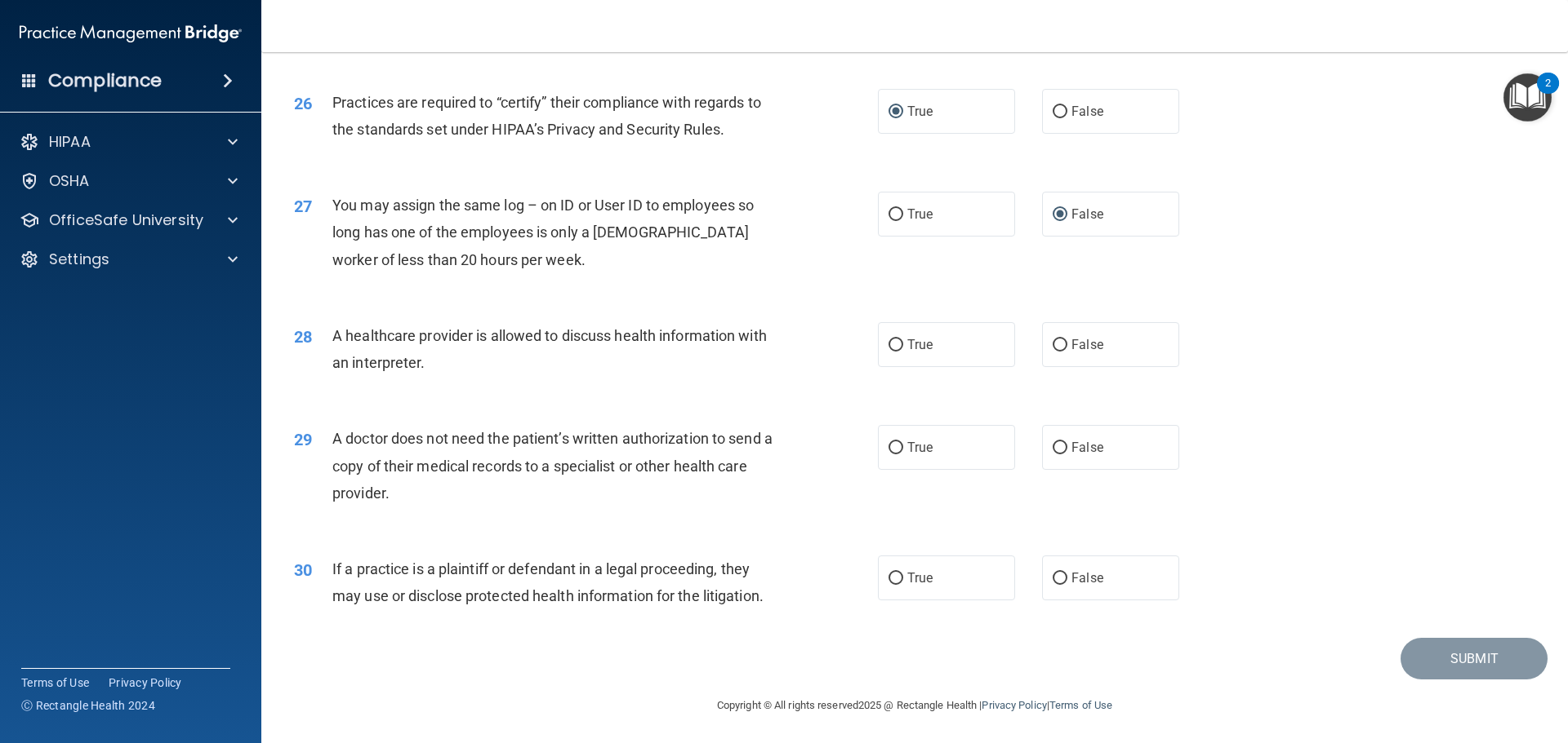
scroll to position [3055, 0]
click at [888, 341] on input "True" at bounding box center [895, 343] width 15 height 12
radio input "true"
click at [898, 446] on label "True" at bounding box center [946, 446] width 137 height 45
click at [898, 446] on input "True" at bounding box center [895, 447] width 15 height 12
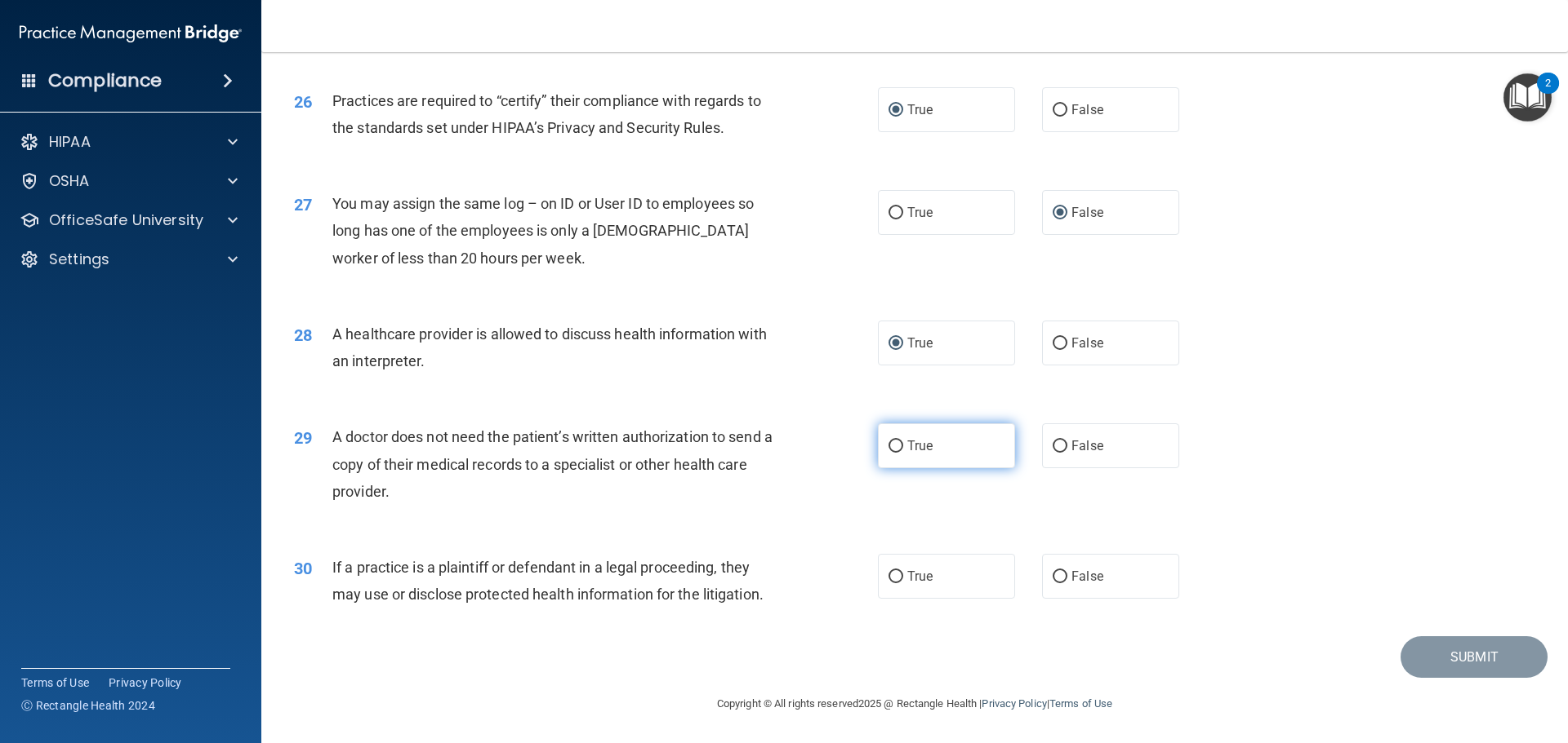
radio input "true"
click at [1053, 575] on input "False" at bounding box center [1060, 576] width 15 height 12
radio input "true"
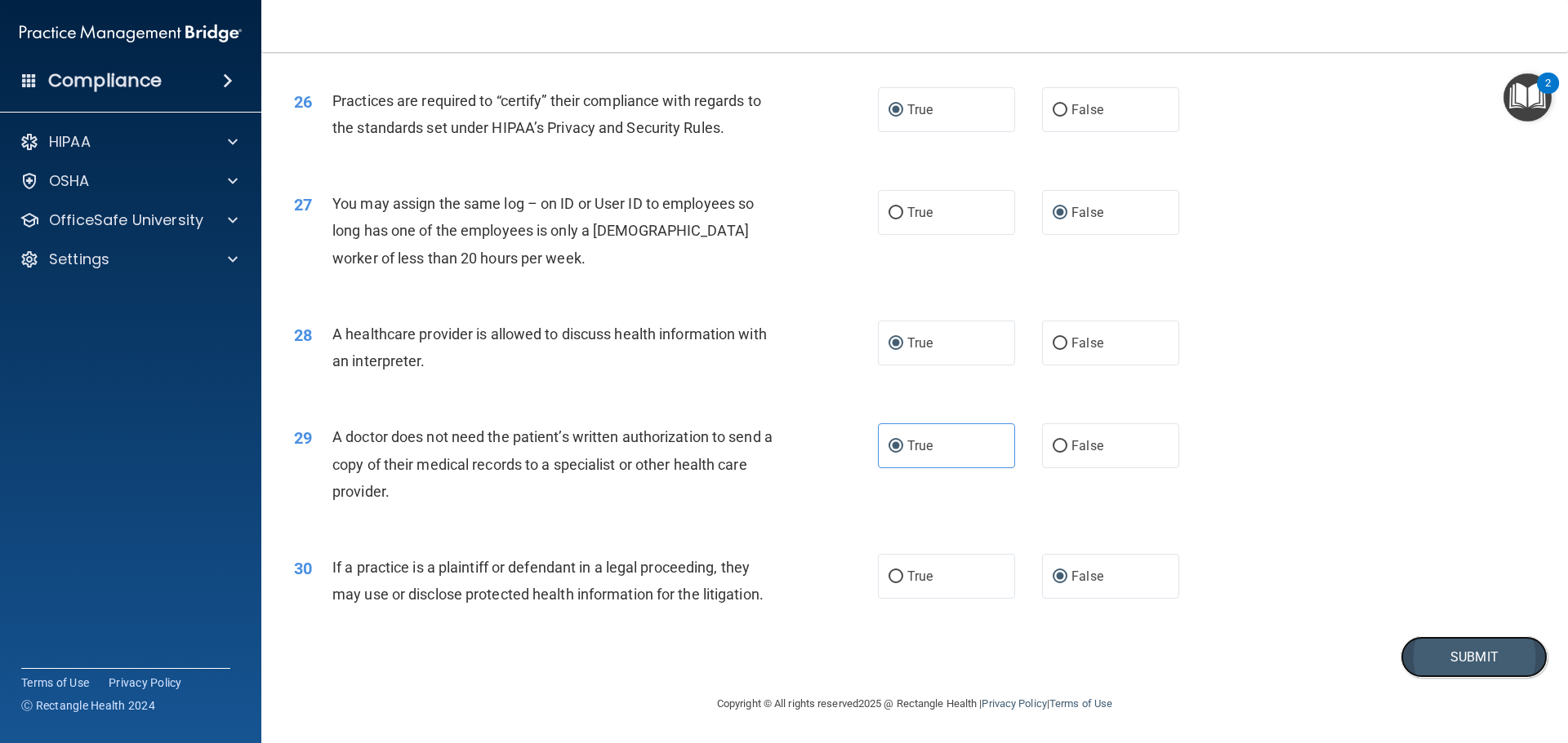
click at [1458, 651] on button "Submit" at bounding box center [1474, 656] width 147 height 41
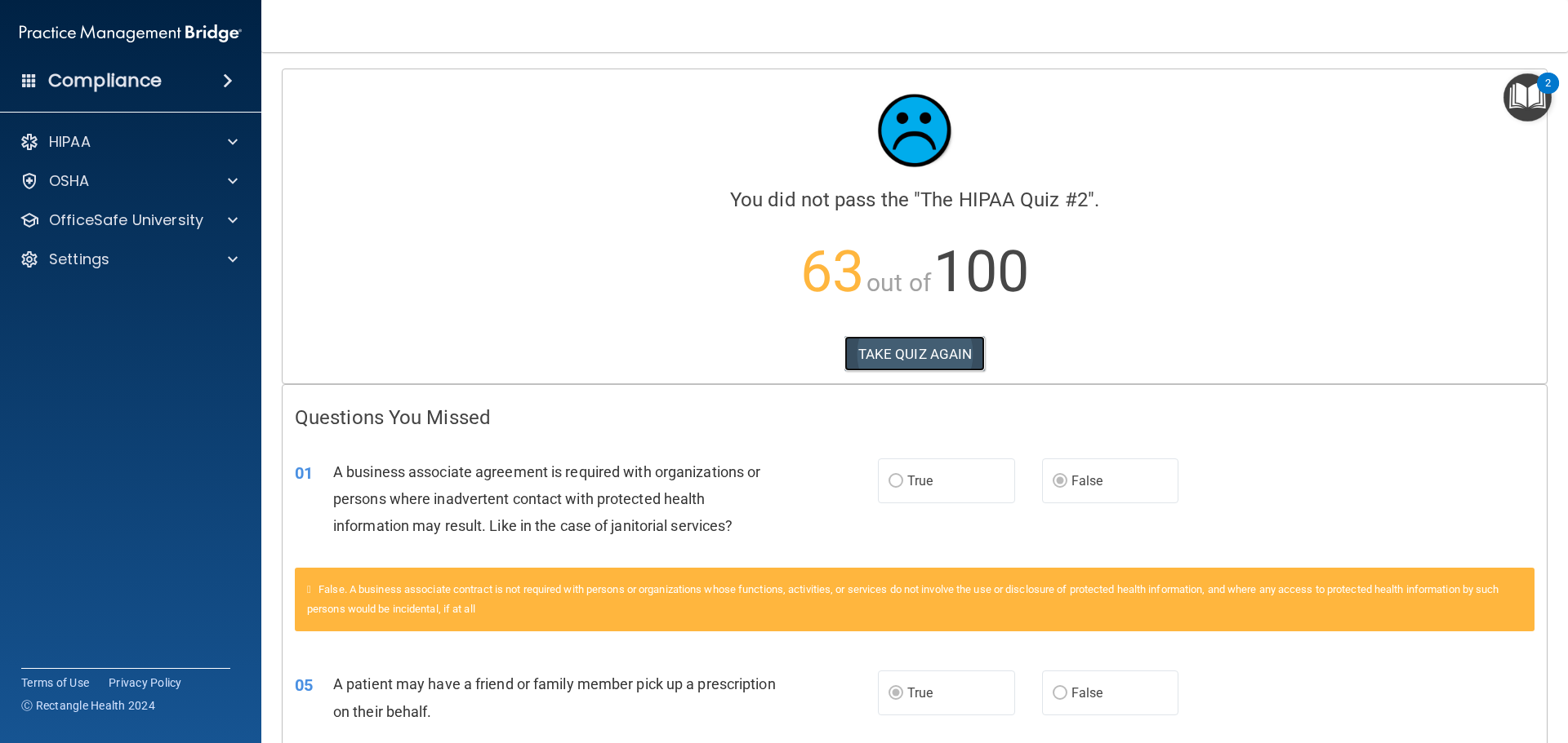
click at [892, 347] on button "TAKE QUIZ AGAIN" at bounding box center [914, 354] width 141 height 36
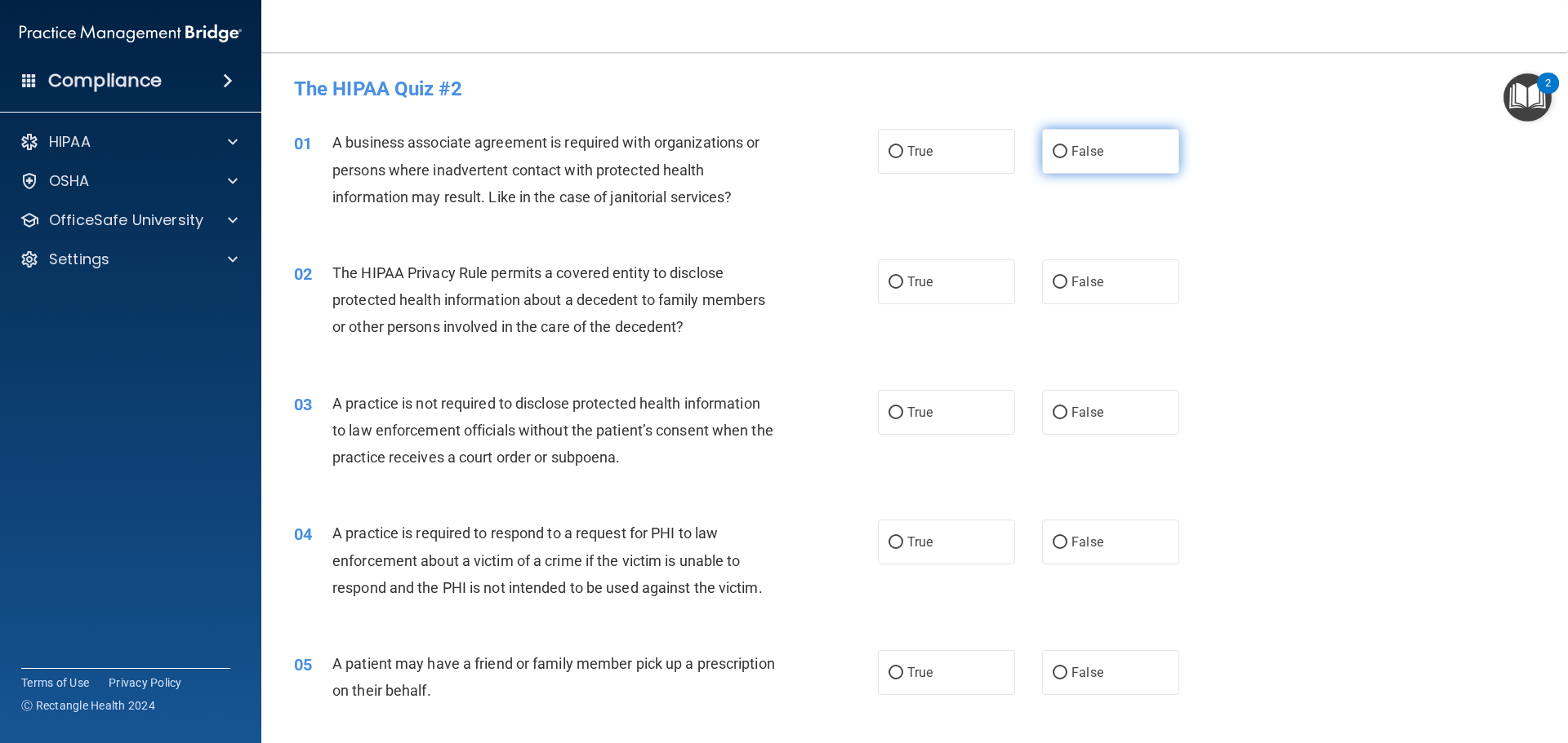
click at [1053, 155] on input "False" at bounding box center [1060, 152] width 15 height 12
radio input "true"
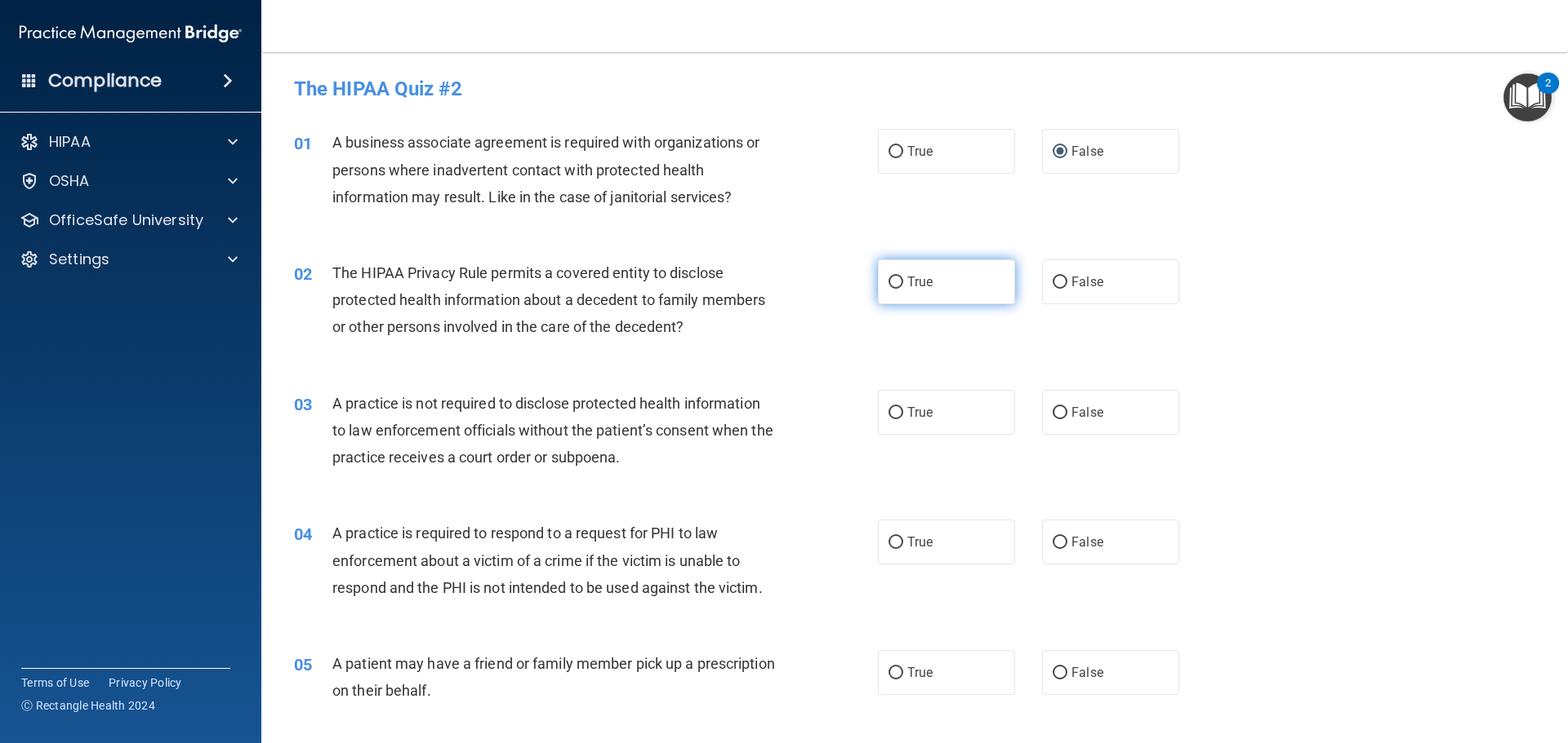
click at [888, 284] on input "True" at bounding box center [895, 282] width 15 height 12
radio input "true"
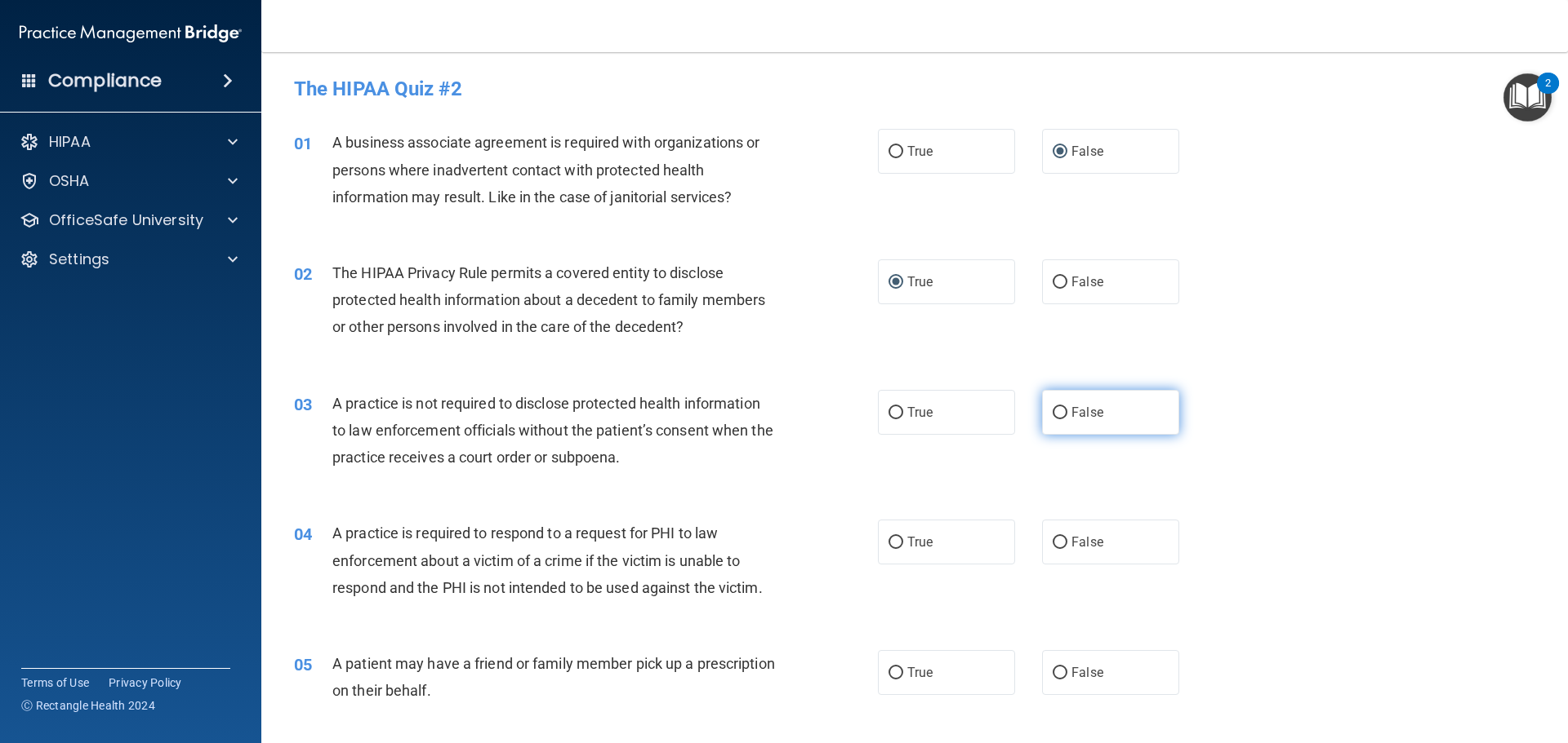
click at [1053, 417] on input "False" at bounding box center [1060, 412] width 15 height 12
radio input "true"
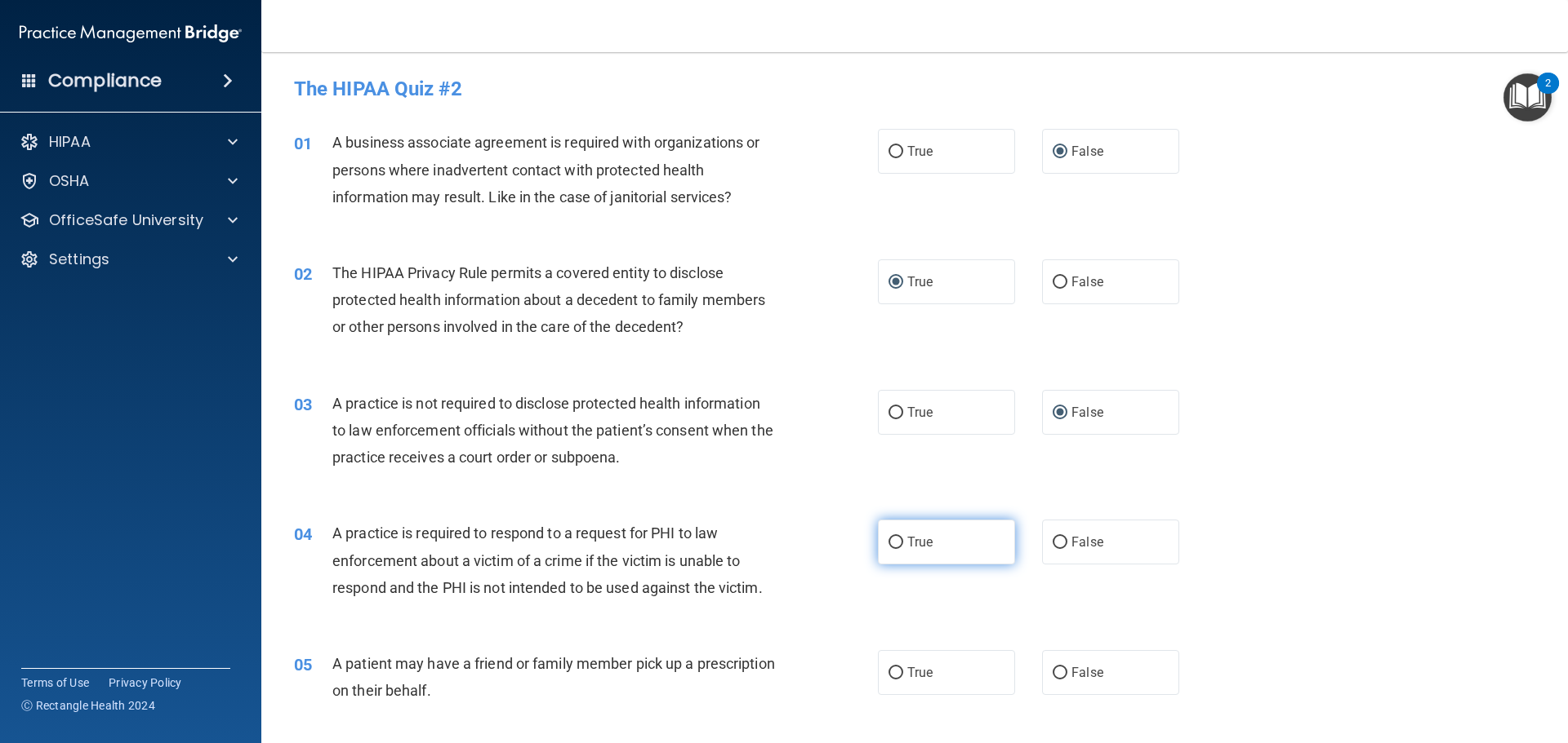
click at [893, 537] on input "True" at bounding box center [895, 542] width 15 height 12
radio input "true"
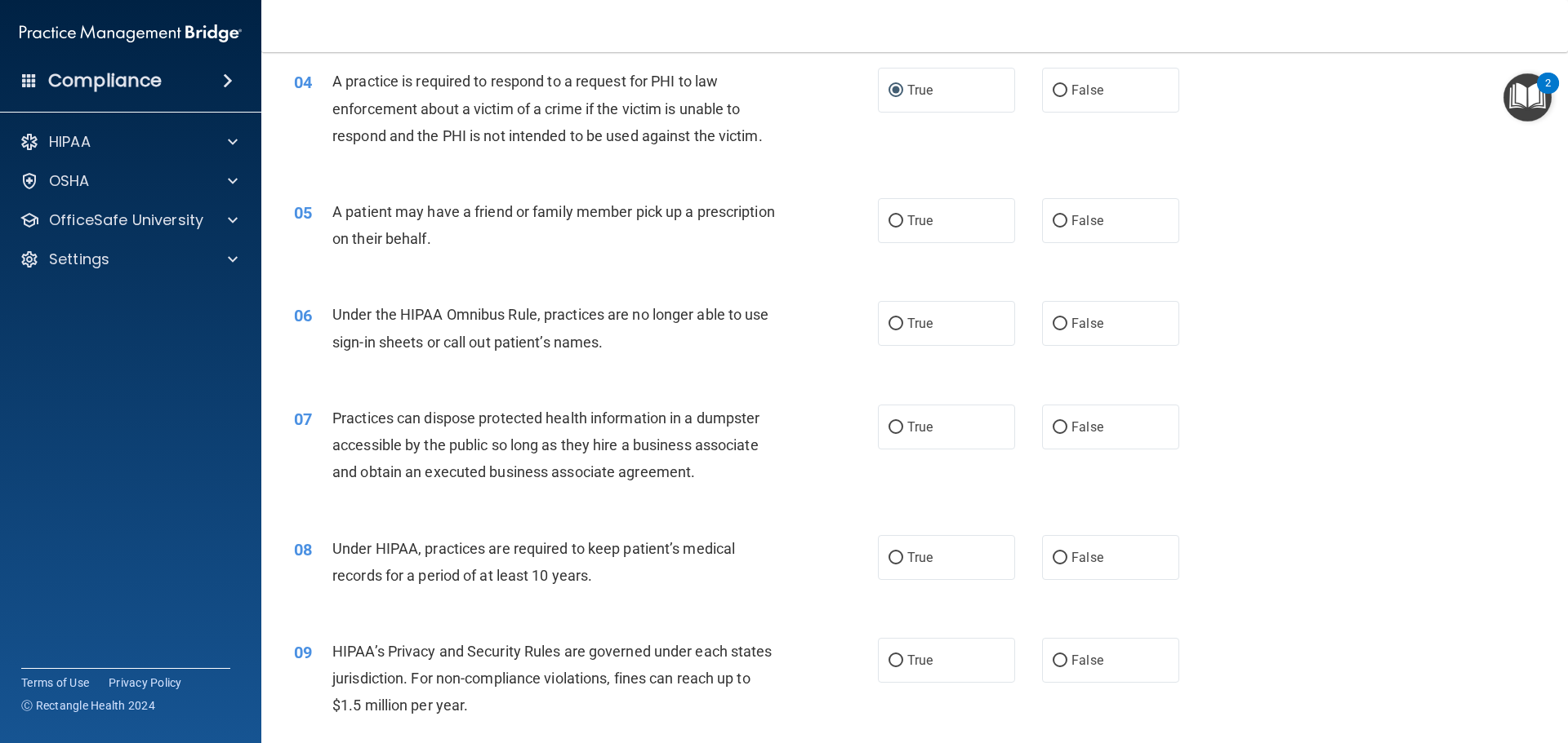
scroll to position [490, 0]
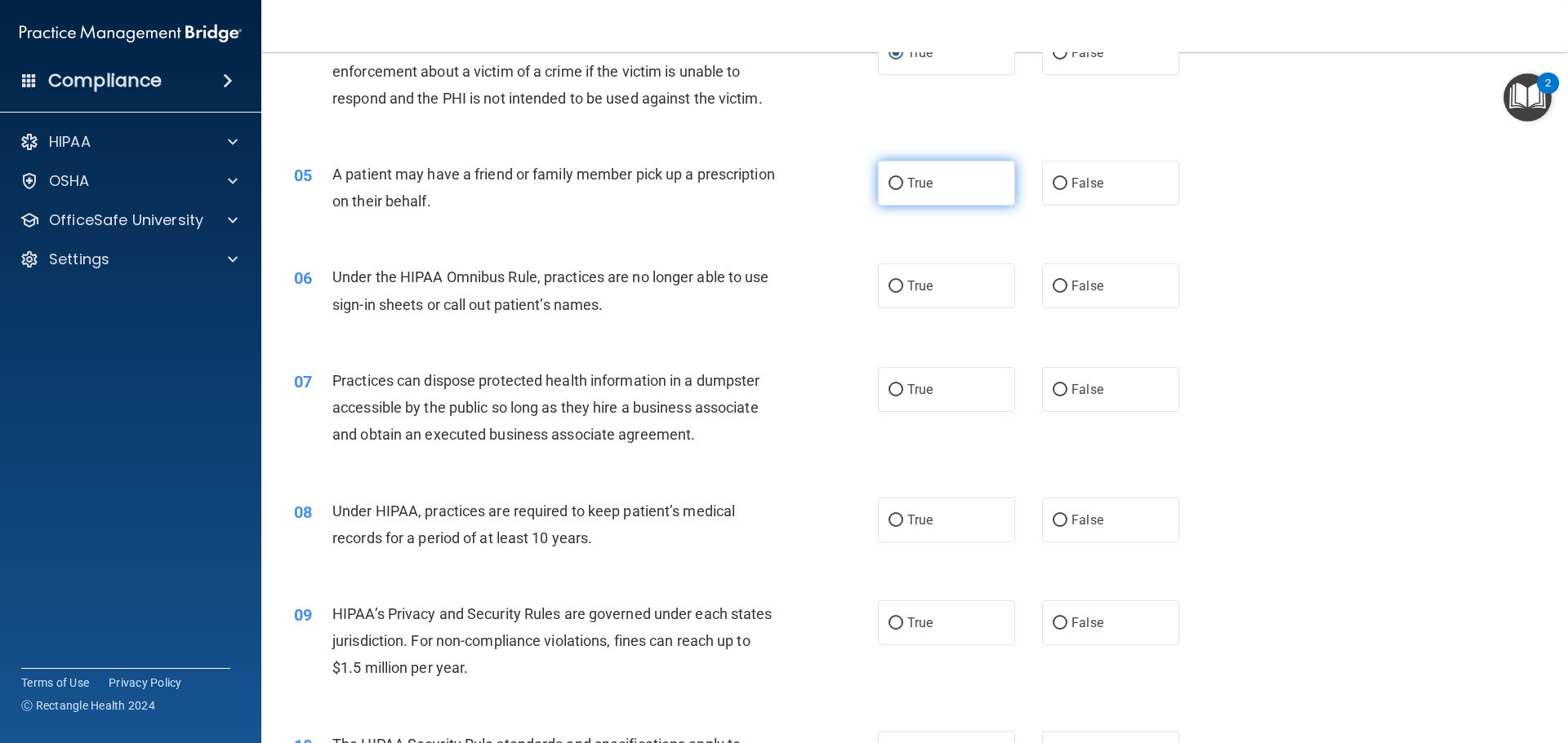
click at [892, 187] on input "True" at bounding box center [895, 183] width 15 height 12
radio input "true"
click at [1057, 285] on input "False" at bounding box center [1060, 286] width 15 height 12
radio input "true"
click at [1054, 389] on input "False" at bounding box center [1060, 389] width 15 height 12
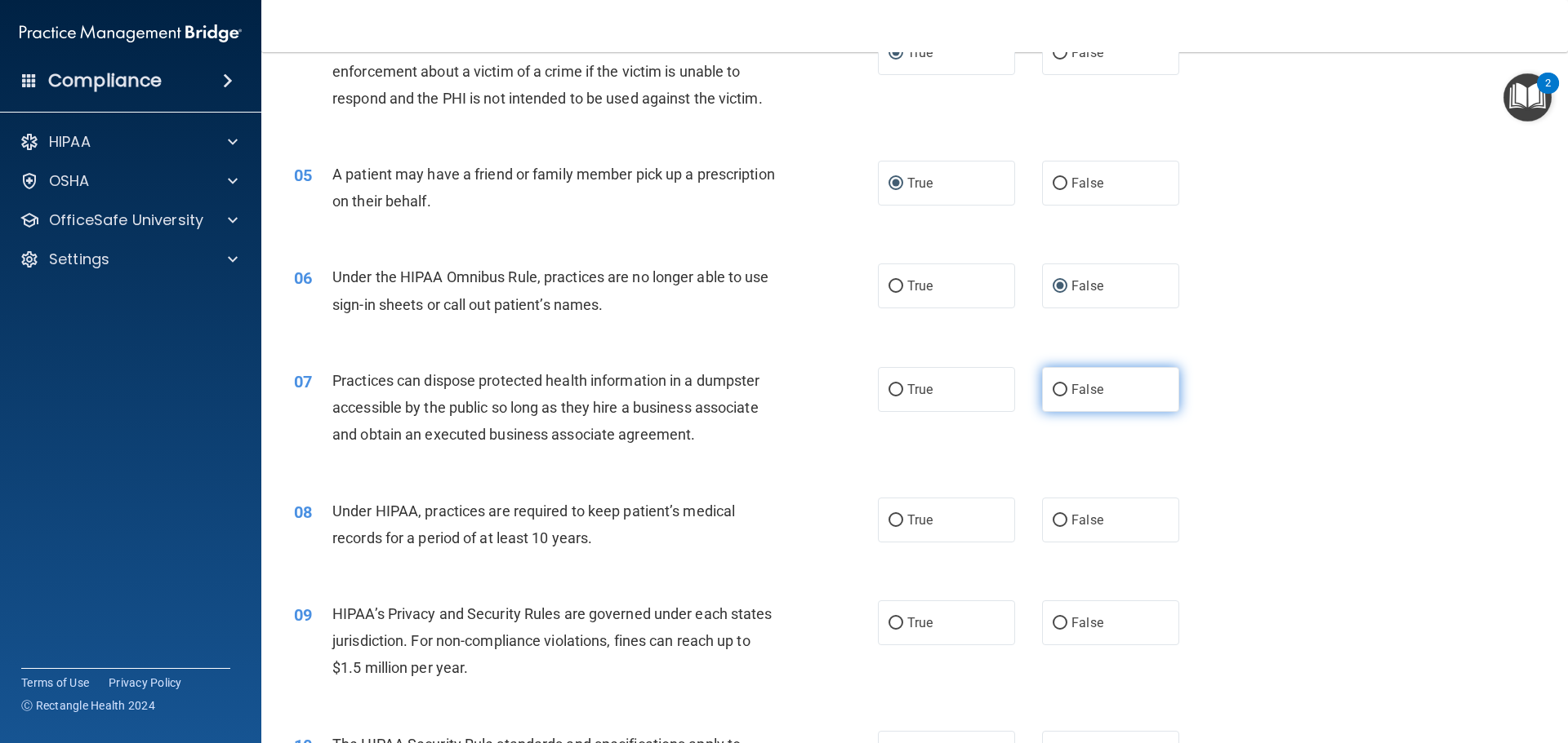
radio input "true"
click at [1058, 518] on input "False" at bounding box center [1060, 520] width 15 height 12
radio input "true"
click at [1053, 620] on input "False" at bounding box center [1060, 623] width 15 height 12
radio input "true"
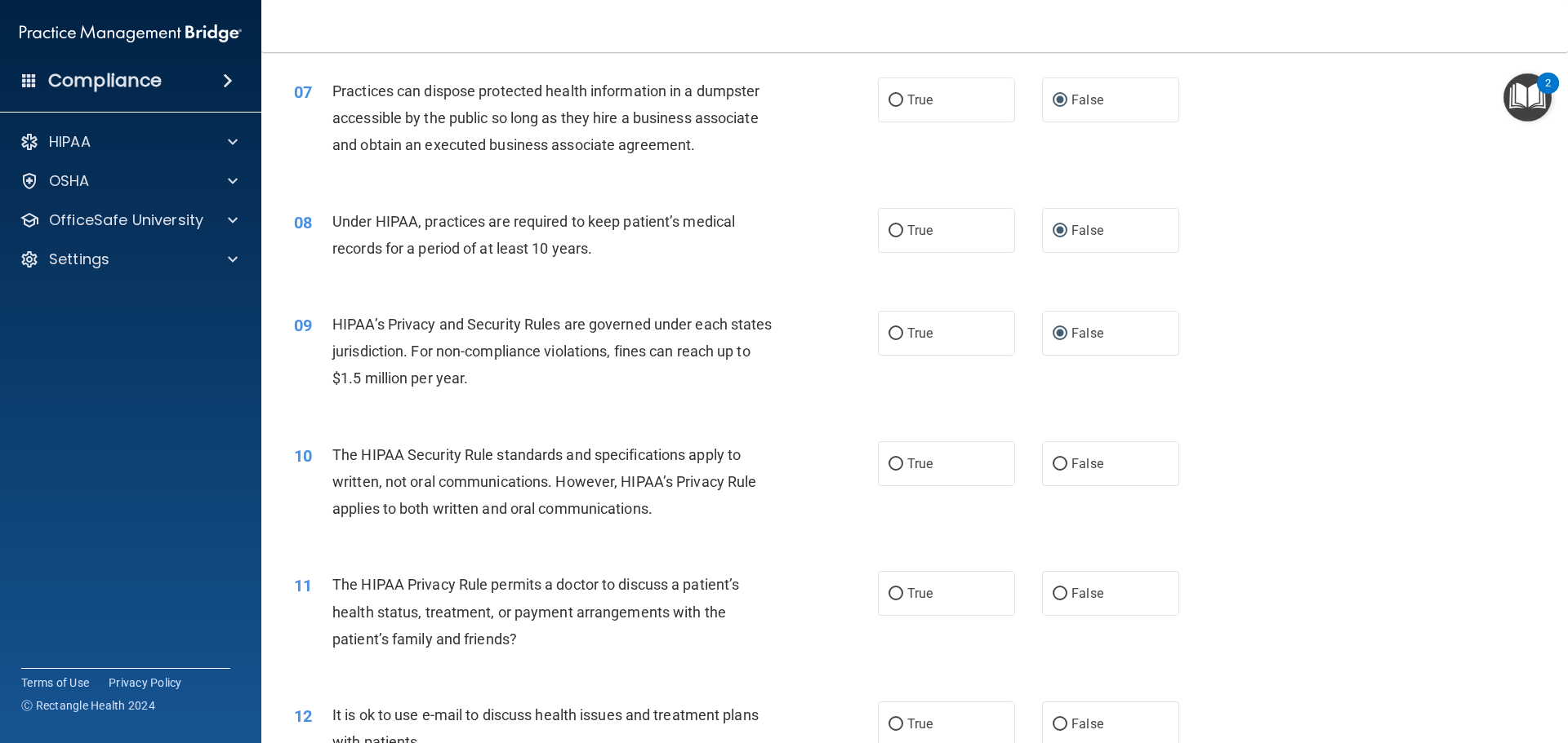
scroll to position [816, 0]
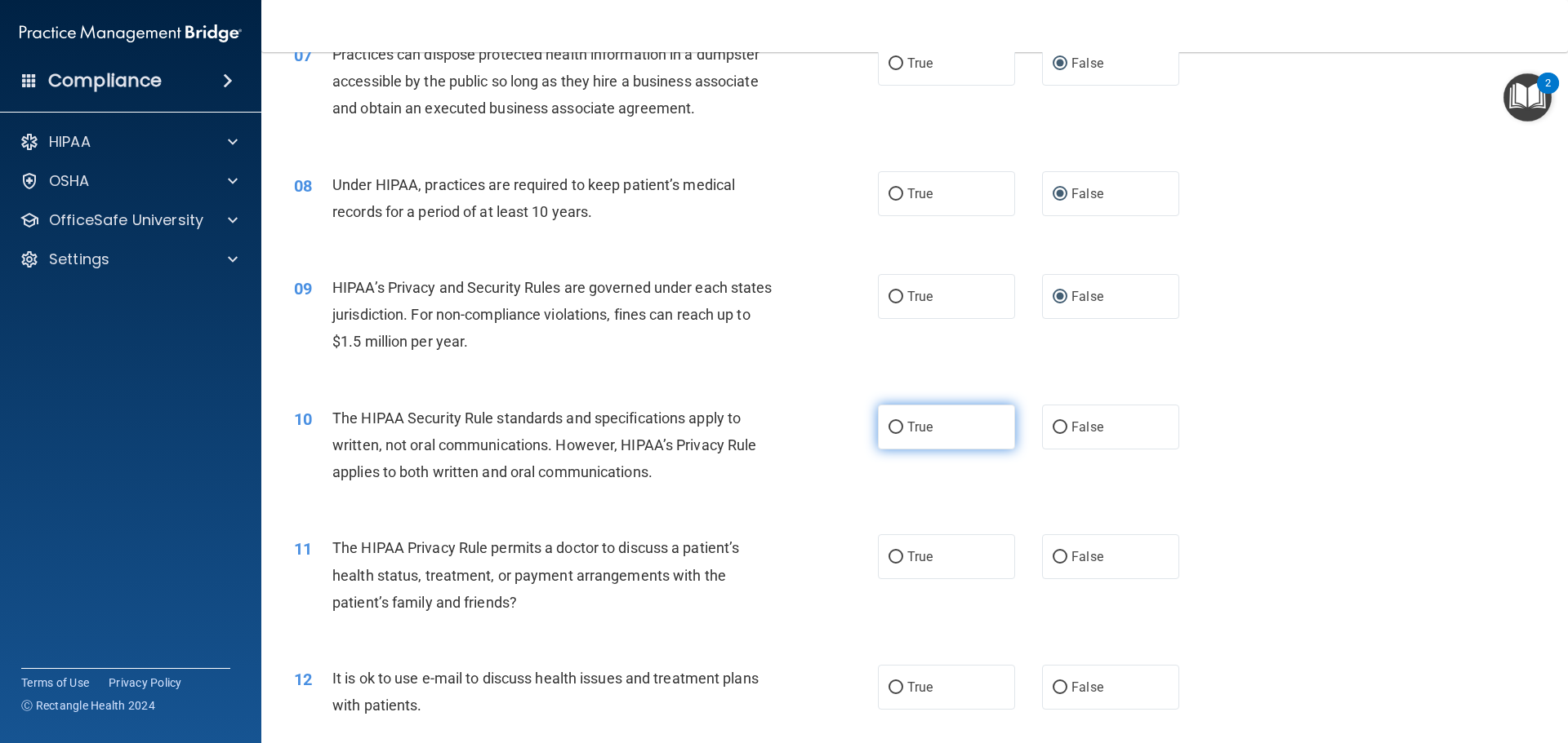
click at [895, 424] on input "True" at bounding box center [895, 427] width 15 height 12
radio input "true"
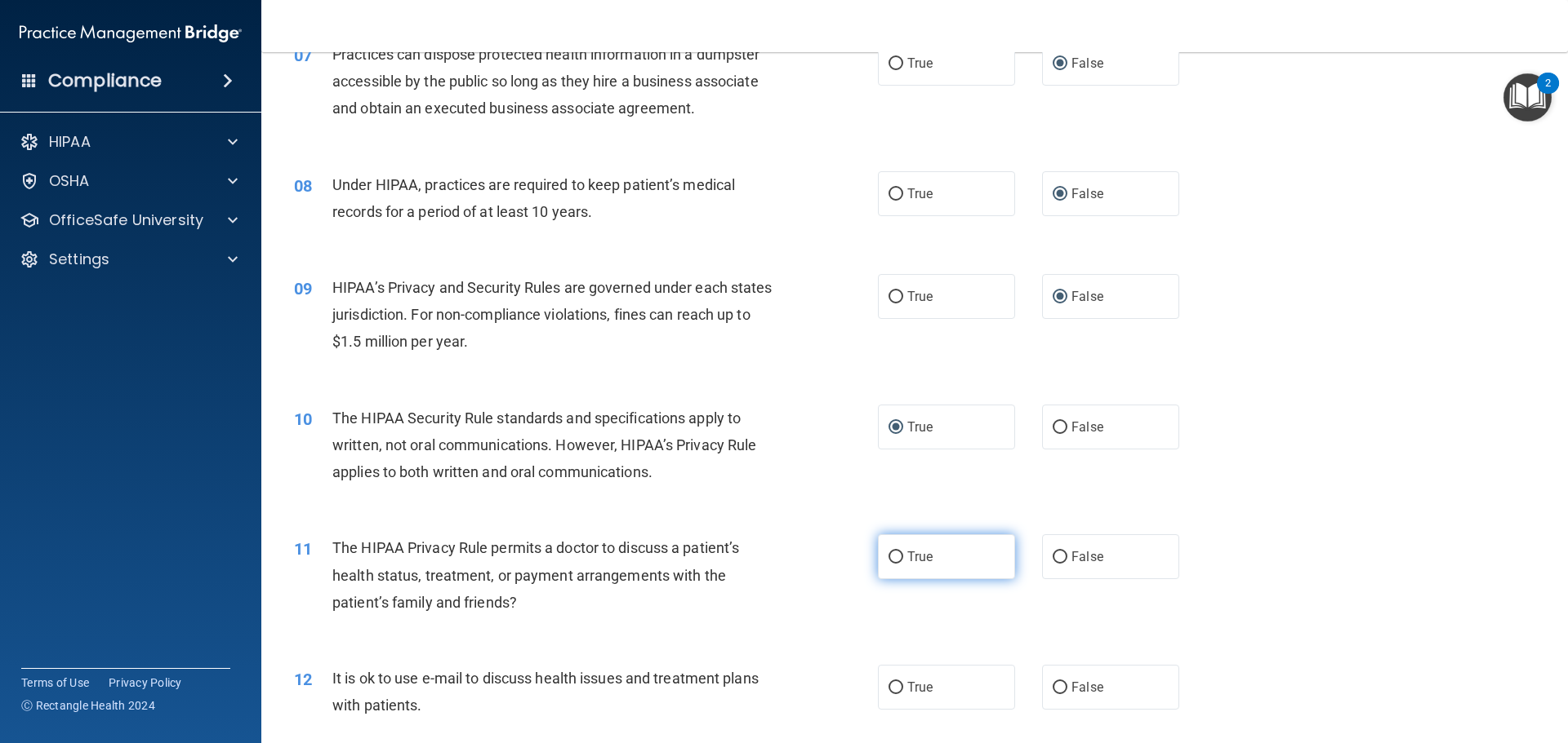
click at [888, 561] on input "True" at bounding box center [895, 557] width 15 height 12
radio input "true"
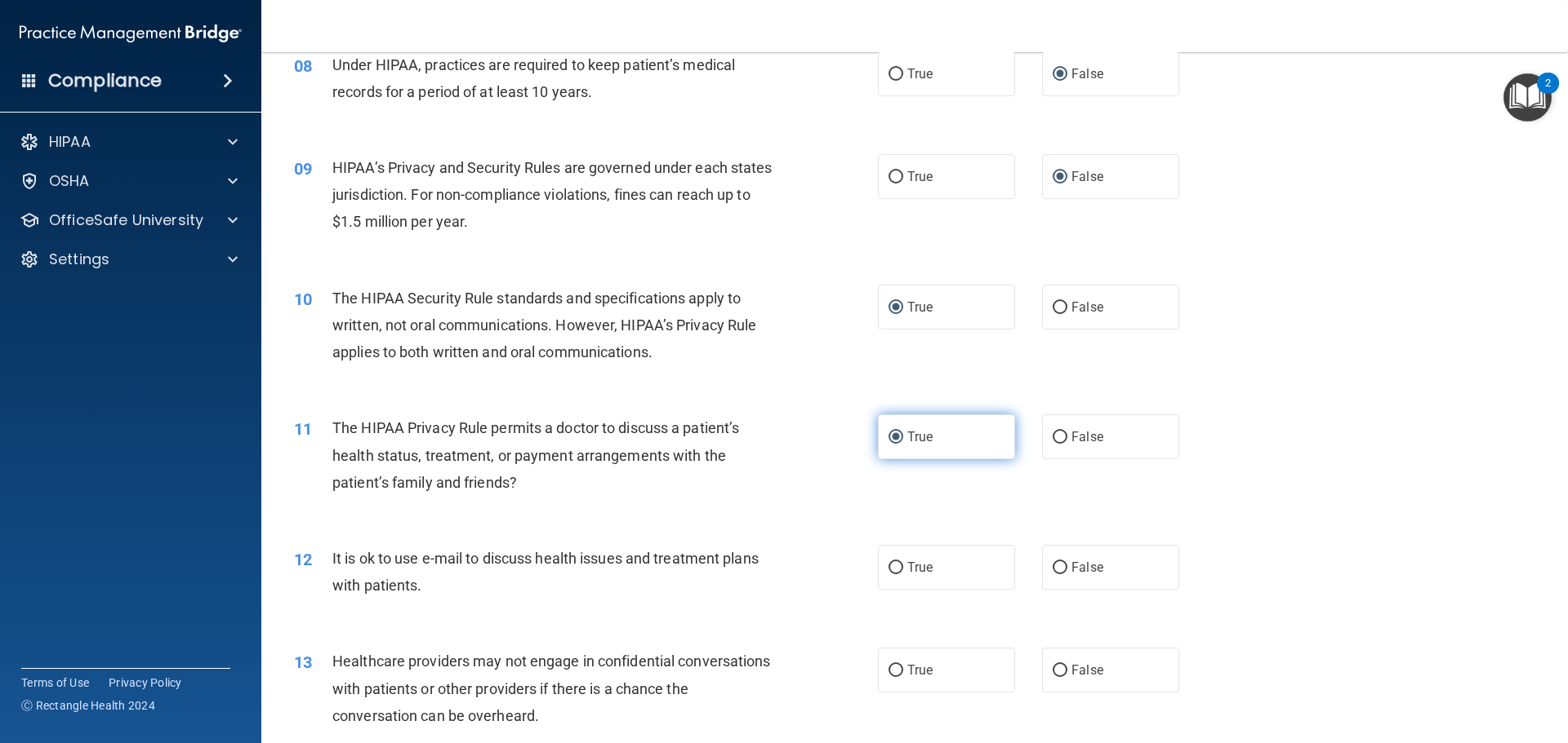
scroll to position [980, 0]
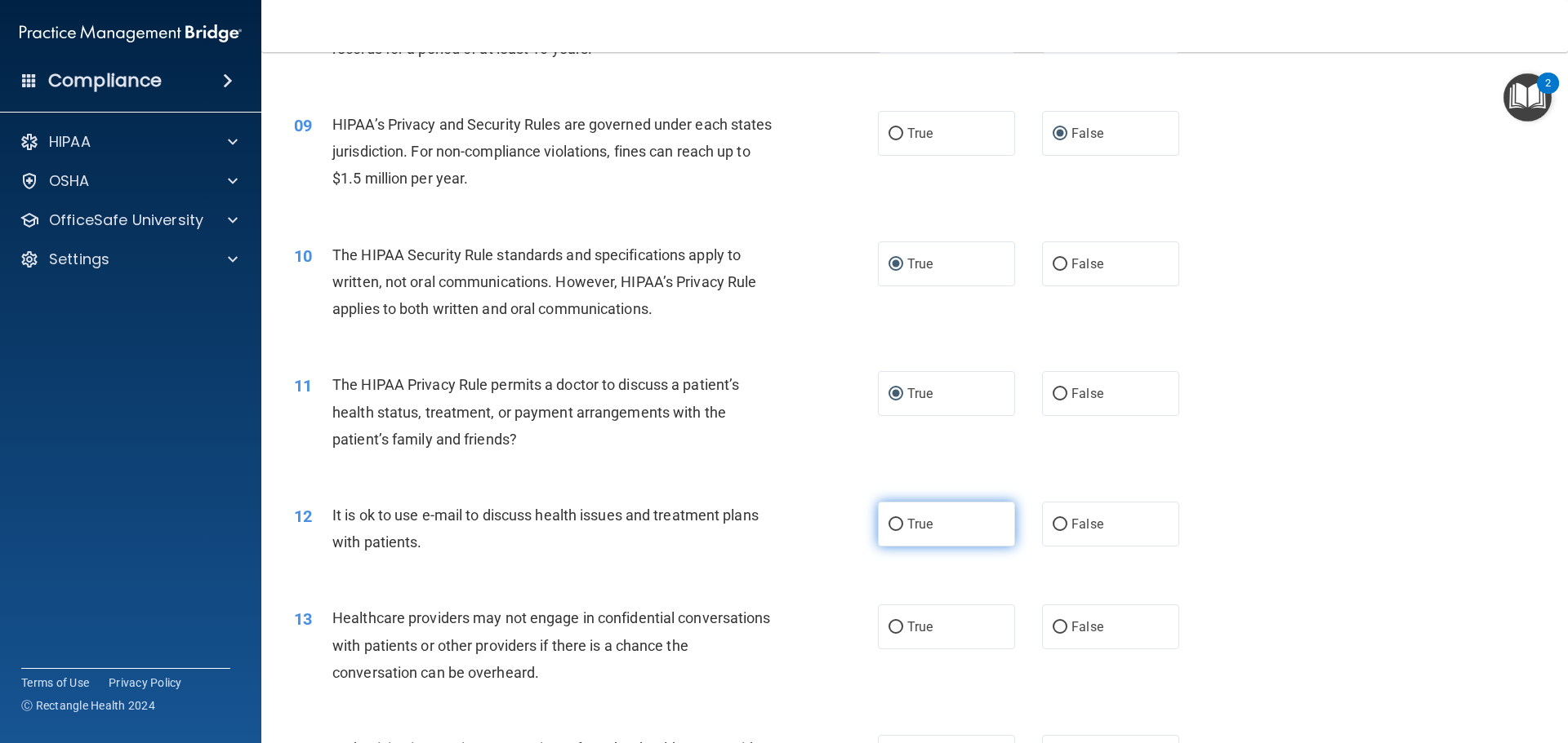
click at [888, 528] on input "True" at bounding box center [895, 525] width 15 height 12
radio input "true"
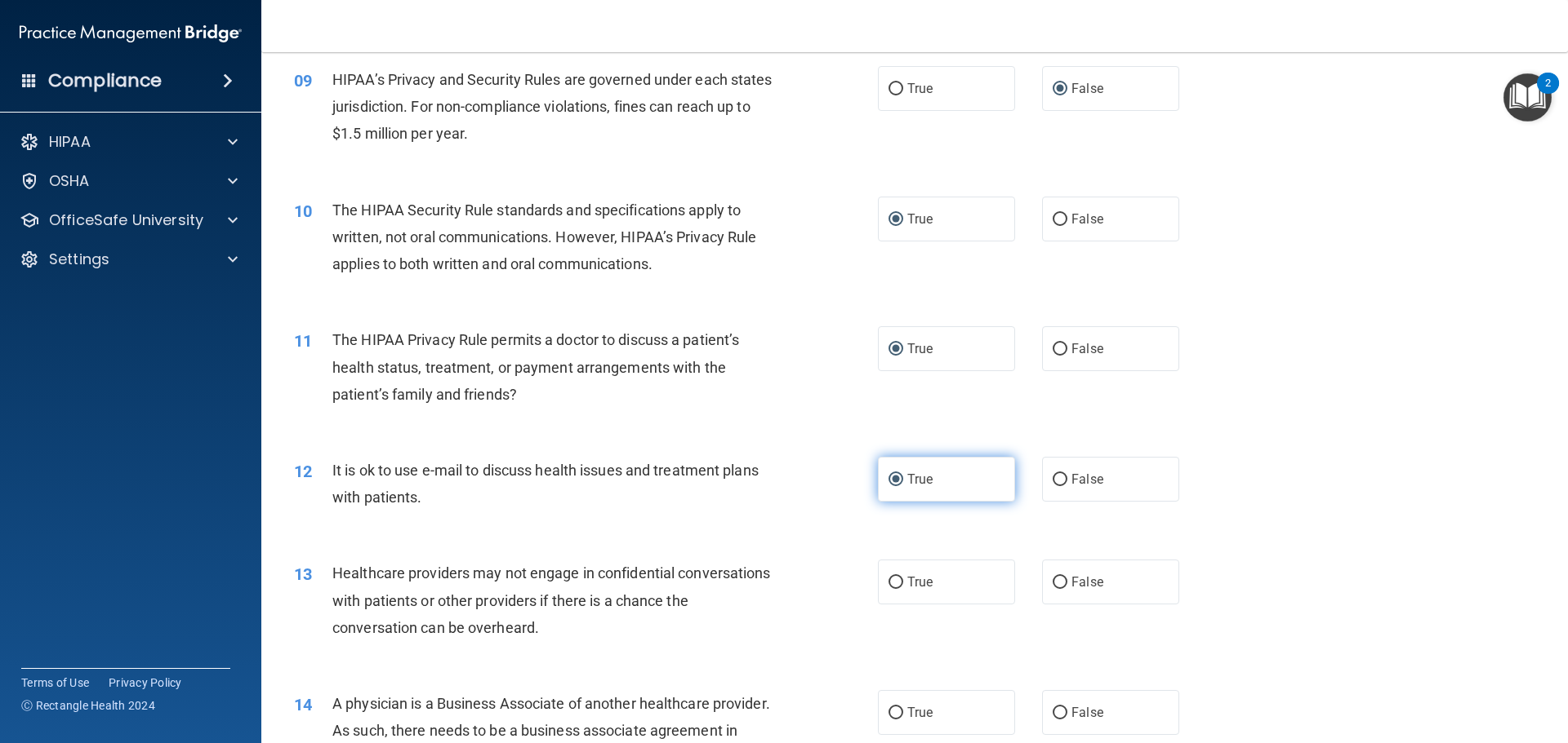
scroll to position [1061, 0]
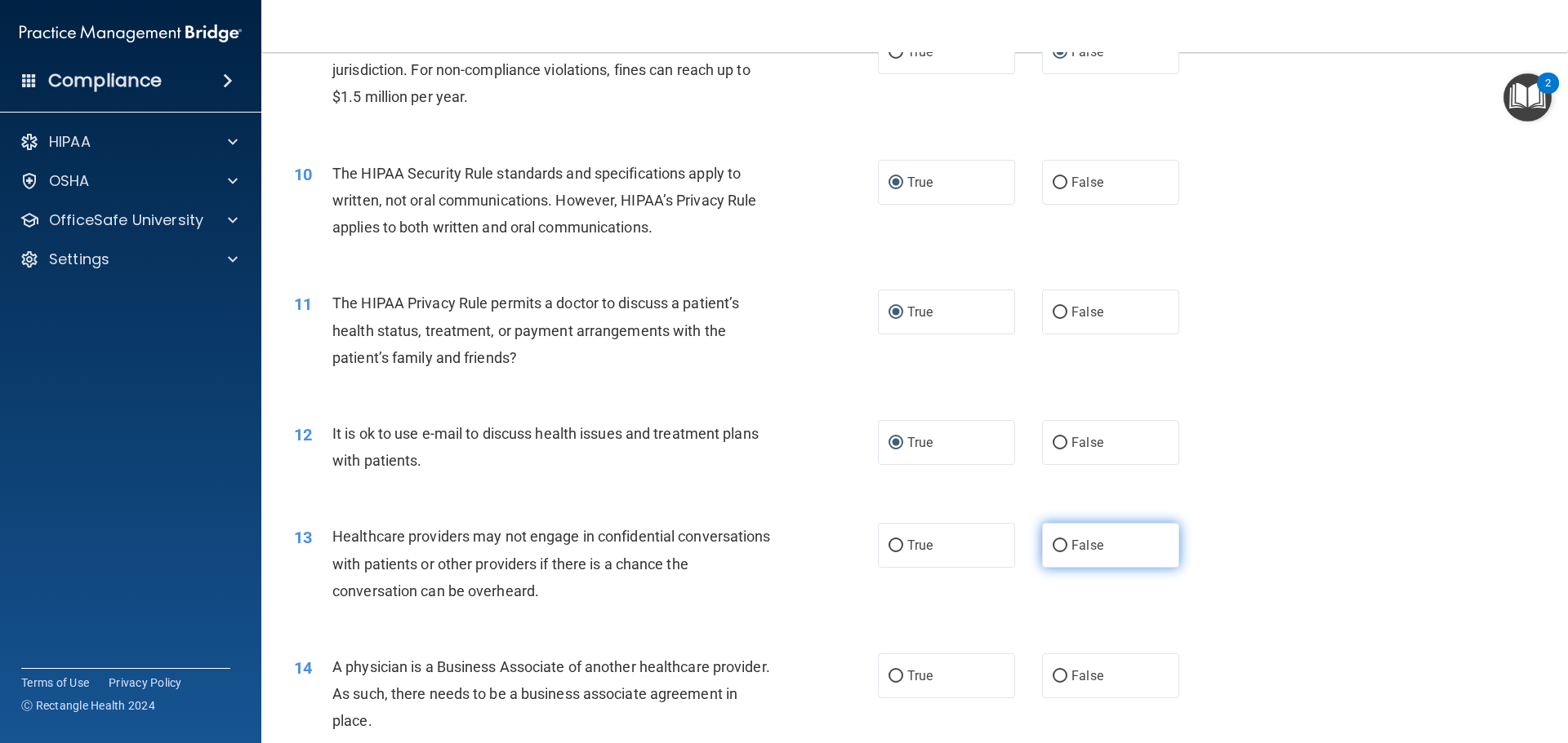
click at [1053, 545] on input "False" at bounding box center [1060, 546] width 15 height 12
radio input "true"
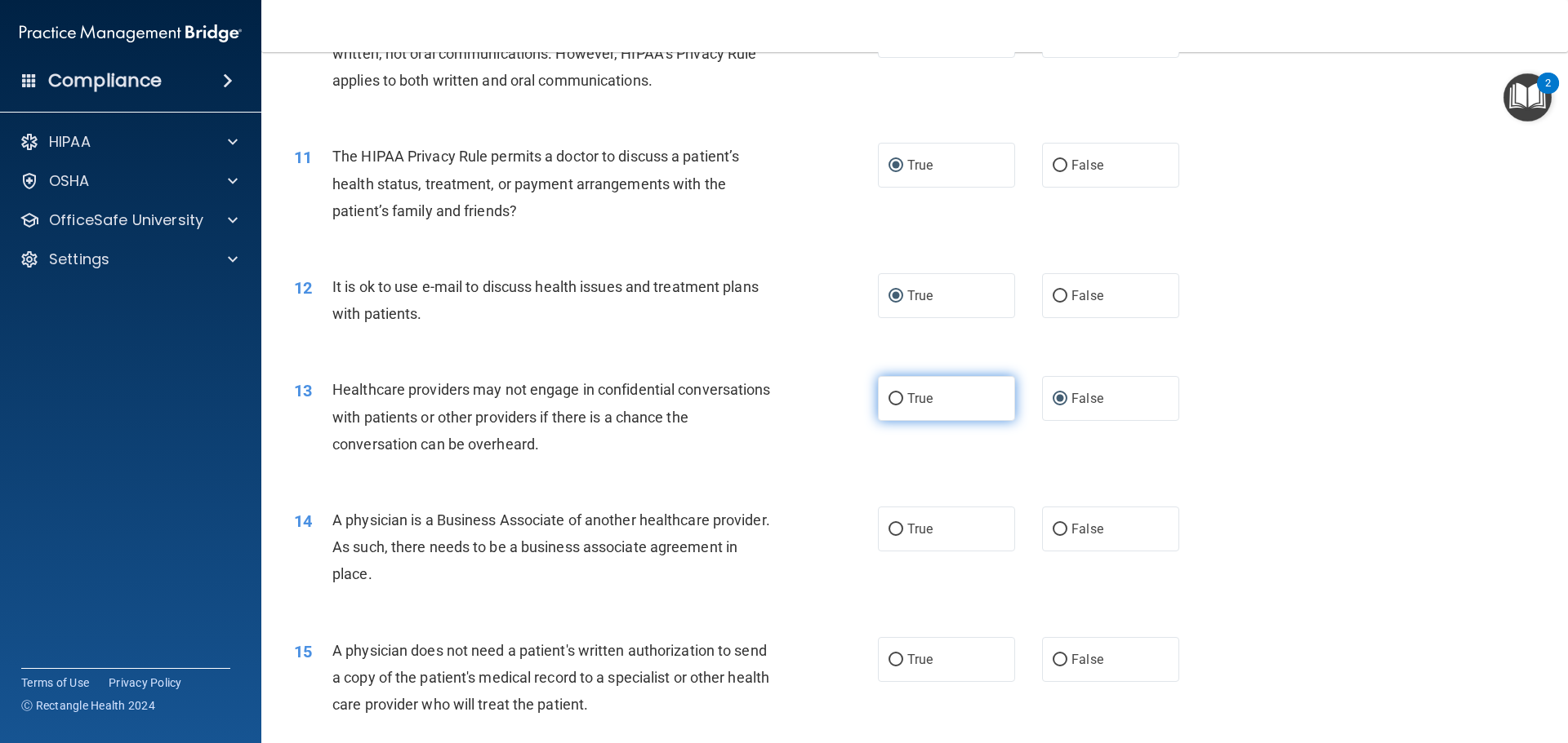
scroll to position [1225, 0]
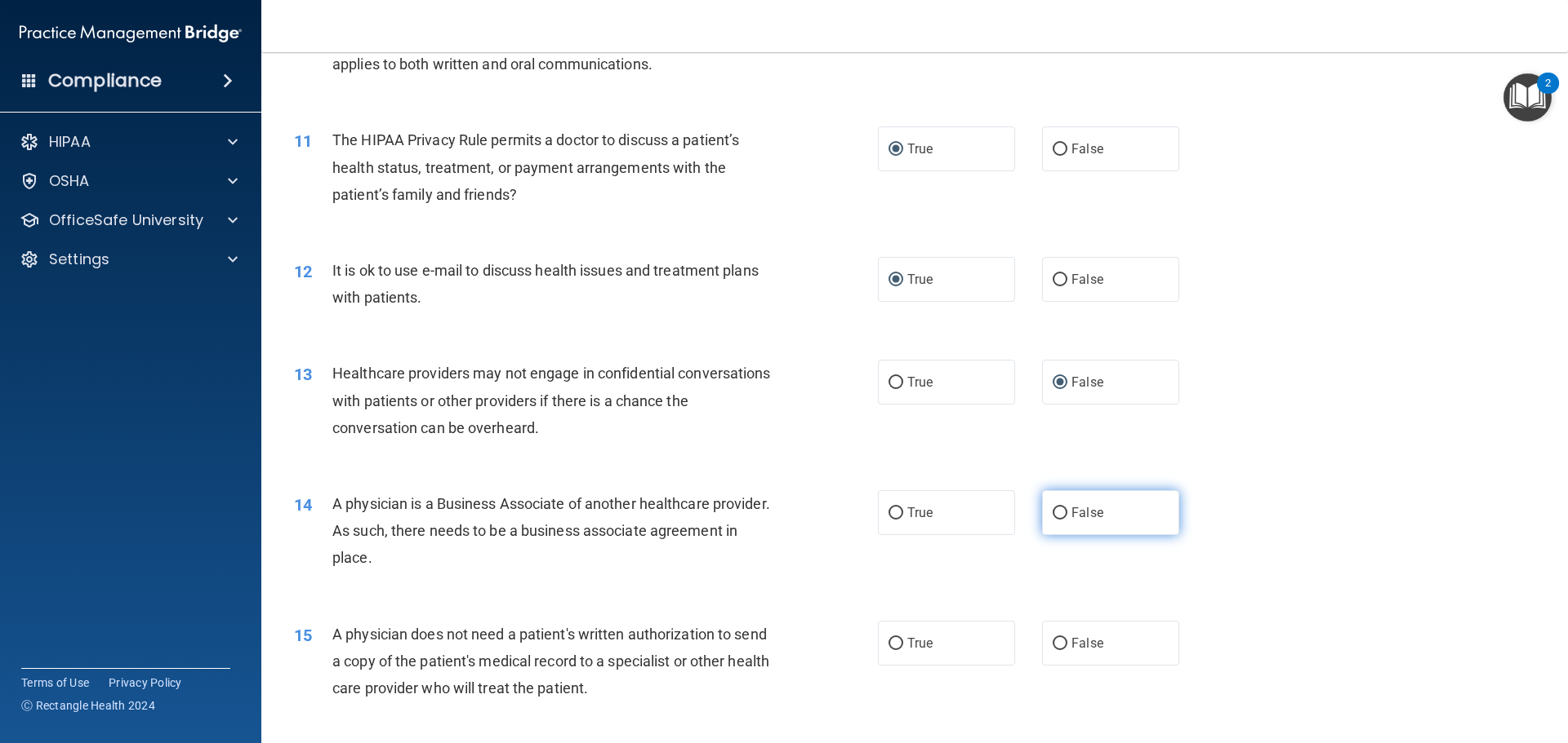
click at [1054, 511] on input "False" at bounding box center [1060, 513] width 15 height 12
radio input "true"
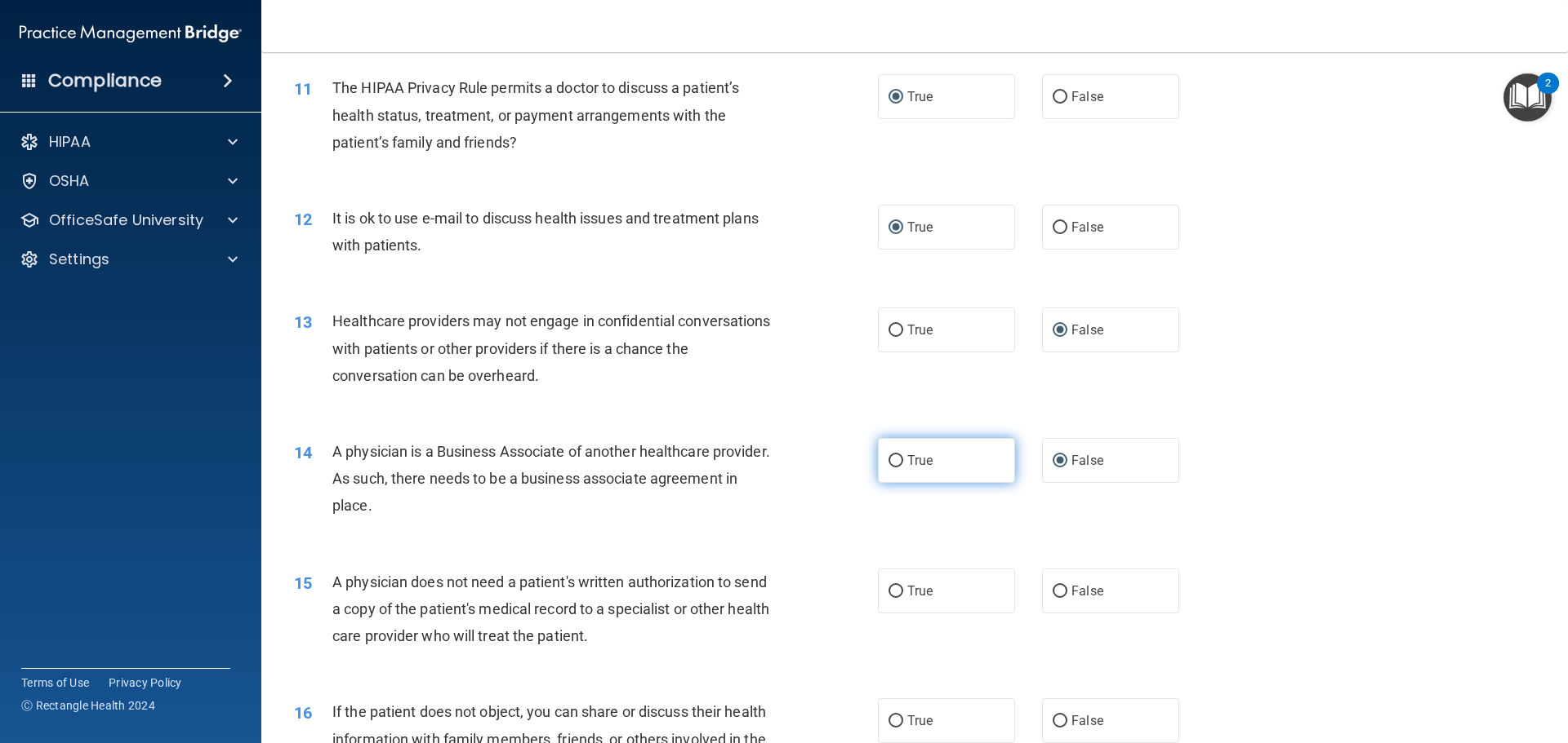
scroll to position [1306, 0]
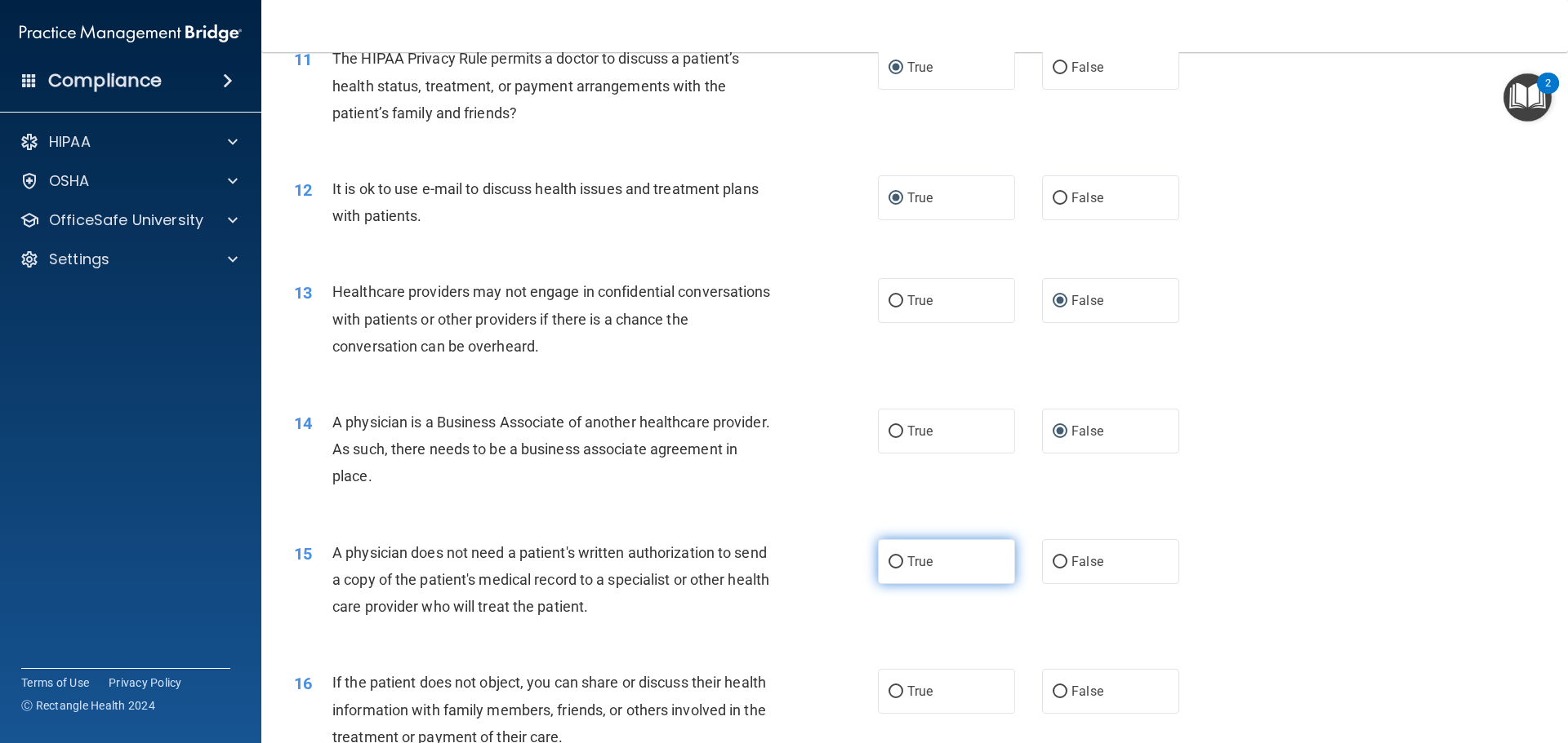
click at [888, 560] on input "True" at bounding box center [895, 562] width 15 height 12
radio input "true"
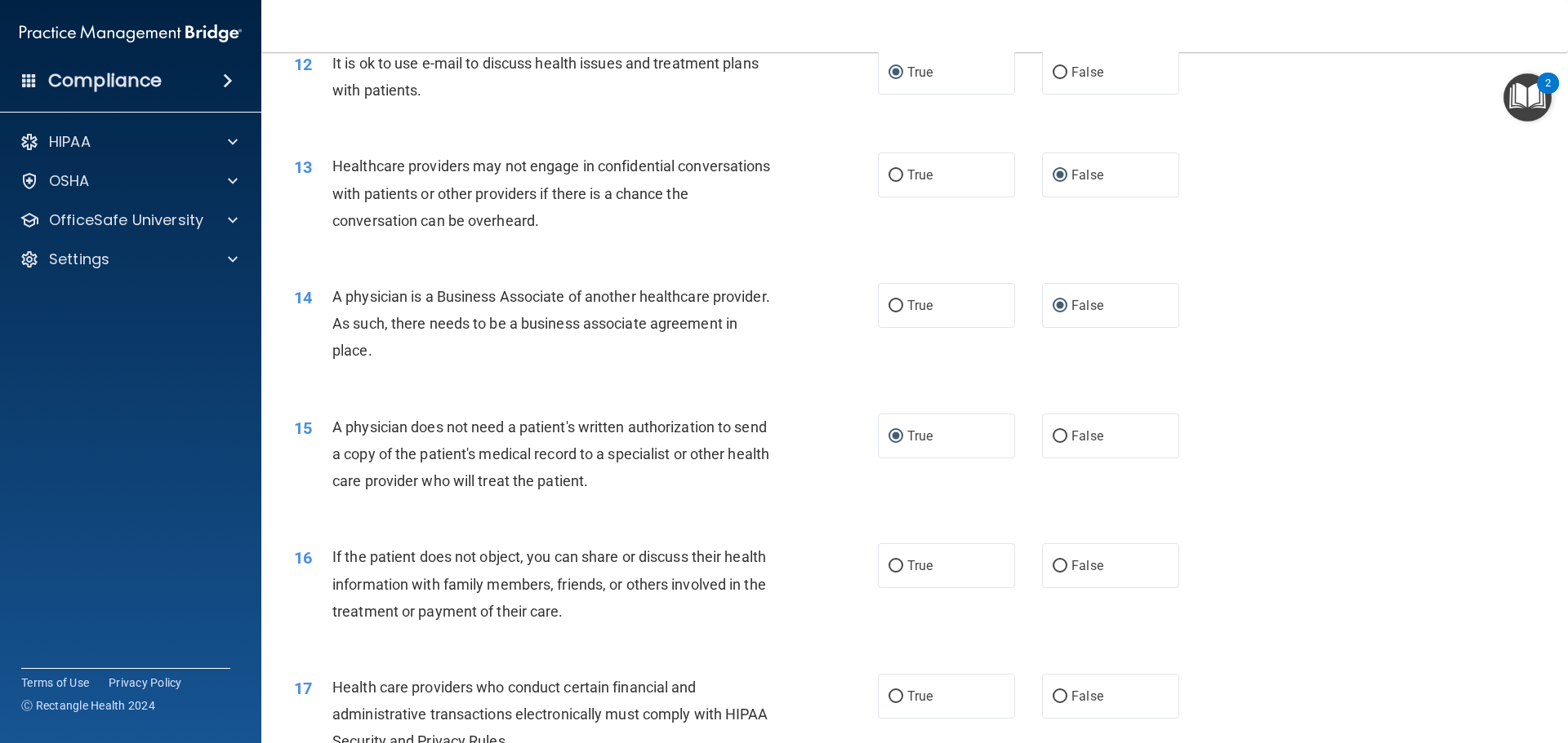
scroll to position [1469, 0]
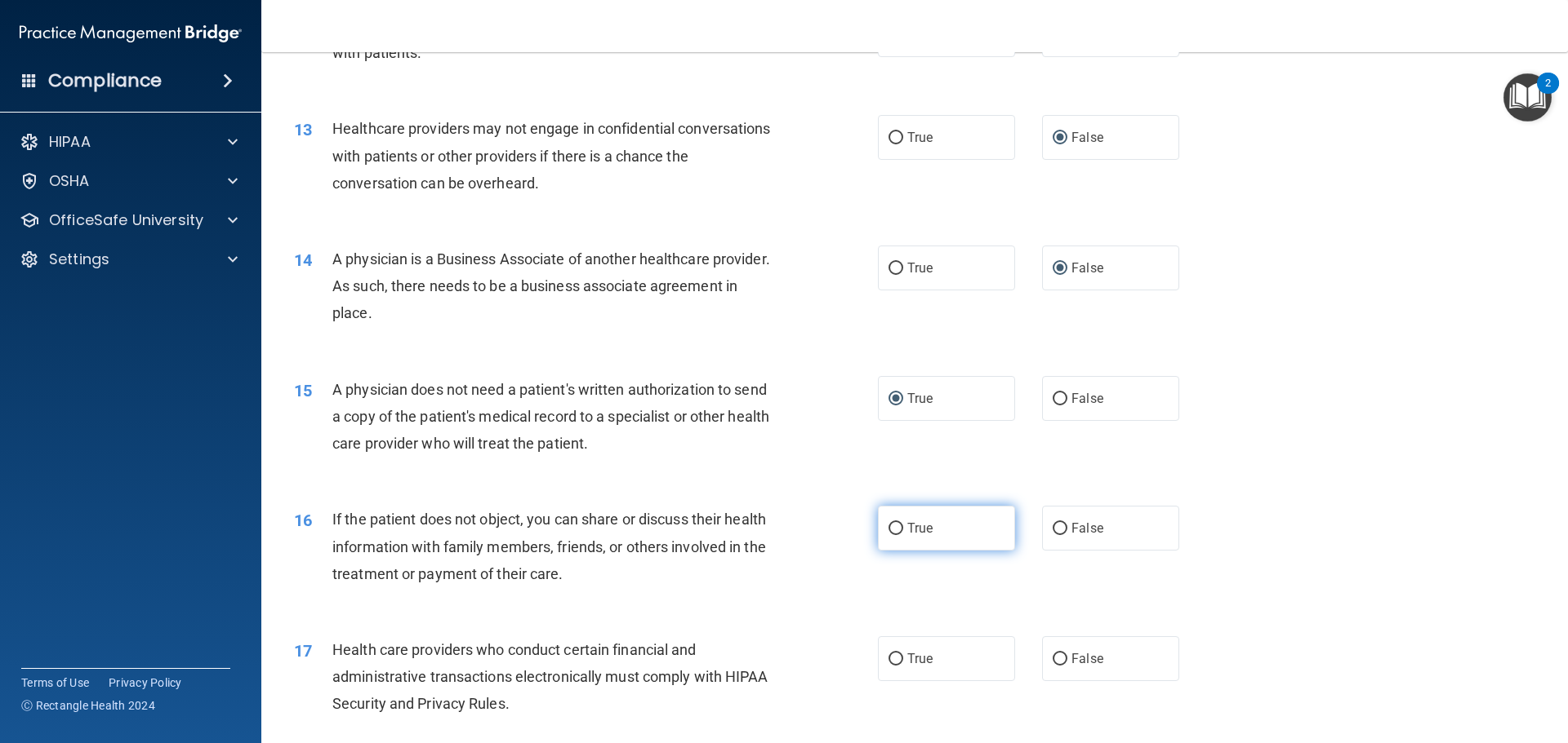
click at [889, 532] on input "True" at bounding box center [895, 528] width 15 height 12
radio input "true"
click at [889, 661] on input "True" at bounding box center [895, 659] width 15 height 12
radio input "true"
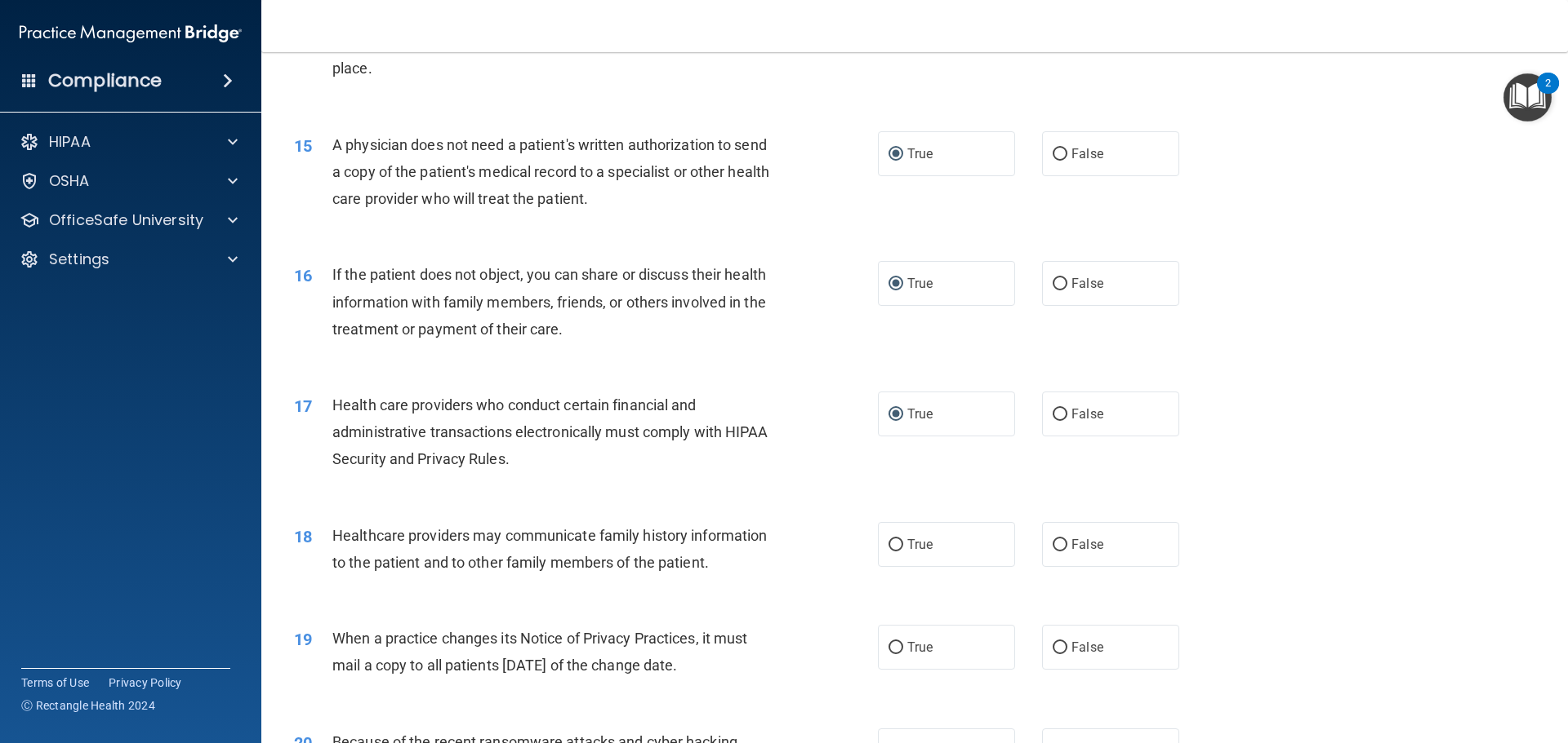
scroll to position [1795, 0]
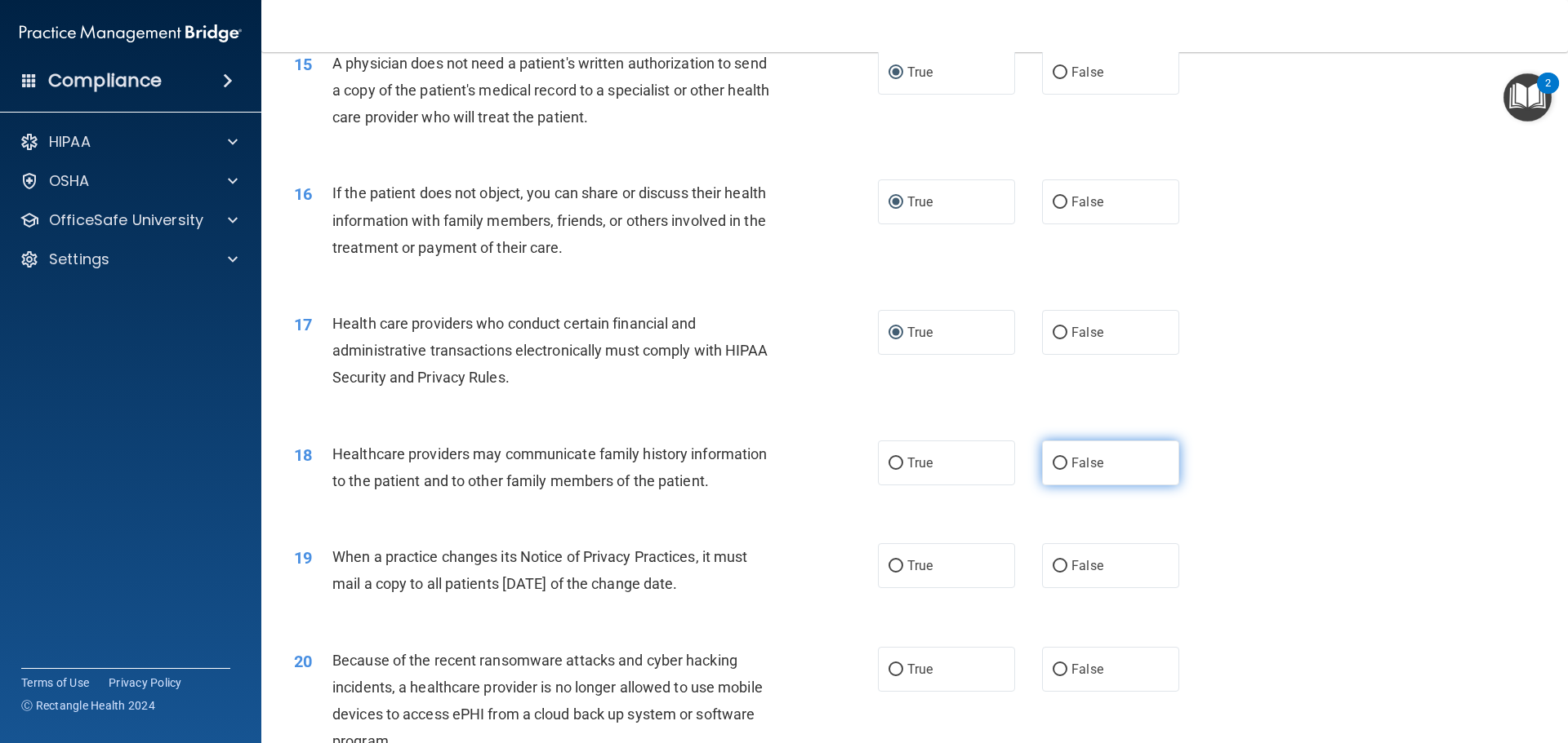
click at [1053, 464] on input "False" at bounding box center [1060, 463] width 15 height 12
radio input "true"
click at [1053, 570] on input "False" at bounding box center [1060, 566] width 15 height 12
radio input "true"
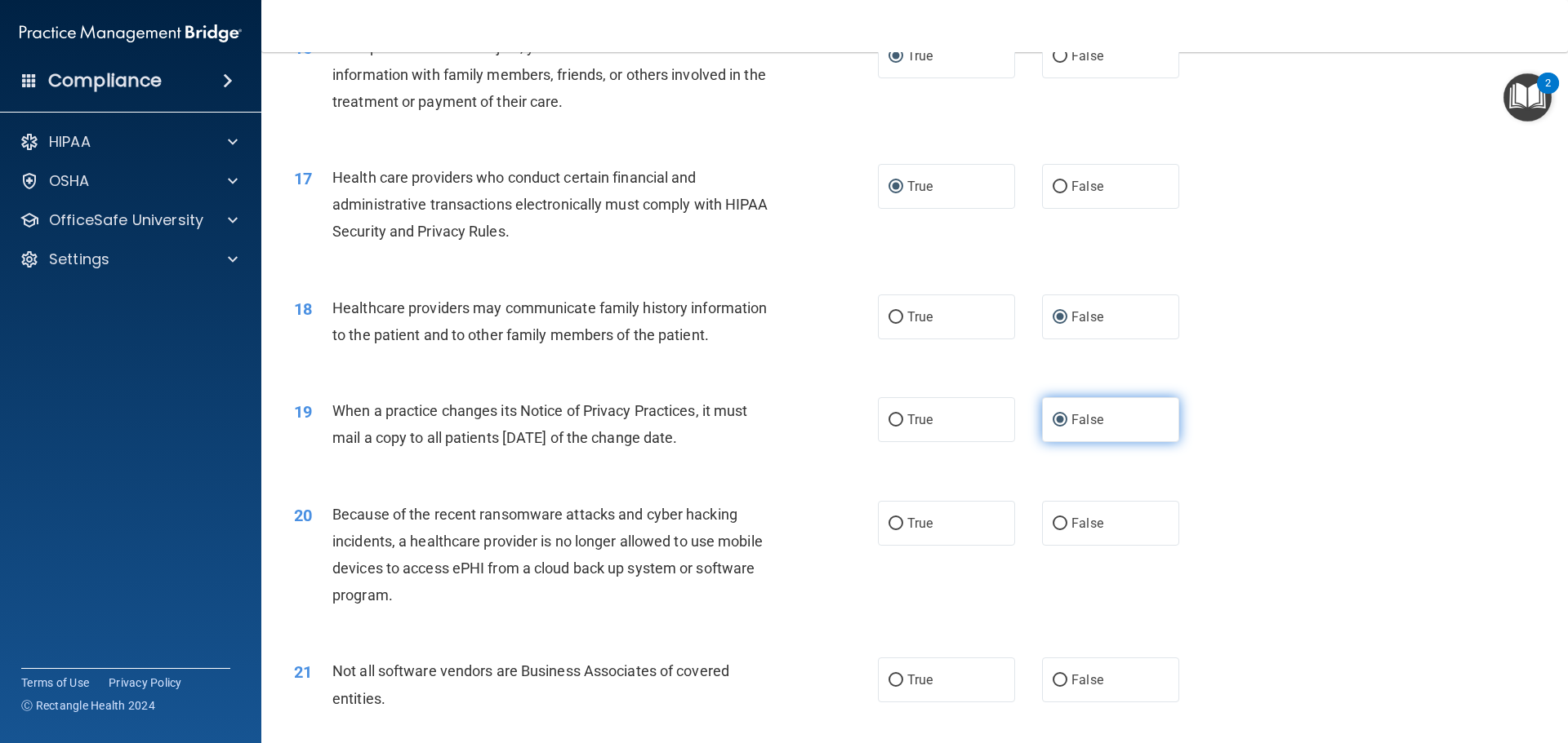
scroll to position [1958, 0]
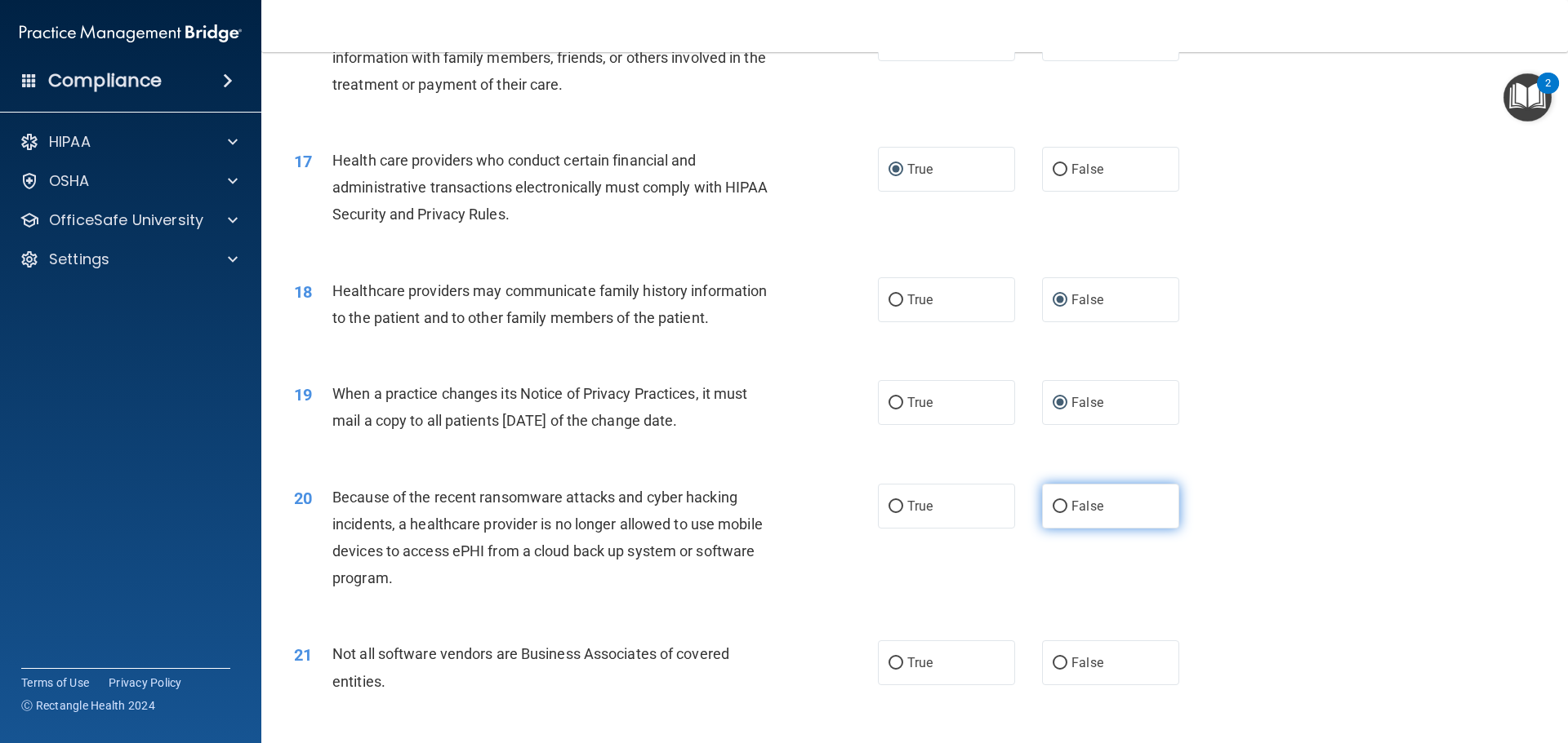
click at [1053, 507] on input "False" at bounding box center [1060, 506] width 15 height 12
radio input "true"
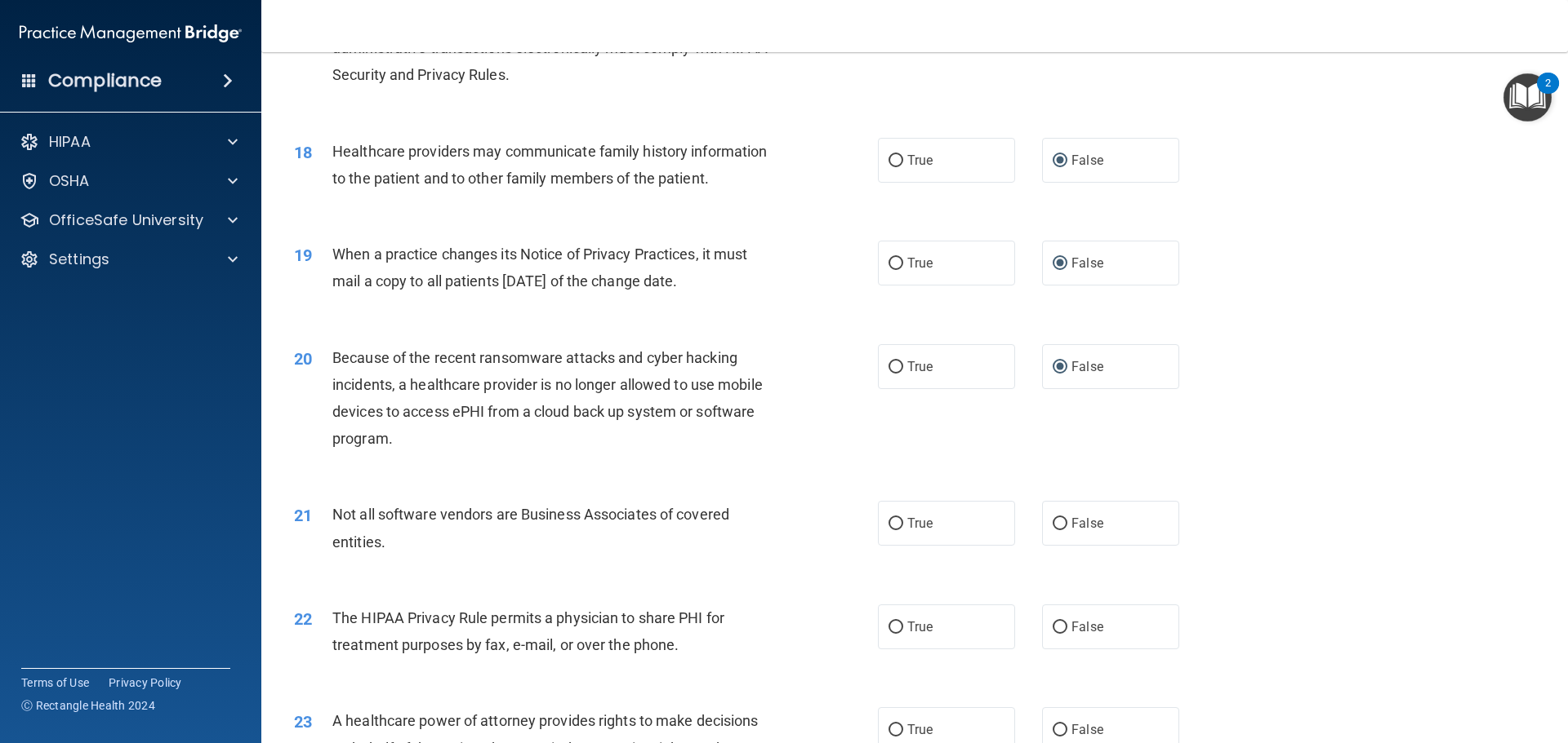
scroll to position [2121, 0]
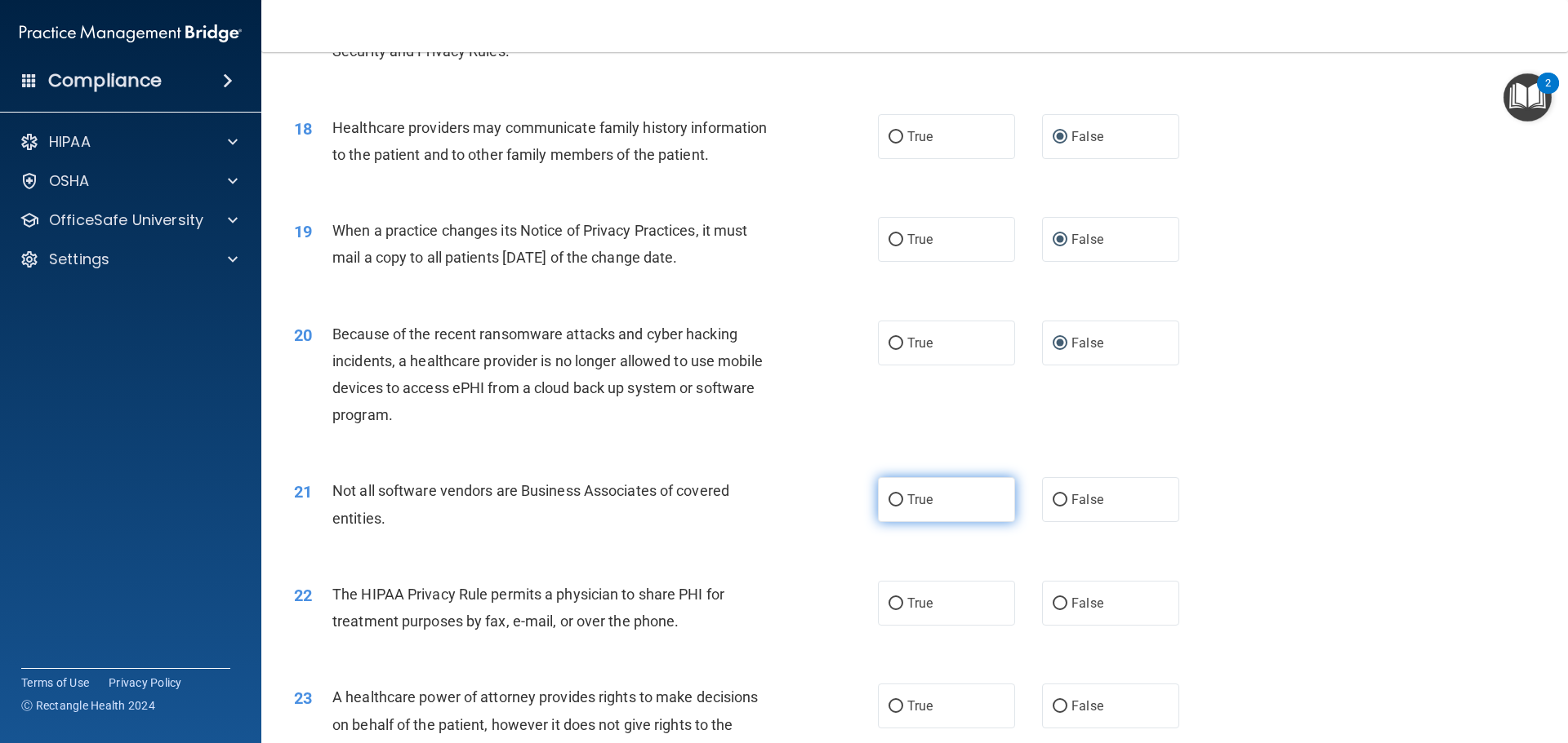
click at [895, 496] on input "True" at bounding box center [895, 500] width 15 height 12
radio input "true"
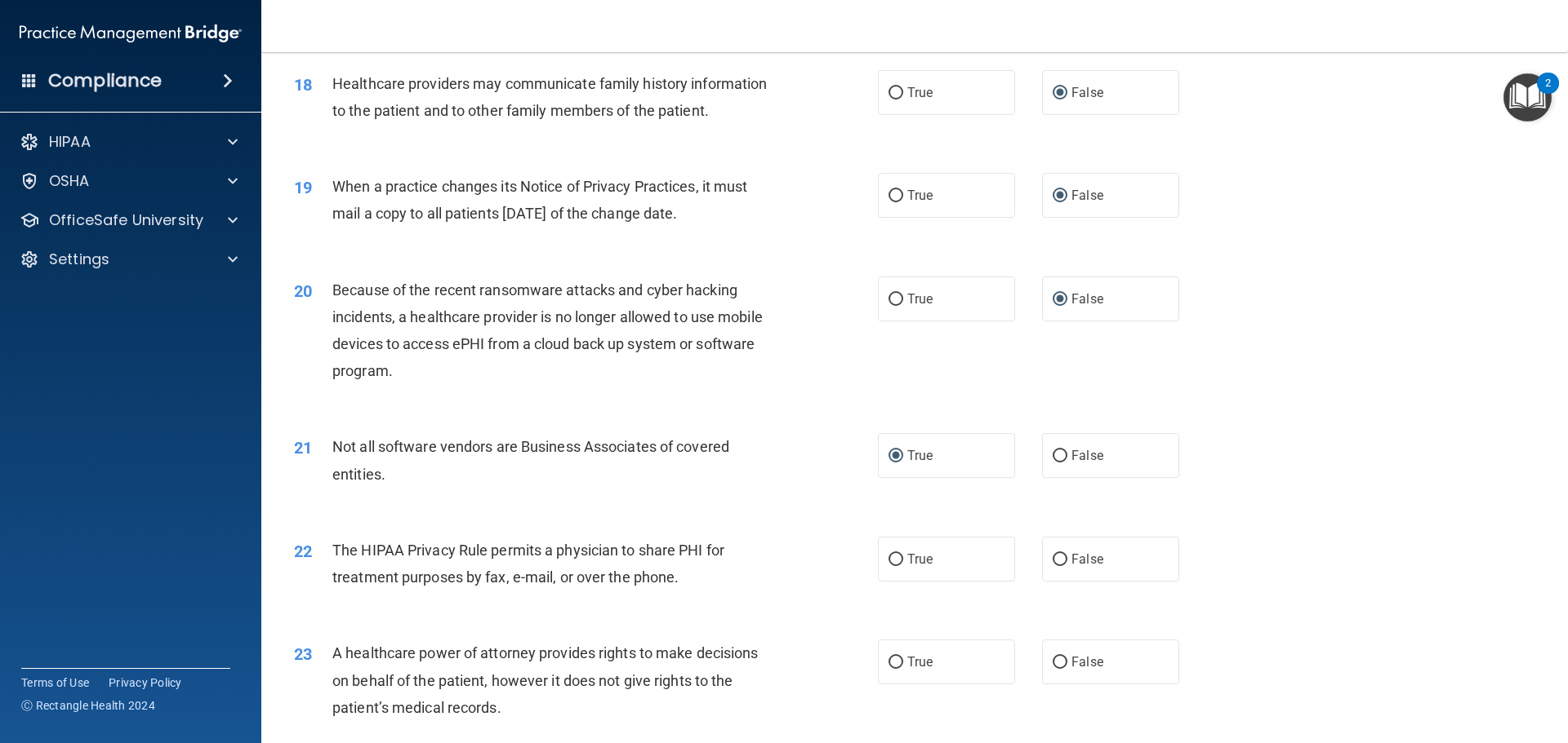
scroll to position [2203, 0]
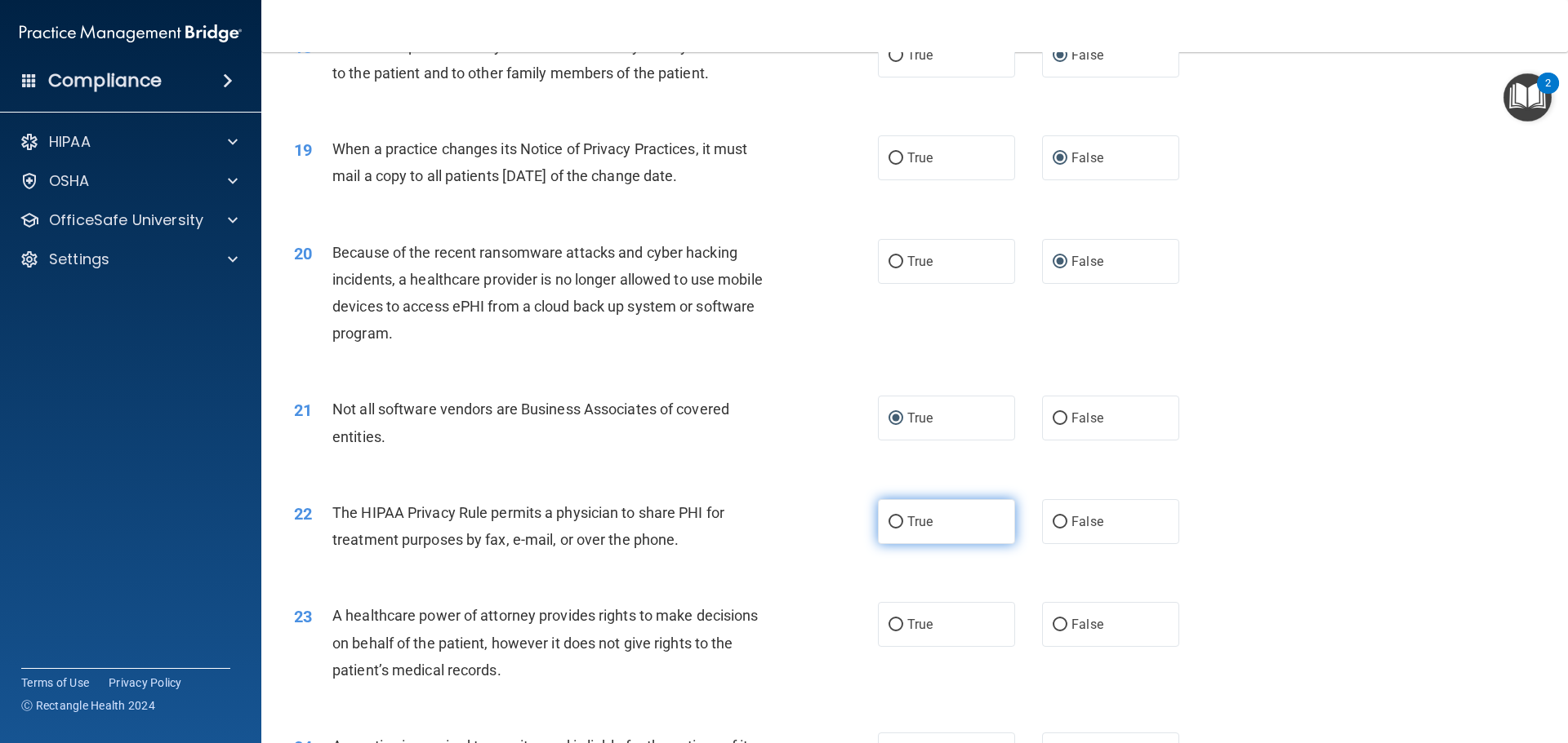
click at [893, 521] on input "True" at bounding box center [895, 522] width 15 height 12
radio input "true"
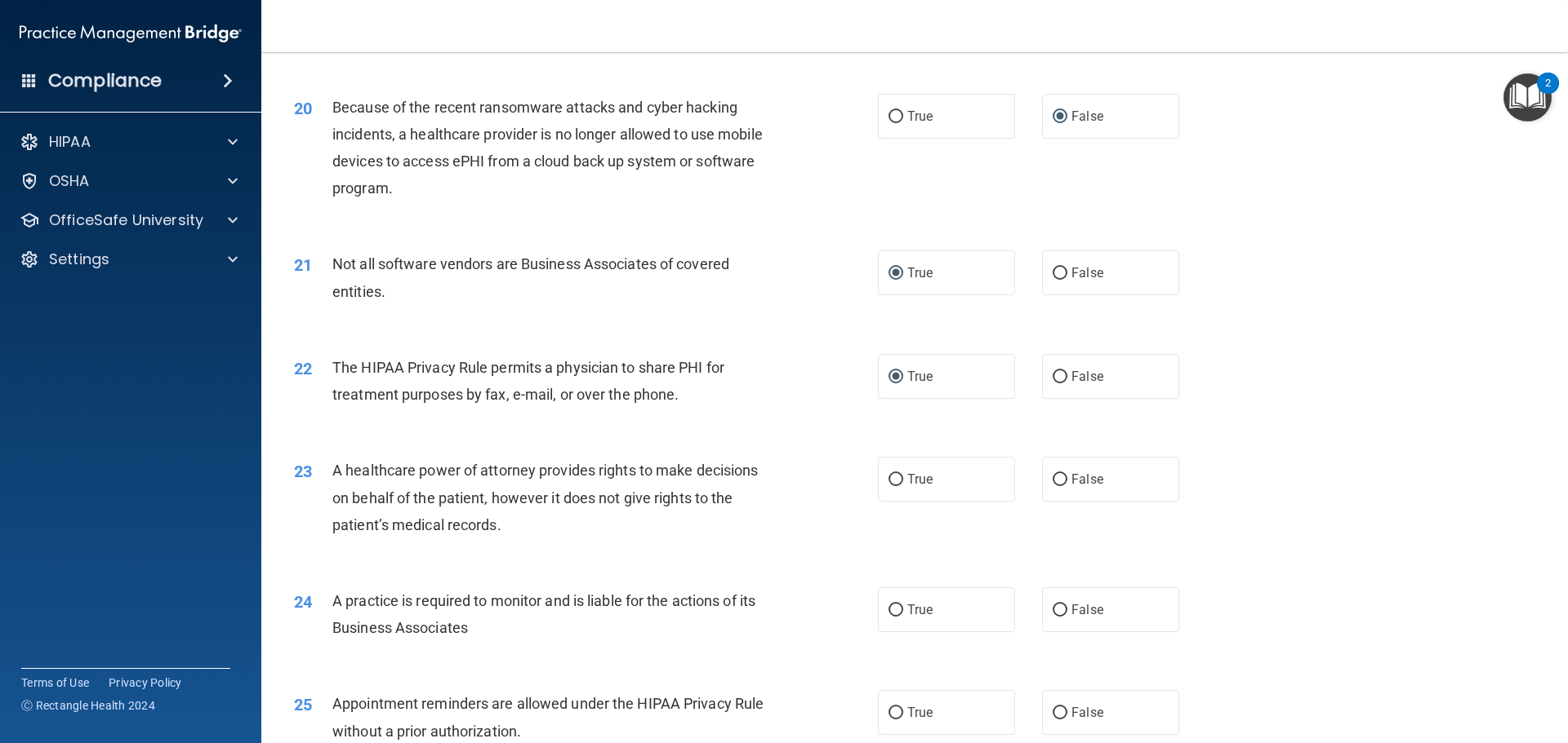
scroll to position [2366, 0]
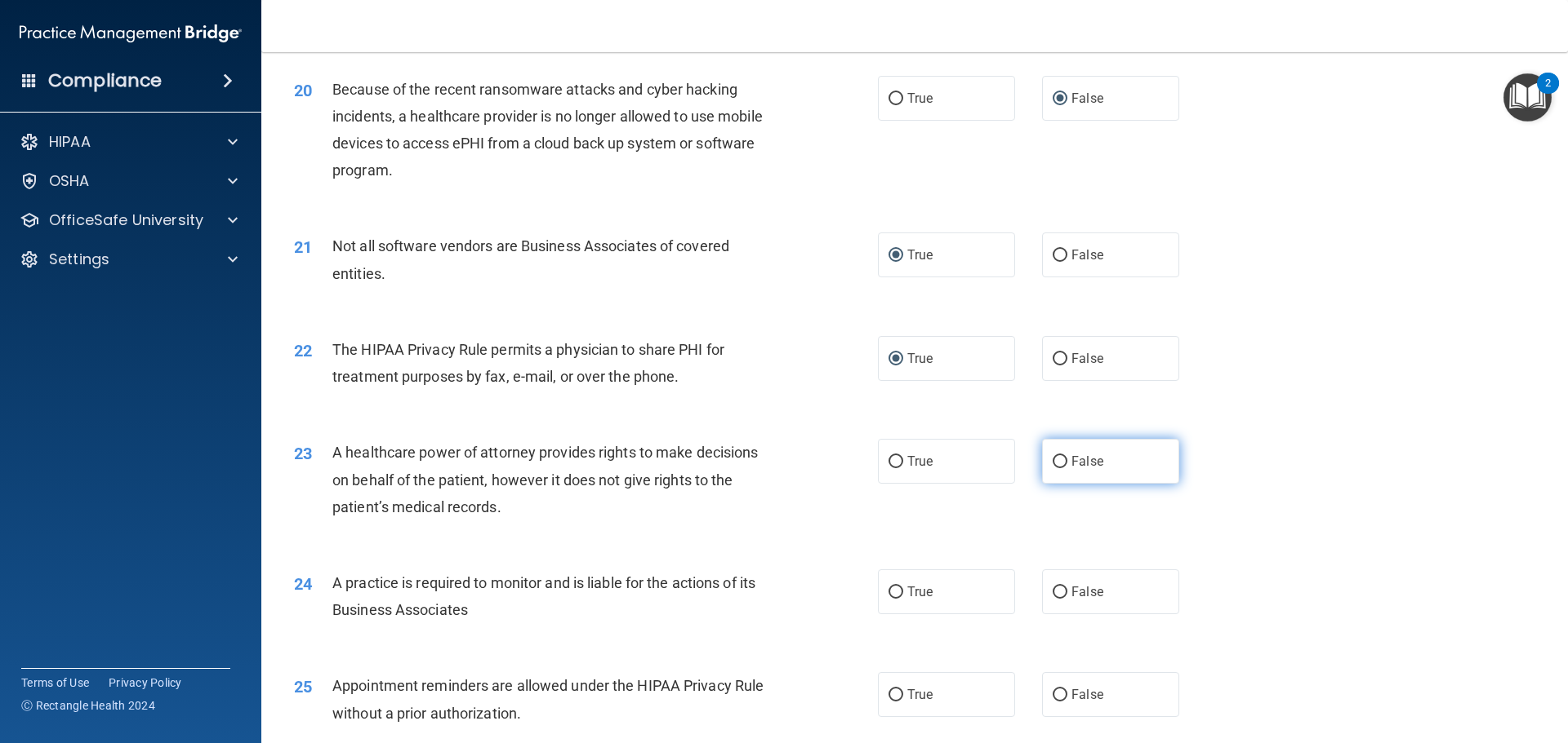
click at [1053, 465] on input "False" at bounding box center [1060, 461] width 15 height 12
radio input "true"
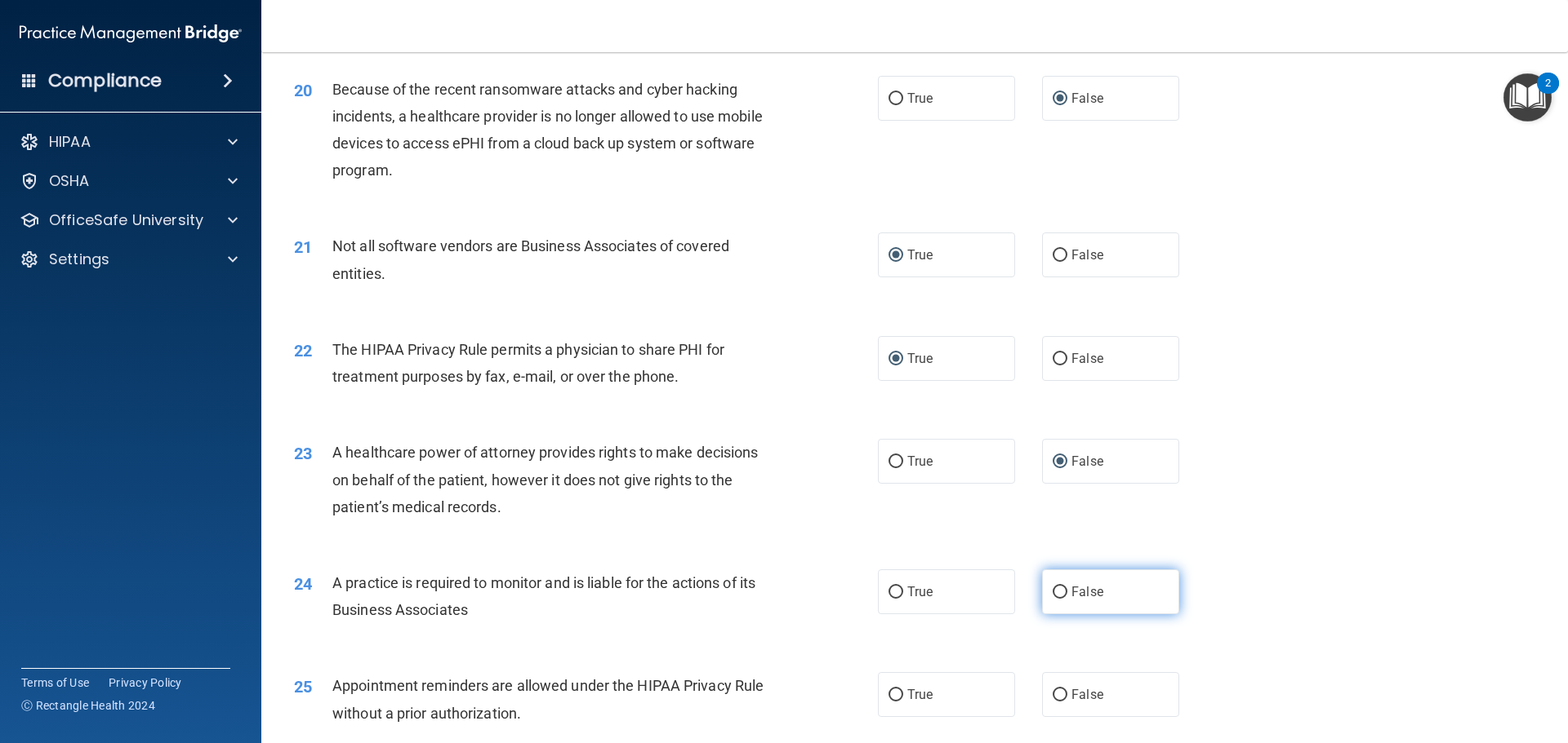
click at [1053, 596] on input "False" at bounding box center [1060, 592] width 15 height 12
radio input "true"
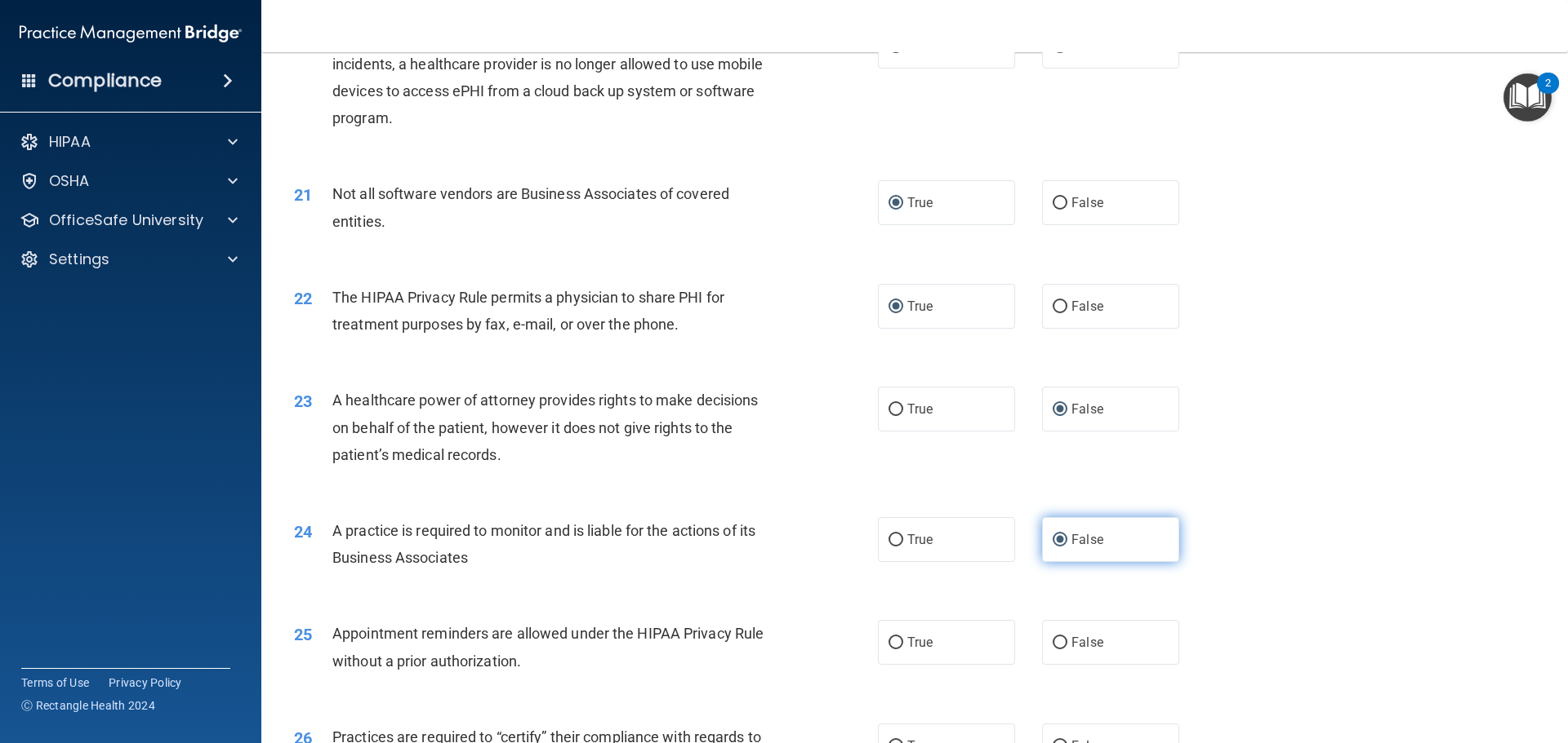
scroll to position [2448, 0]
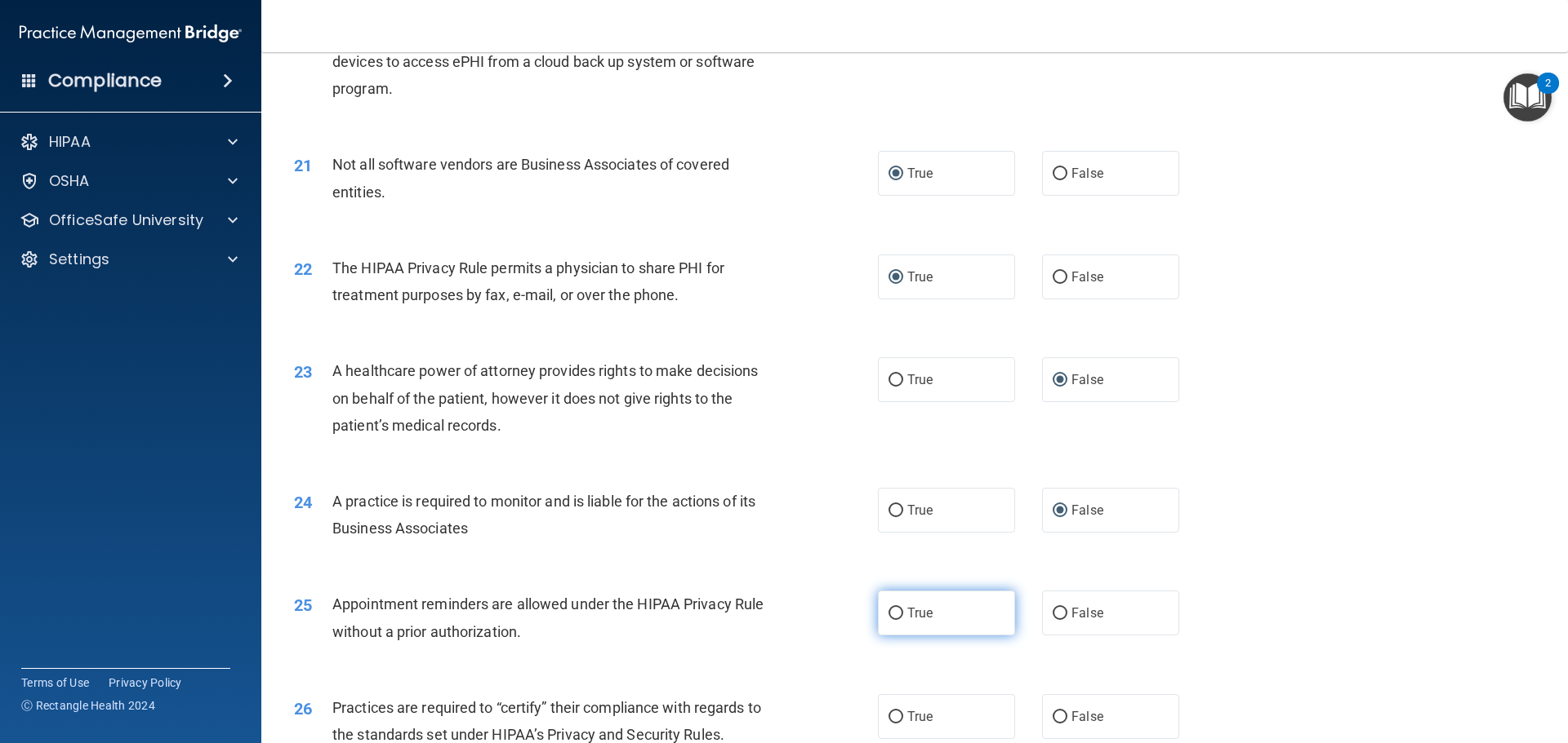
click at [891, 609] on input "True" at bounding box center [895, 613] width 15 height 12
radio input "true"
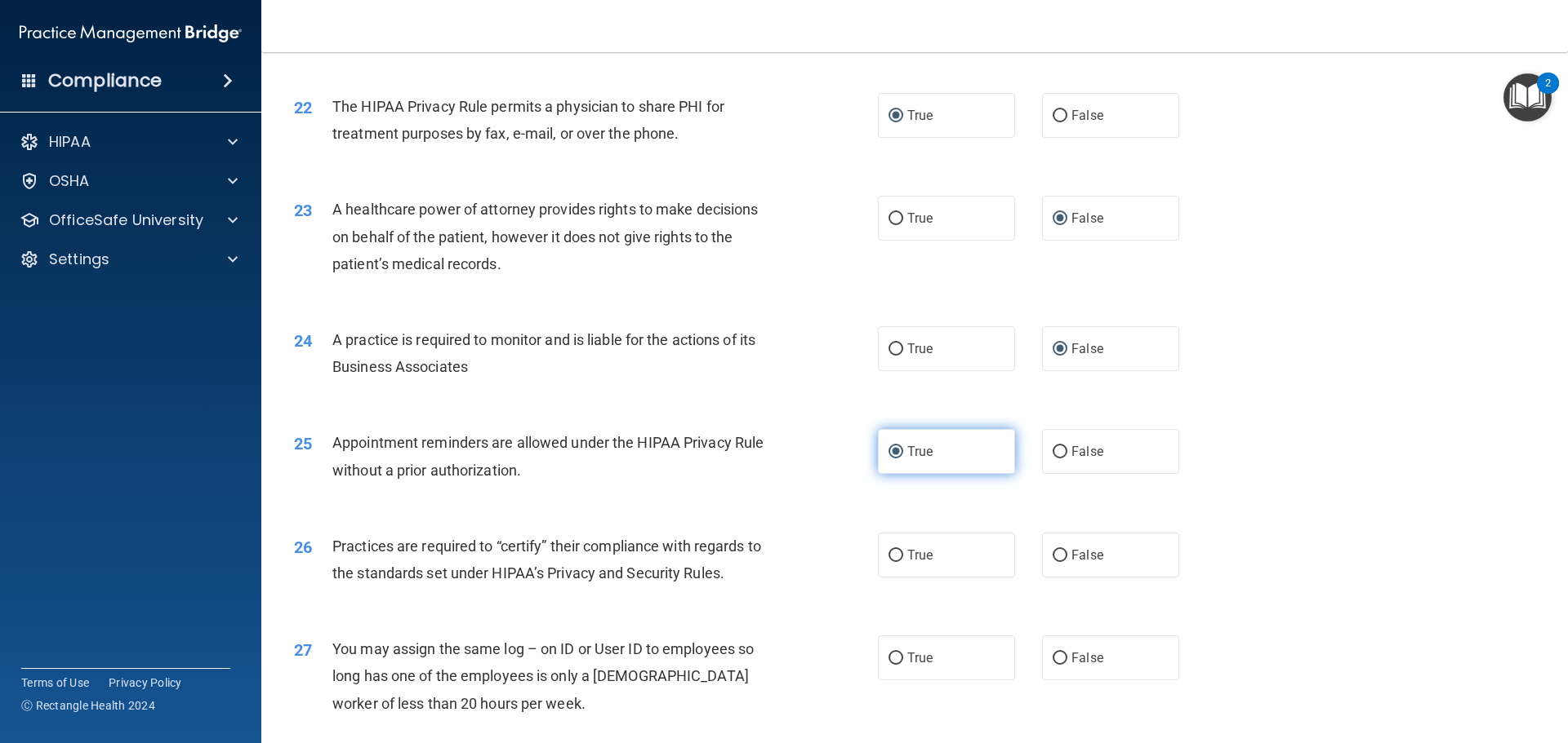
scroll to position [2611, 0]
click at [1053, 551] on input "False" at bounding box center [1060, 554] width 15 height 12
radio input "true"
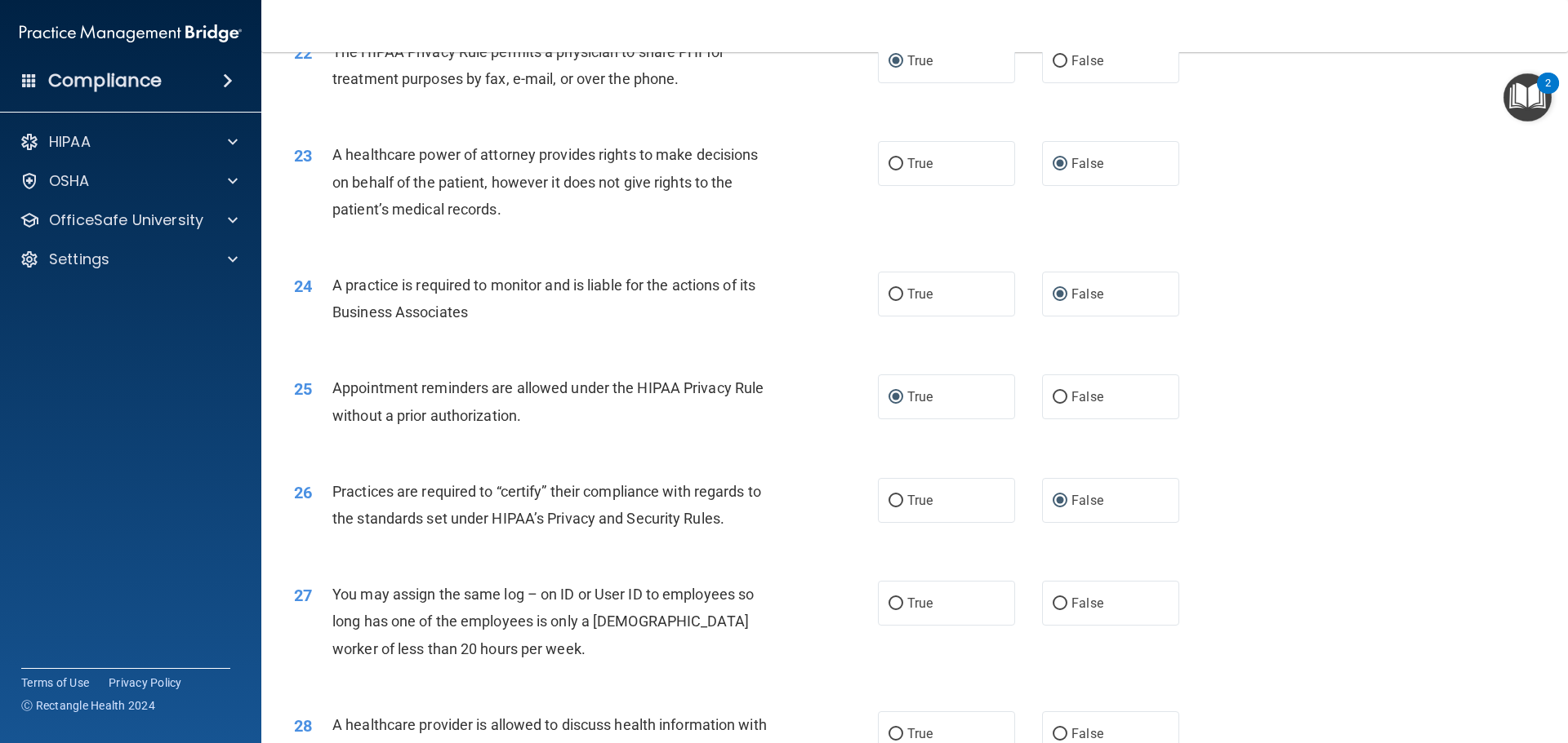
scroll to position [2693, 0]
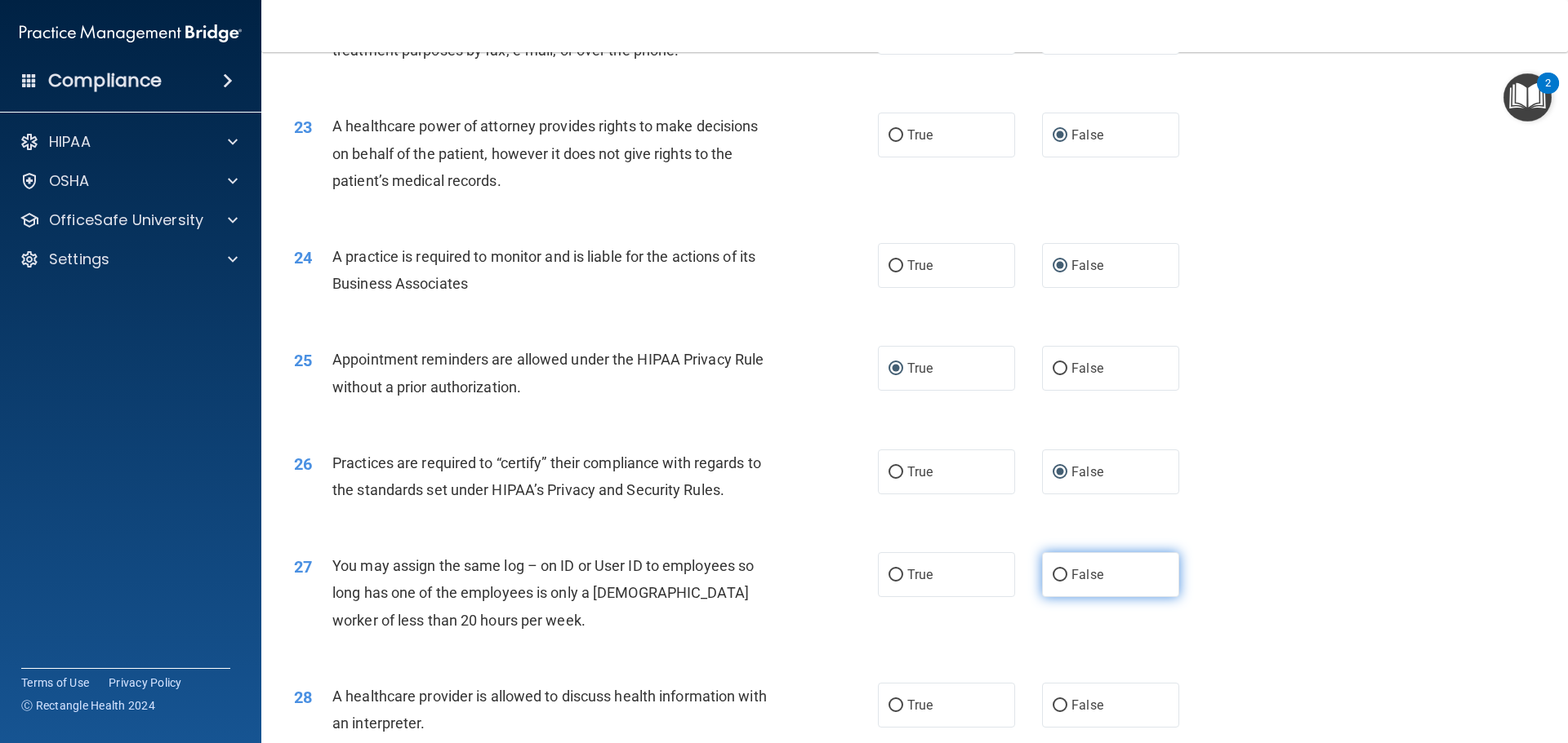
click at [1053, 573] on input "False" at bounding box center [1060, 575] width 15 height 12
radio input "true"
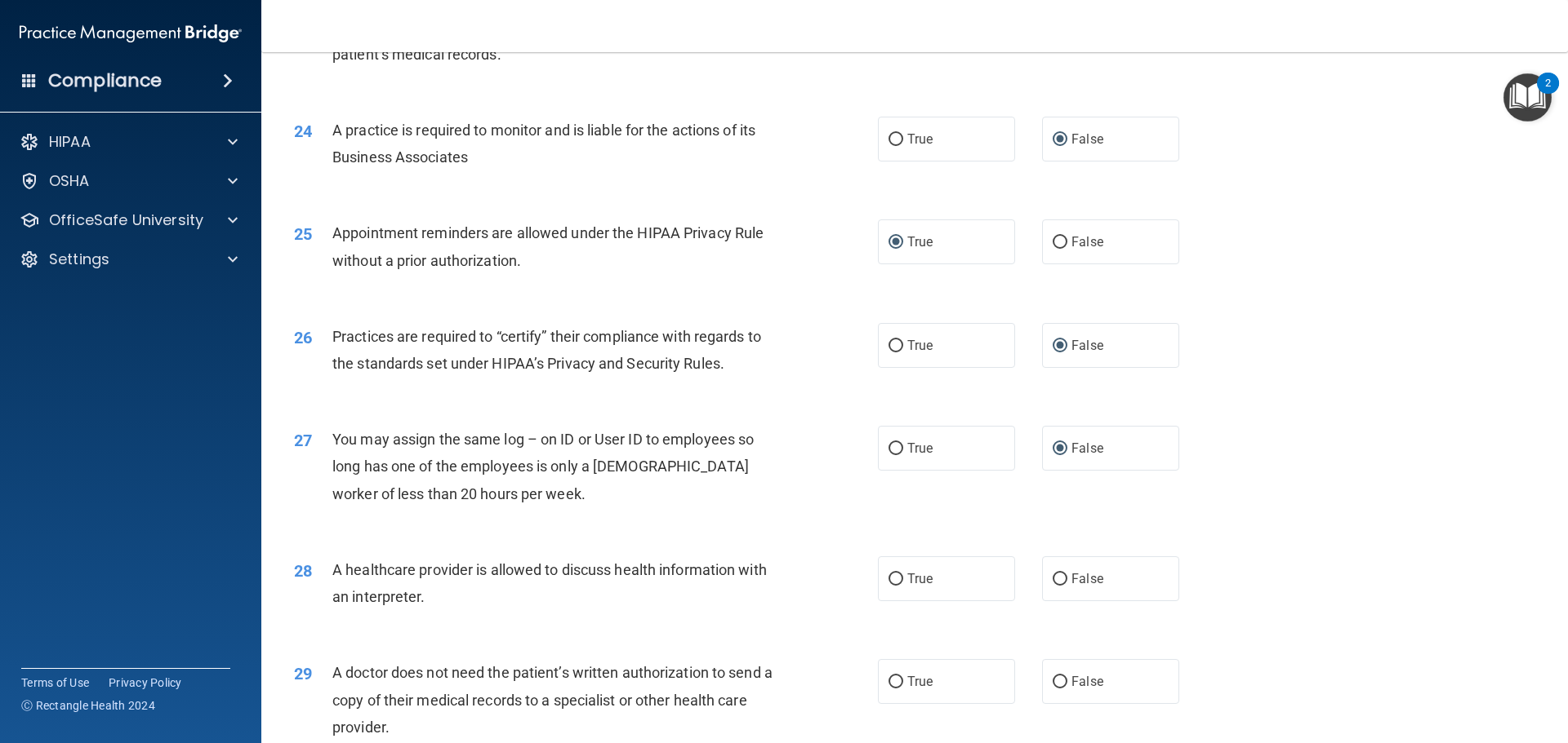
scroll to position [2856, 0]
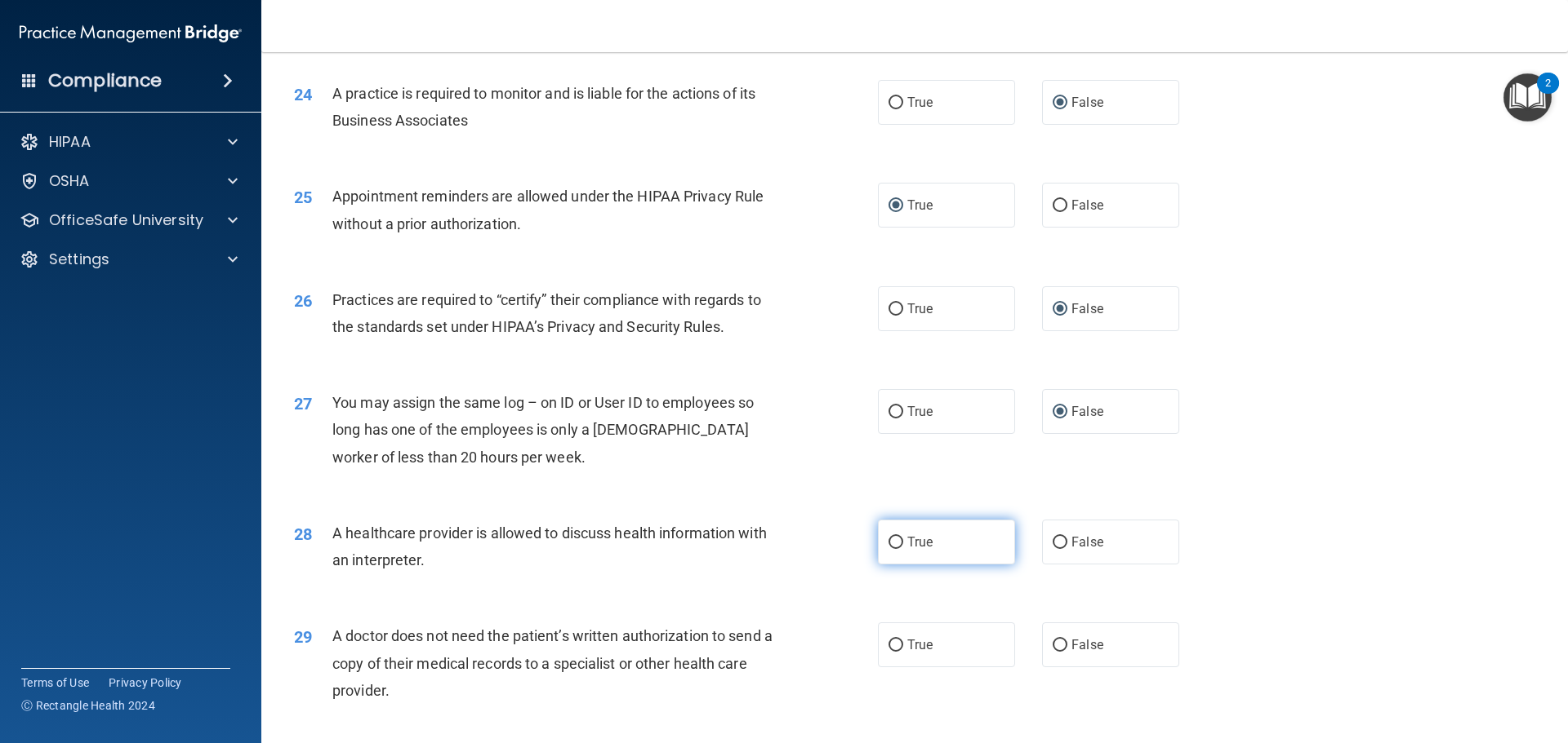
click at [895, 542] on input "True" at bounding box center [895, 542] width 15 height 12
radio input "true"
click at [888, 645] on input "True" at bounding box center [895, 645] width 15 height 12
radio input "true"
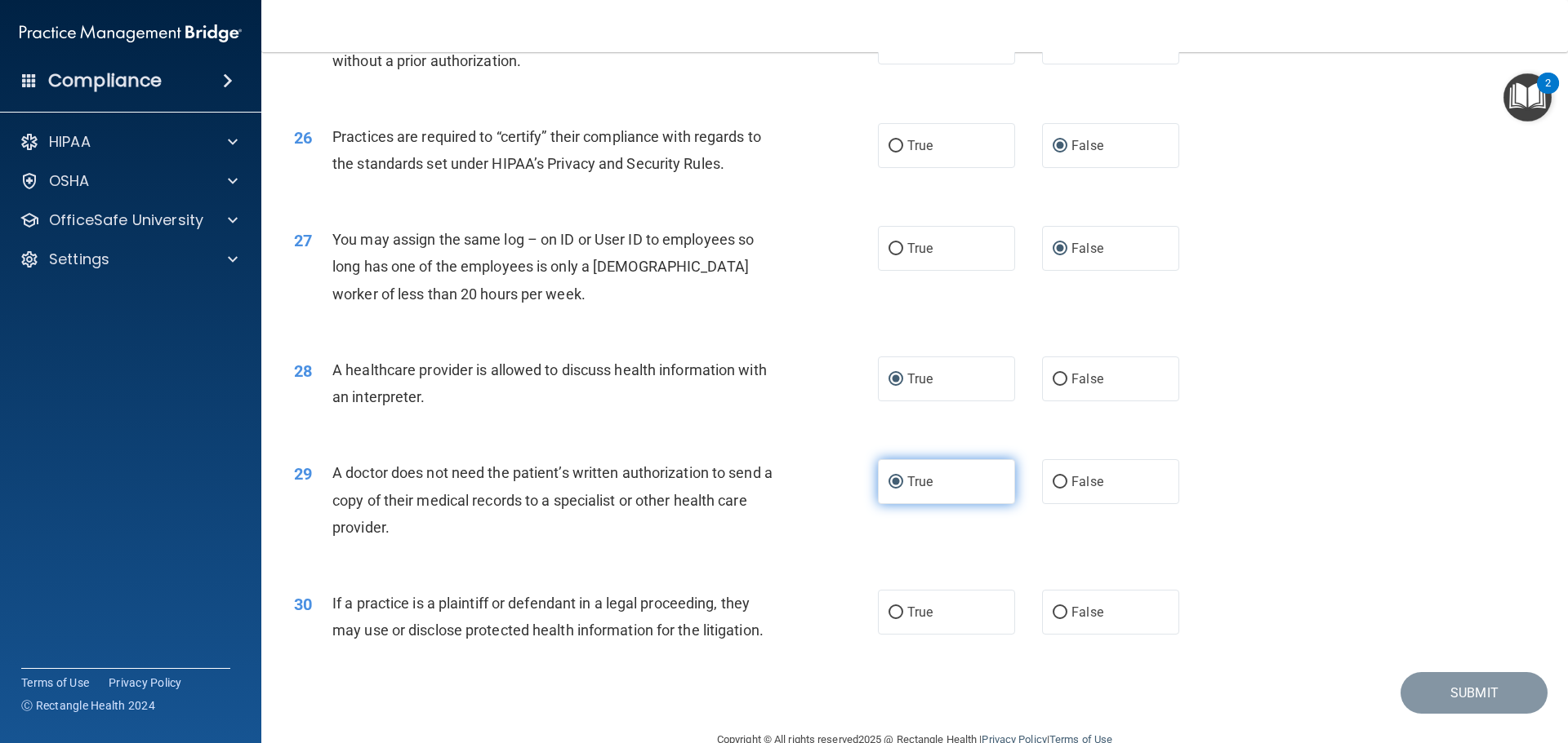
scroll to position [3055, 0]
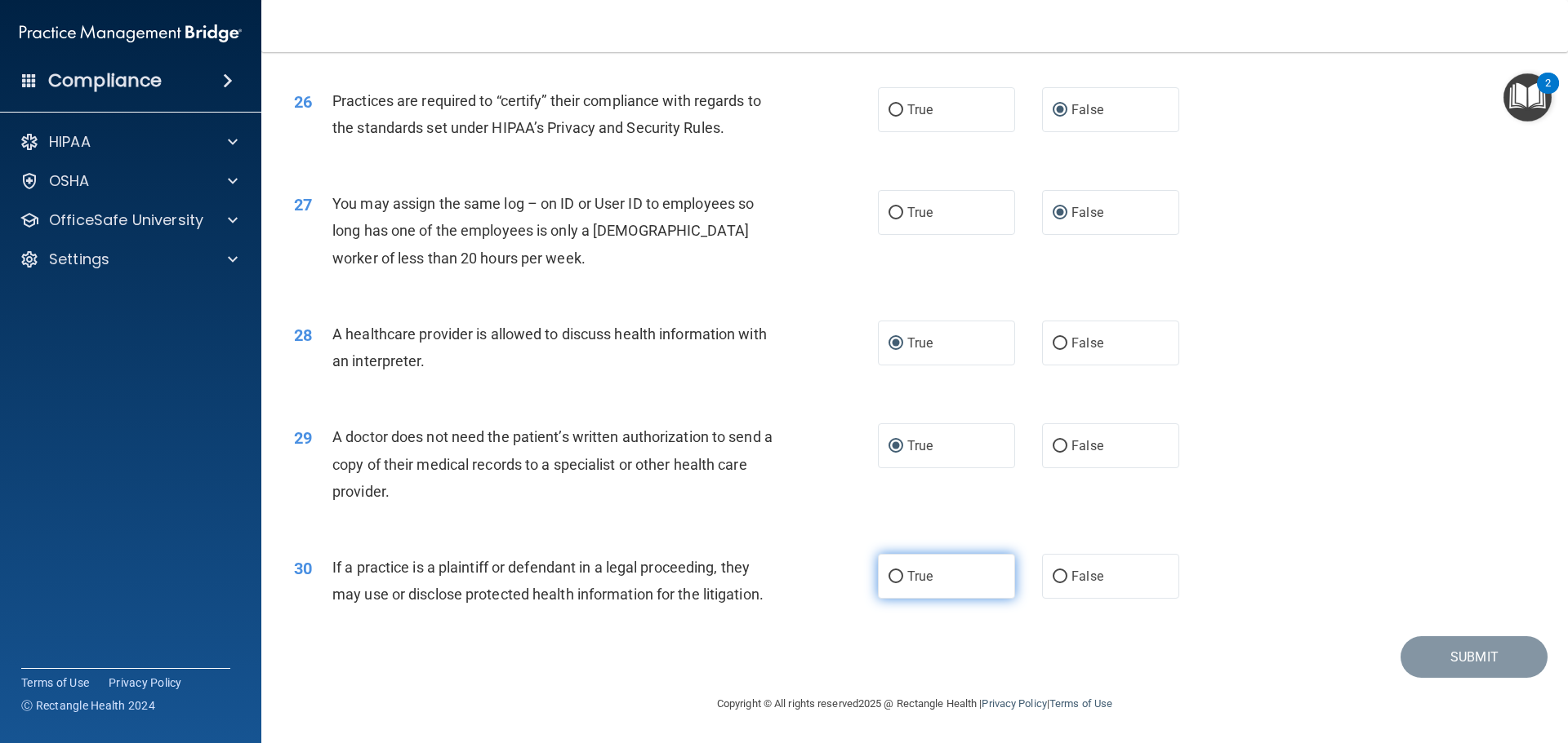
click at [895, 578] on input "True" at bounding box center [895, 576] width 15 height 12
radio input "true"
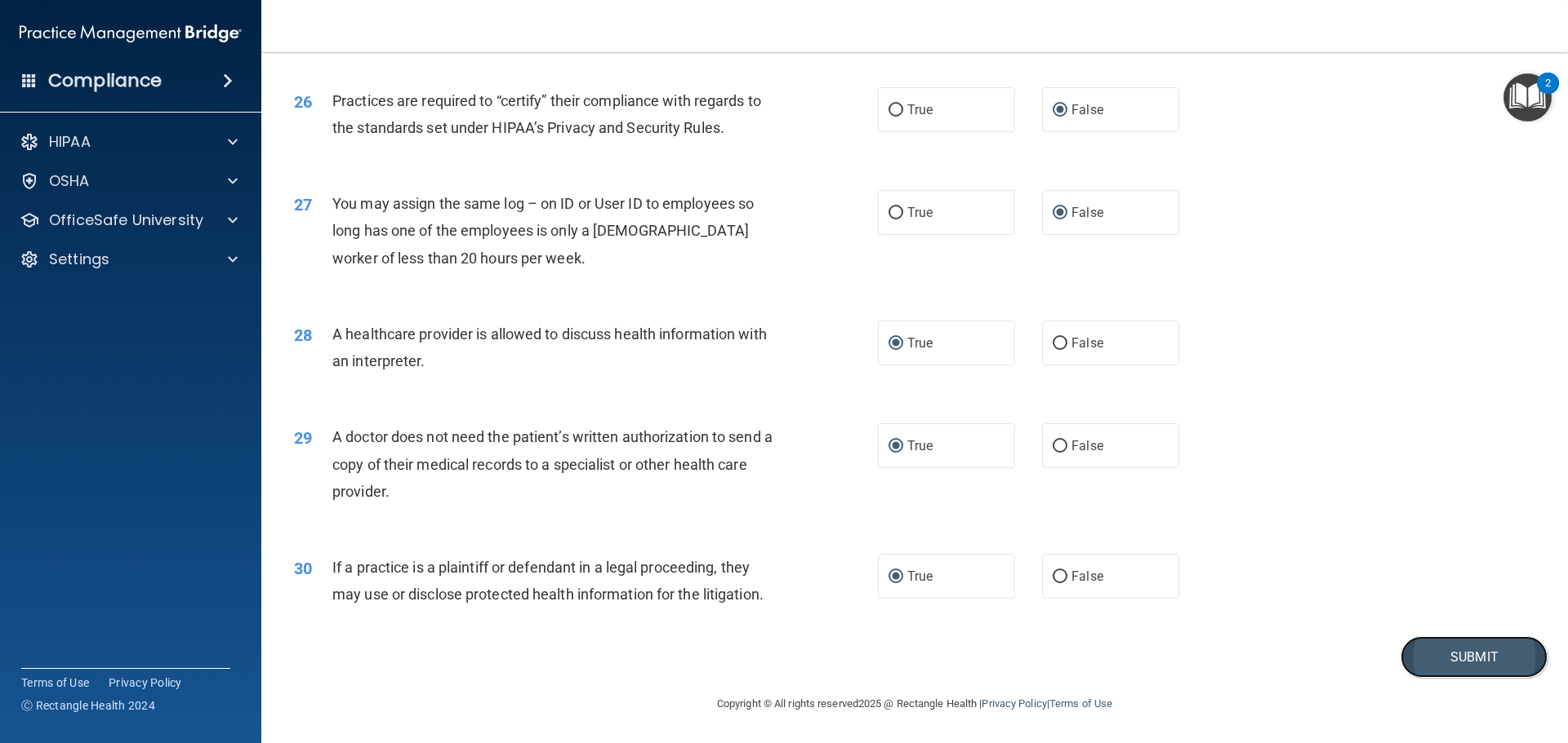
click at [1428, 655] on button "Submit" at bounding box center [1474, 656] width 147 height 41
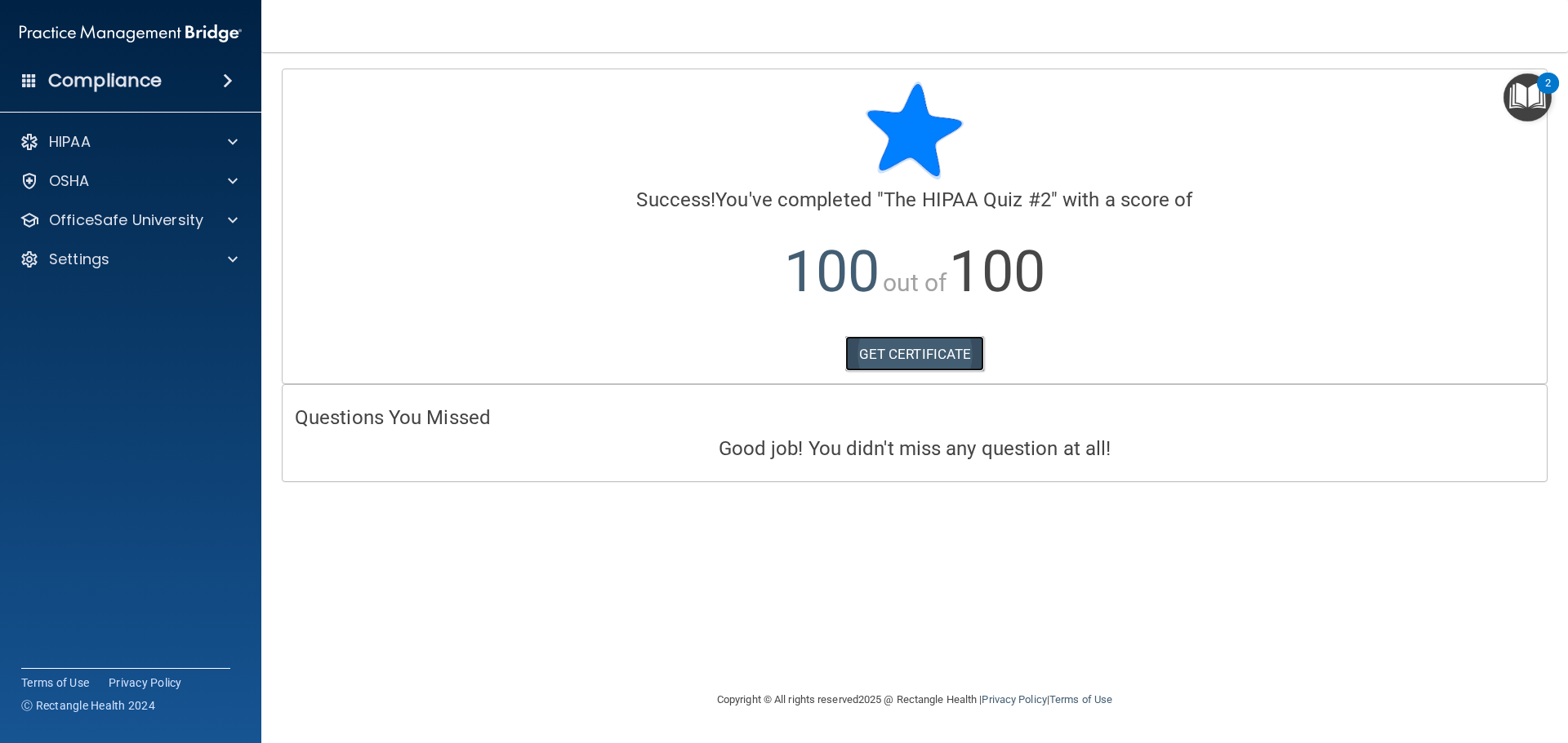
click at [923, 351] on link "GET CERTIFICATE" at bounding box center [915, 354] width 140 height 36
click at [109, 215] on p "OfficeSafe University" at bounding box center [126, 220] width 155 height 19
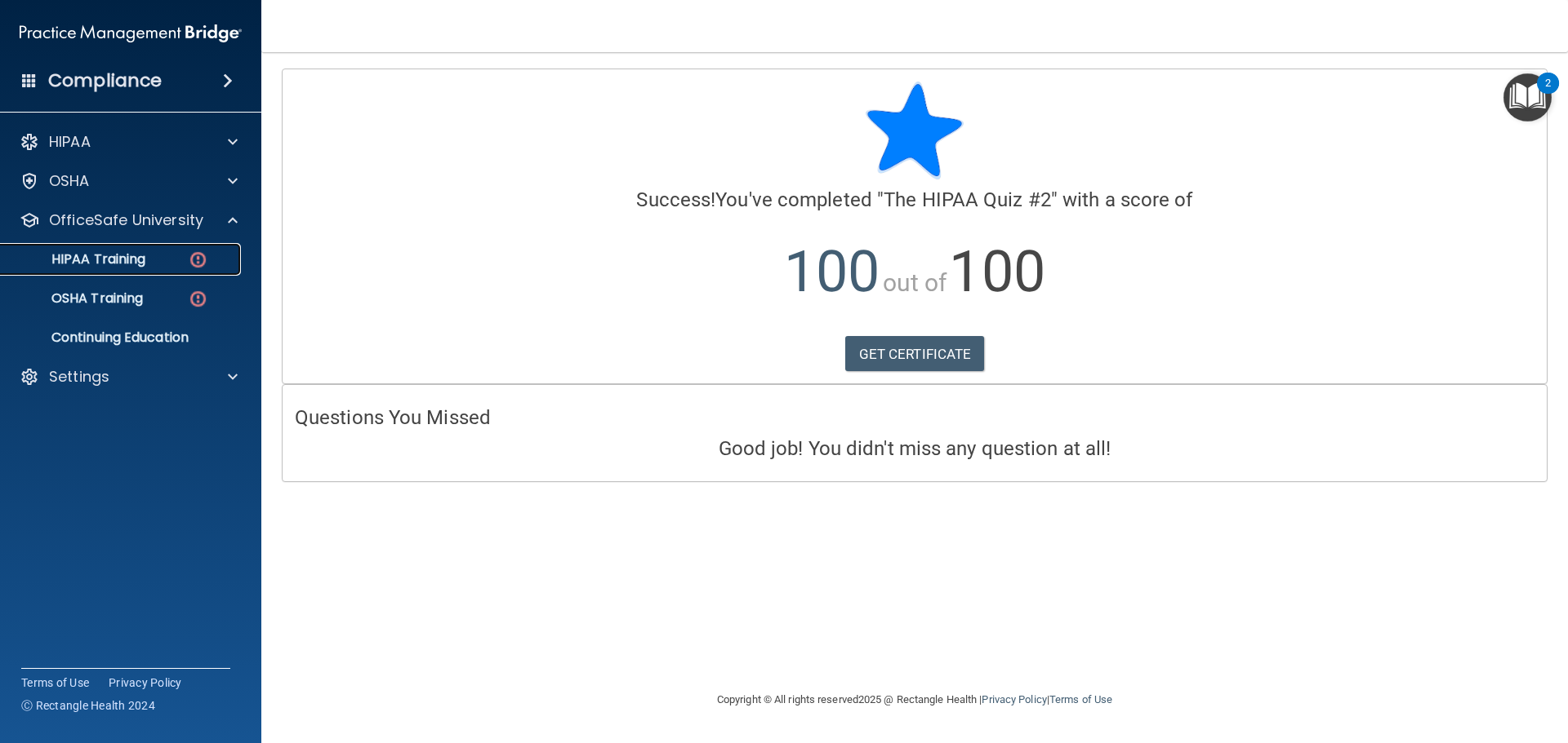
click at [106, 259] on p "HIPAA Training" at bounding box center [78, 260] width 135 height 17
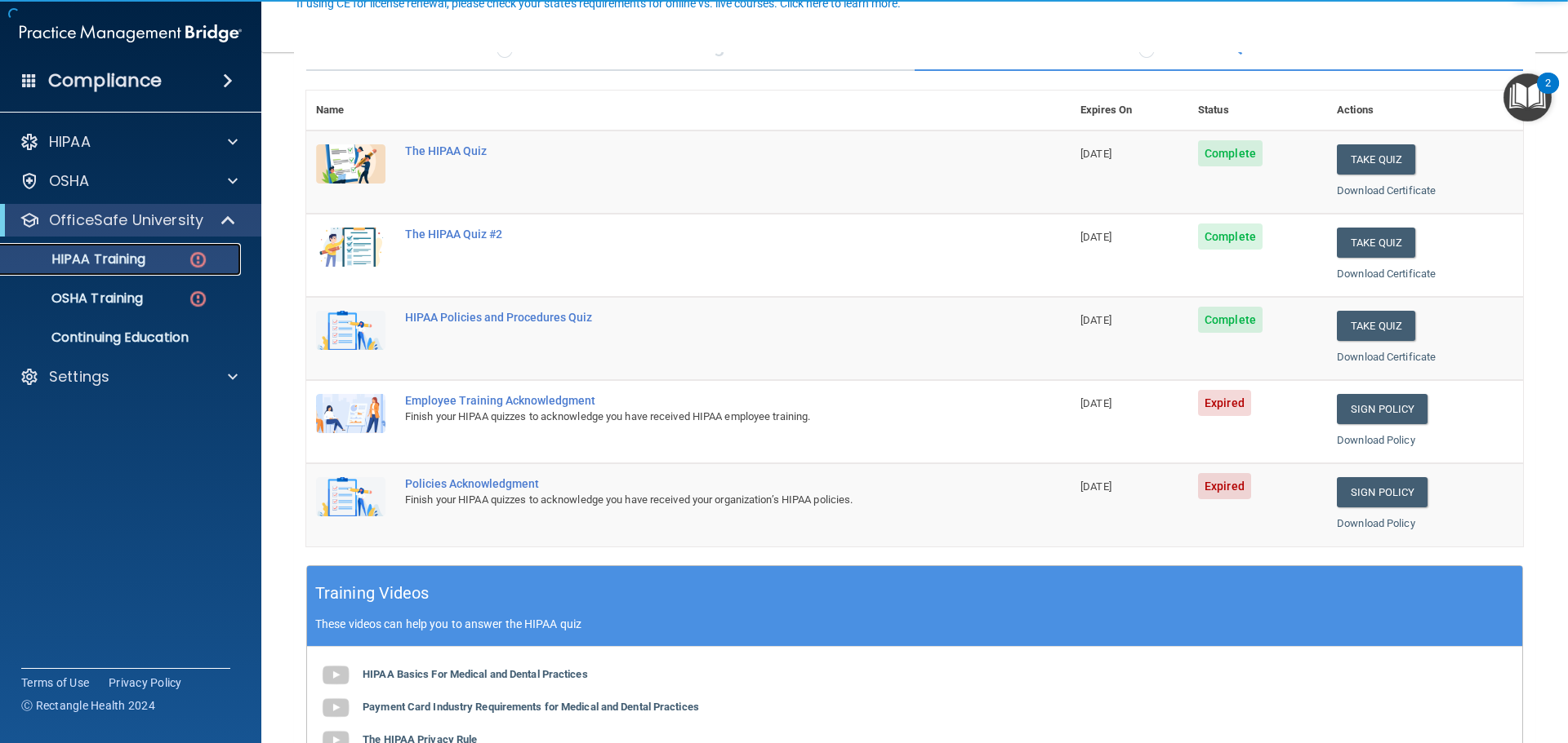
scroll to position [163, 0]
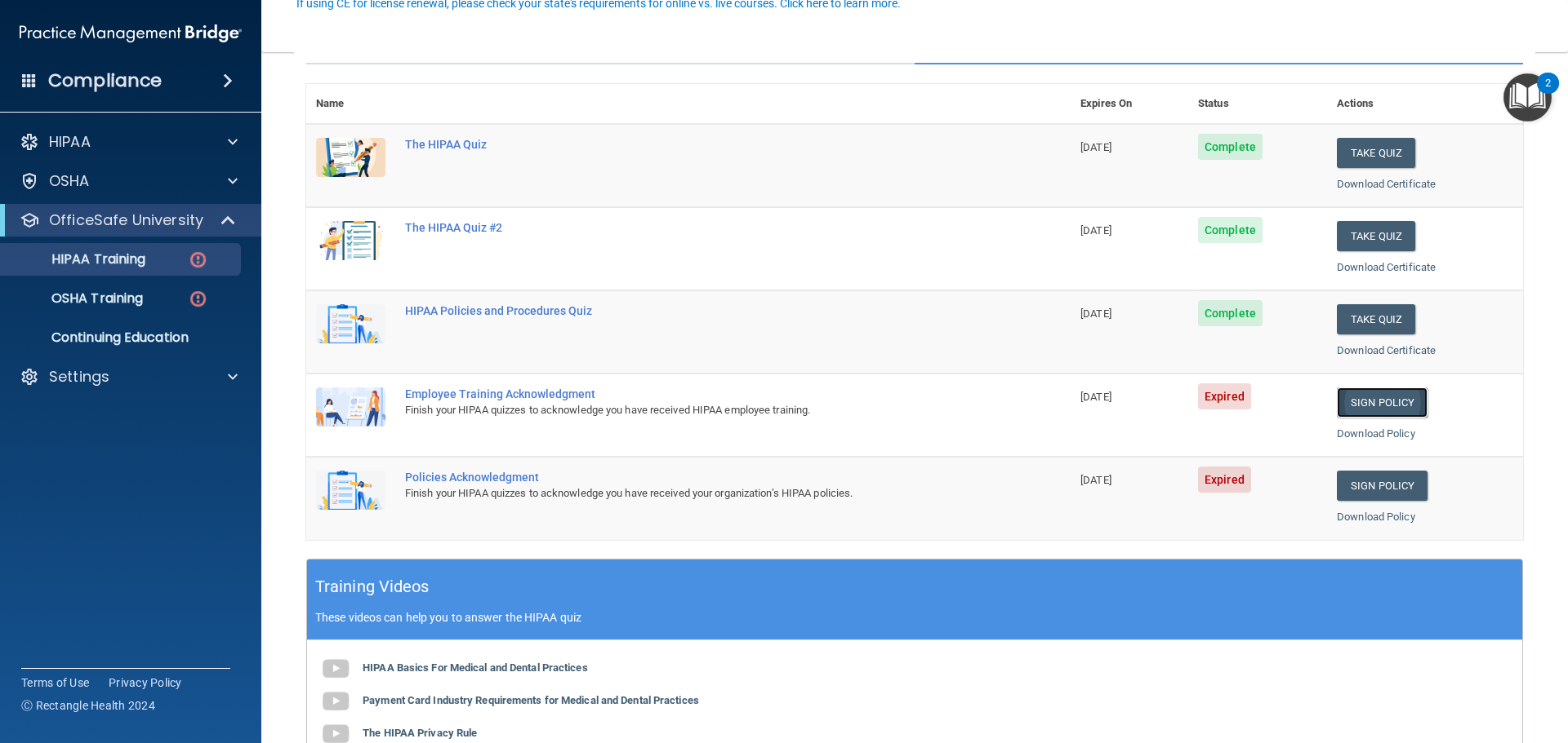
click at [1375, 404] on link "Sign Policy" at bounding box center [1382, 402] width 90 height 30
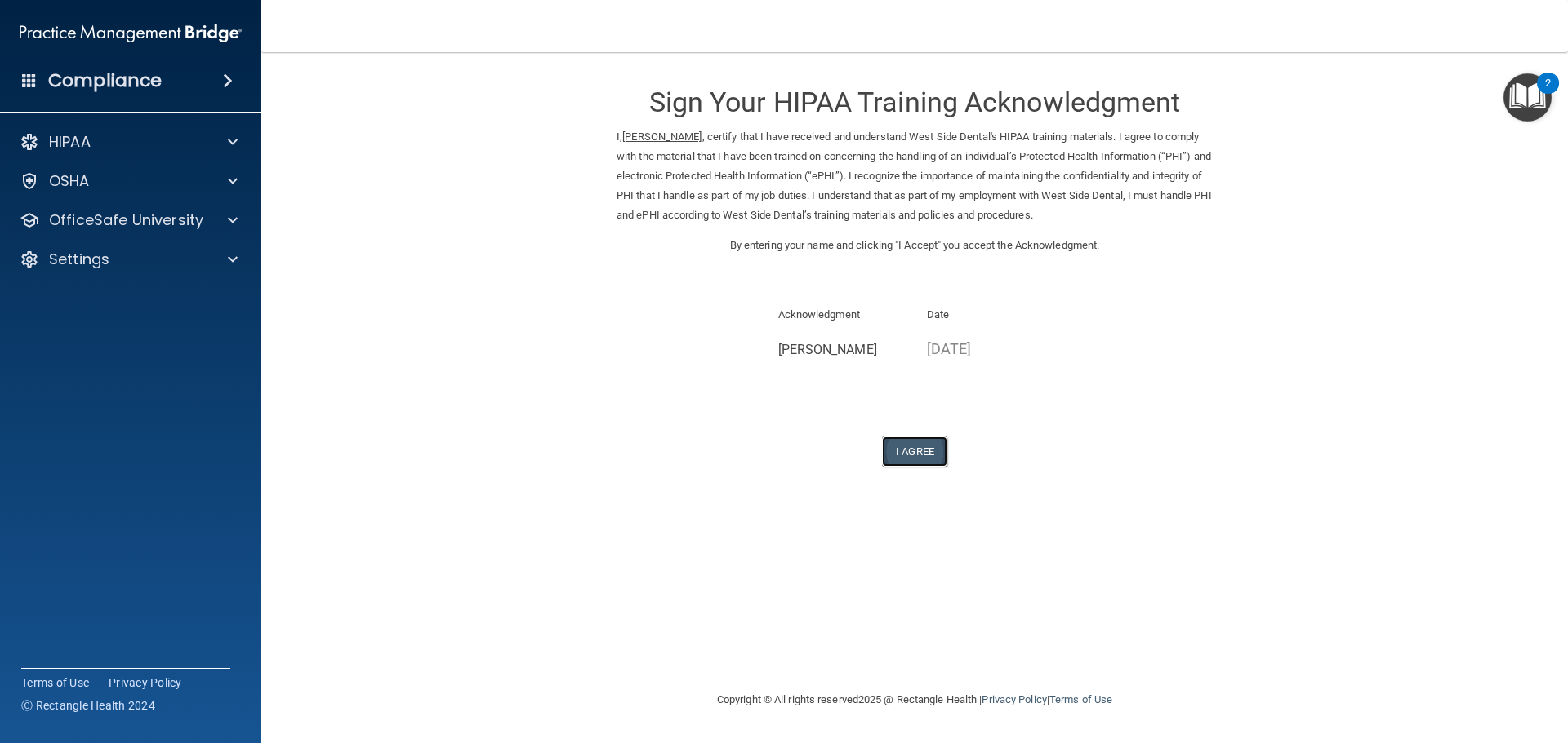
click at [911, 447] on button "I Agree" at bounding box center [914, 451] width 65 height 30
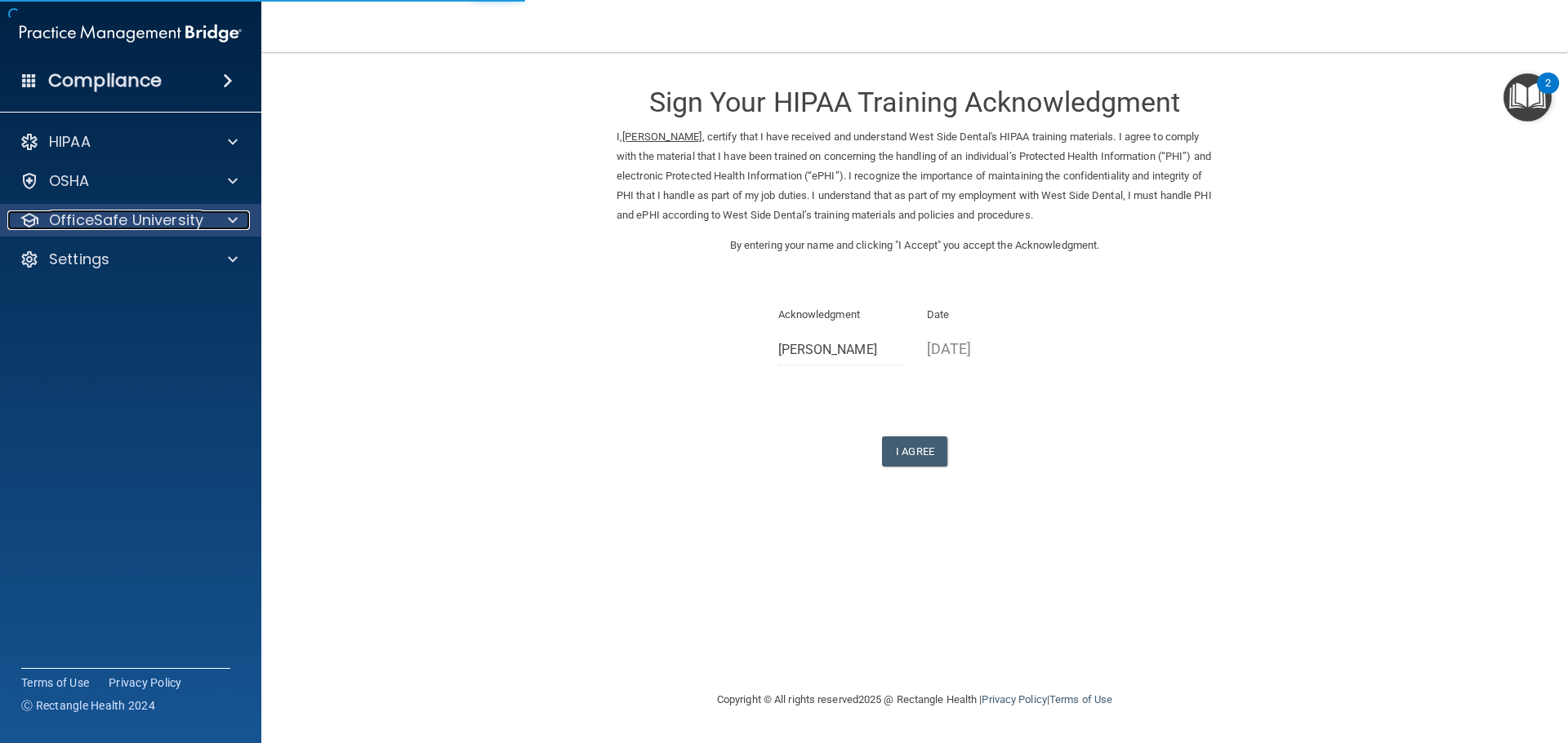
click at [142, 226] on p "OfficeSafe University" at bounding box center [126, 220] width 155 height 19
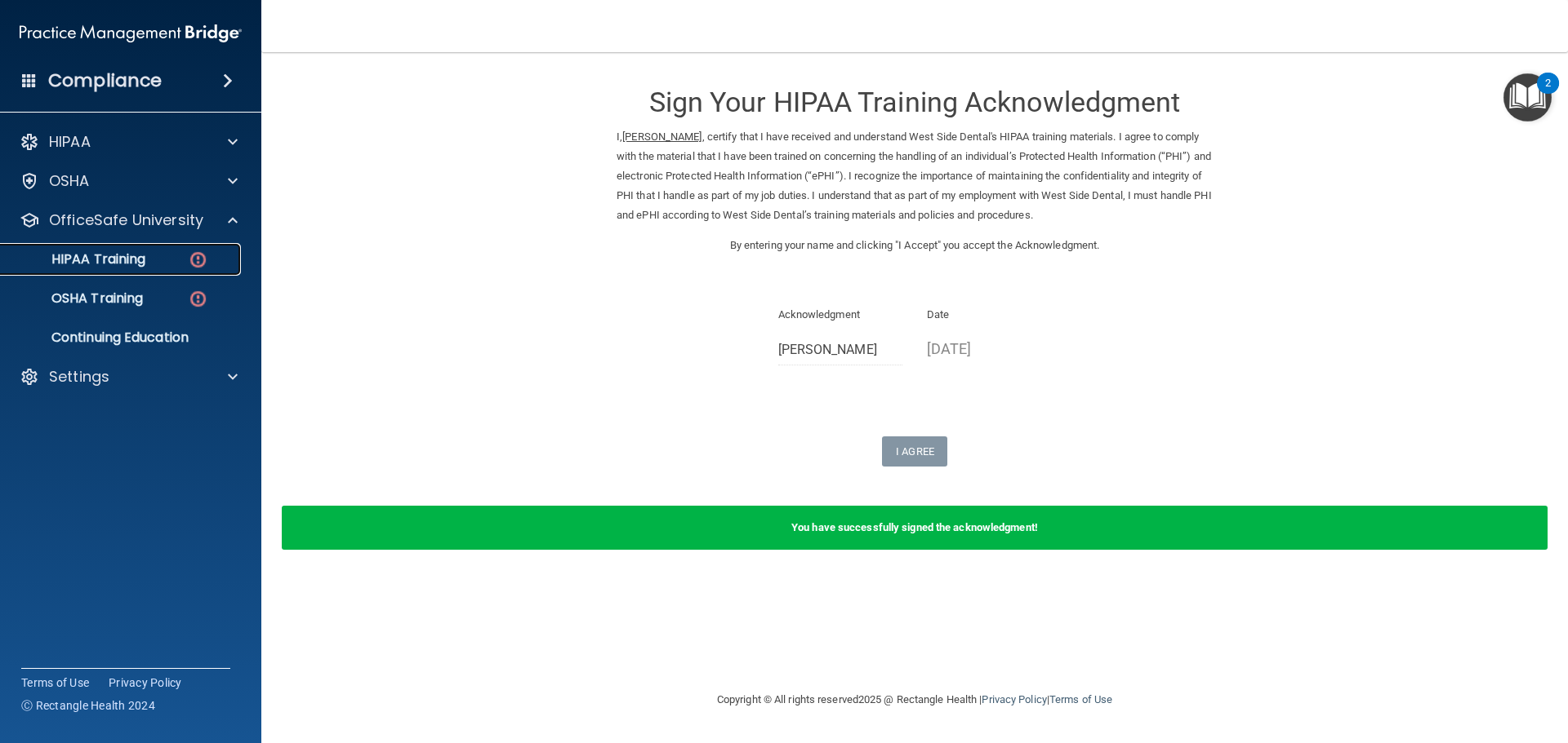
click at [135, 261] on p "HIPAA Training" at bounding box center [78, 260] width 135 height 17
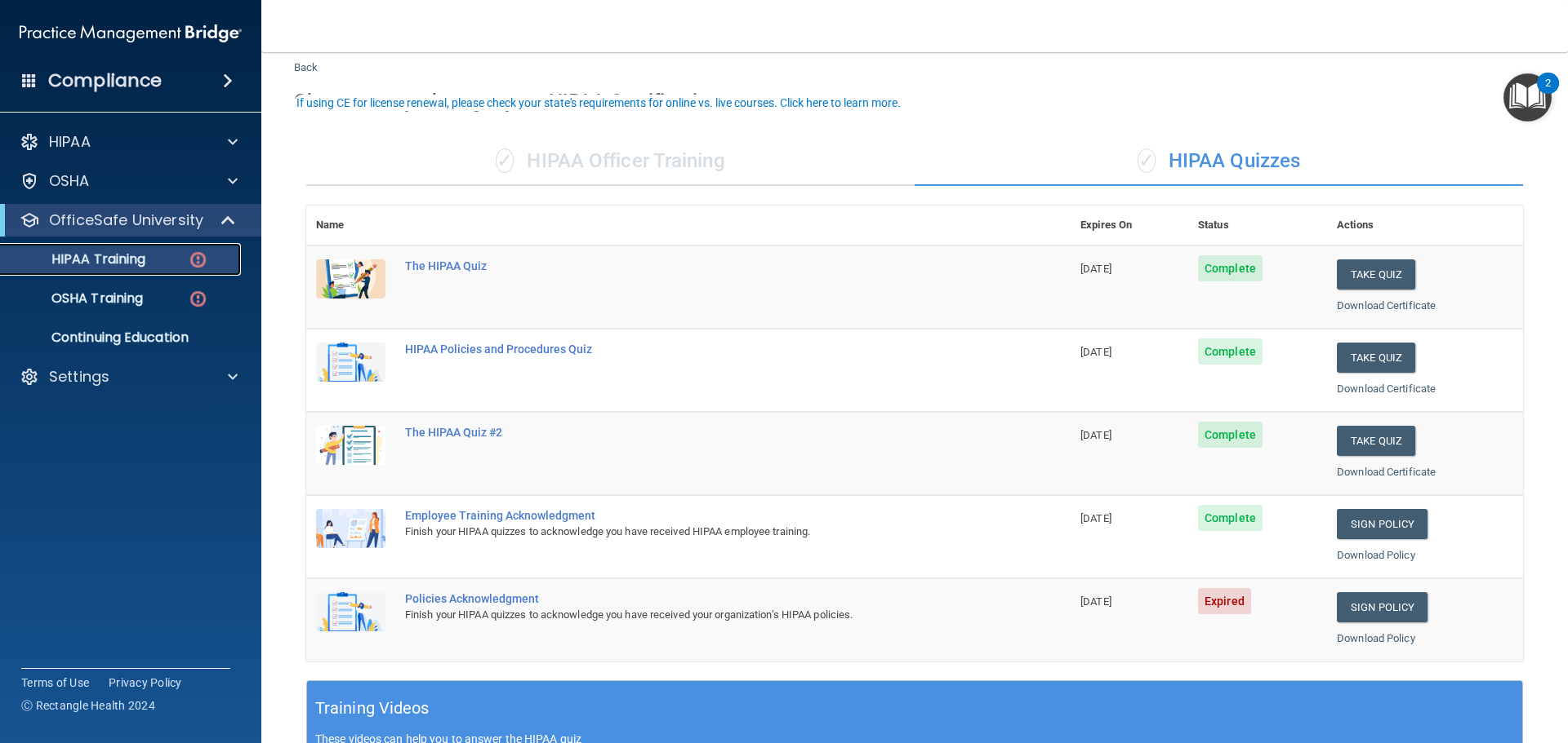
scroll to position [82, 0]
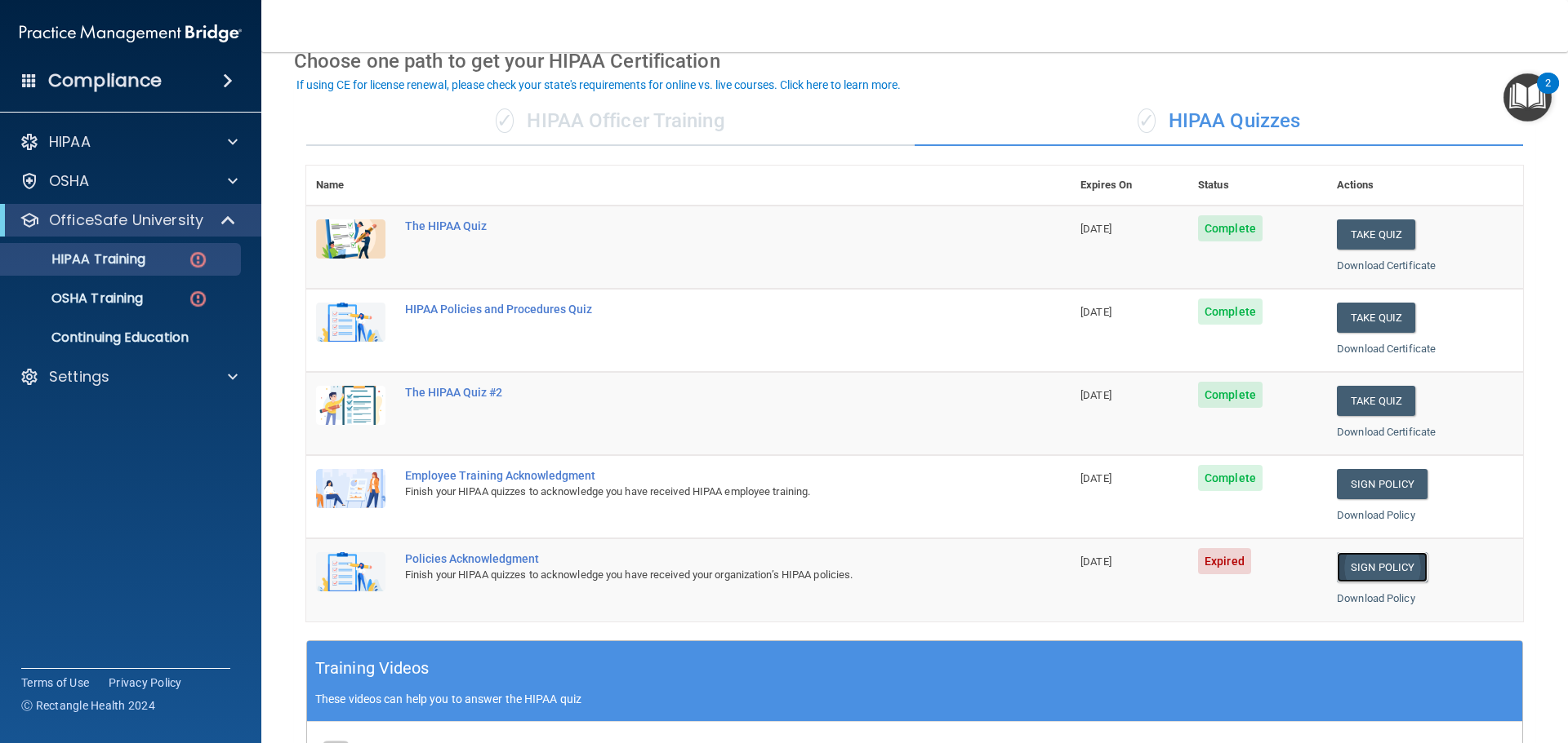
click at [1352, 571] on link "Sign Policy" at bounding box center [1382, 567] width 90 height 30
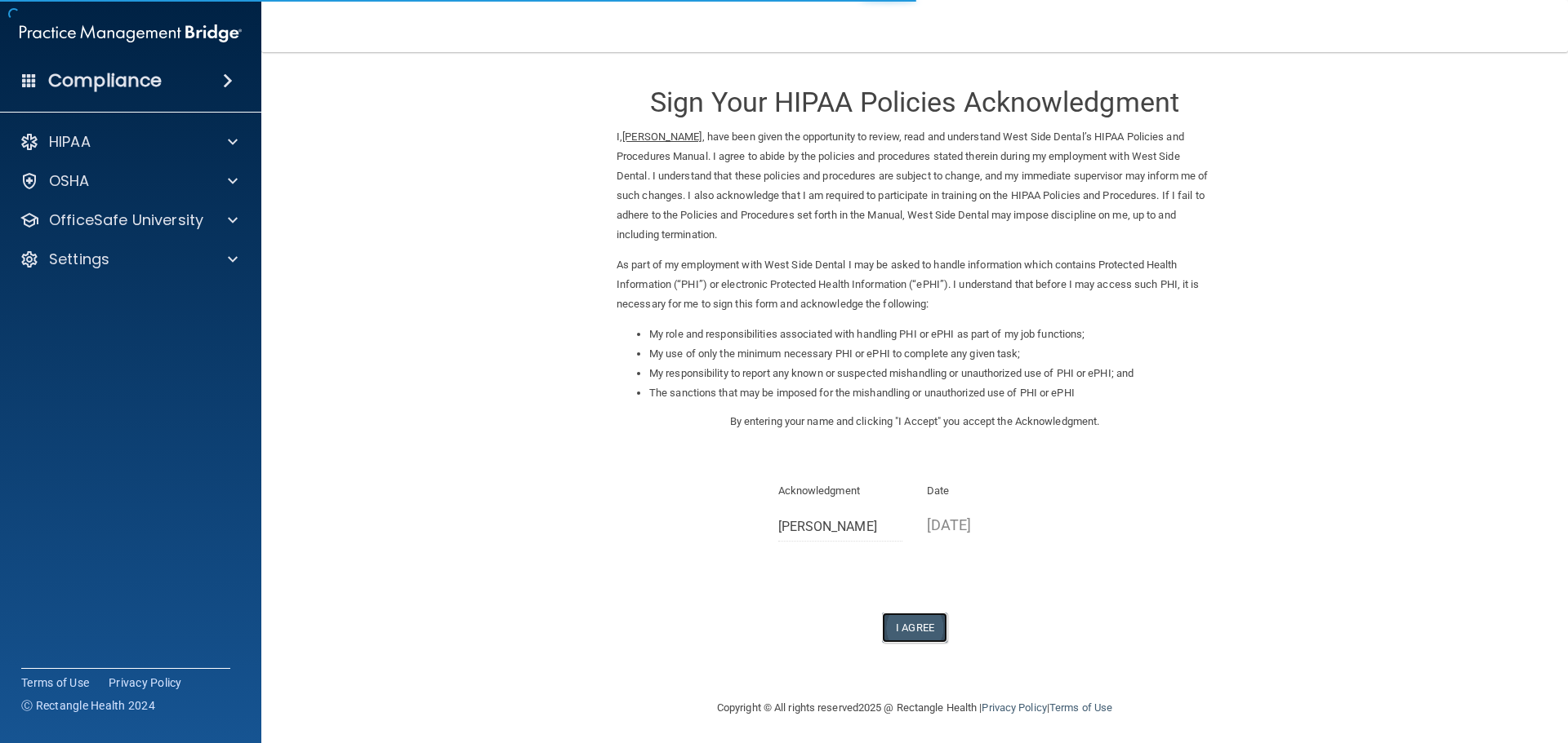
click at [903, 630] on button "I Agree" at bounding box center [914, 628] width 65 height 30
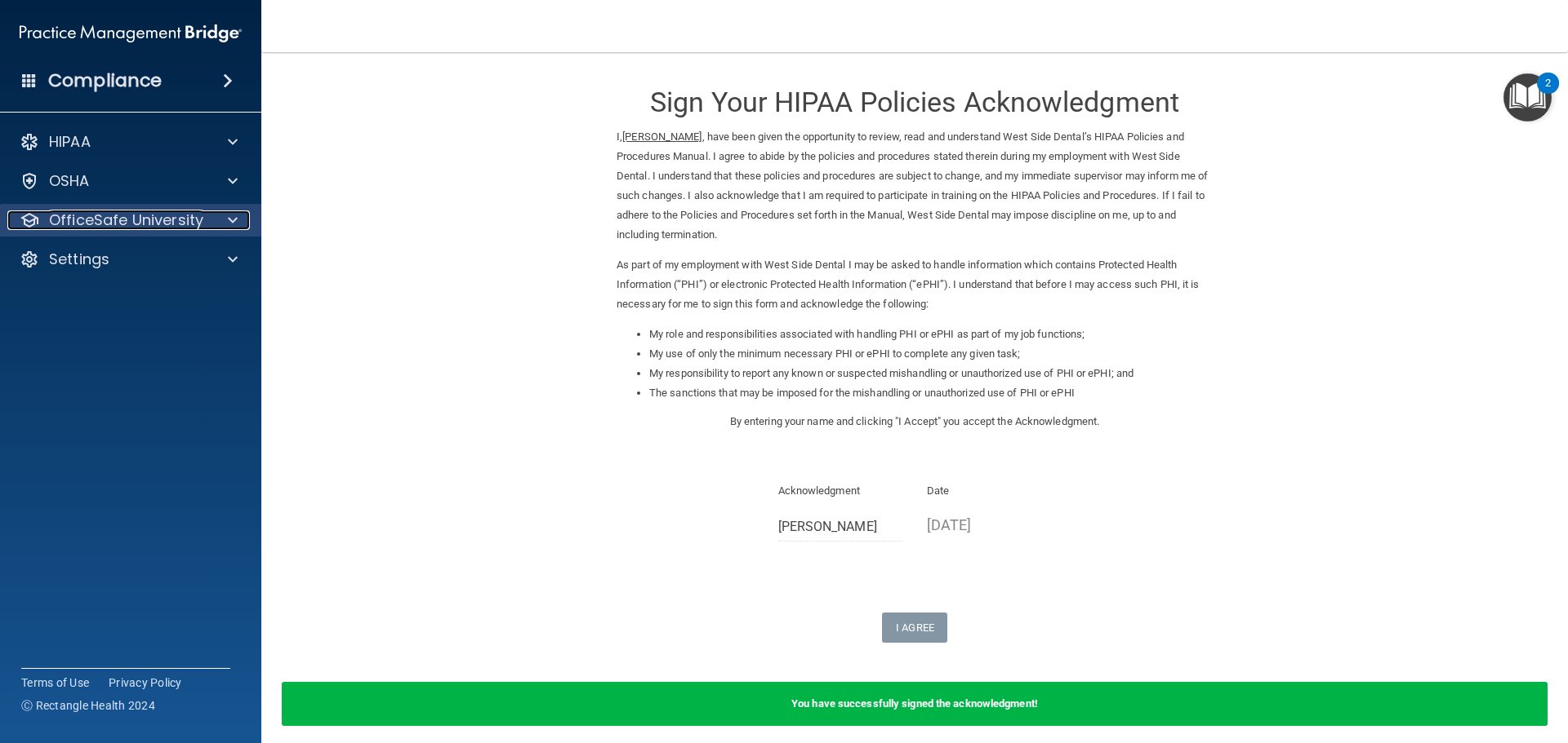
click at [110, 221] on p "OfficeSafe University" at bounding box center [126, 220] width 155 height 19
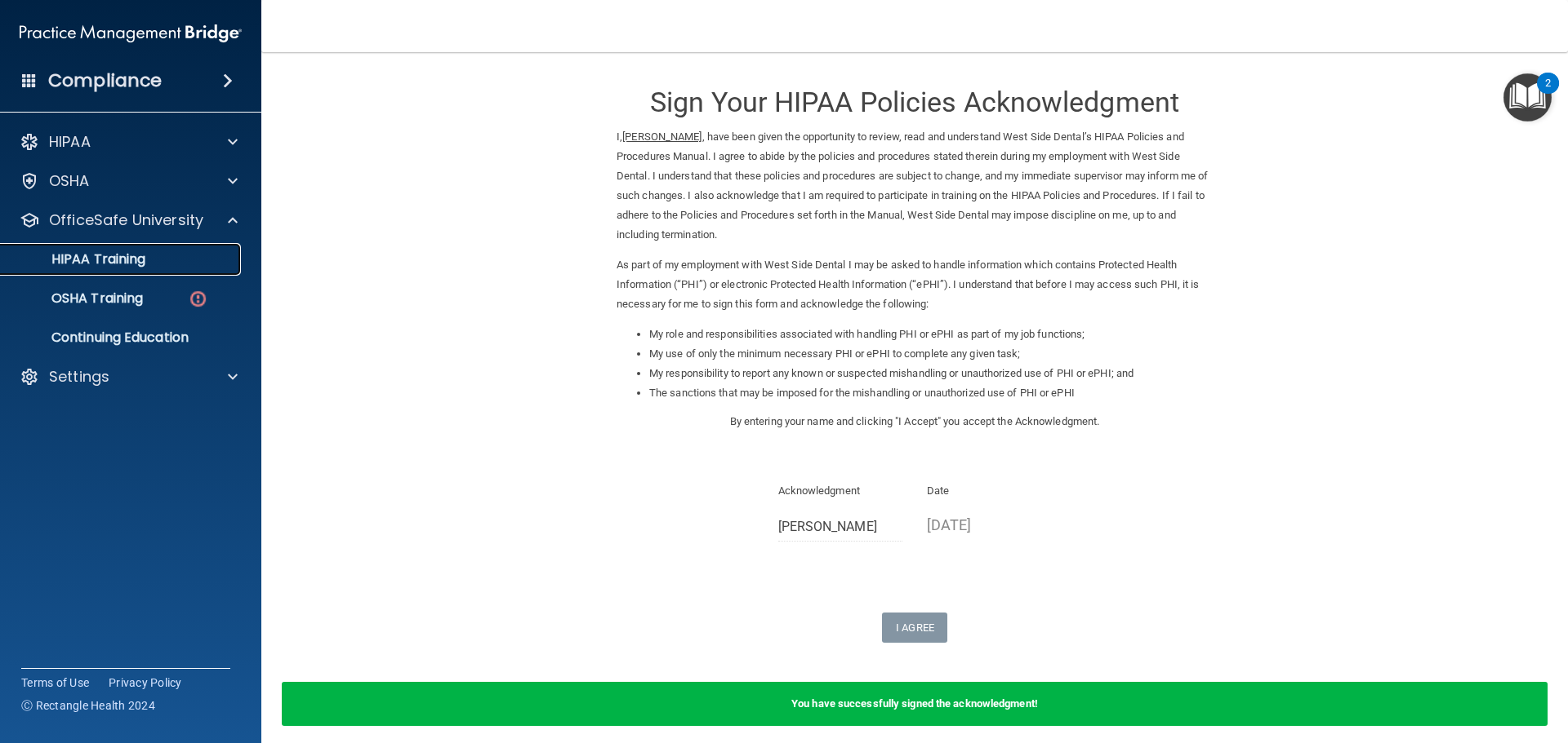
click at [111, 266] on p "HIPAA Training" at bounding box center [78, 260] width 135 height 17
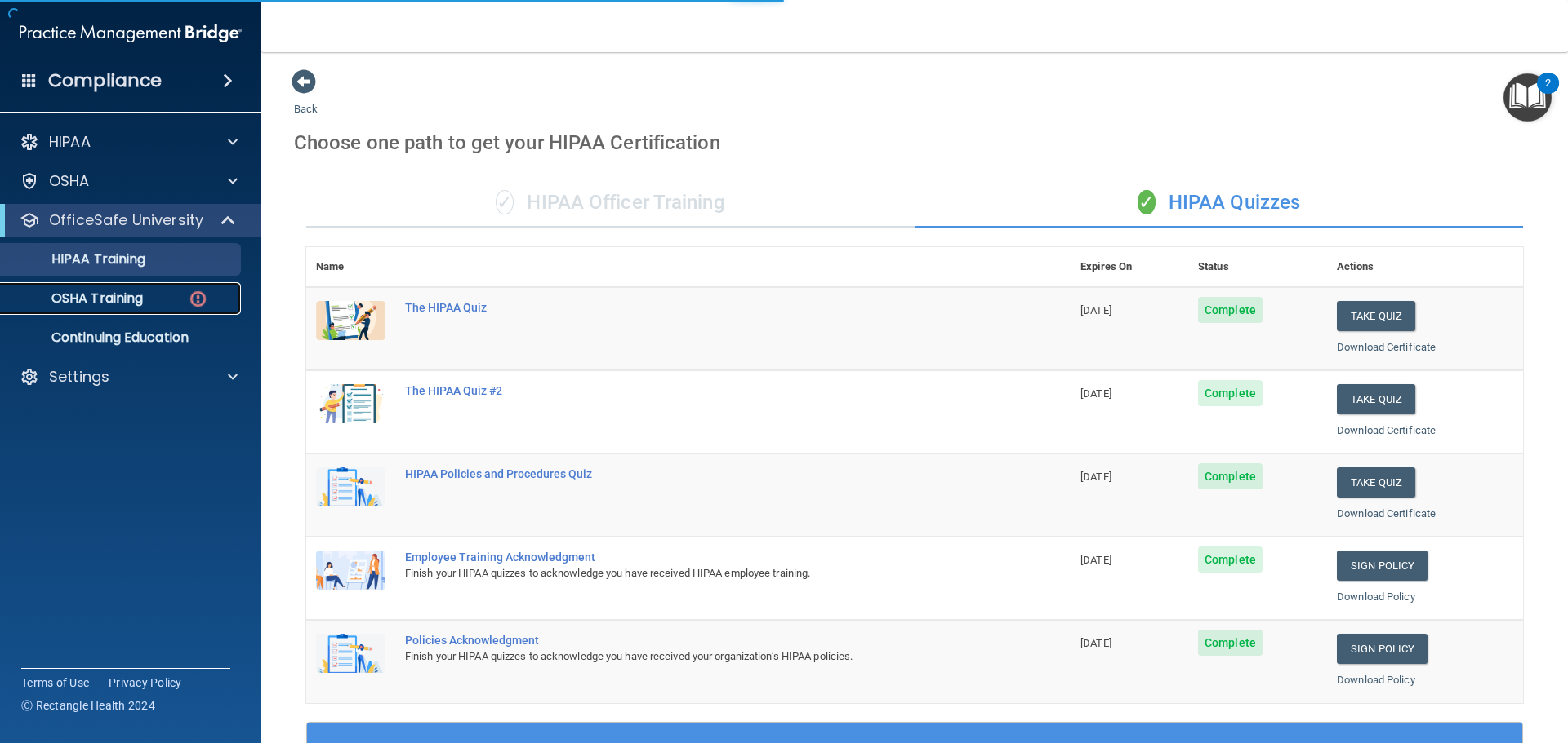
click at [111, 295] on p "OSHA Training" at bounding box center [77, 299] width 133 height 17
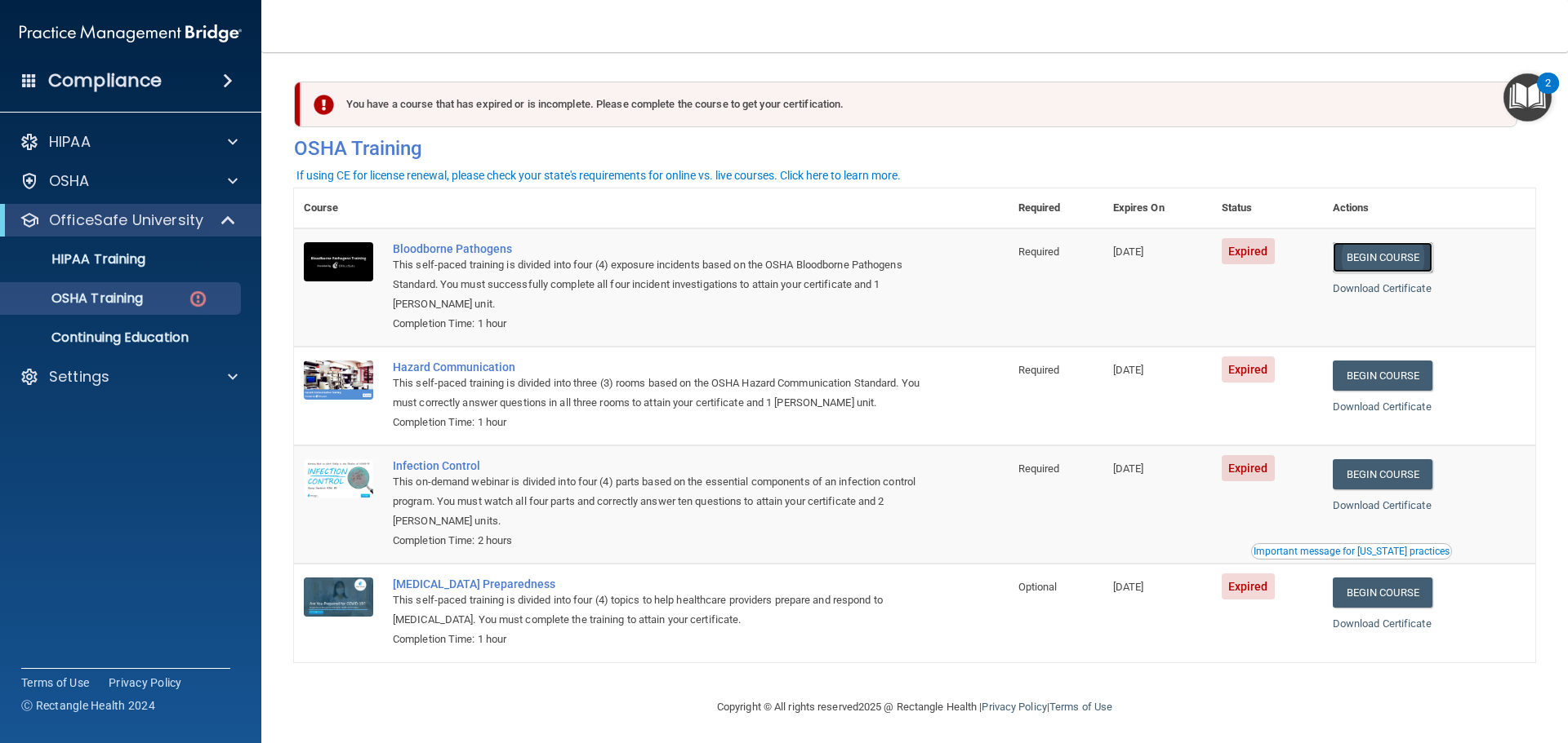
click at [1400, 261] on link "Begin Course" at bounding box center [1383, 257] width 99 height 30
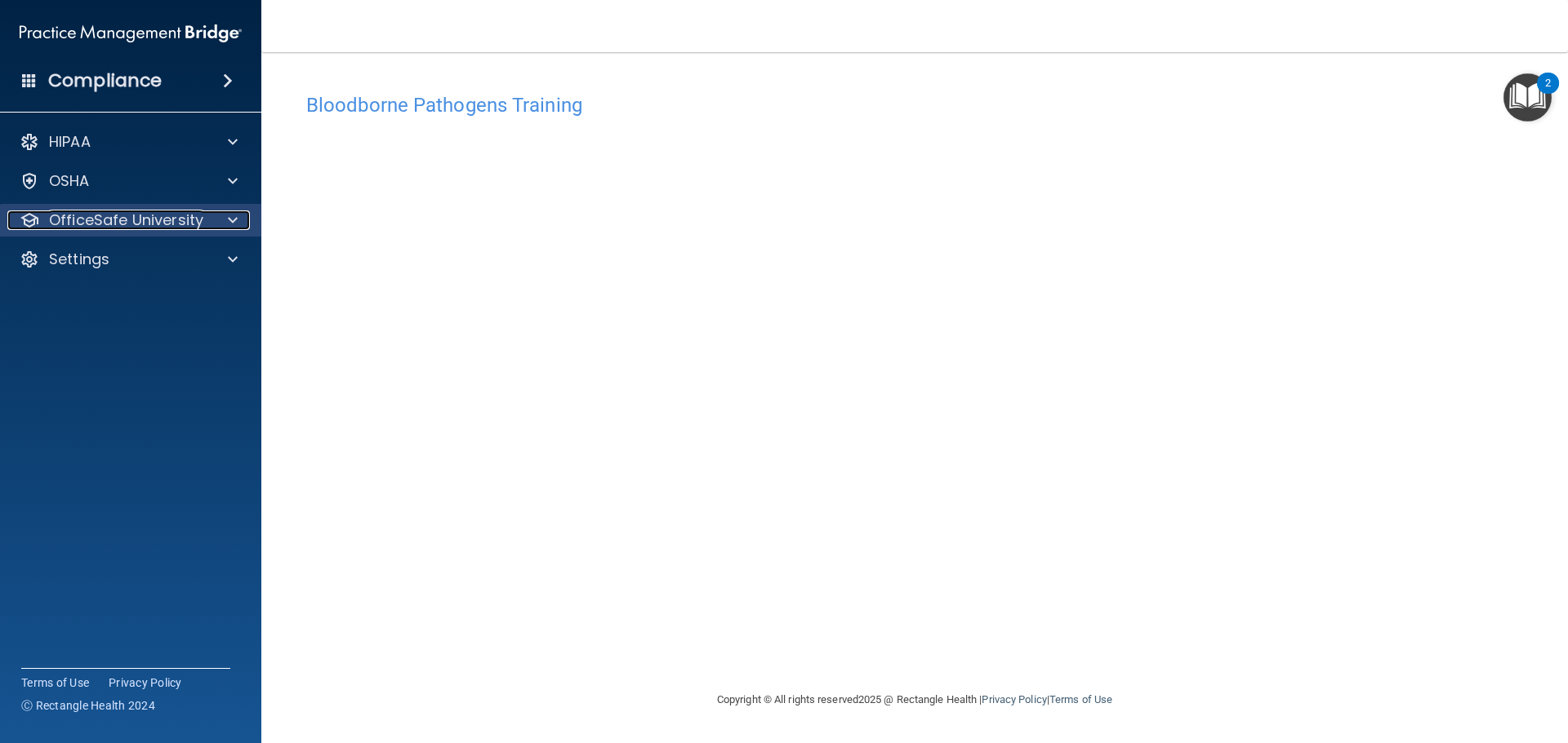
click at [104, 227] on p "OfficeSafe University" at bounding box center [126, 220] width 155 height 19
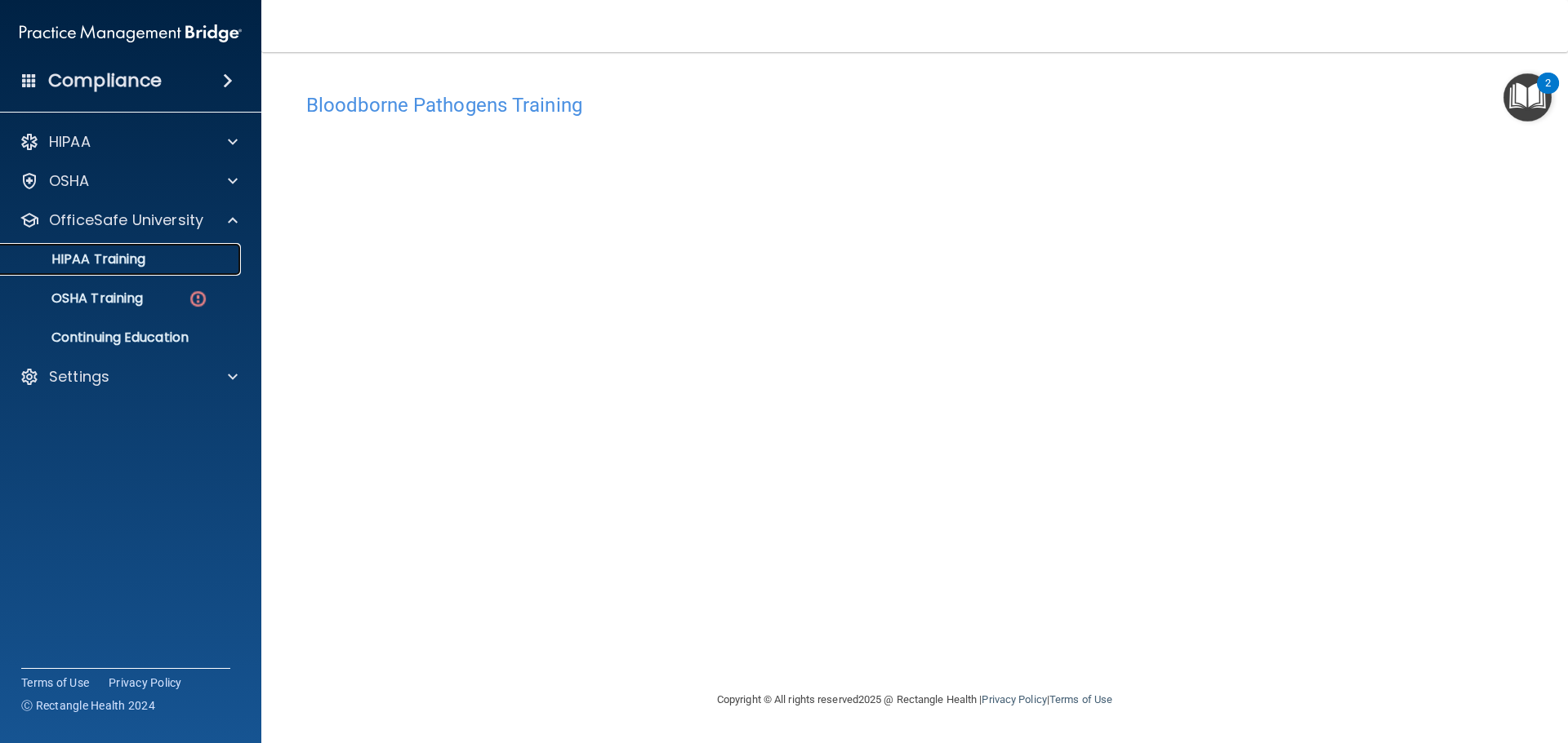
click at [101, 261] on p "HIPAA Training" at bounding box center [78, 260] width 135 height 17
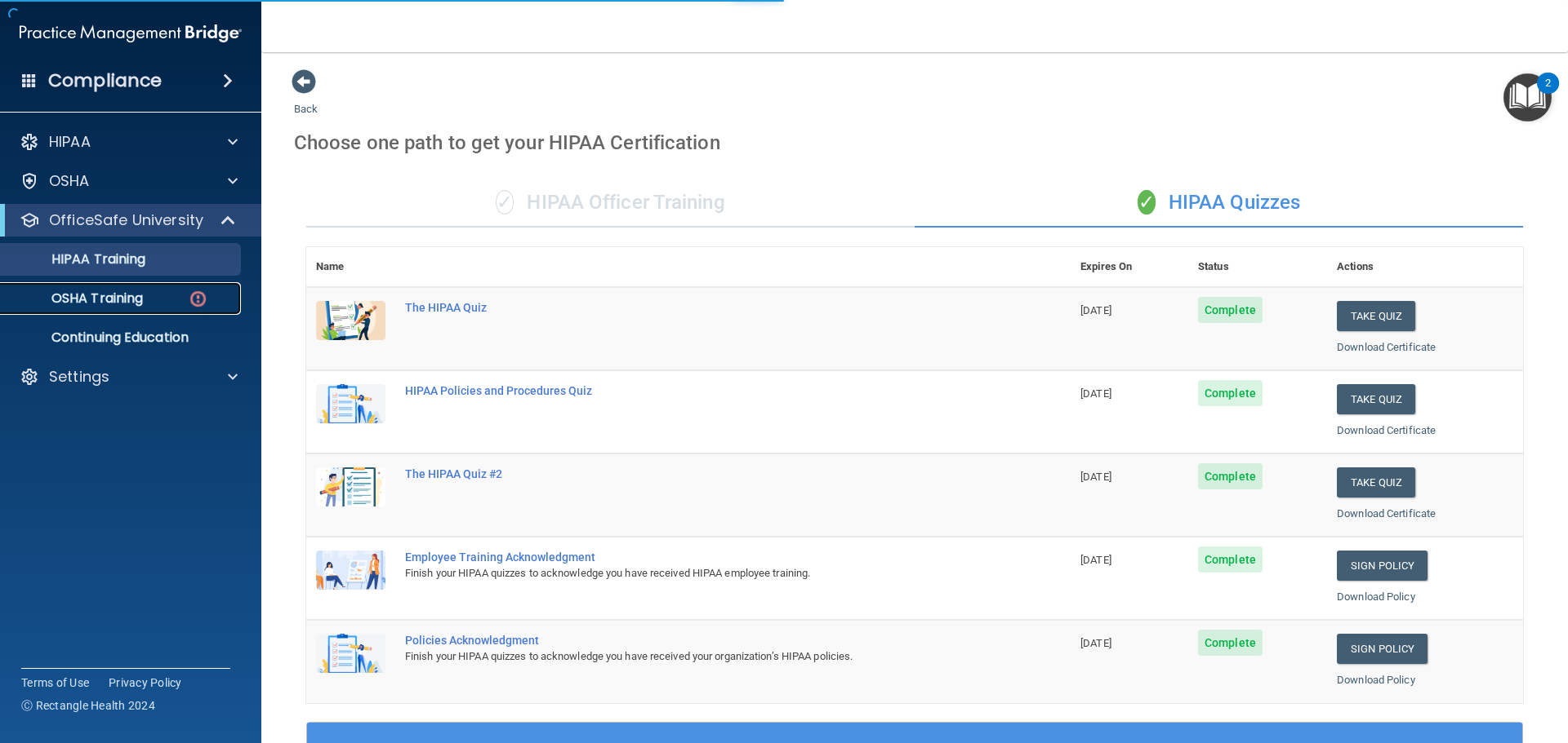
click at [99, 296] on p "OSHA Training" at bounding box center [77, 299] width 133 height 17
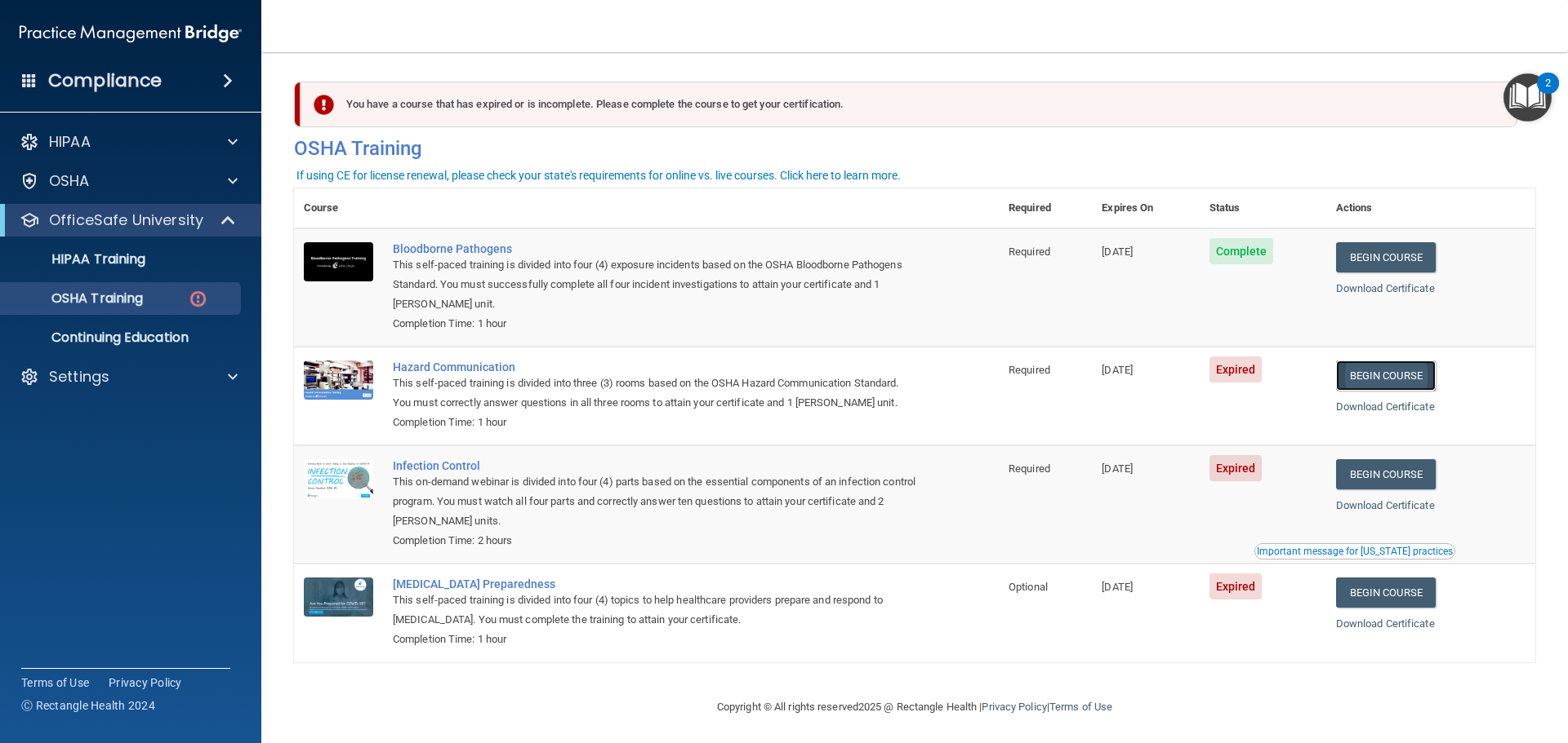
click at [1389, 373] on link "Begin Course" at bounding box center [1386, 376] width 99 height 30
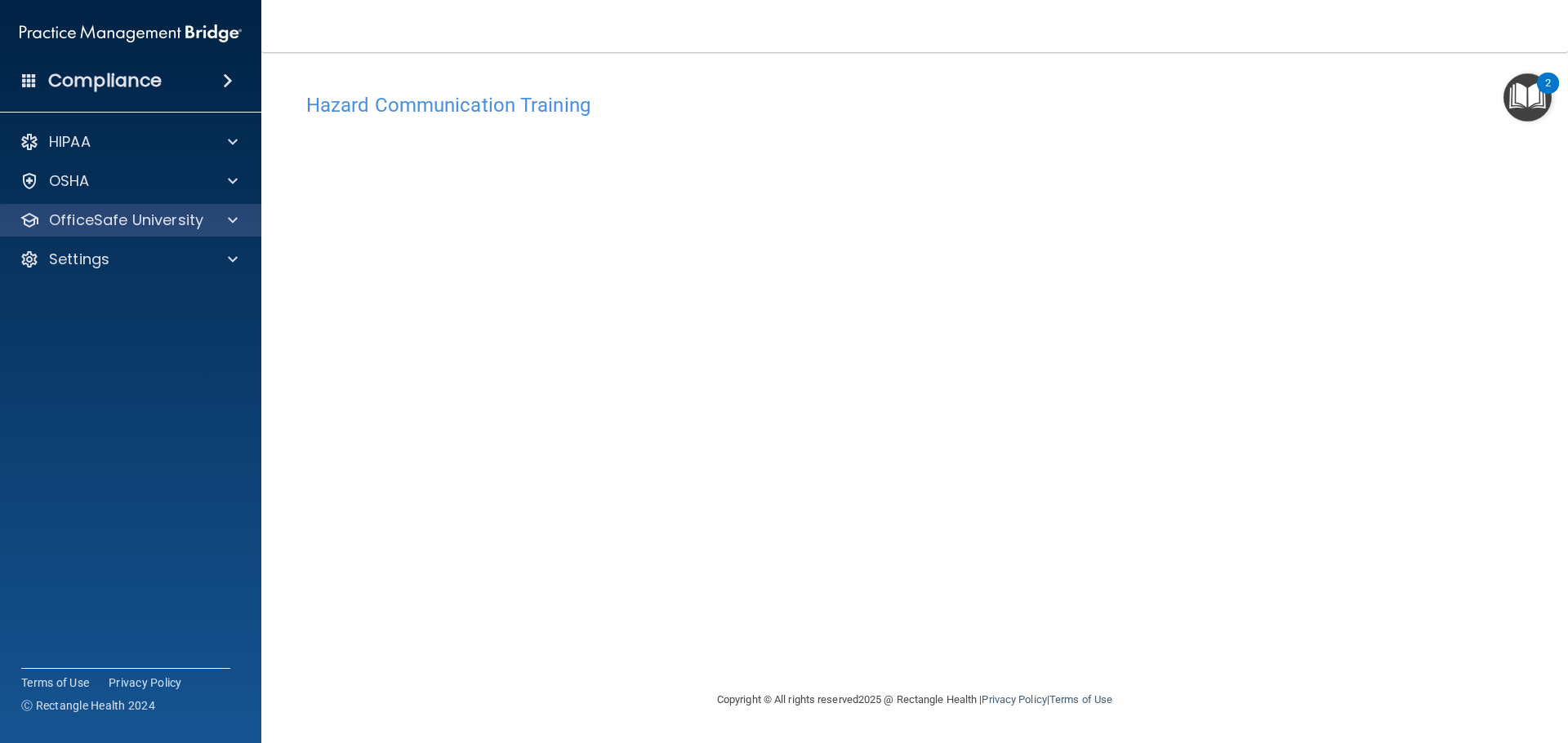
click at [93, 233] on div "OfficeSafe University" at bounding box center [131, 220] width 263 height 32
click at [135, 225] on p "OfficeSafe University" at bounding box center [126, 220] width 155 height 19
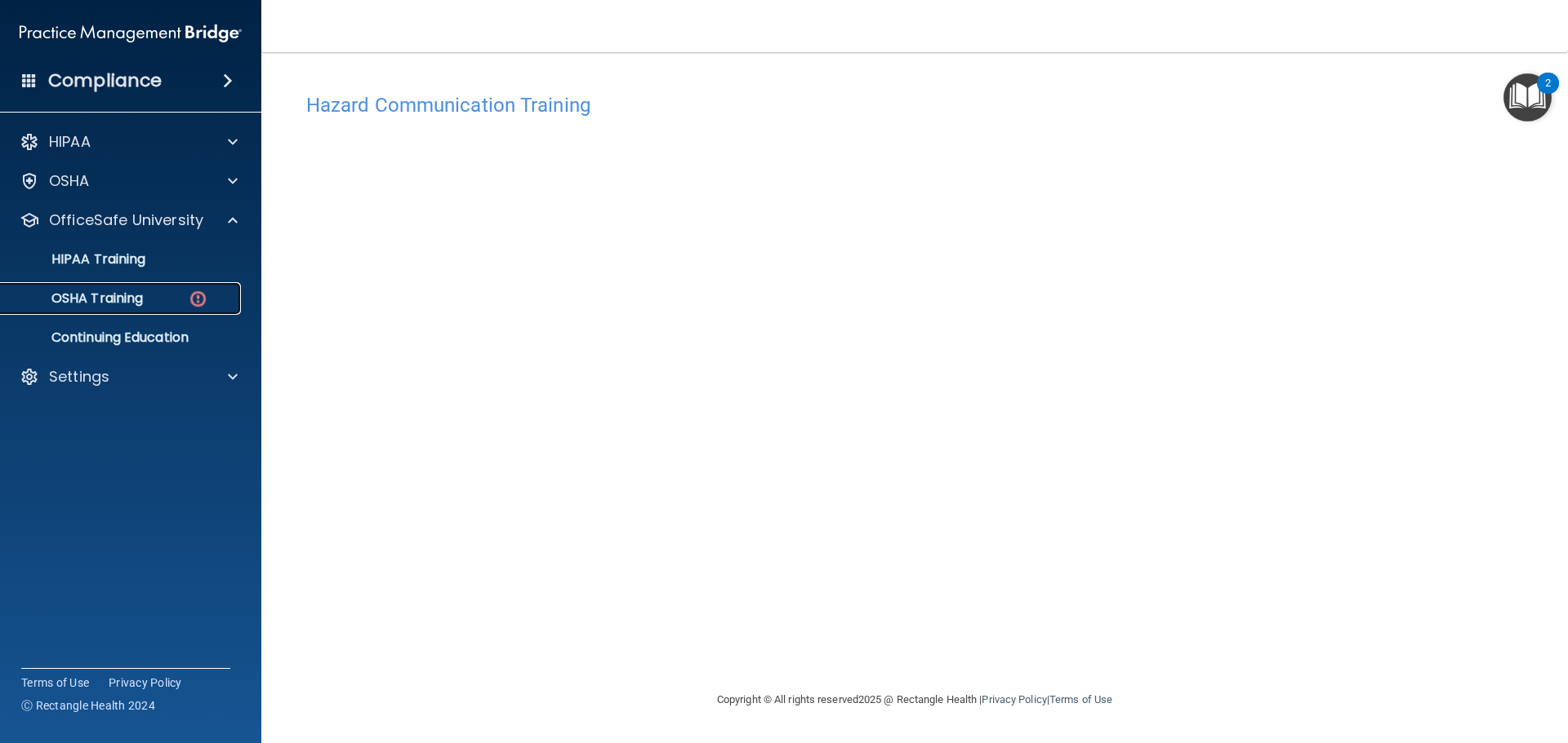
click at [129, 304] on p "OSHA Training" at bounding box center [77, 299] width 133 height 17
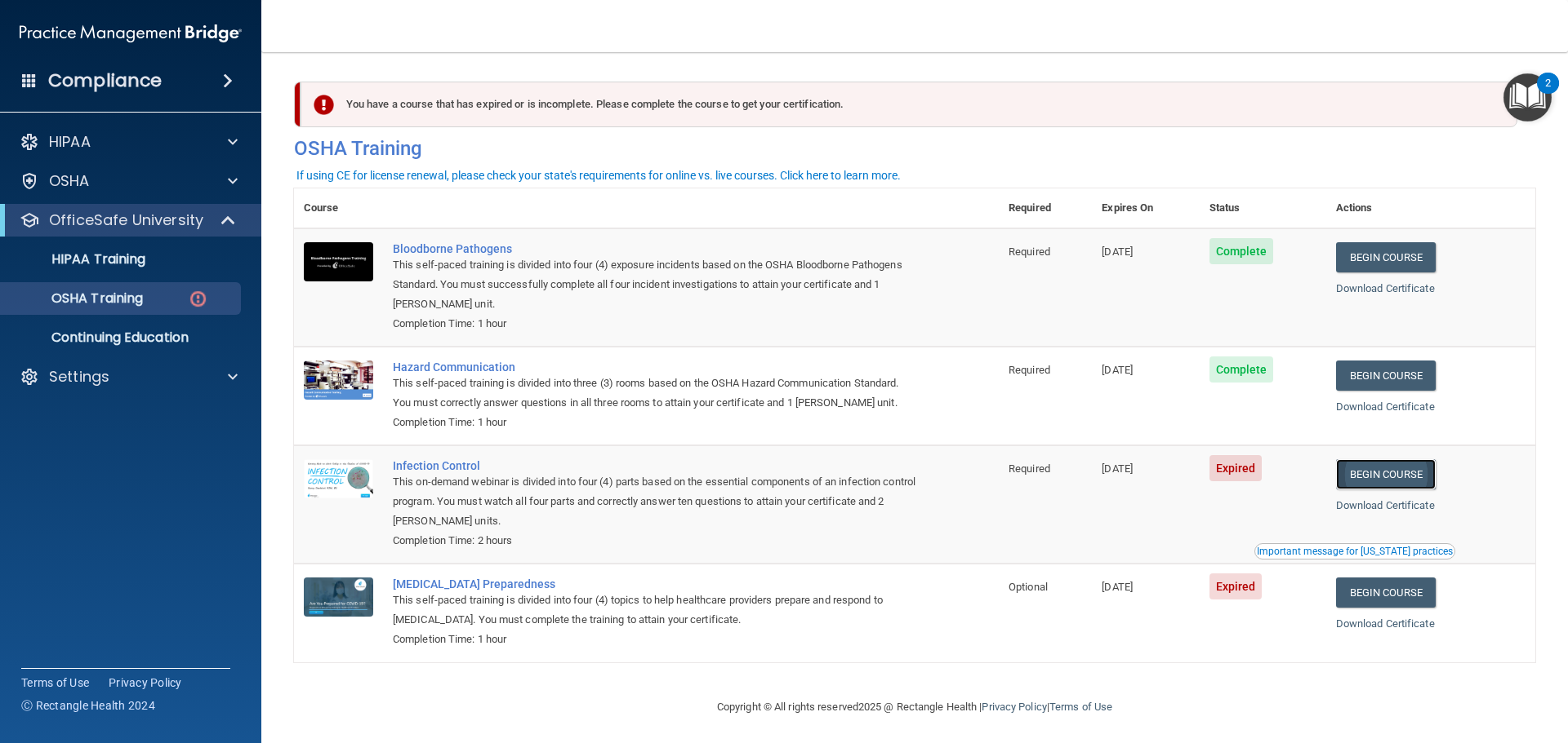
click at [1401, 480] on link "Begin Course" at bounding box center [1386, 474] width 99 height 30
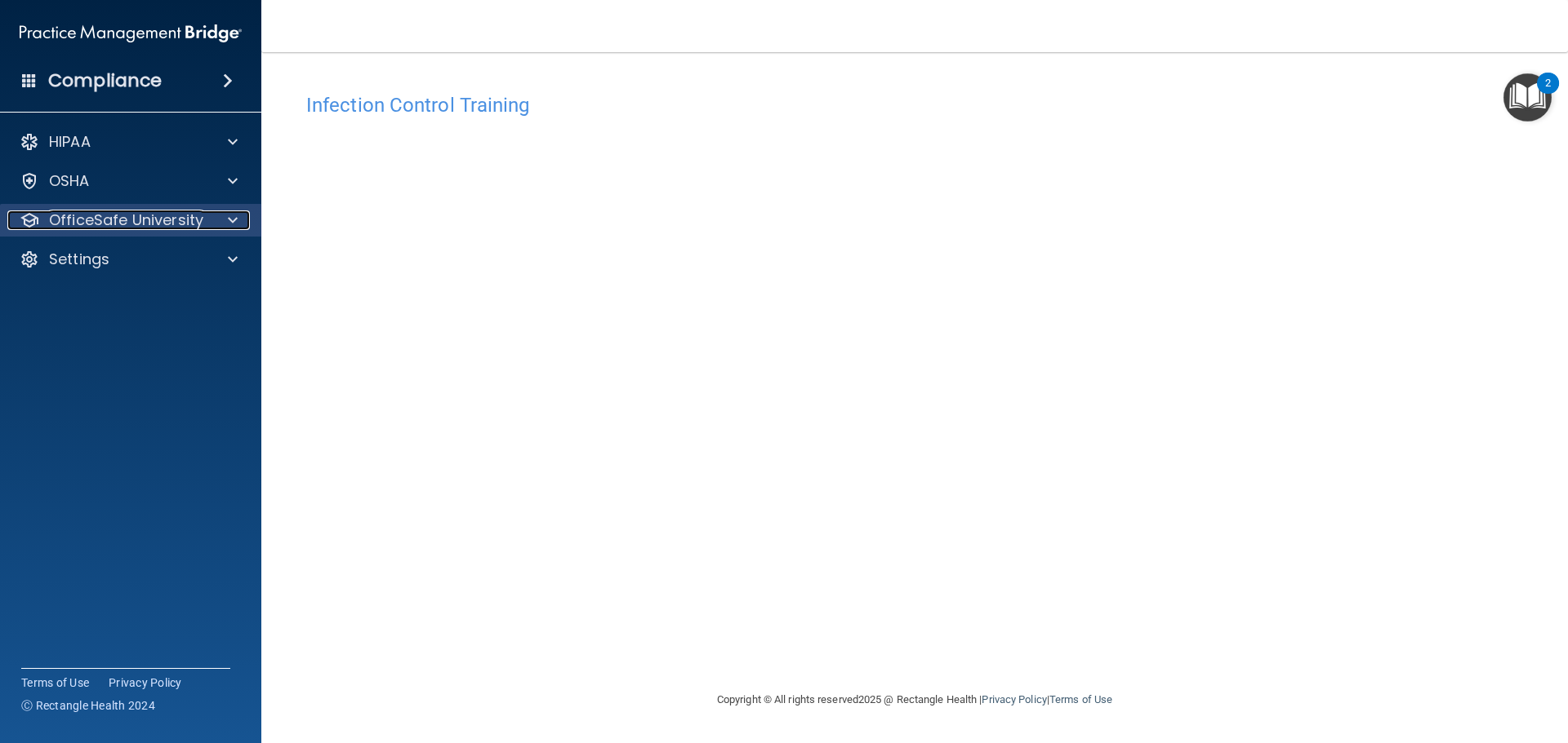
click at [110, 215] on p "OfficeSafe University" at bounding box center [126, 220] width 155 height 19
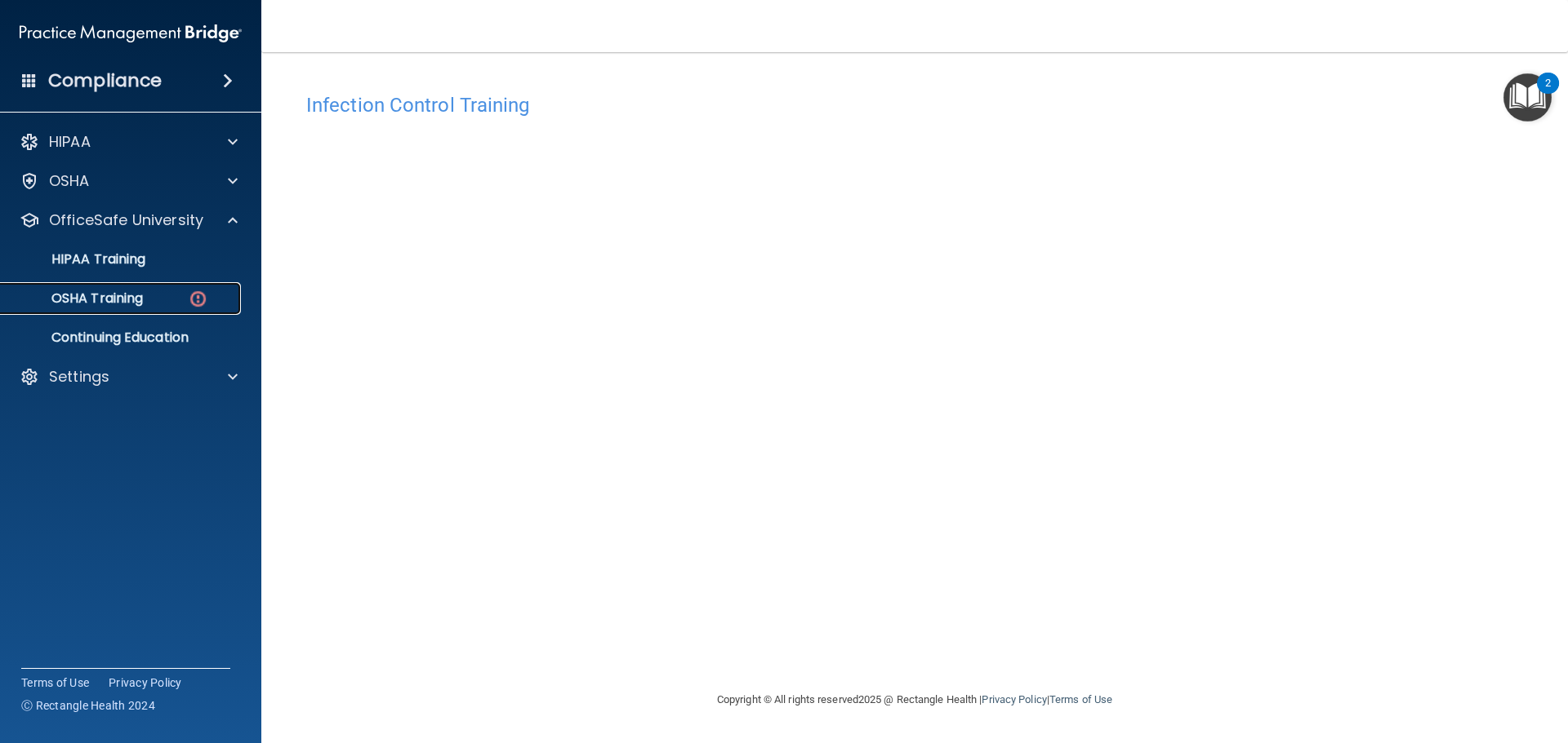
click at [125, 301] on p "OSHA Training" at bounding box center [77, 299] width 133 height 17
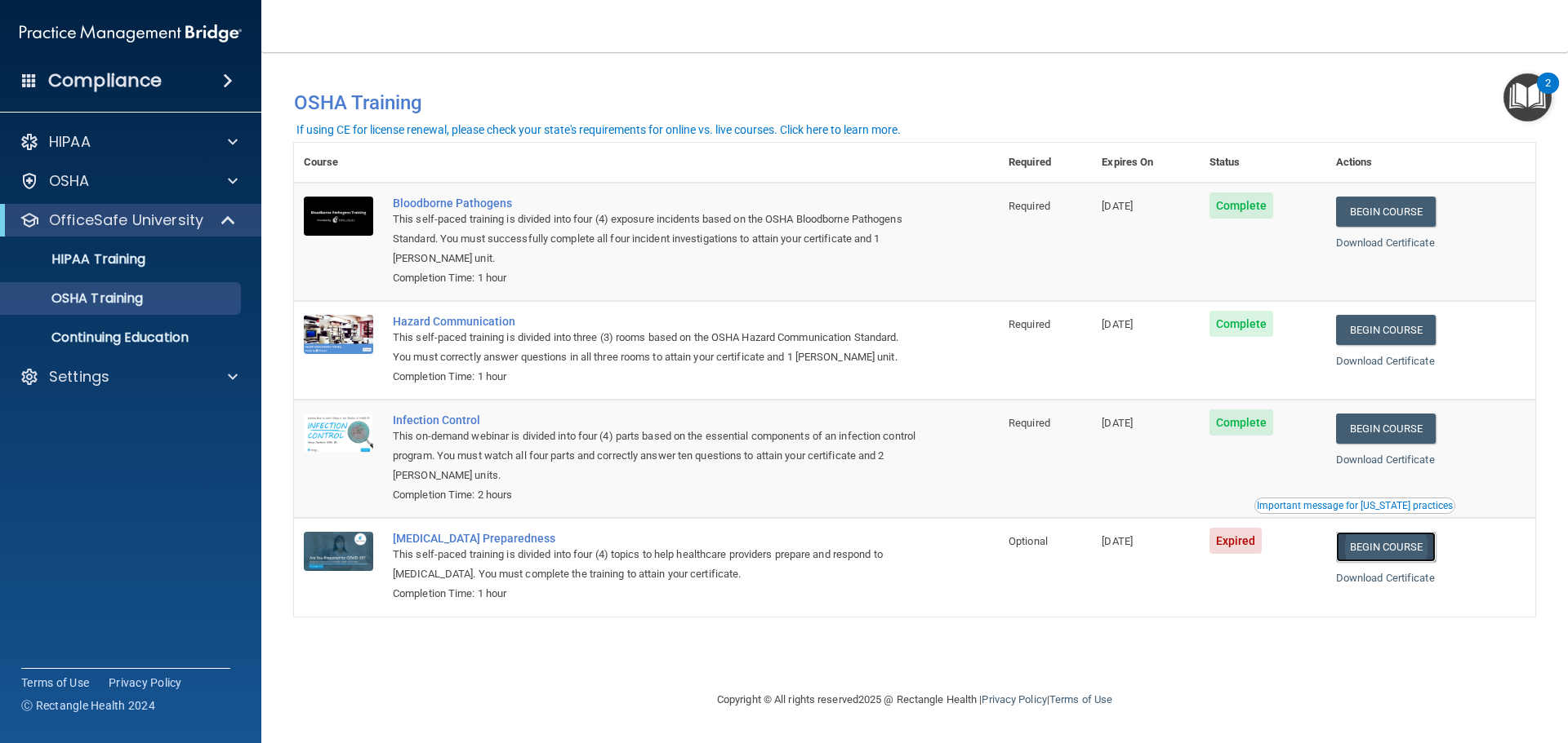
click at [1381, 554] on link "Begin Course" at bounding box center [1386, 547] width 99 height 30
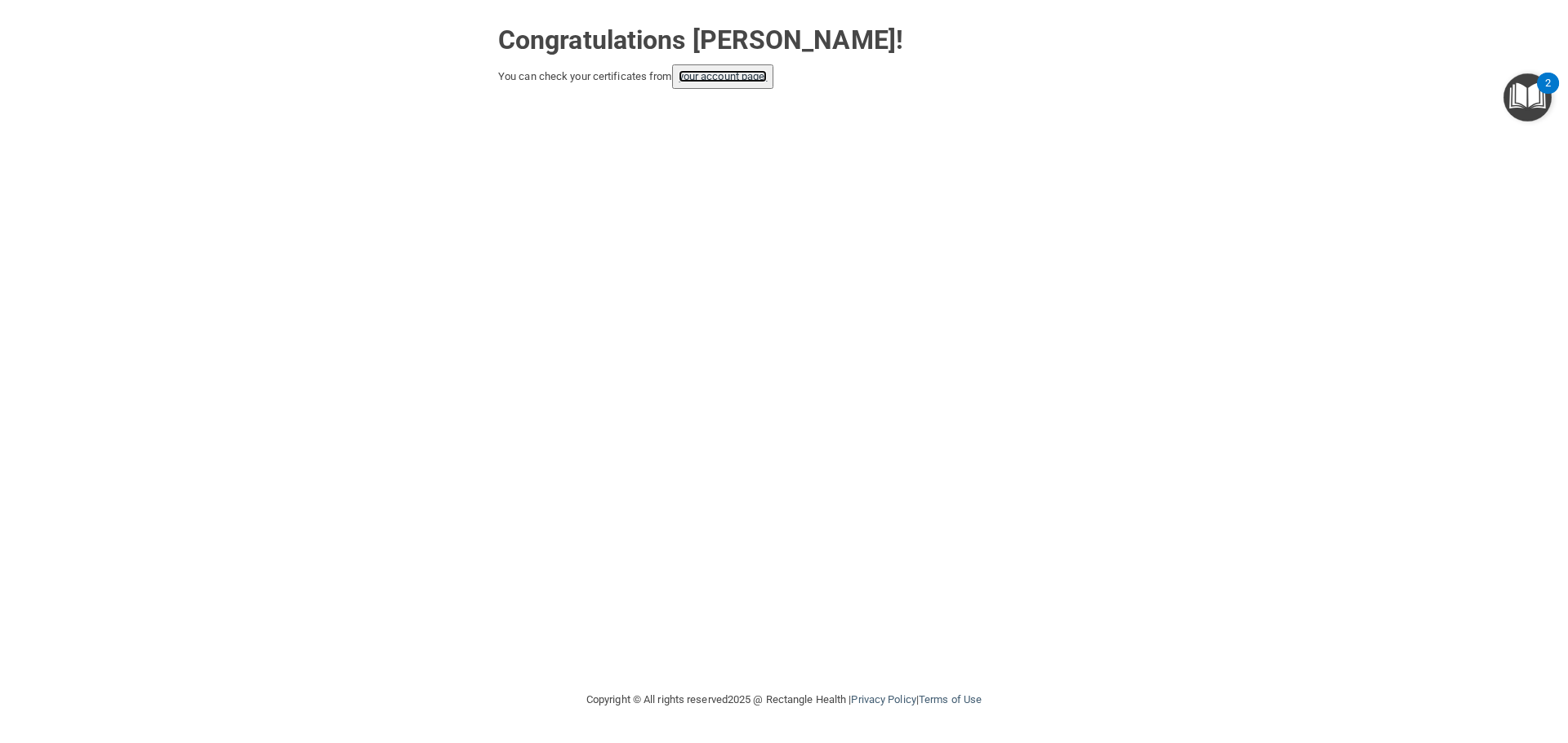
click at [728, 70] on link "your account page!" at bounding box center [723, 75] width 89 height 12
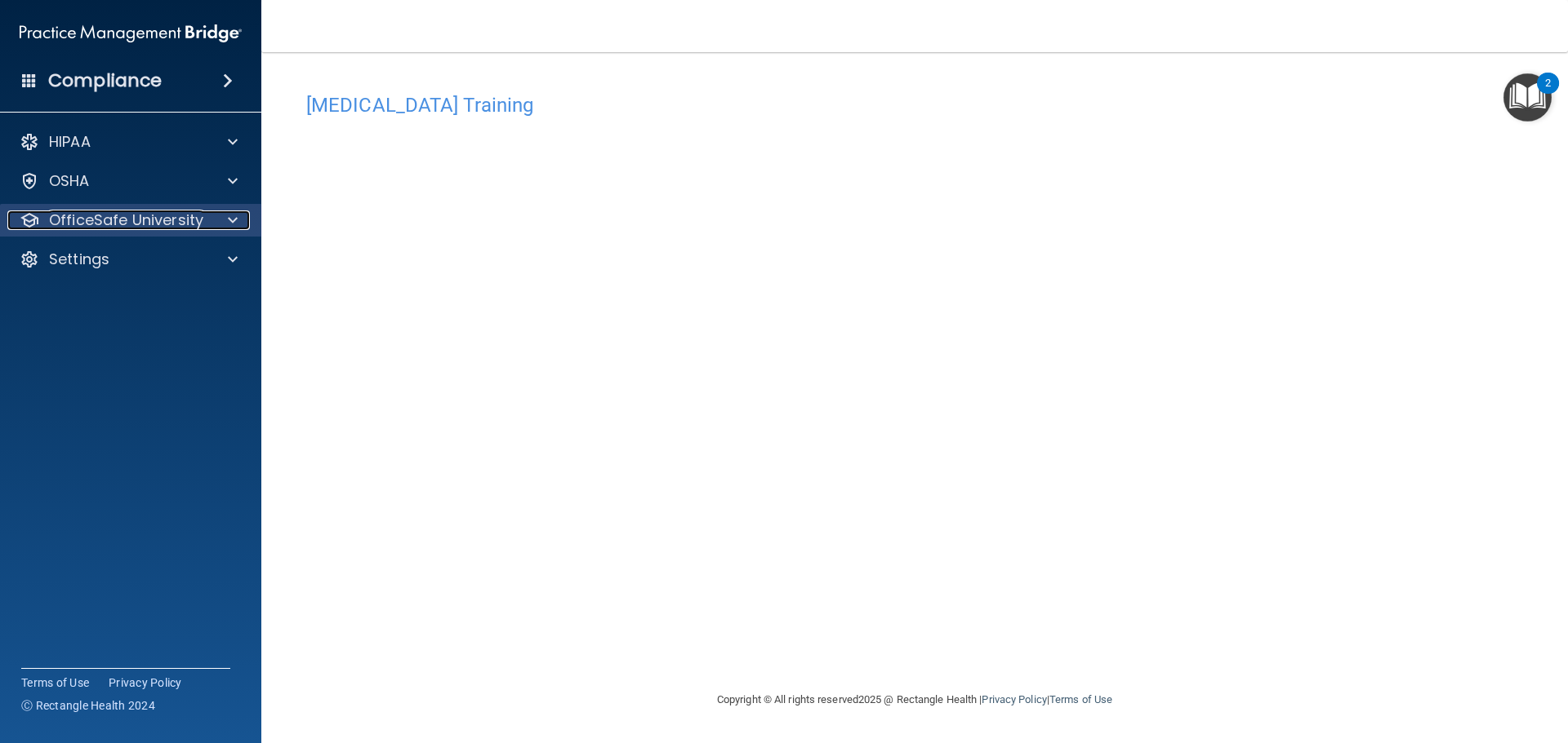
click at [131, 214] on p "OfficeSafe University" at bounding box center [126, 220] width 155 height 19
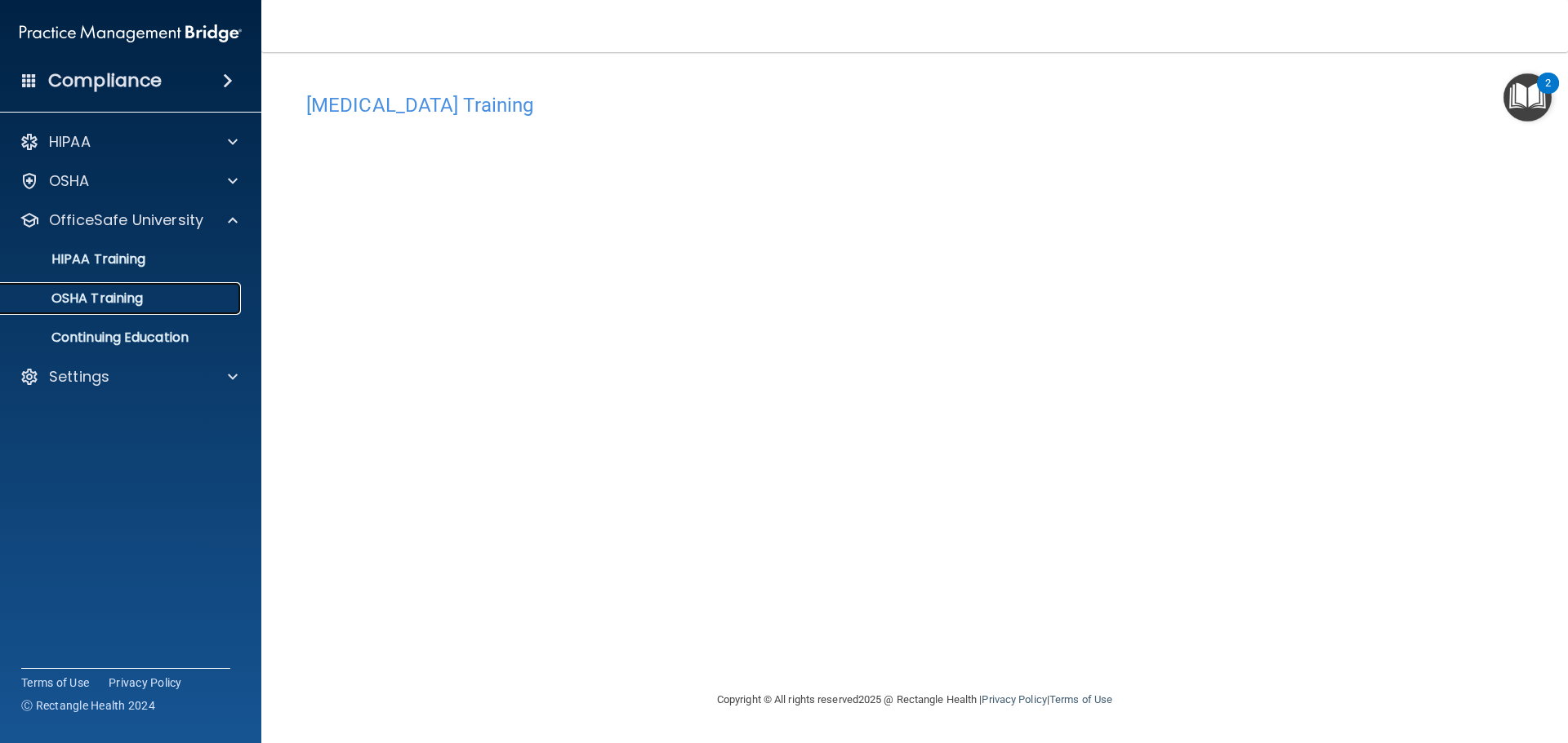
click at [124, 307] on p "OSHA Training" at bounding box center [77, 299] width 133 height 17
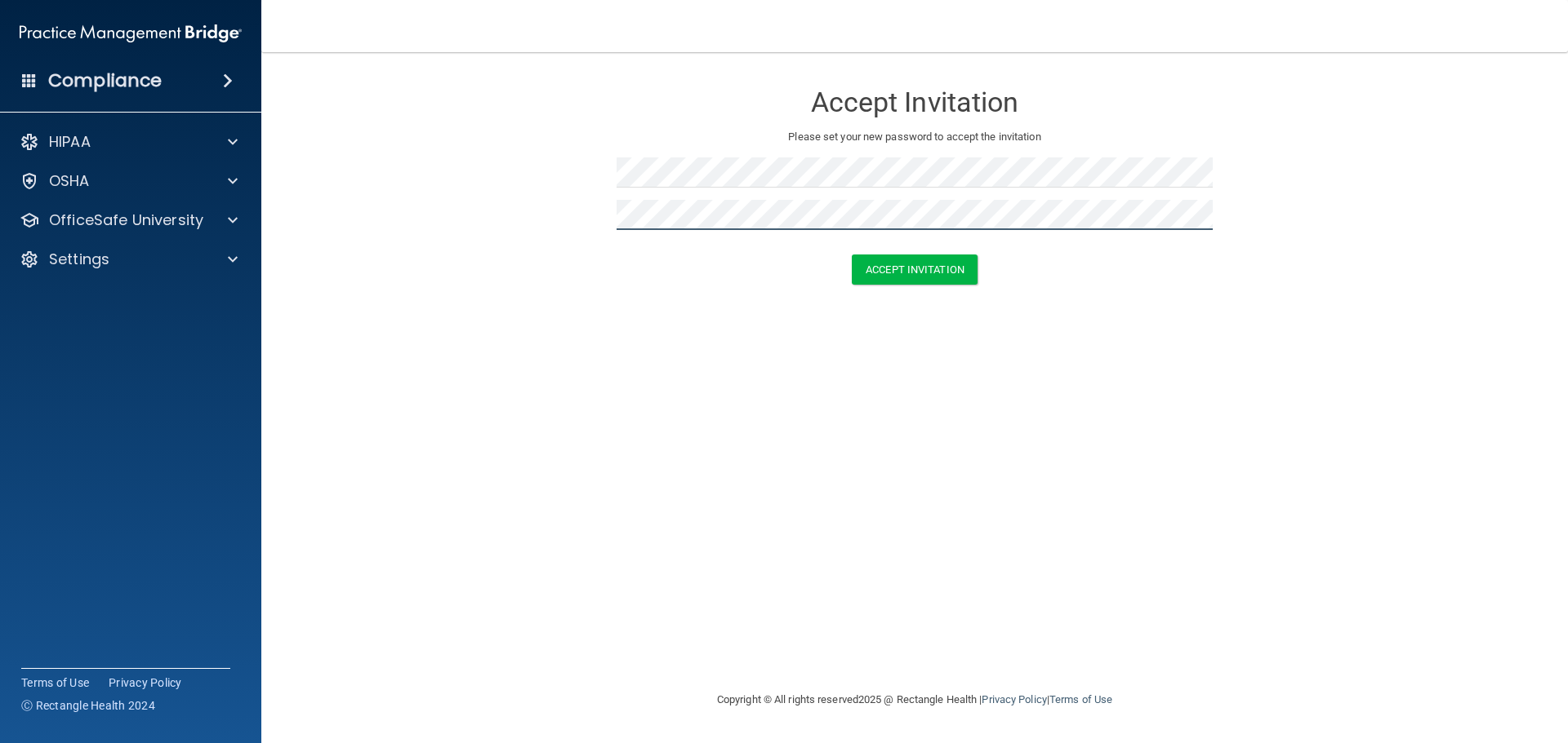
click at [851, 255] on button "Accept Invitation" at bounding box center [914, 270] width 125 height 30
